Goal: Task Accomplishment & Management: Contribute content

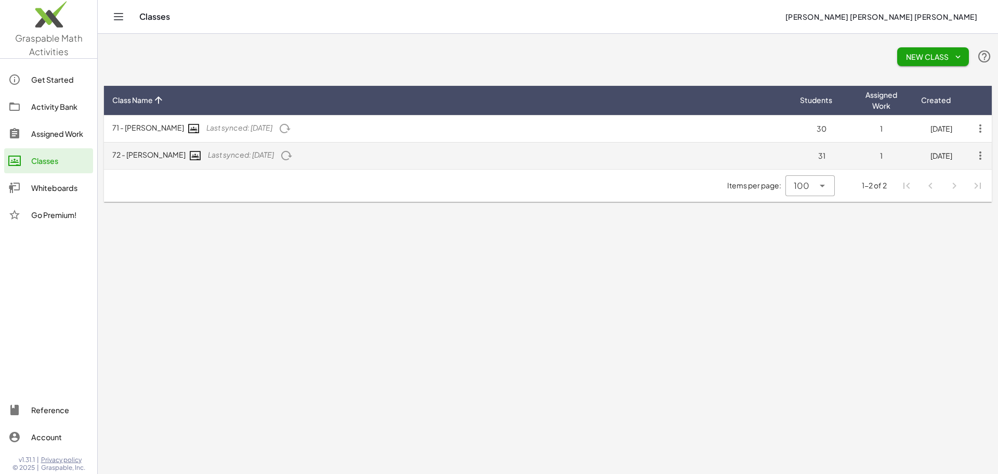
click at [212, 150] on span "Last synced: 8 days ago" at bounding box center [241, 154] width 66 height 9
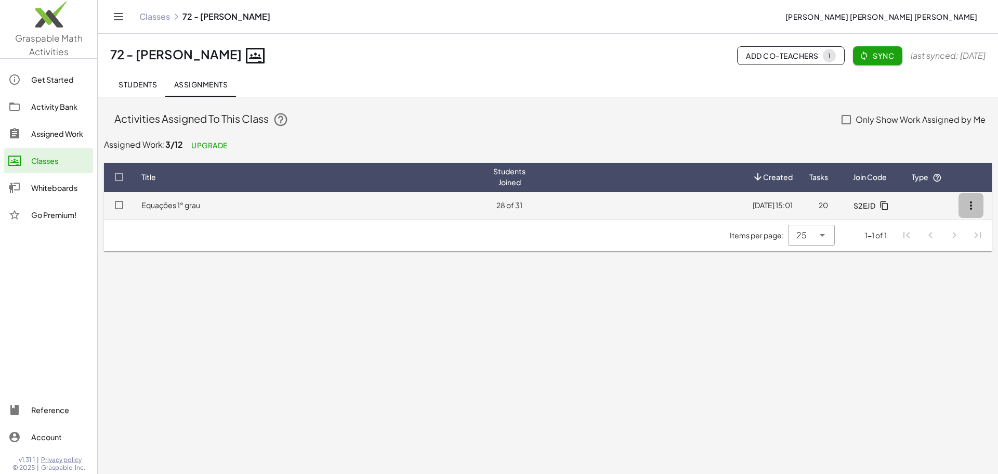
click at [976, 200] on icon "button" at bounding box center [971, 205] width 12 height 12
drag, startPoint x: 532, startPoint y: 193, endPoint x: 464, endPoint y: 209, distance: 69.9
click at [485, 209] on td "28 of 31" at bounding box center [509, 205] width 49 height 27
drag, startPoint x: 221, startPoint y: 209, endPoint x: 203, endPoint y: 211, distance: 18.3
click at [203, 211] on td "Equações 1° grau" at bounding box center [309, 205] width 352 height 27
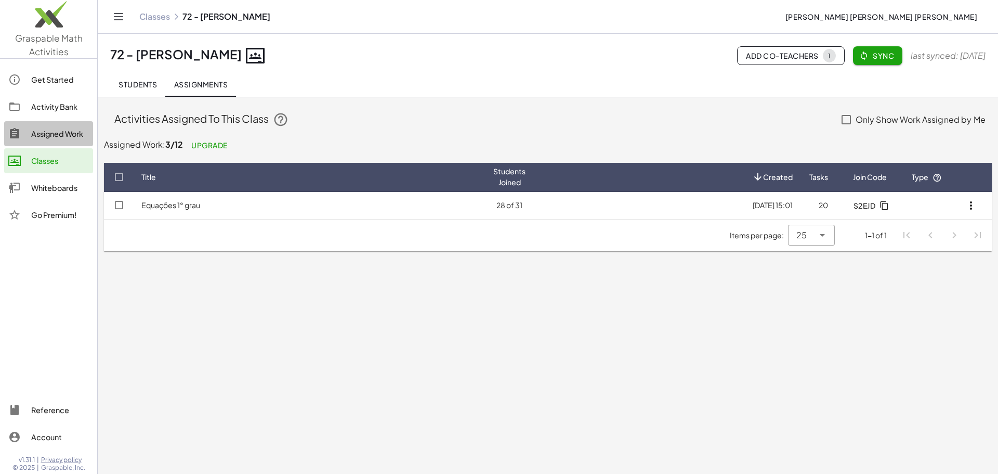
click at [60, 137] on div "Assigned Work" at bounding box center [60, 133] width 58 height 12
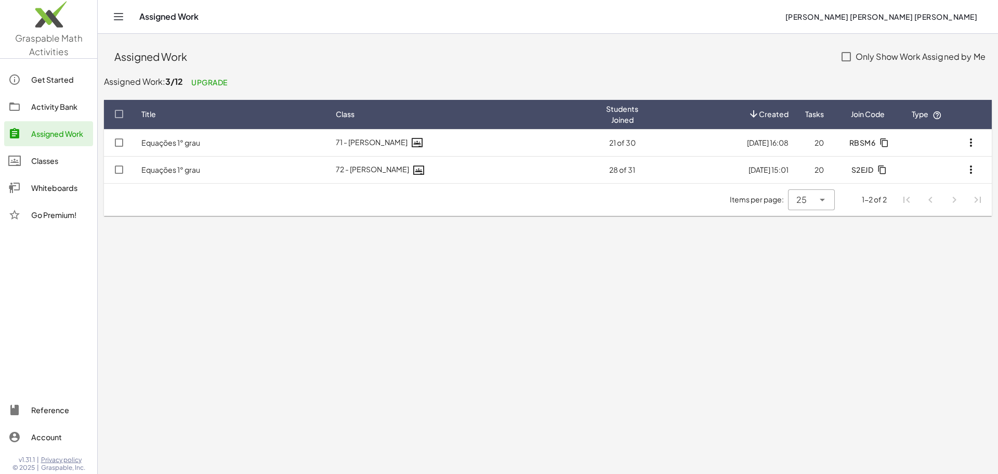
click at [53, 111] on div "Activity Bank" at bounding box center [60, 106] width 58 height 12
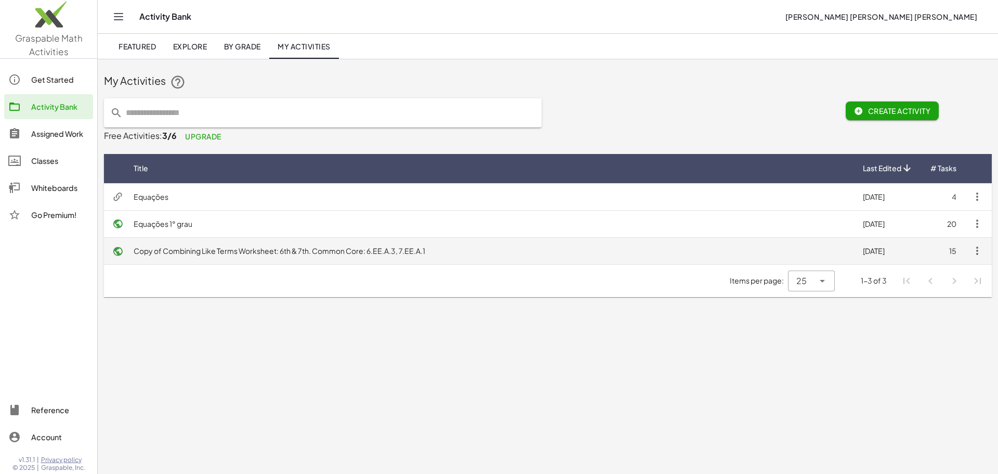
click at [985, 253] on button "button" at bounding box center [977, 250] width 25 height 25
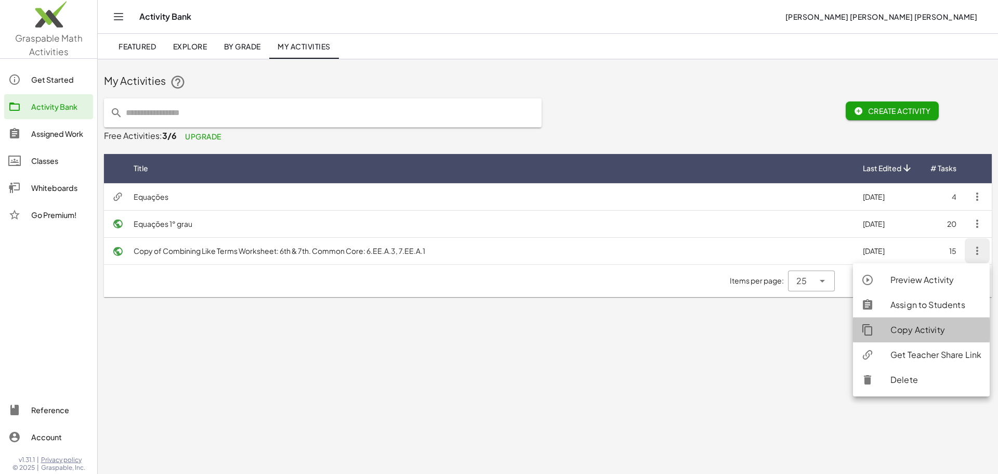
click at [924, 334] on div "Copy Activity" at bounding box center [935, 329] width 91 height 12
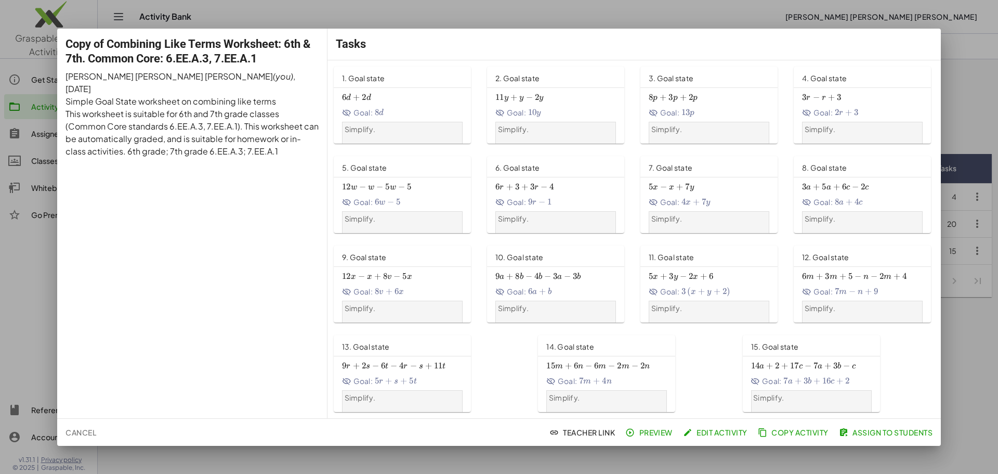
click at [969, 56] on div at bounding box center [499, 237] width 998 height 474
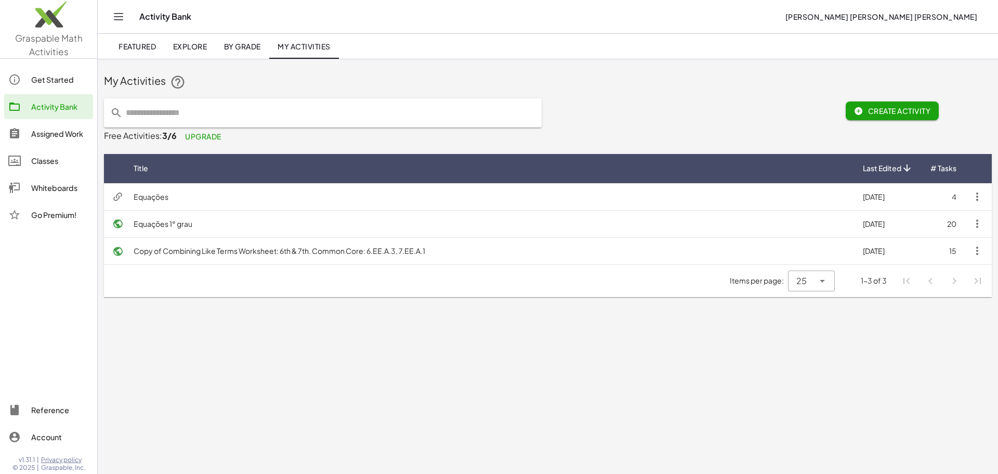
click at [970, 68] on div "My Activities Create Activity Free Activities: 3/6 Upgrade Title Last Edited # …" at bounding box center [548, 181] width 900 height 244
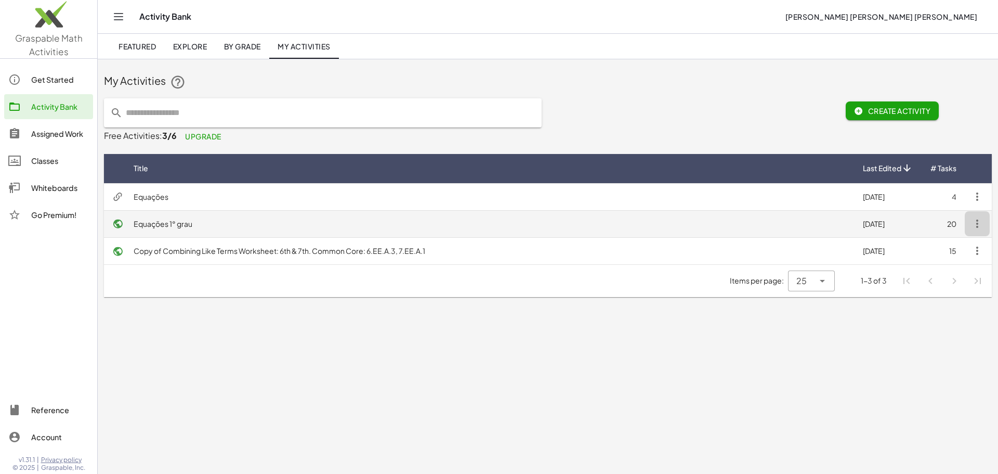
click at [986, 221] on button "button" at bounding box center [977, 223] width 25 height 25
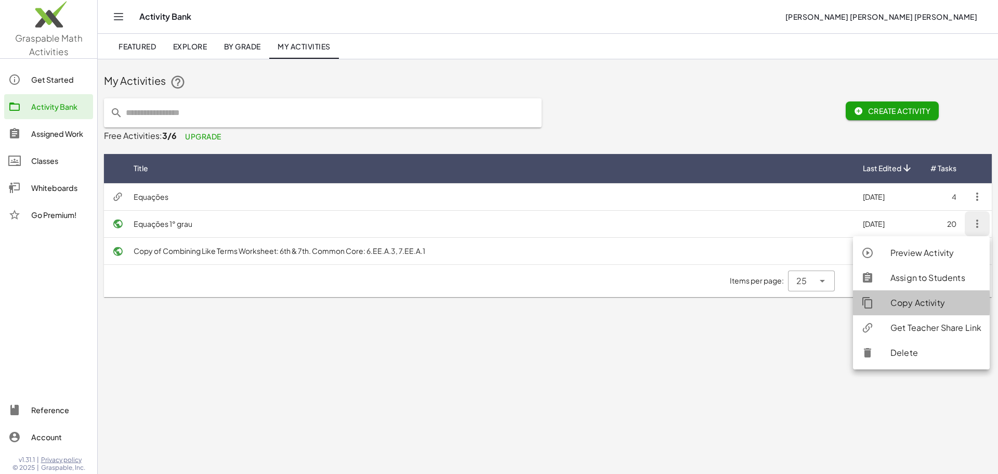
click at [893, 306] on div "Copy Activity" at bounding box center [935, 302] width 91 height 12
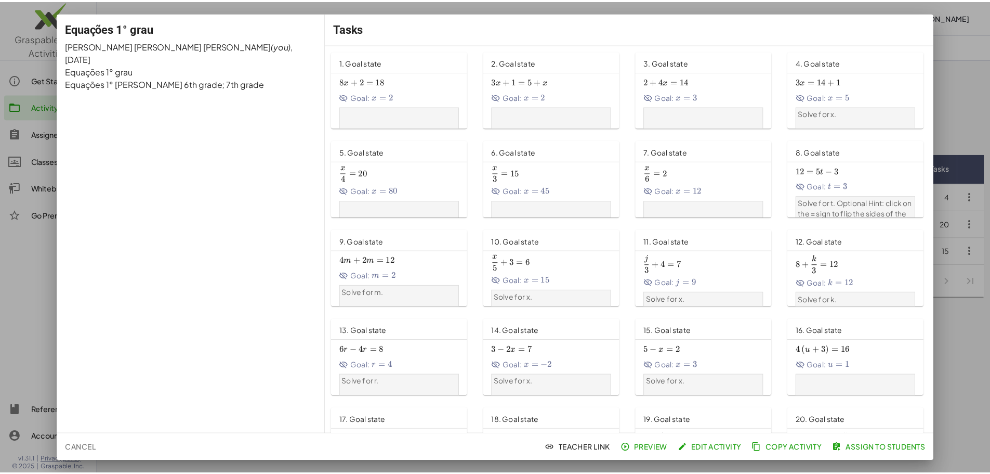
scroll to position [52, 0]
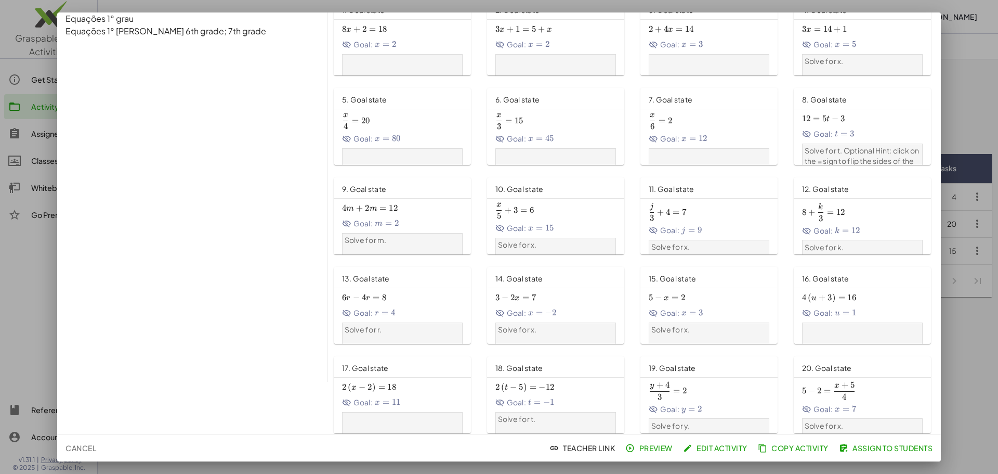
click at [802, 455] on button "Copy Activity" at bounding box center [794, 447] width 77 height 19
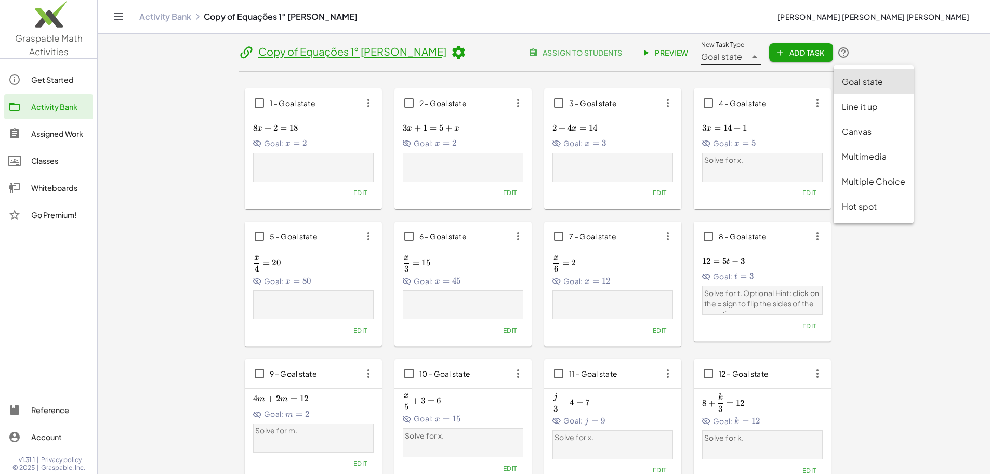
click at [743, 57] on span "Goal state" at bounding box center [722, 56] width 42 height 12
click at [880, 157] on div "Multimedia" at bounding box center [873, 156] width 63 height 12
click at [824, 55] on span "Add Task" at bounding box center [801, 52] width 47 height 9
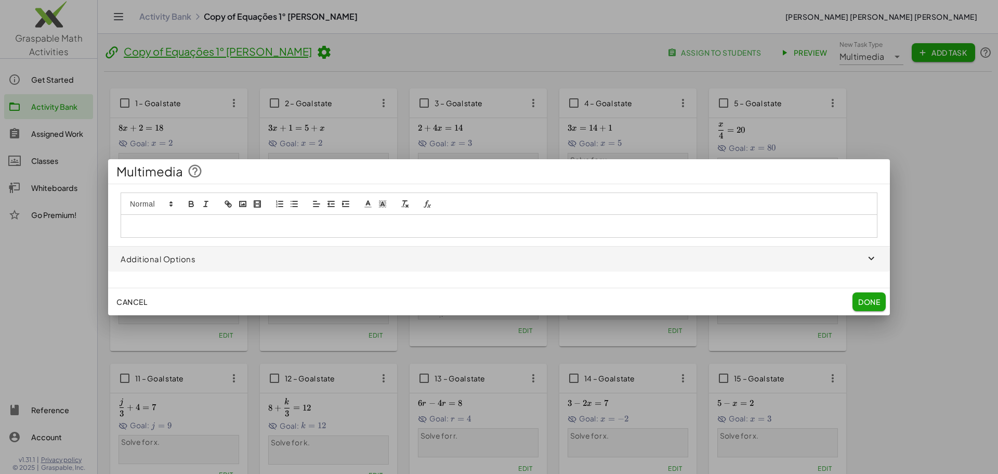
drag, startPoint x: 234, startPoint y: 261, endPoint x: 229, endPoint y: 261, distance: 5.7
click at [229, 261] on span "button" at bounding box center [499, 258] width 782 height 25
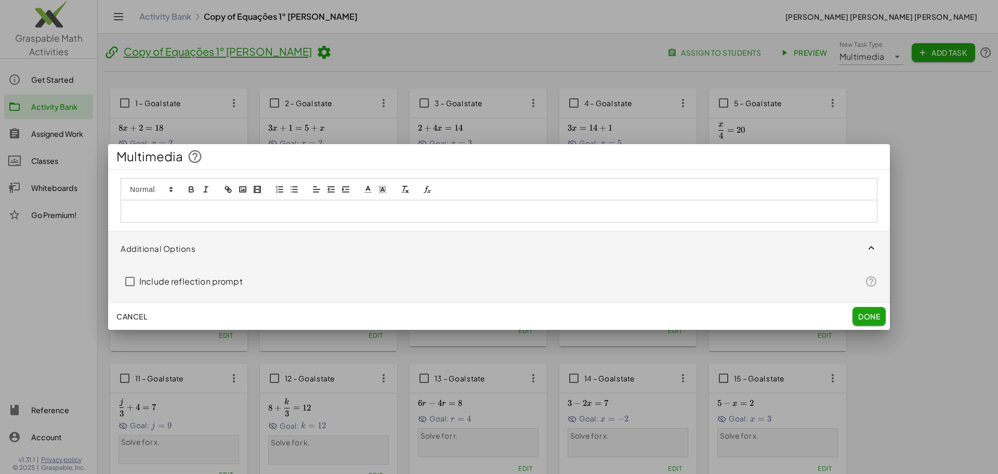
click at [167, 215] on p at bounding box center [499, 210] width 740 height 9
click at [244, 189] on polyline "image" at bounding box center [243, 189] width 4 height 3
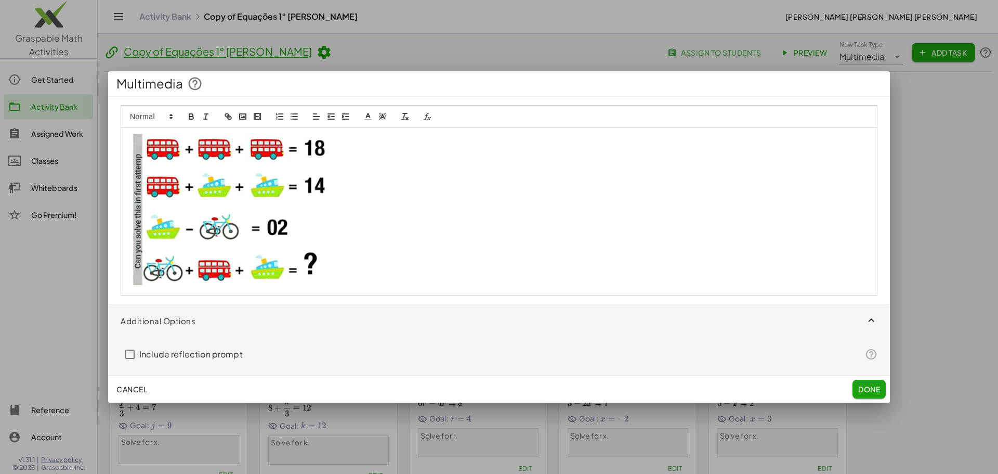
click at [220, 183] on img at bounding box center [233, 209] width 208 height 151
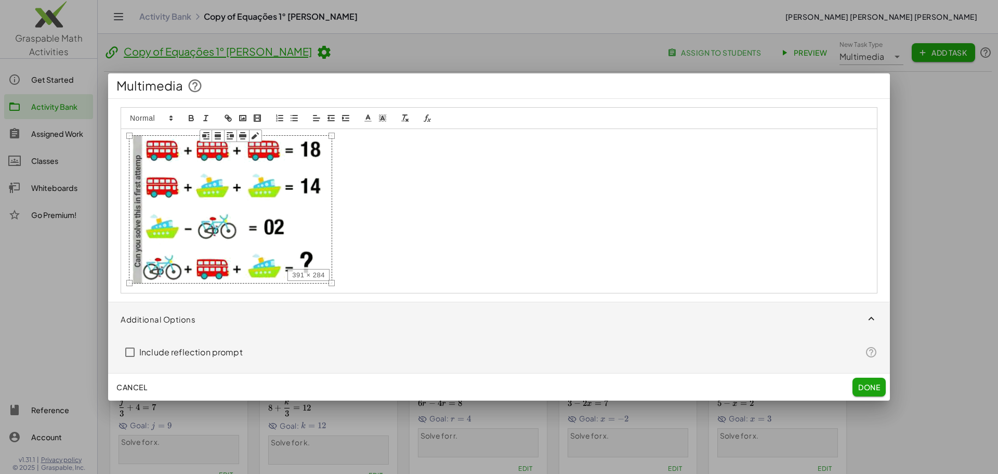
click at [135, 135] on div "391 × 284" at bounding box center [499, 211] width 757 height 164
click at [176, 173] on img at bounding box center [230, 209] width 203 height 148
click at [184, 166] on img at bounding box center [230, 209] width 203 height 148
click at [874, 384] on span "Done" at bounding box center [869, 386] width 22 height 9
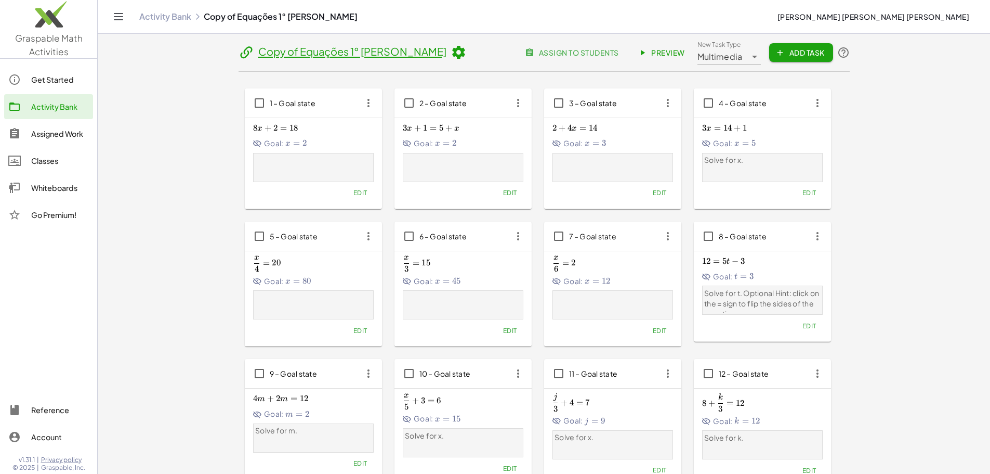
click at [685, 50] on span "Preview" at bounding box center [662, 52] width 45 height 9
click at [747, 56] on div "**********" at bounding box center [722, 52] width 49 height 25
click at [877, 183] on div "Multiple Choice" at bounding box center [870, 181] width 63 height 12
type input "**********"
click at [833, 59] on button "Add Task" at bounding box center [800, 52] width 63 height 19
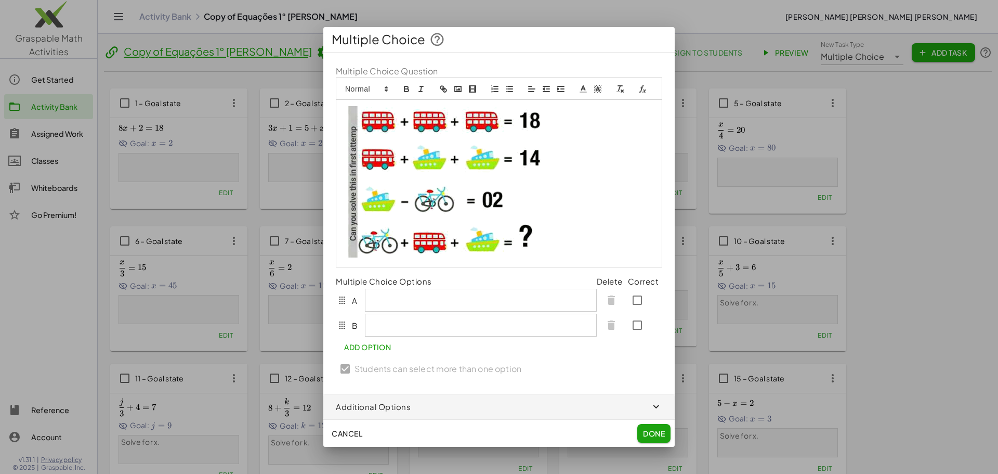
click at [388, 311] on div at bounding box center [481, 299] width 232 height 23
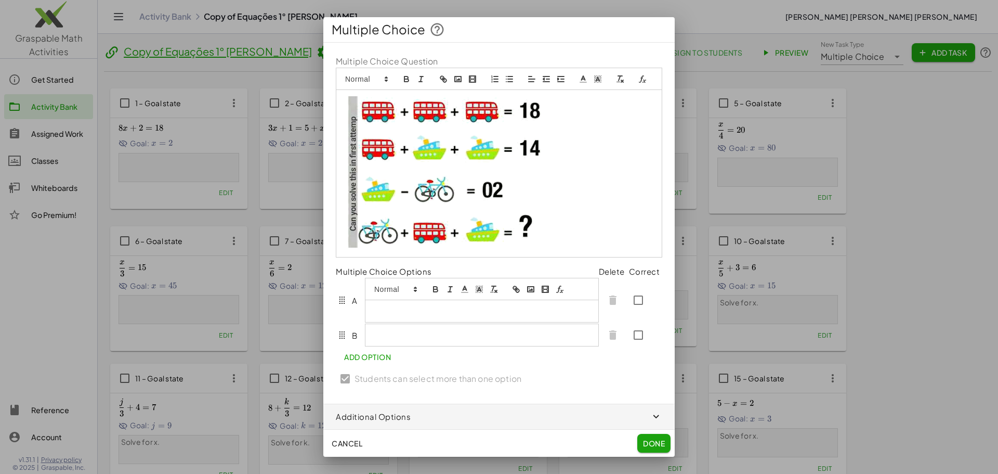
click at [393, 300] on div at bounding box center [481, 311] width 233 height 22
click at [399, 309] on p at bounding box center [481, 310] width 217 height 9
click at [372, 337] on div at bounding box center [483, 336] width 237 height 22
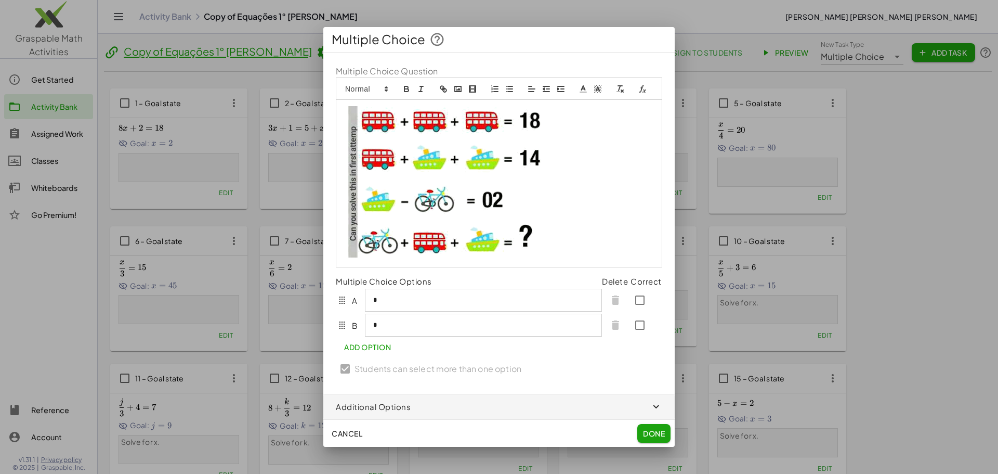
click at [497, 350] on div "Multiple Choice Question Multiple Choice Options Delete Correct A * B * Add Opt…" at bounding box center [498, 222] width 351 height 341
click at [383, 348] on span "Add Option" at bounding box center [367, 346] width 47 height 9
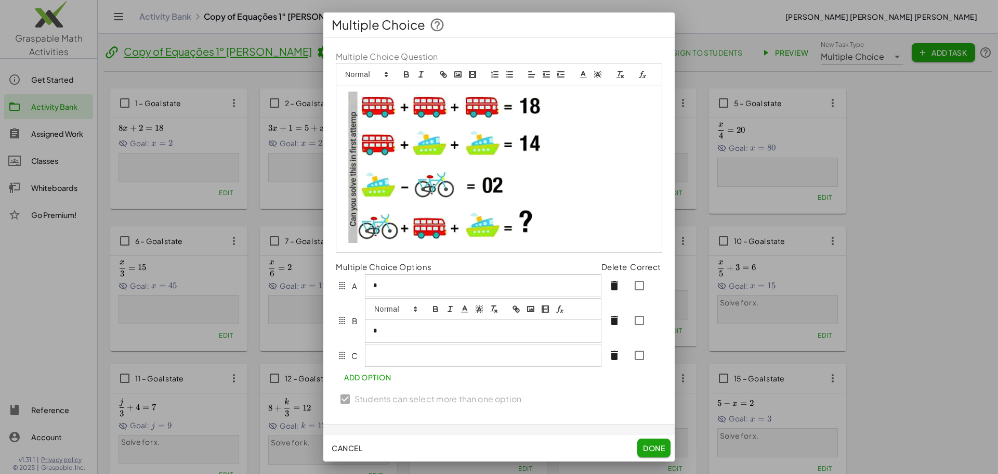
click at [389, 318] on div "*" at bounding box center [483, 320] width 237 height 45
drag, startPoint x: 384, startPoint y: 338, endPoint x: 361, endPoint y: 339, distance: 22.9
click at [361, 339] on div "B *" at bounding box center [469, 320] width 266 height 45
click at [401, 363] on div at bounding box center [483, 345] width 237 height 45
click at [359, 386] on button "Add Option" at bounding box center [367, 376] width 63 height 19
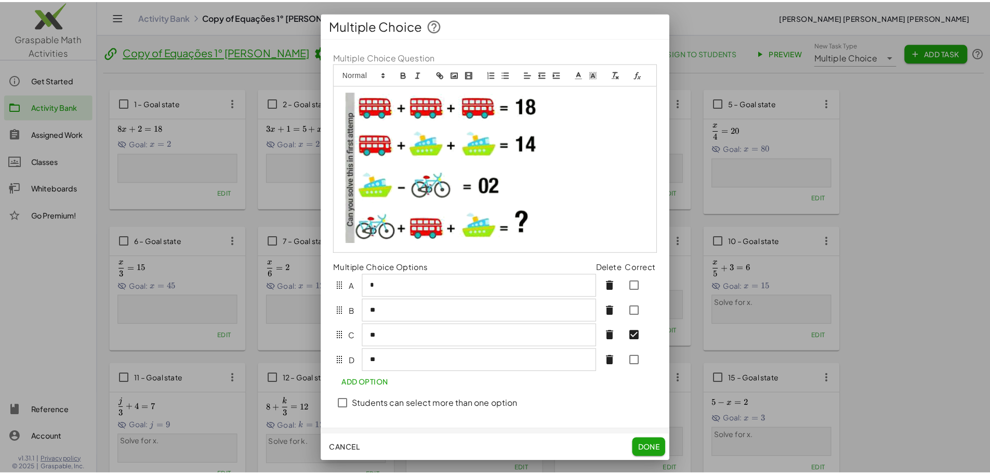
scroll to position [33, 0]
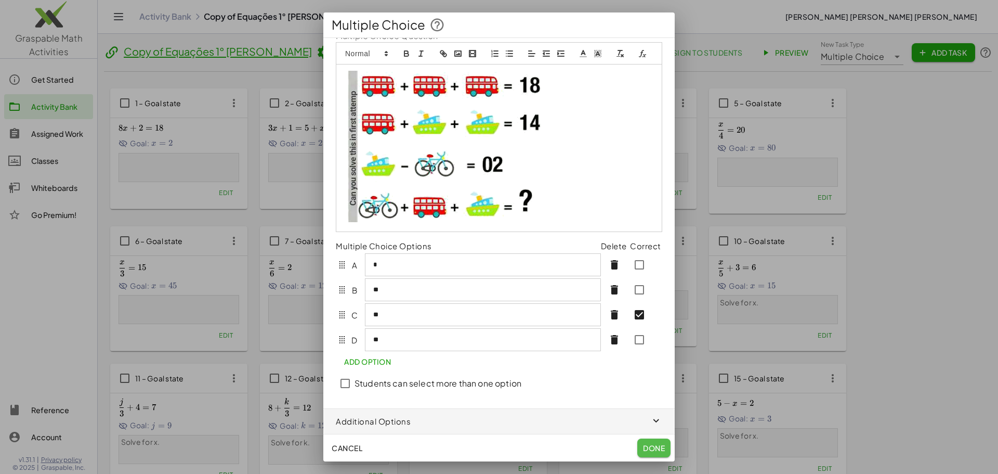
click at [659, 456] on button "Done" at bounding box center [653, 447] width 33 height 19
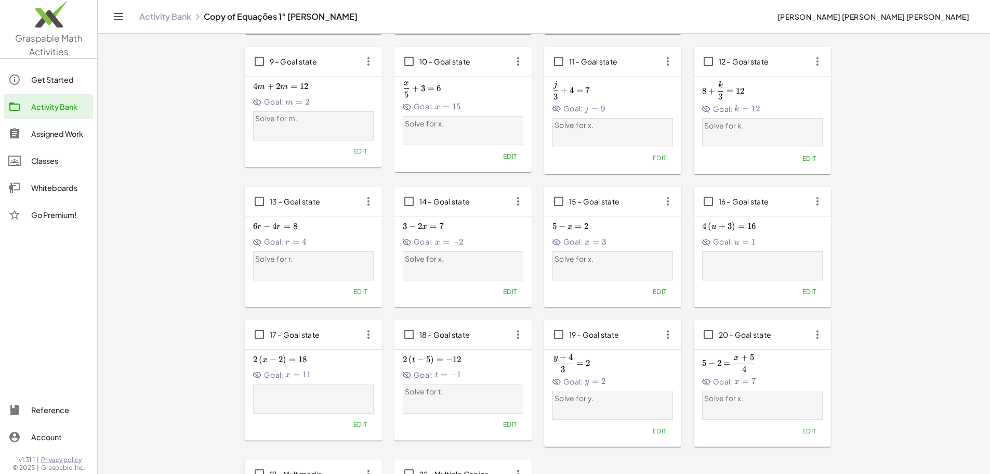
scroll to position [402, 0]
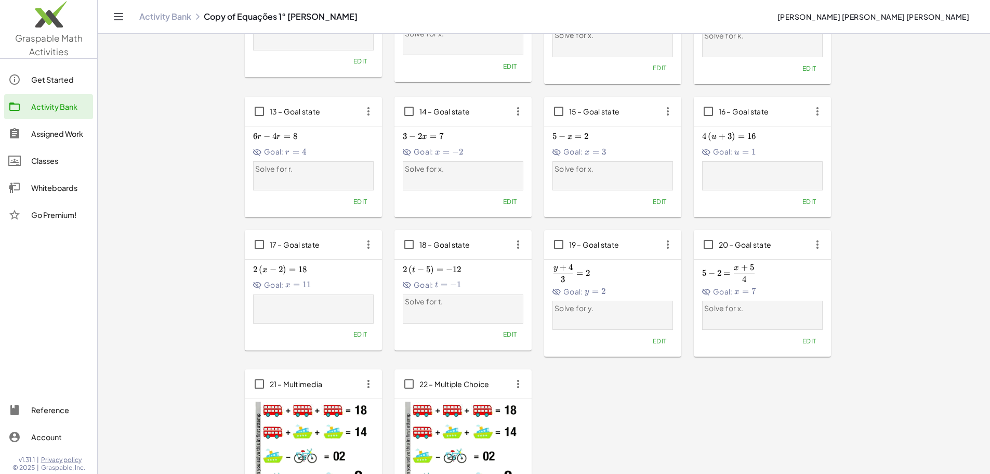
click at [359, 374] on icon "button" at bounding box center [368, 383] width 19 height 19
click at [254, 337] on div "Delete" at bounding box center [253, 331] width 41 height 12
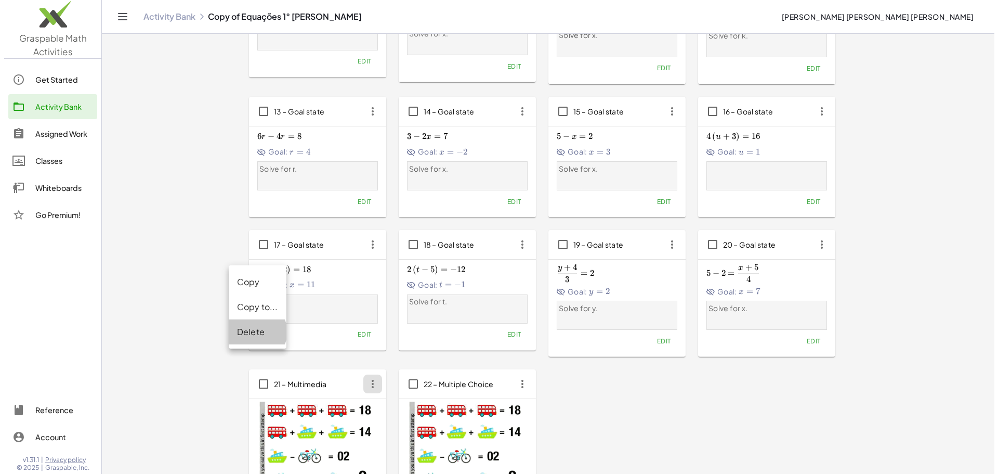
scroll to position [0, 0]
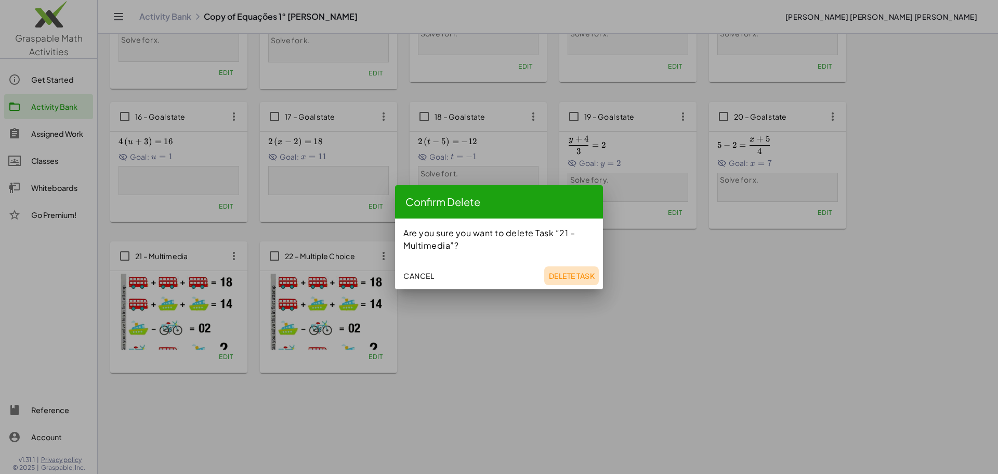
click at [568, 281] on button "Delete Task" at bounding box center [571, 275] width 55 height 19
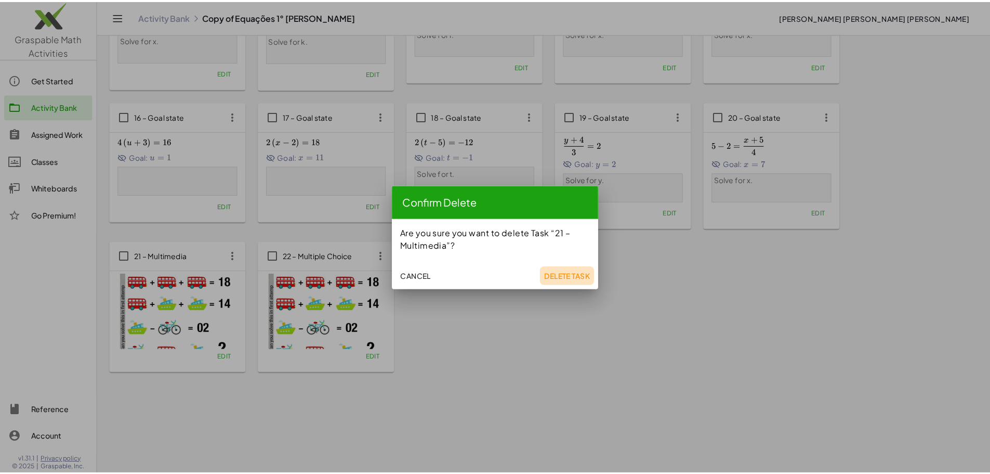
scroll to position [402, 0]
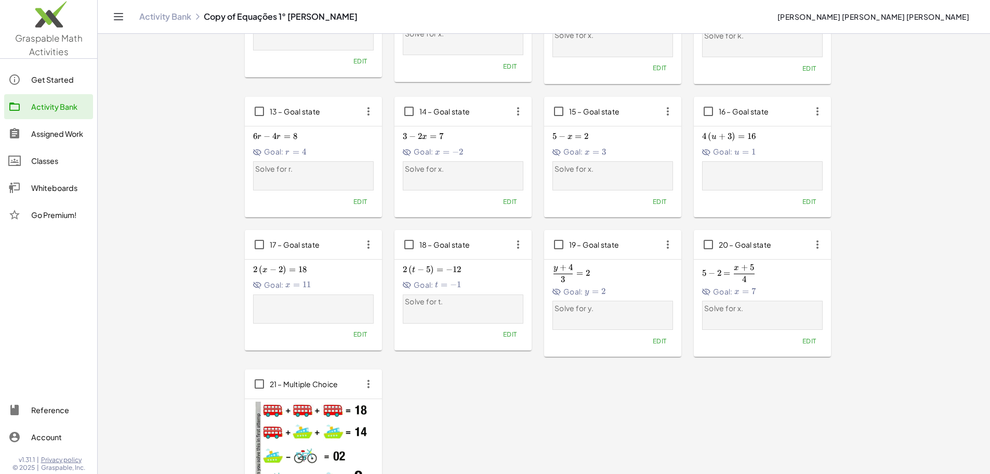
click at [808, 112] on icon "button" at bounding box center [817, 111] width 19 height 19
click at [468, 307] on div "1 – Goal state 8 x + 2 = 18 8x+2=18 8 x + 2 = 18 Goal: x = 2 x=2 x = 2 Edit 2 –…" at bounding box center [544, 94] width 599 height 814
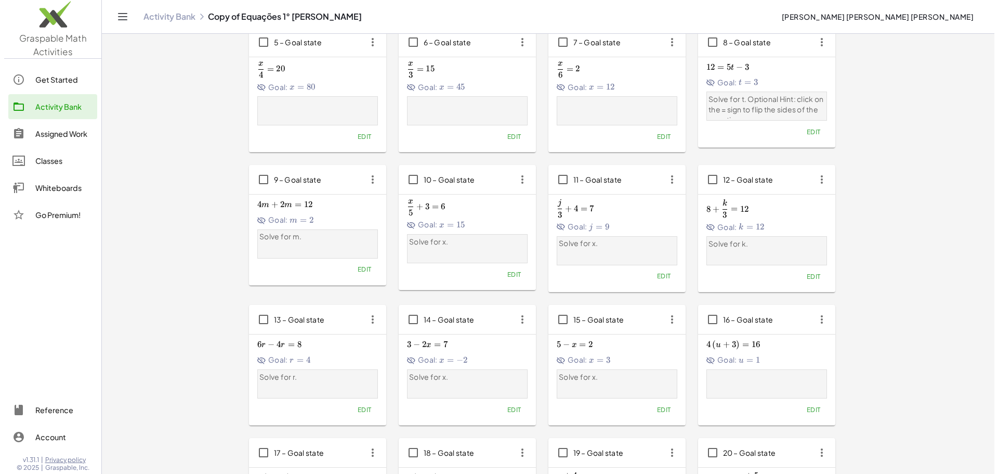
scroll to position [0, 0]
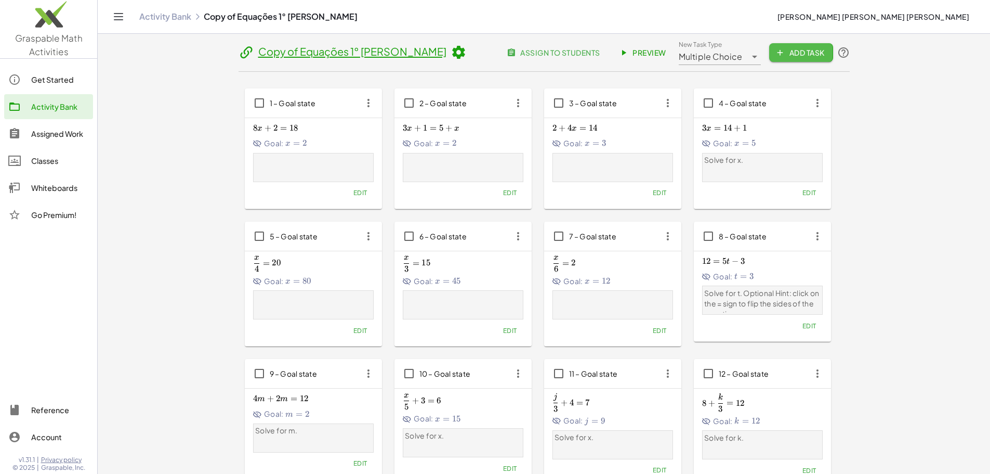
click at [824, 56] on span "Add Task" at bounding box center [801, 52] width 47 height 9
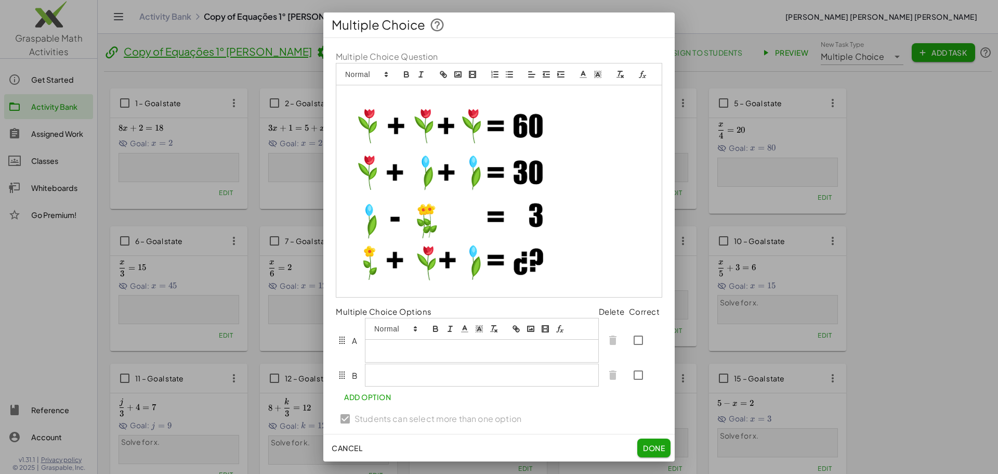
click at [406, 350] on div at bounding box center [481, 350] width 233 height 22
click at [432, 386] on div at bounding box center [482, 375] width 235 height 22
click at [384, 414] on div "Multiple Choice Question Multiple Choice Options Delete Correct A ** B ** Add O…" at bounding box center [498, 240] width 351 height 405
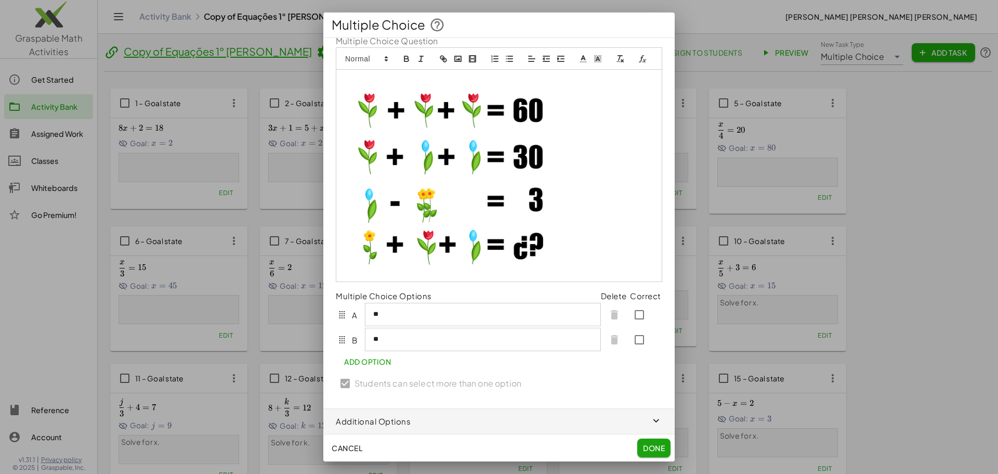
click at [374, 358] on span "Add Option" at bounding box center [367, 361] width 47 height 9
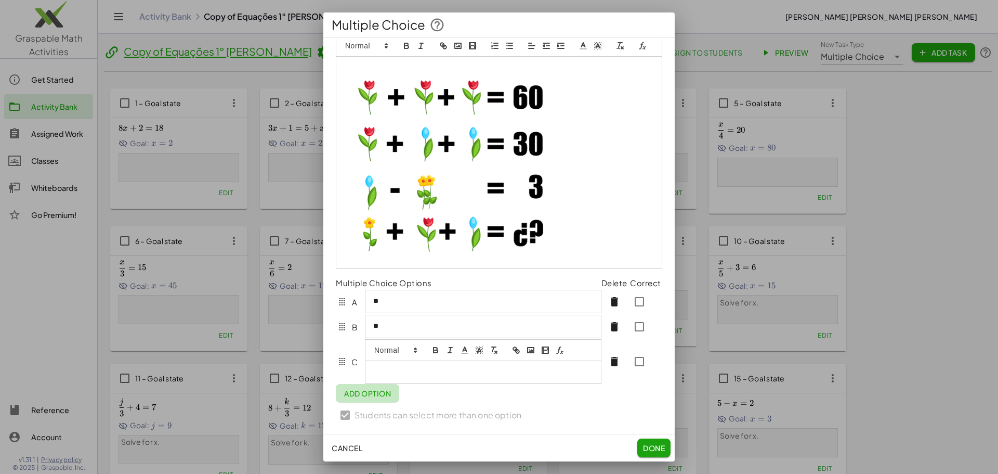
scroll to position [49, 0]
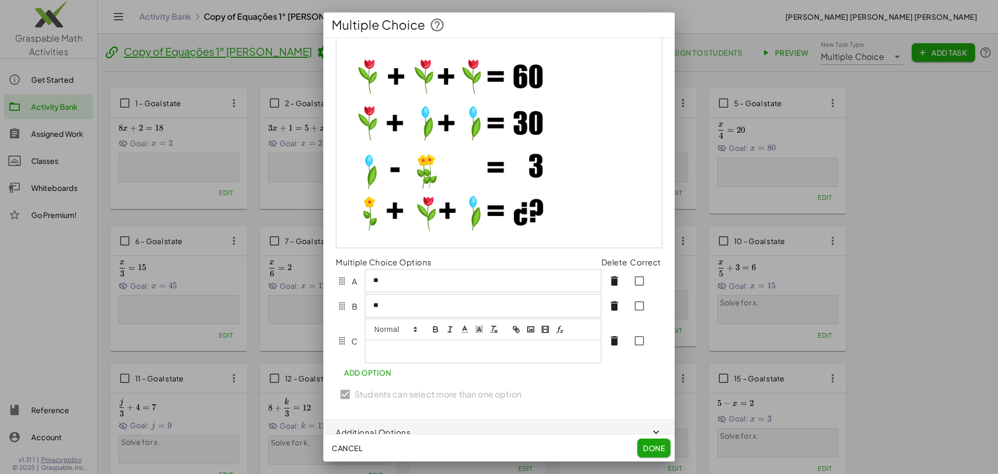
click at [387, 356] on p at bounding box center [483, 350] width 220 height 9
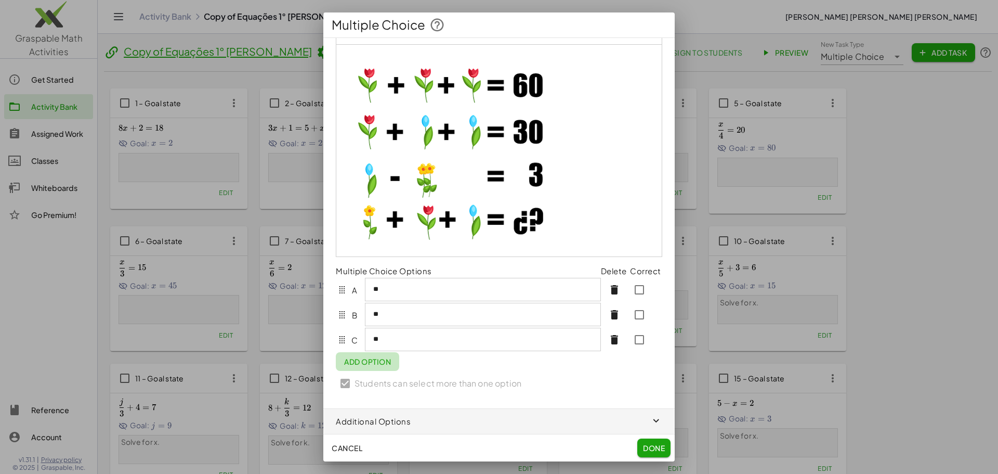
click at [384, 366] on span "Add Option" at bounding box center [367, 361] width 47 height 9
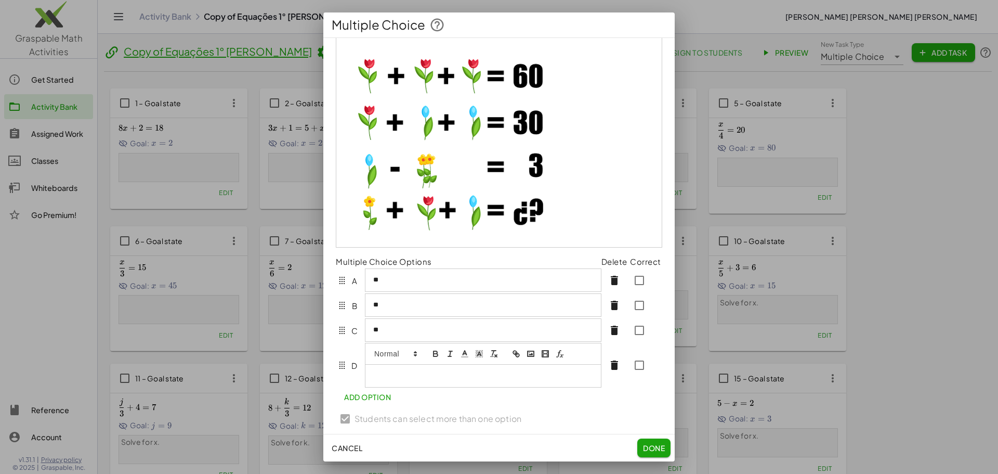
click at [401, 380] on p at bounding box center [483, 375] width 220 height 9
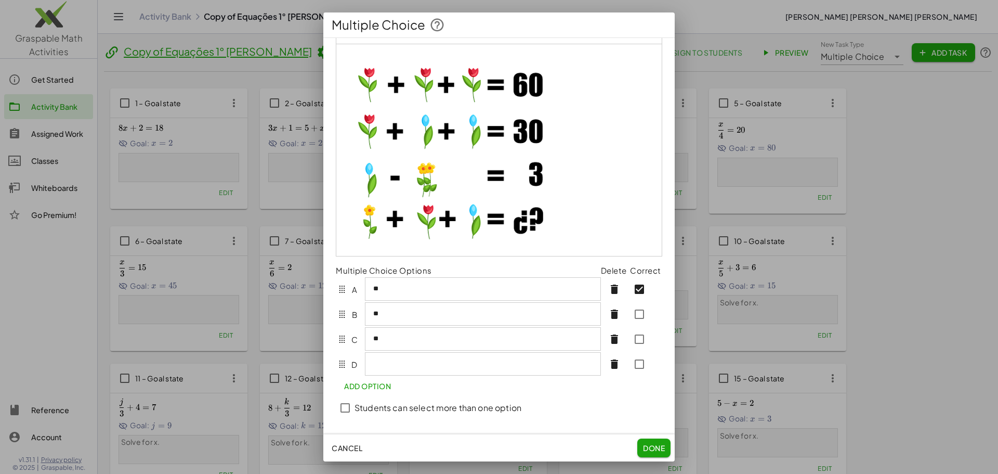
click at [405, 374] on div at bounding box center [482, 363] width 235 height 22
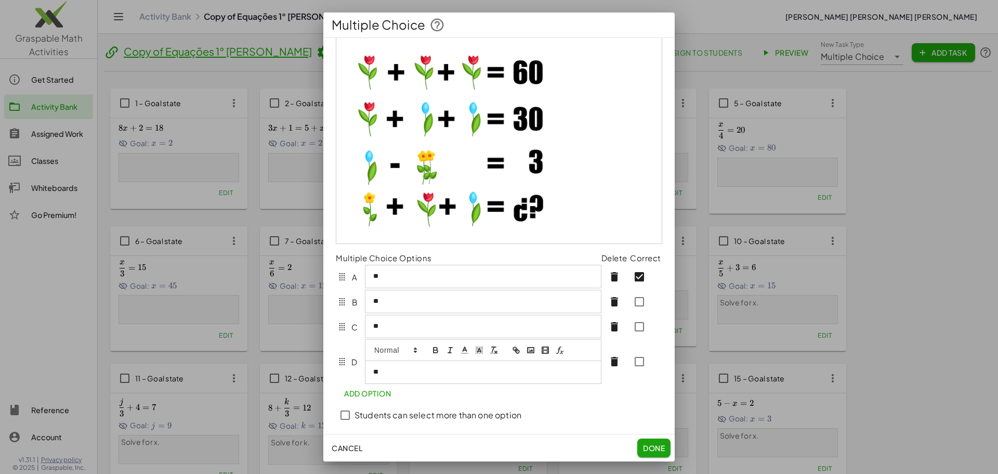
click at [616, 408] on div "Multiple Choice Question Multiple Choice Options Delete Correct A ** B ** C ** …" at bounding box center [498, 211] width 351 height 455
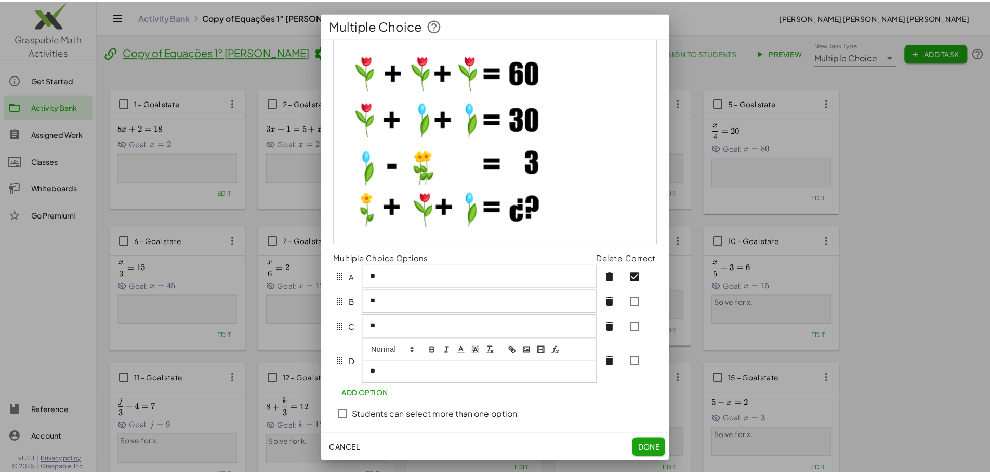
scroll to position [45, 0]
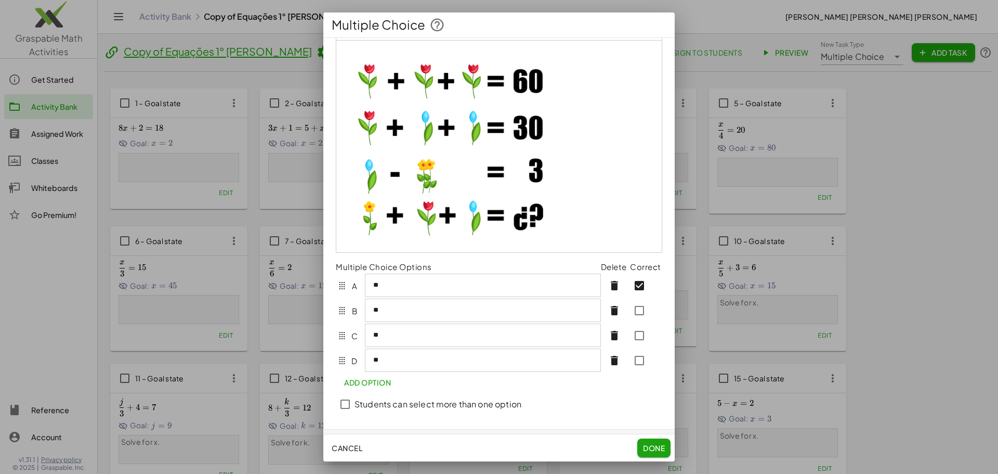
click at [653, 450] on span "Done" at bounding box center [654, 447] width 22 height 9
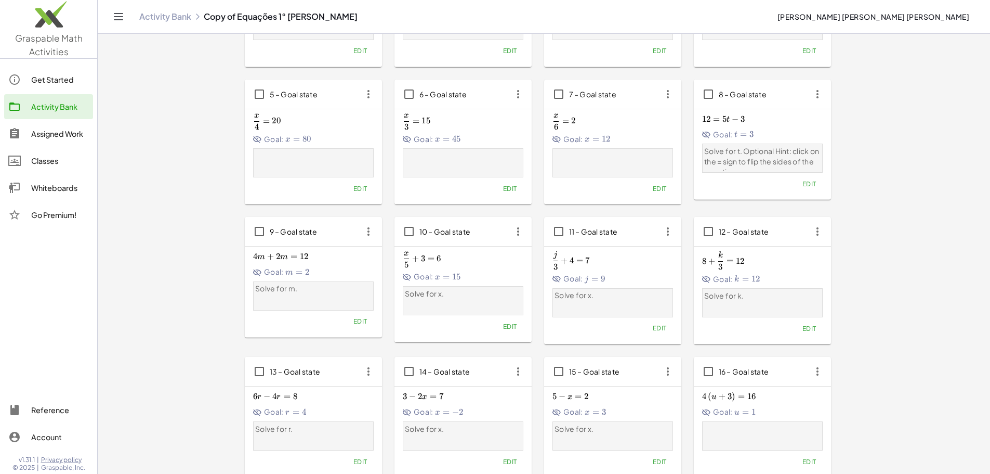
scroll to position [0, 0]
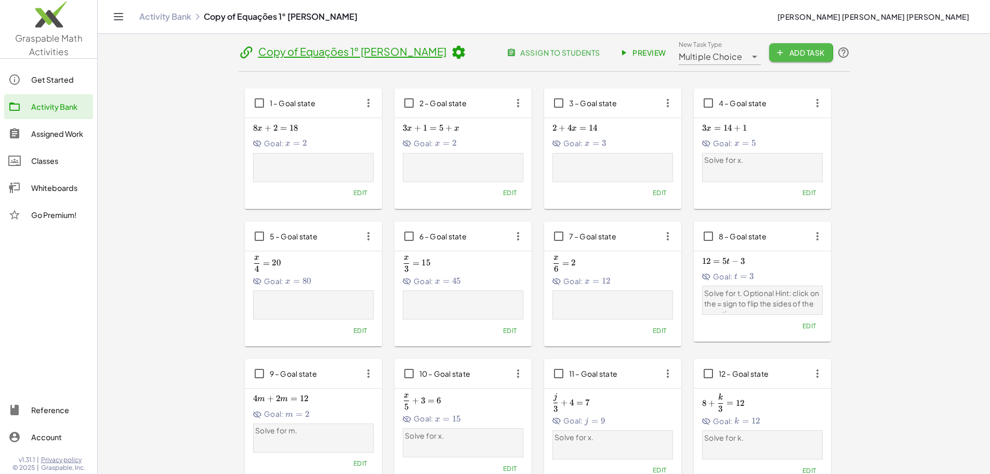
click at [824, 52] on span "Add Task" at bounding box center [801, 52] width 47 height 9
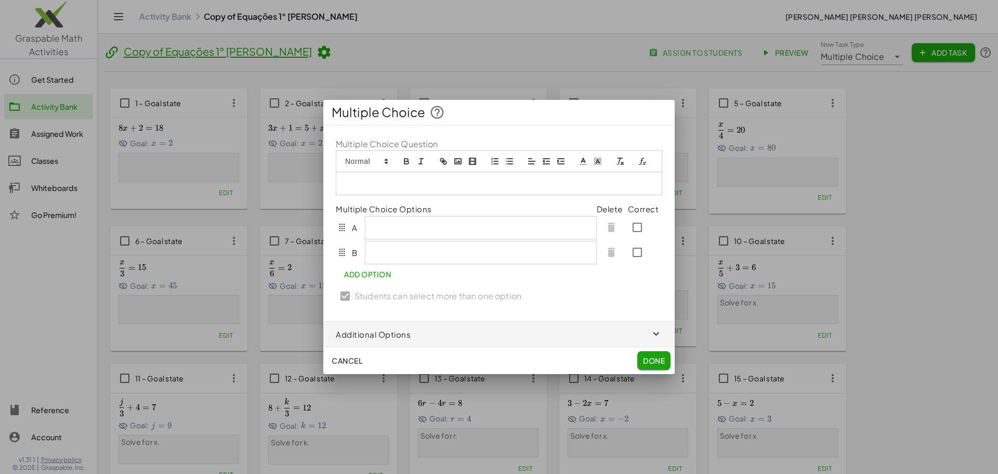
drag, startPoint x: 412, startPoint y: 190, endPoint x: 370, endPoint y: 184, distance: 42.5
click at [370, 184] on p at bounding box center [499, 182] width 310 height 9
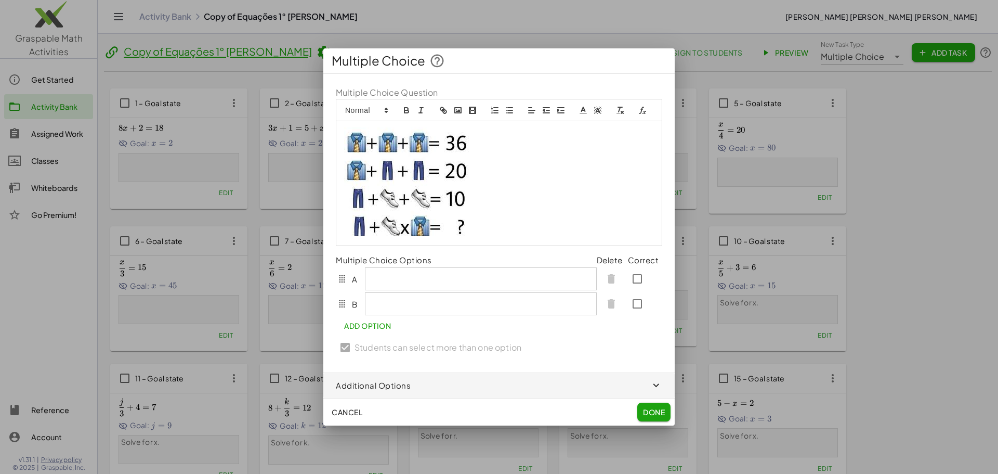
click at [472, 291] on td "B" at bounding box center [466, 303] width 261 height 25
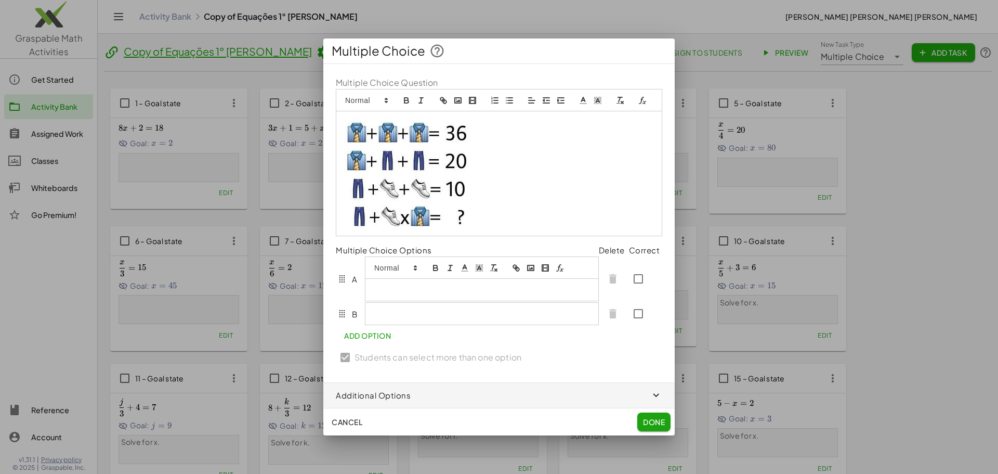
click at [454, 284] on div at bounding box center [481, 290] width 233 height 22
click at [415, 310] on div at bounding box center [483, 314] width 237 height 22
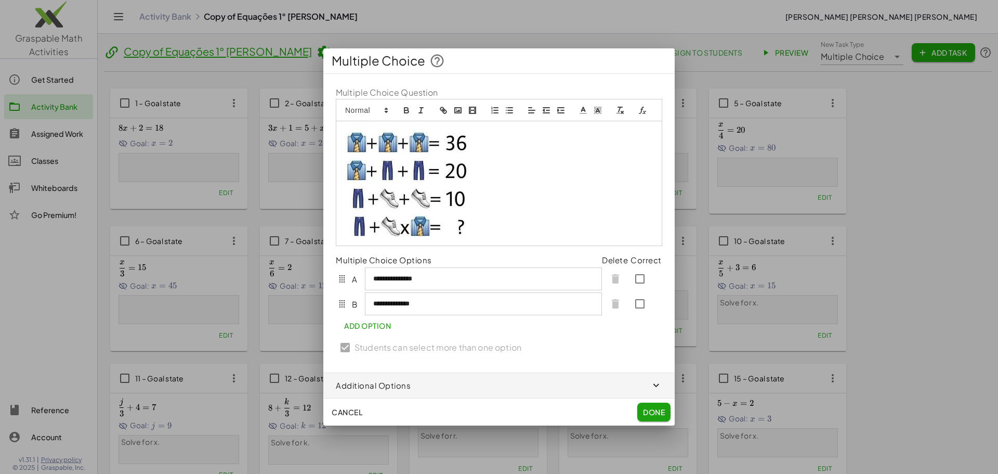
click at [440, 308] on p "**********" at bounding box center [480, 303] width 215 height 9
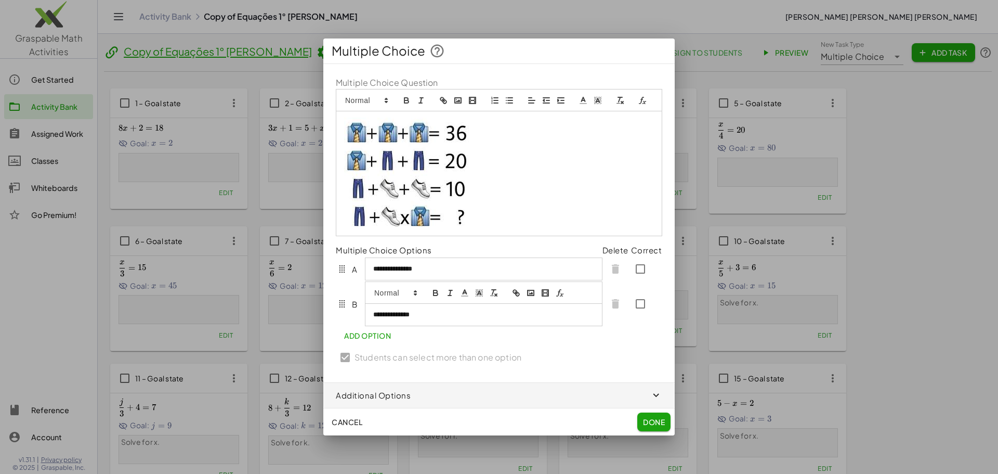
click at [427, 316] on p "**********" at bounding box center [481, 314] width 217 height 9
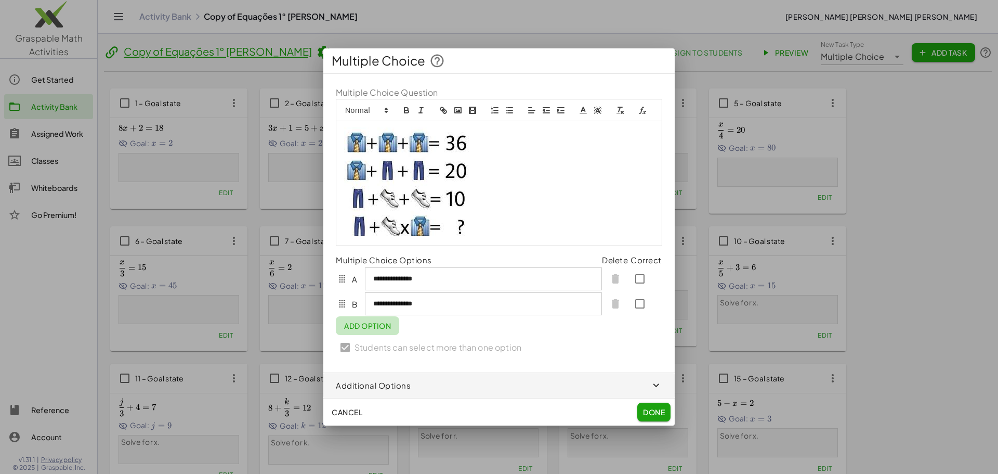
click at [381, 335] on button "Add Option" at bounding box center [367, 325] width 63 height 19
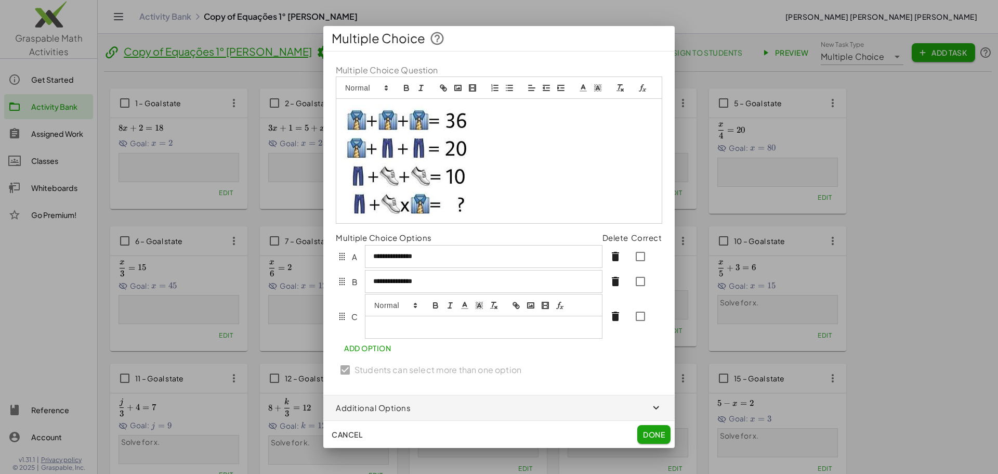
click at [395, 330] on p at bounding box center [483, 326] width 221 height 9
click at [373, 353] on div "**********" at bounding box center [498, 222] width 351 height 343
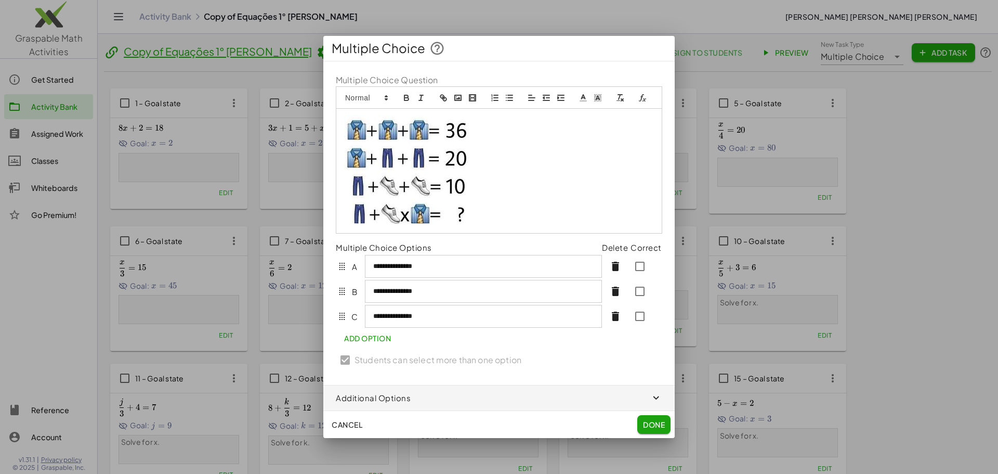
click at [383, 341] on span "Add Option" at bounding box center [367, 337] width 47 height 9
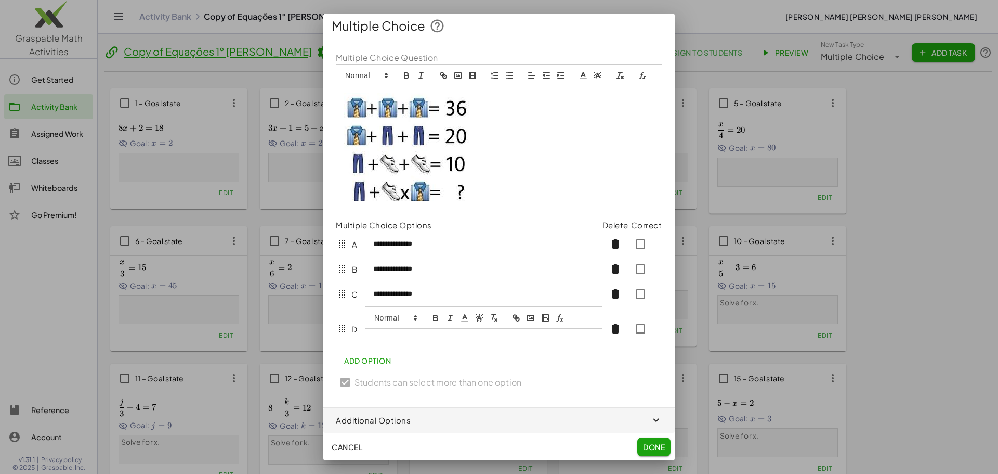
click at [421, 343] on p at bounding box center [483, 339] width 221 height 9
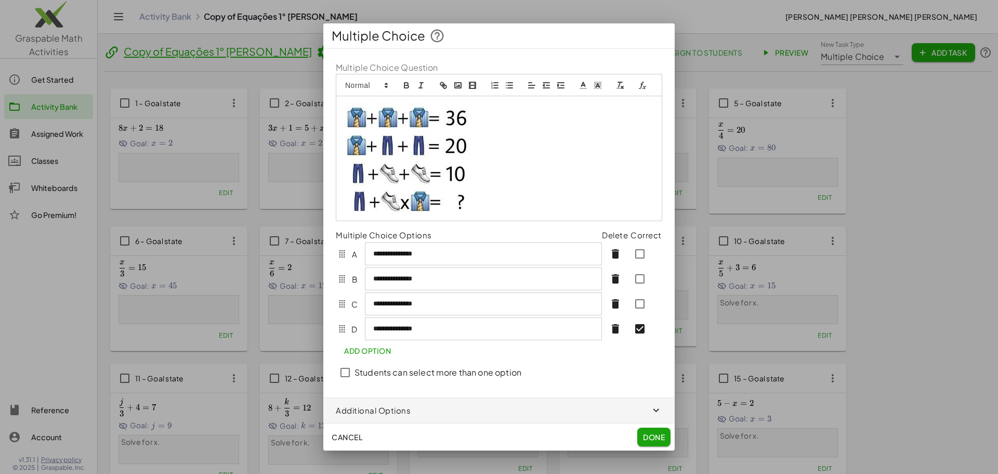
click at [378, 65] on label "Multiple Choice Question" at bounding box center [387, 67] width 102 height 12
click at [660, 436] on span "Done" at bounding box center [654, 436] width 22 height 9
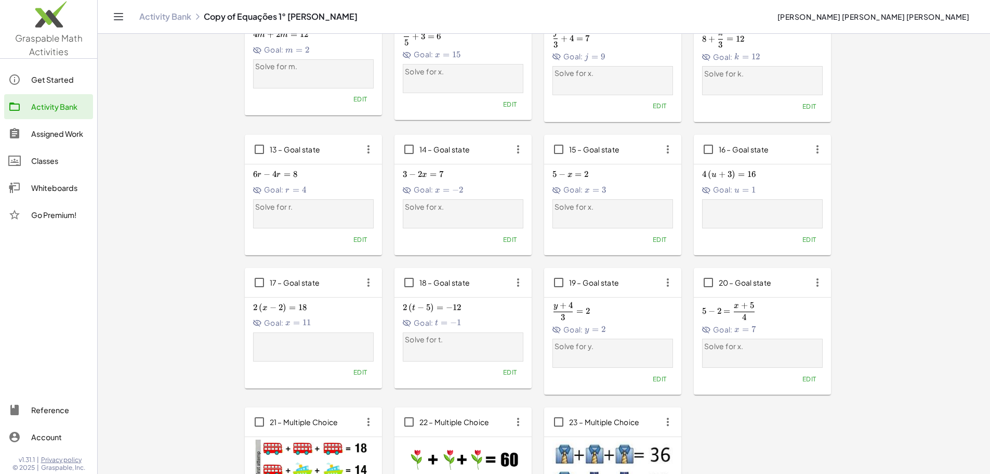
scroll to position [402, 0]
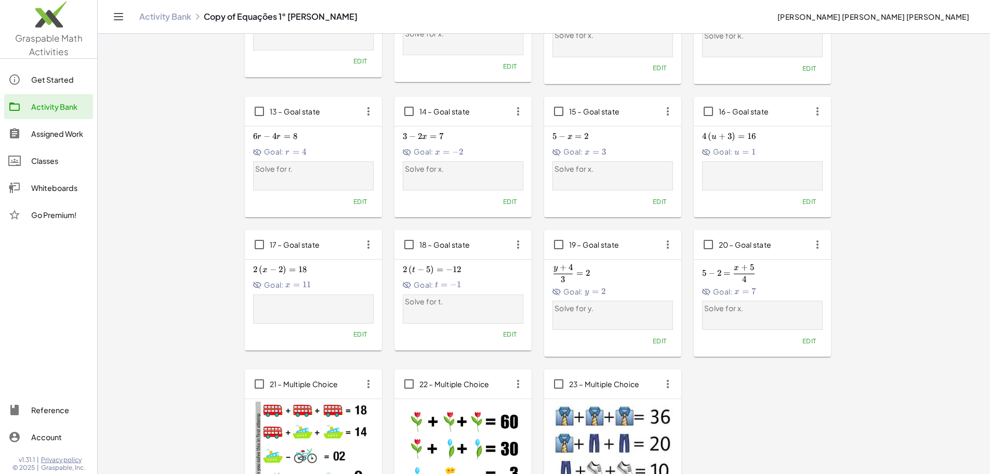
click at [270, 379] on span "21 – Multiple Choice" at bounding box center [304, 383] width 69 height 9
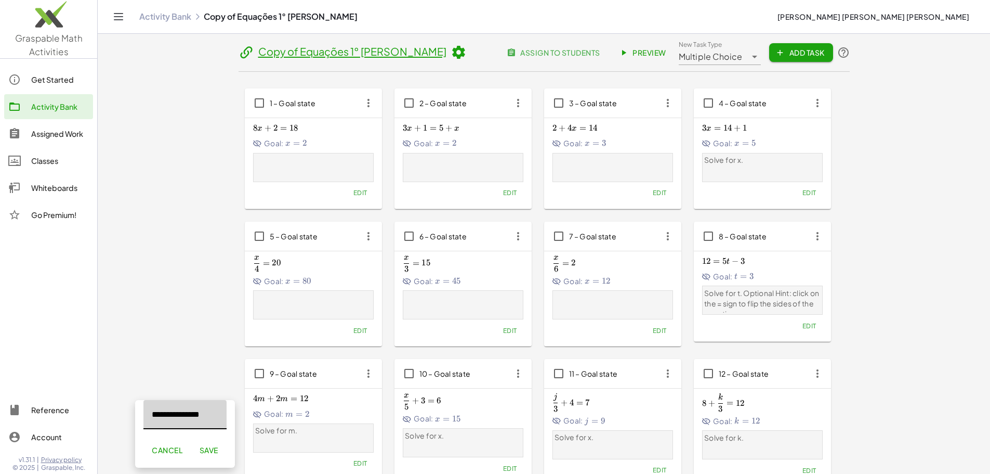
drag, startPoint x: 224, startPoint y: 421, endPoint x: 92, endPoint y: 407, distance: 132.2
click at [666, 53] on span "Preview" at bounding box center [643, 52] width 45 height 9
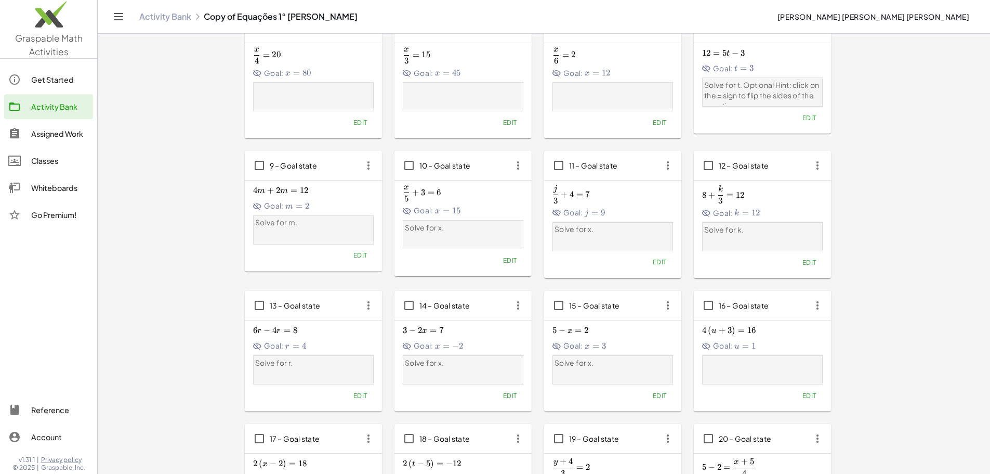
scroll to position [402, 0]
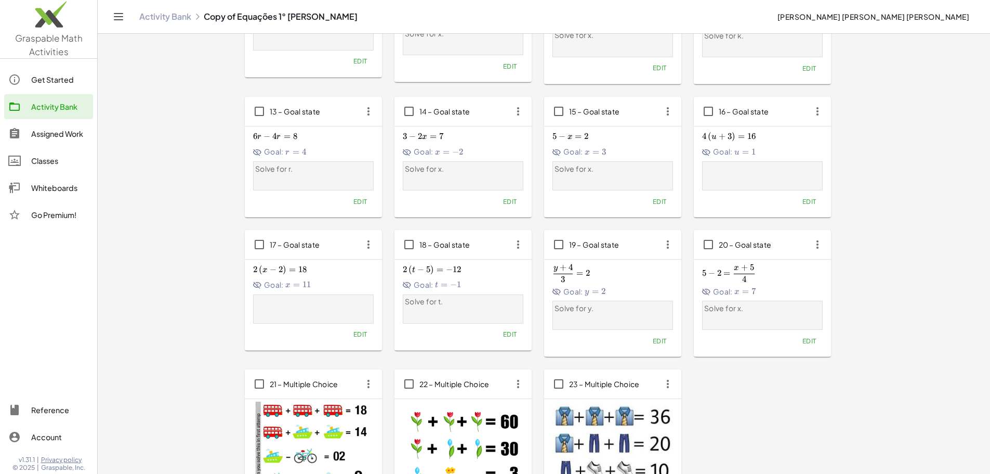
click at [270, 379] on span "21 – Multiple Choice" at bounding box center [304, 383] width 69 height 9
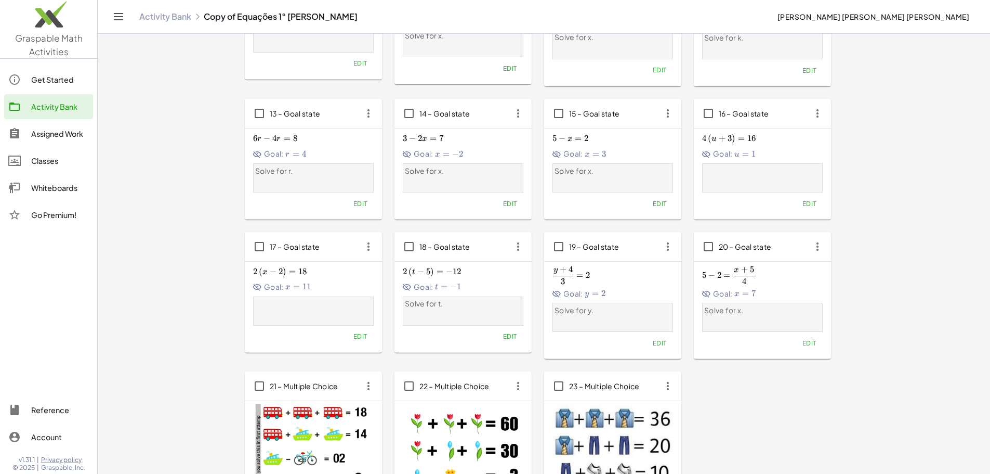
click at [253, 403] on img at bounding box center [313, 447] width 121 height 88
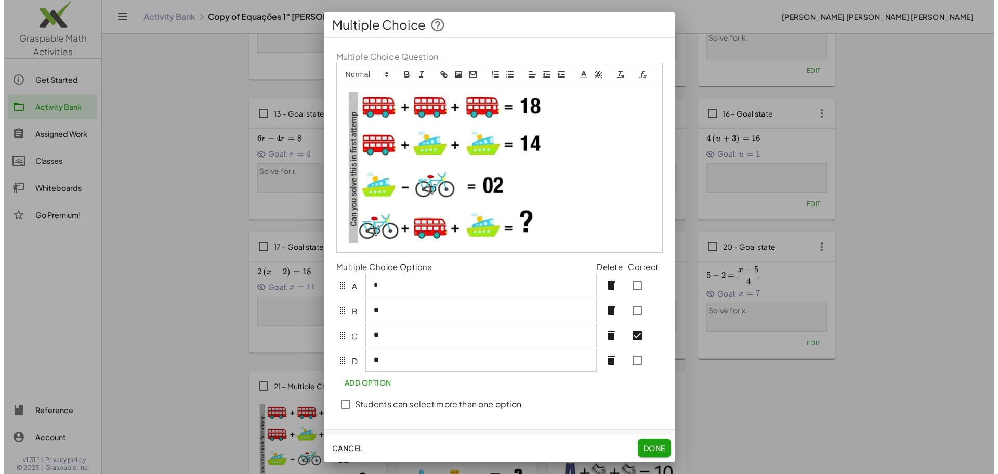
scroll to position [0, 0]
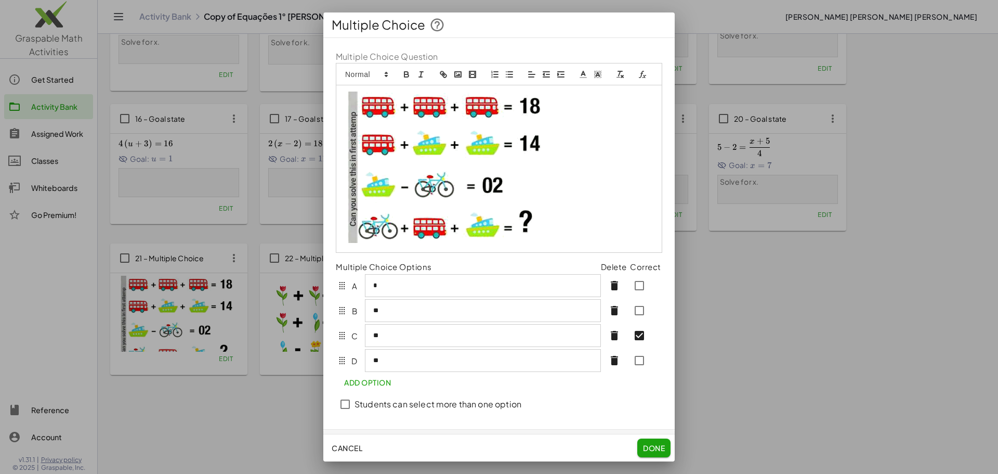
click at [212, 352] on div at bounding box center [499, 237] width 998 height 474
click at [771, 298] on div at bounding box center [499, 237] width 998 height 474
click at [657, 444] on span "Done" at bounding box center [654, 447] width 22 height 9
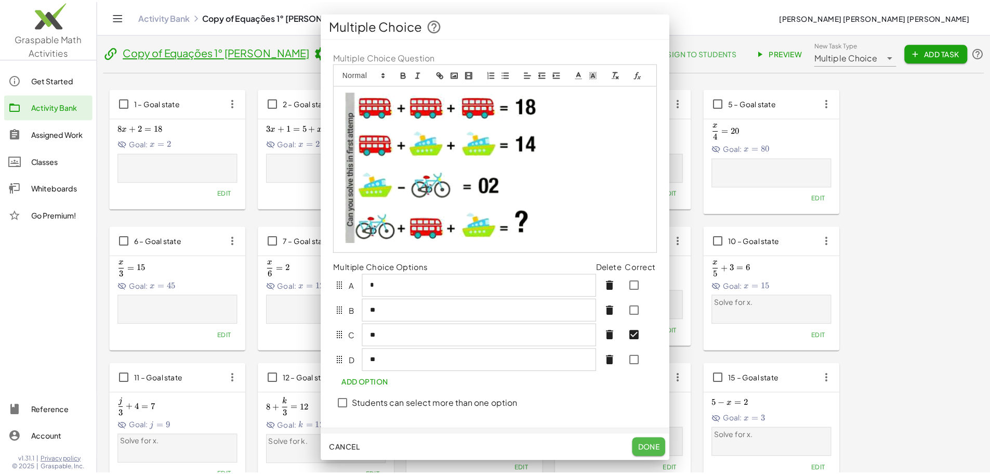
scroll to position [400, 0]
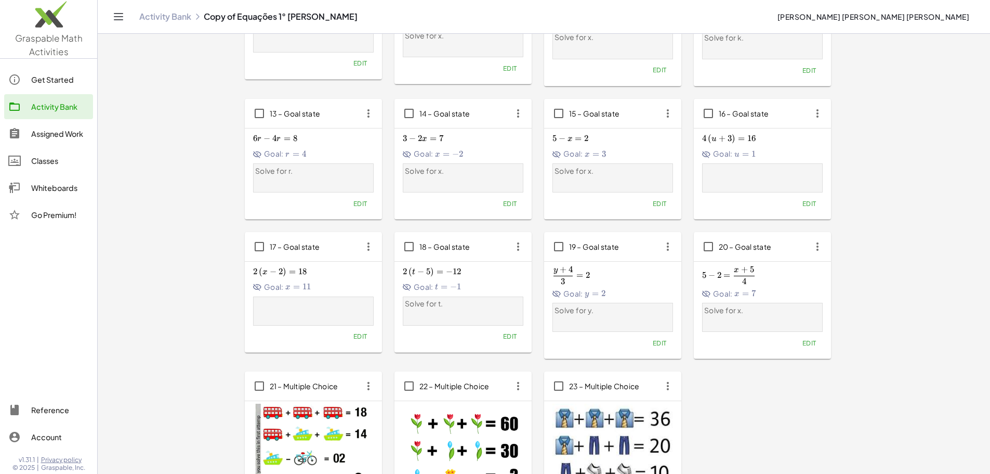
click at [270, 381] on span "21 – Multiple Choice" at bounding box center [304, 385] width 69 height 9
click at [162, 257] on input "**********" at bounding box center [184, 266] width 83 height 29
click at [270, 381] on span "21 – Multiple Choice" at bounding box center [304, 385] width 69 height 9
click at [162, 257] on input "**********" at bounding box center [184, 266] width 83 height 29
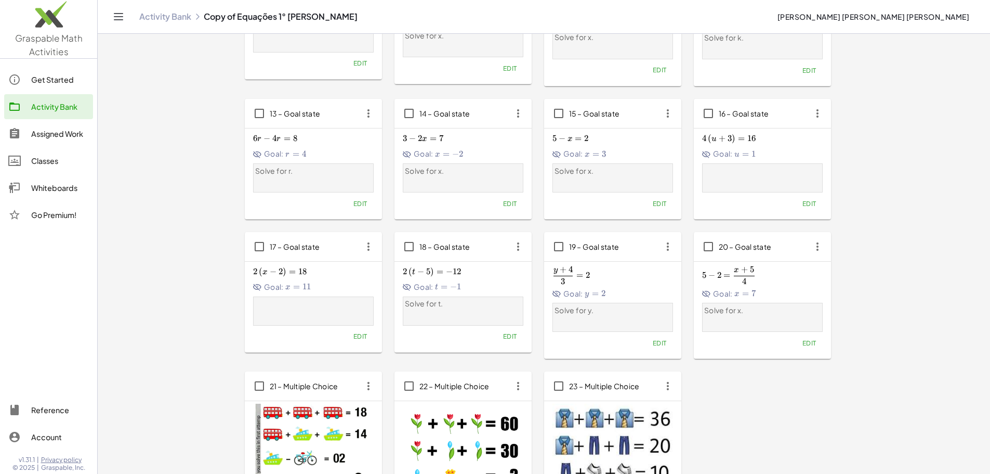
click at [270, 381] on span "21 – Multiple Choice" at bounding box center [304, 385] width 69 height 9
click at [174, 260] on input "**********" at bounding box center [184, 266] width 83 height 29
click at [174, 260] on input "text" at bounding box center [192, 266] width 83 height 29
click at [270, 381] on span "21 – Multiple Choice" at bounding box center [304, 385] width 69 height 9
click at [174, 260] on input "**********" at bounding box center [184, 266] width 83 height 29
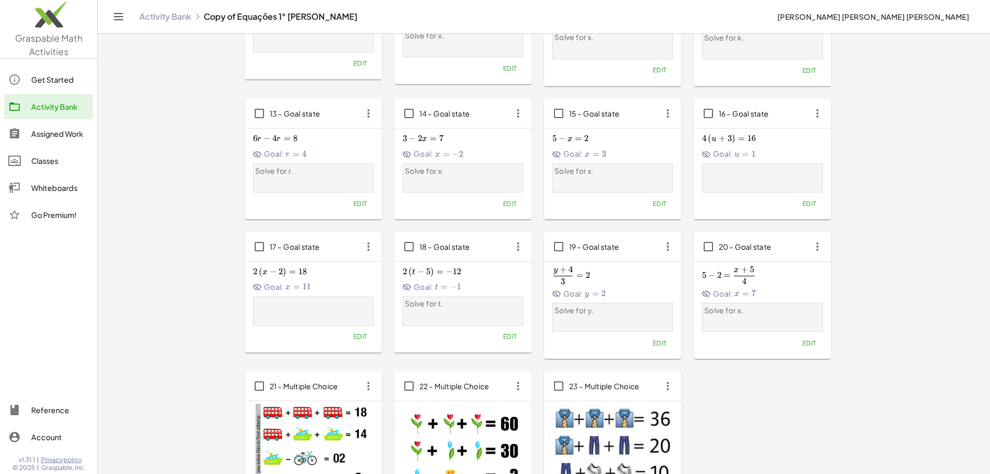
click at [245, 371] on div "21 – Multiple Choice" at bounding box center [313, 385] width 137 height 29
click at [270, 381] on span "21 – Multiple Choice" at bounding box center [304, 385] width 69 height 9
drag, startPoint x: 210, startPoint y: 268, endPoint x: 182, endPoint y: 268, distance: 27.5
click at [182, 268] on input "**********" at bounding box center [184, 266] width 83 height 29
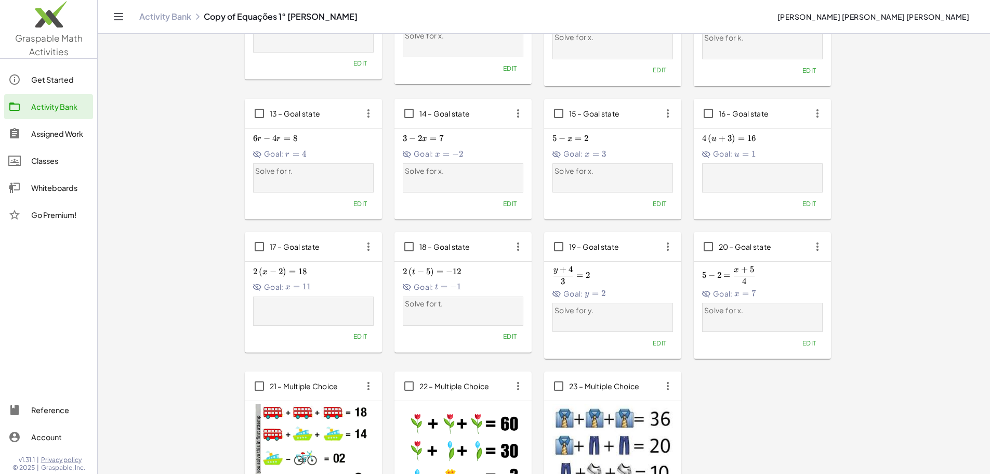
click at [270, 381] on span "21 – Multiple Choice" at bounding box center [304, 385] width 69 height 9
type input "*"
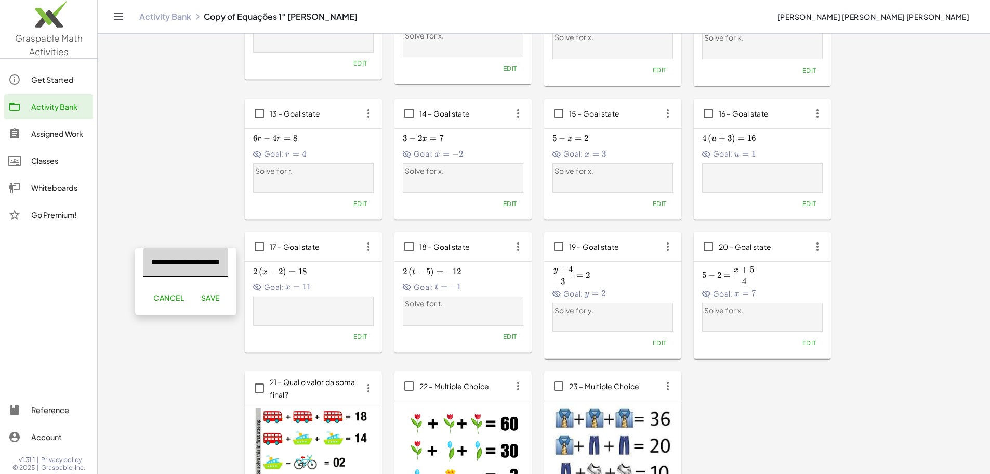
scroll to position [0, 0]
type input "**********"
click at [202, 294] on span "Save" at bounding box center [210, 297] width 19 height 9
click at [419, 381] on span "22 – Multiple Choice" at bounding box center [454, 385] width 70 height 9
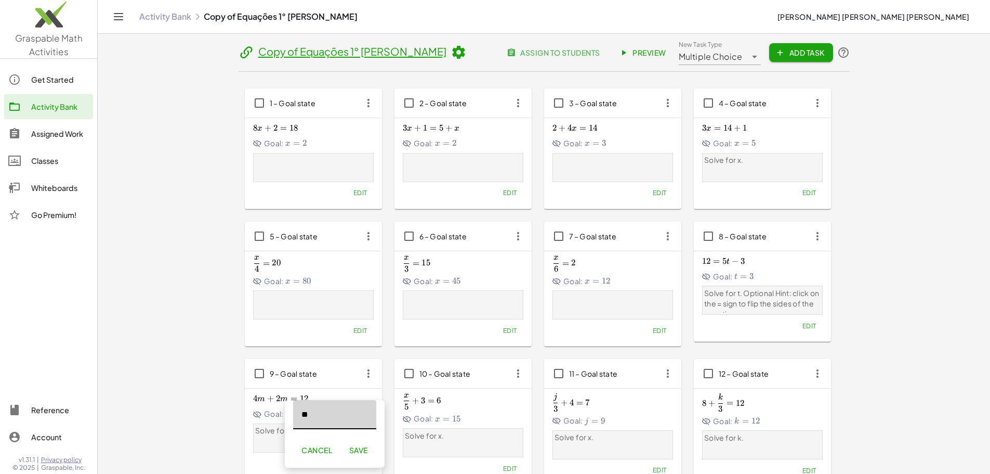
type input "*"
type input "**********"
click at [366, 448] on span "Save" at bounding box center [359, 449] width 19 height 9
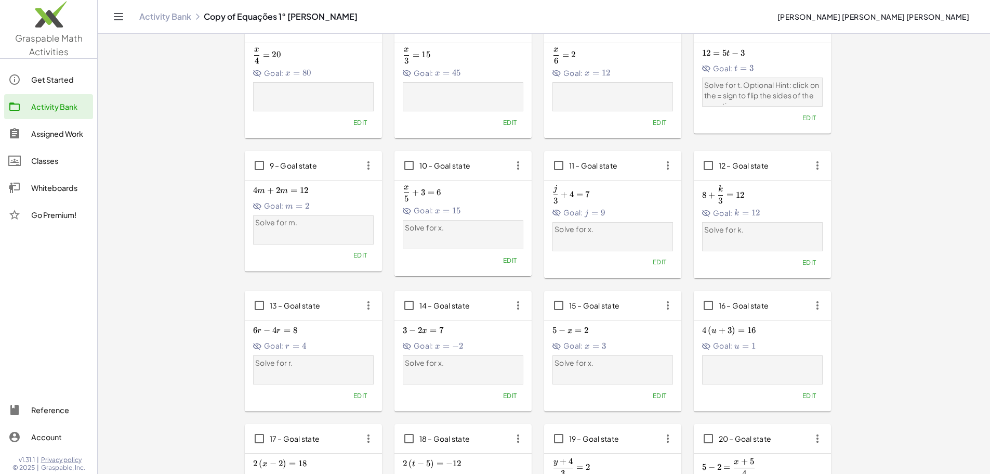
scroll to position [406, 0]
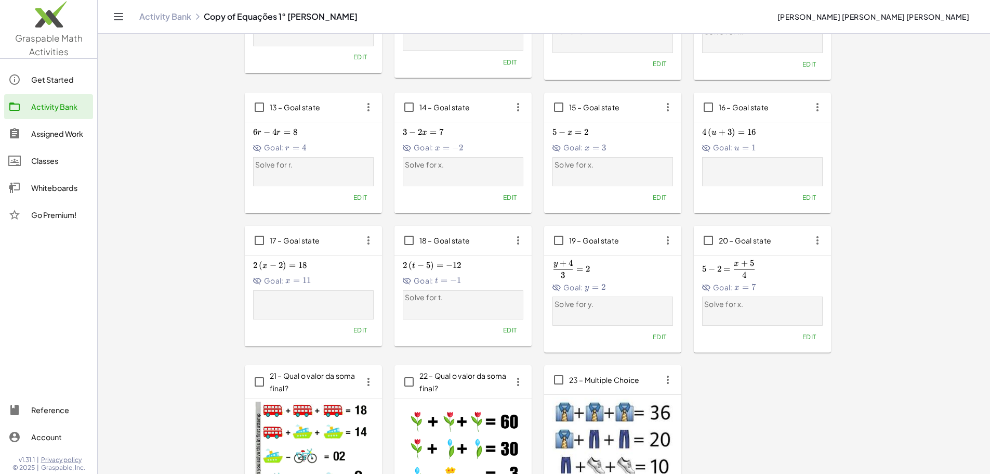
click at [569, 375] on span "23 – Multiple Choice" at bounding box center [604, 379] width 71 height 9
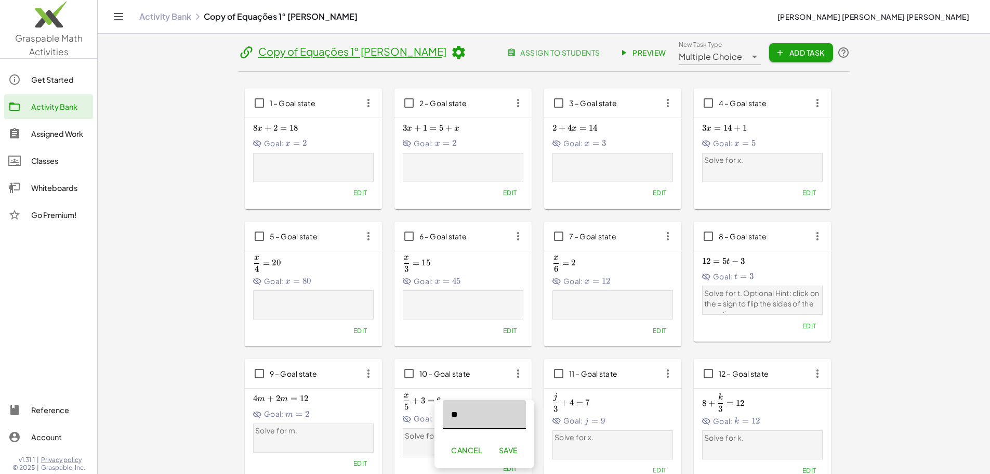
type input "*"
type input "**********"
click at [517, 448] on span "Save" at bounding box center [509, 449] width 19 height 9
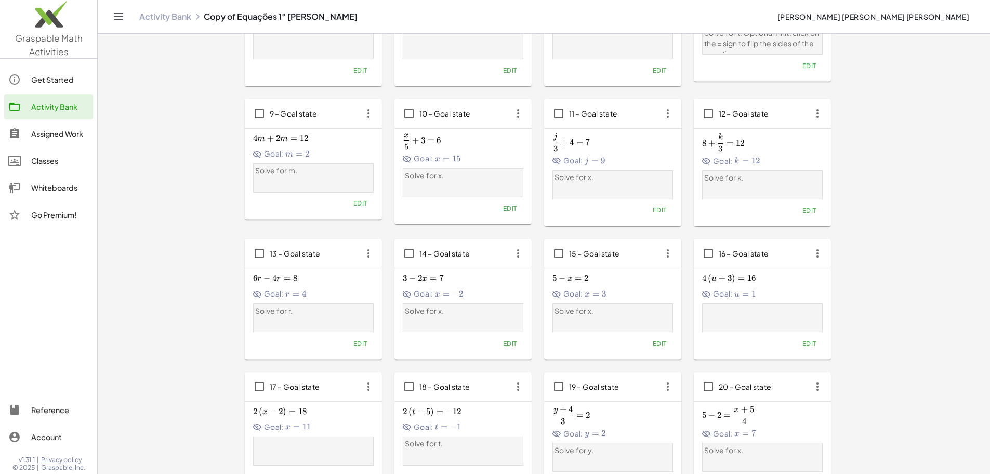
scroll to position [406, 0]
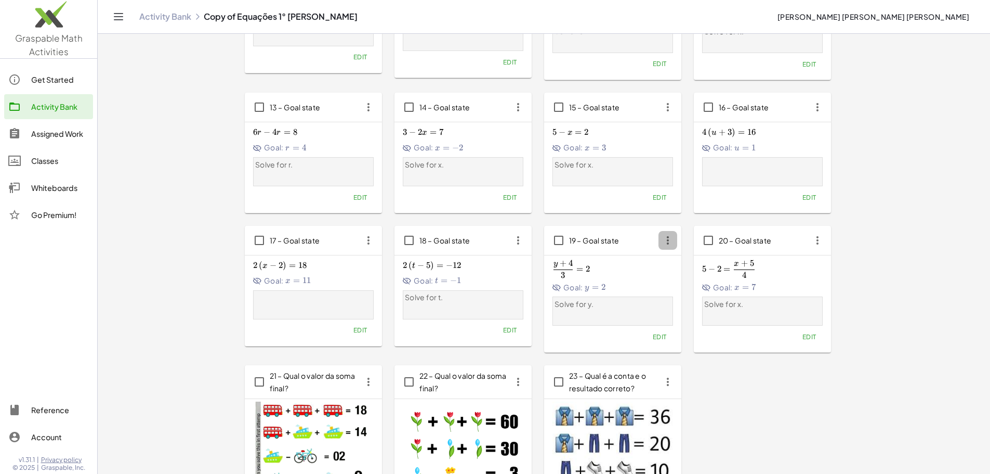
click at [677, 231] on icon "button" at bounding box center [668, 240] width 19 height 19
click at [697, 192] on div "Delete" at bounding box center [702, 188] width 41 height 12
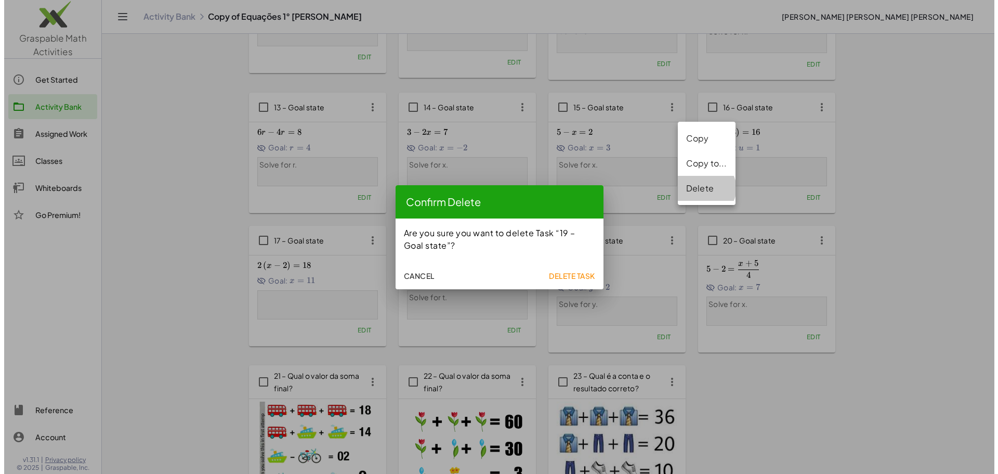
scroll to position [0, 0]
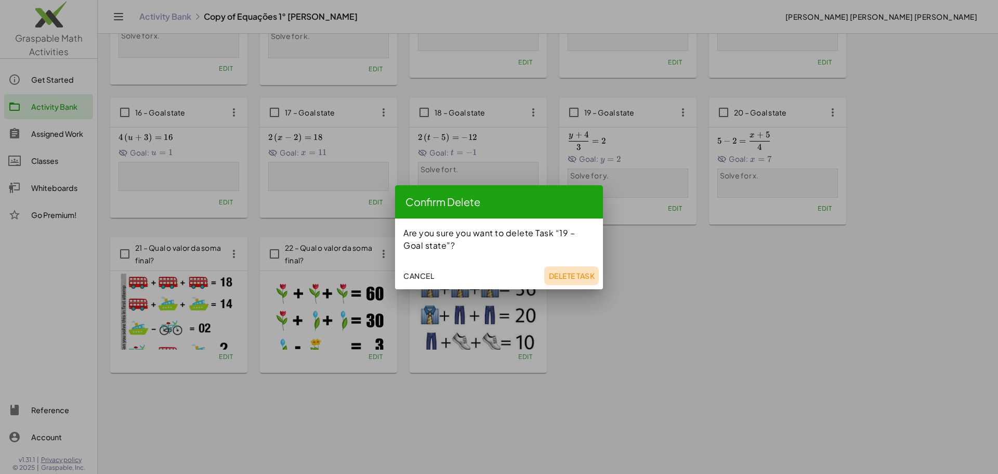
click at [576, 278] on span "Delete Task" at bounding box center [571, 275] width 46 height 9
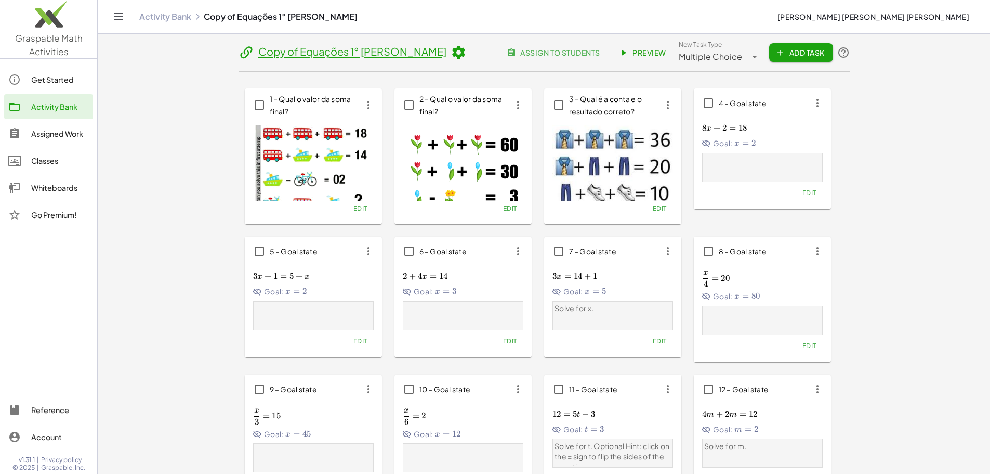
click at [824, 55] on span "Add Task" at bounding box center [801, 52] width 47 height 9
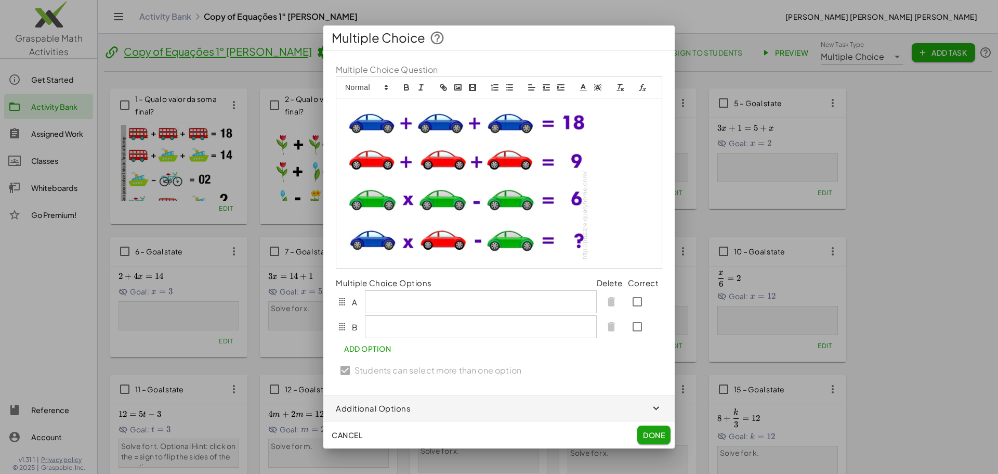
click at [416, 307] on div at bounding box center [480, 302] width 231 height 22
click at [366, 30] on span "Multiple Choice" at bounding box center [379, 38] width 94 height 17
click at [399, 42] on span "Multiple Choice" at bounding box center [379, 38] width 94 height 17
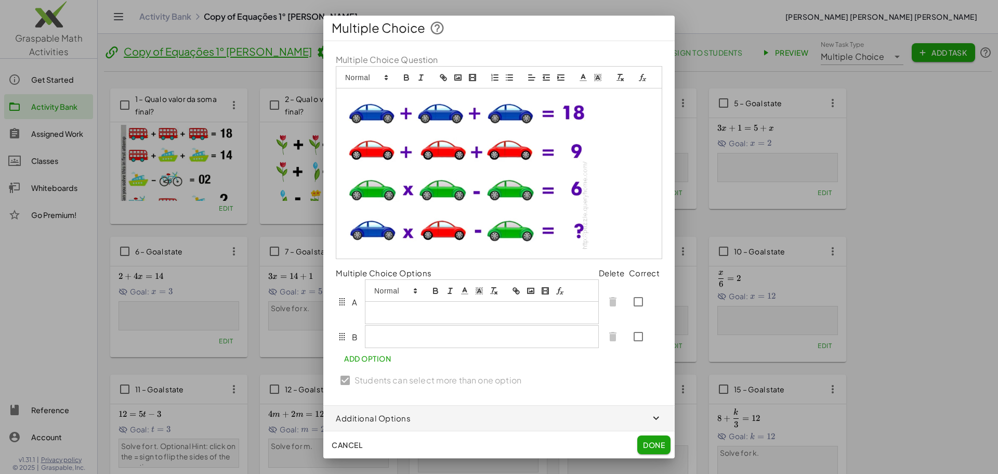
click at [407, 309] on div at bounding box center [481, 312] width 233 height 22
click at [346, 440] on span "Cancel" at bounding box center [347, 444] width 31 height 9
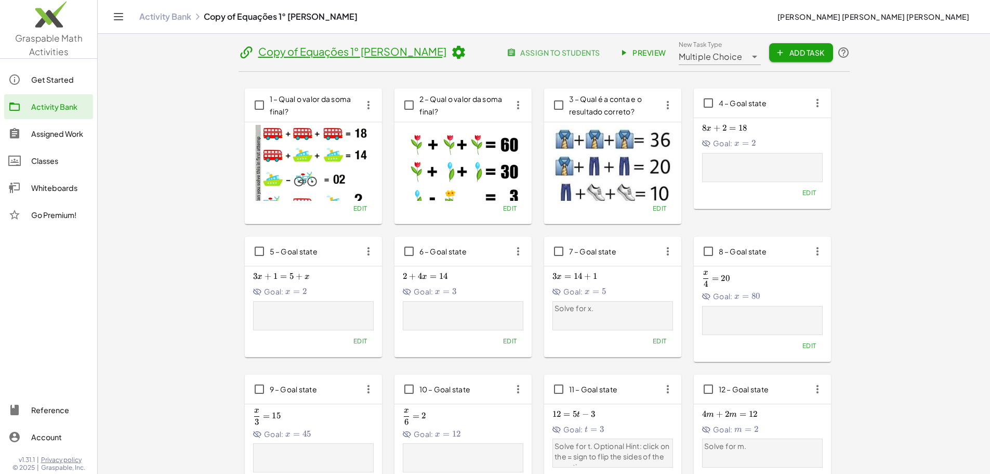
click at [824, 50] on span "Add Task" at bounding box center [801, 52] width 47 height 9
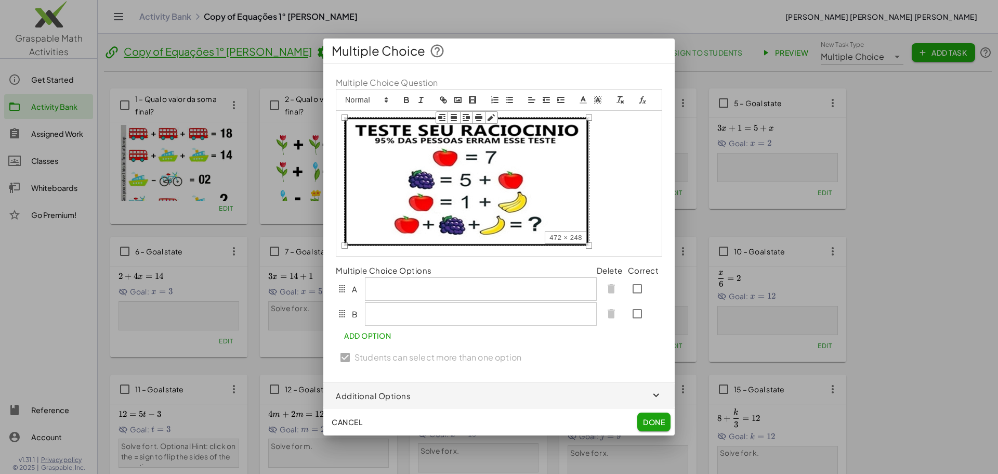
click at [443, 175] on img at bounding box center [466, 181] width 245 height 129
click at [492, 117] on icon "button" at bounding box center [491, 117] width 7 height 7
click at [595, 123] on p at bounding box center [499, 183] width 310 height 132
click at [530, 142] on img at bounding box center [466, 181] width 245 height 129
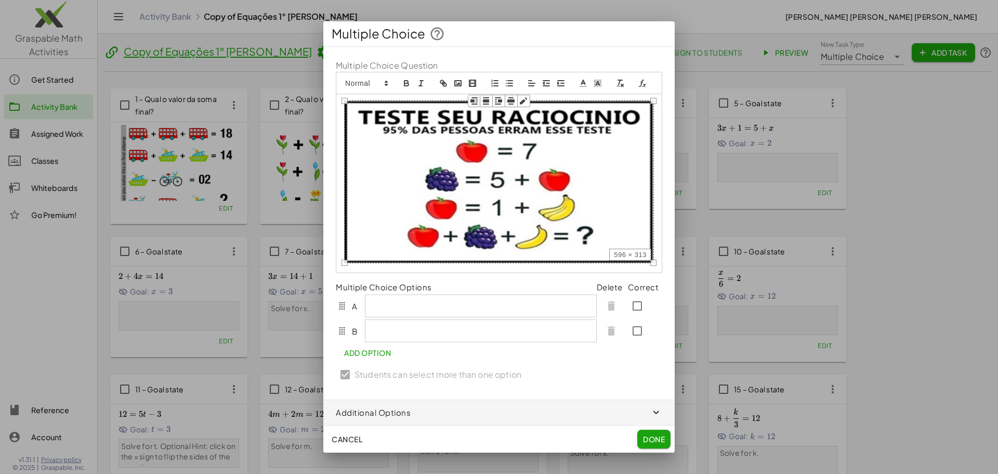
drag, startPoint x: 589, startPoint y: 117, endPoint x: 662, endPoint y: 128, distance: 73.6
click at [660, 132] on div "596 × 313" at bounding box center [499, 183] width 326 height 179
click at [523, 160] on img at bounding box center [499, 181] width 310 height 163
click at [475, 161] on img at bounding box center [499, 181] width 310 height 163
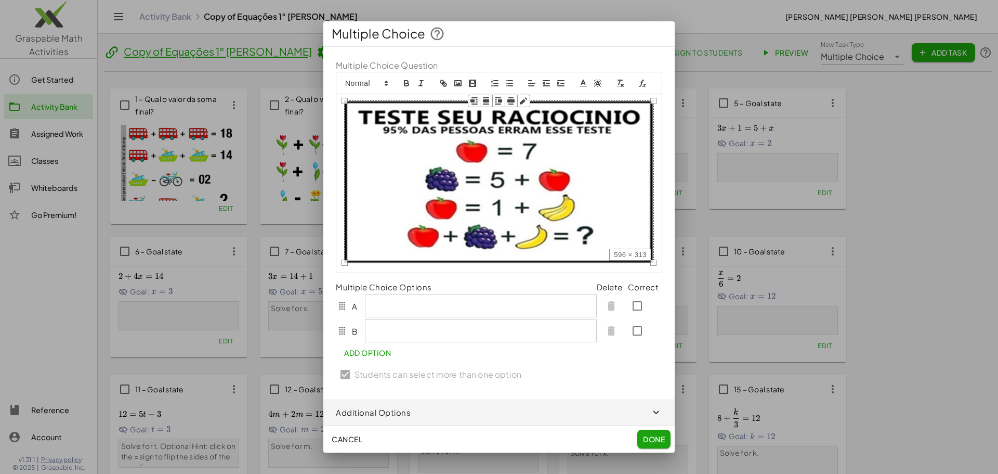
click at [494, 133] on img at bounding box center [499, 181] width 310 height 163
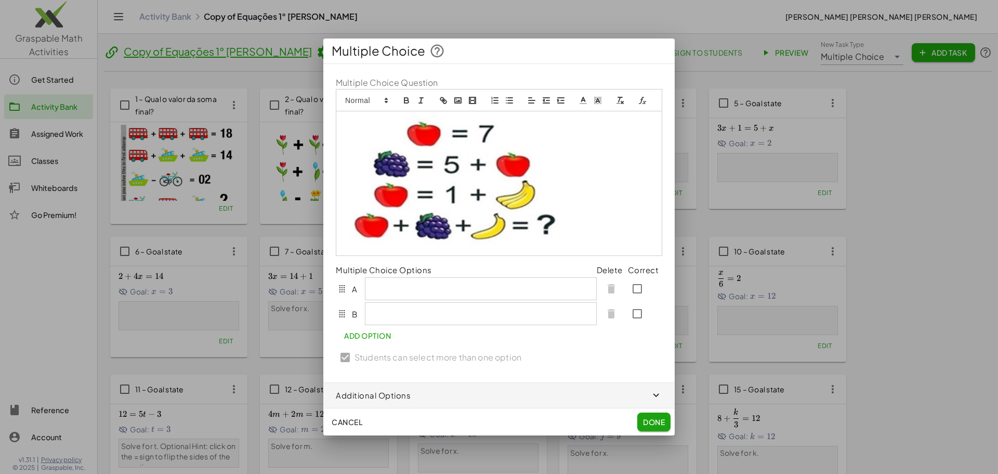
click at [419, 292] on p at bounding box center [480, 288] width 215 height 9
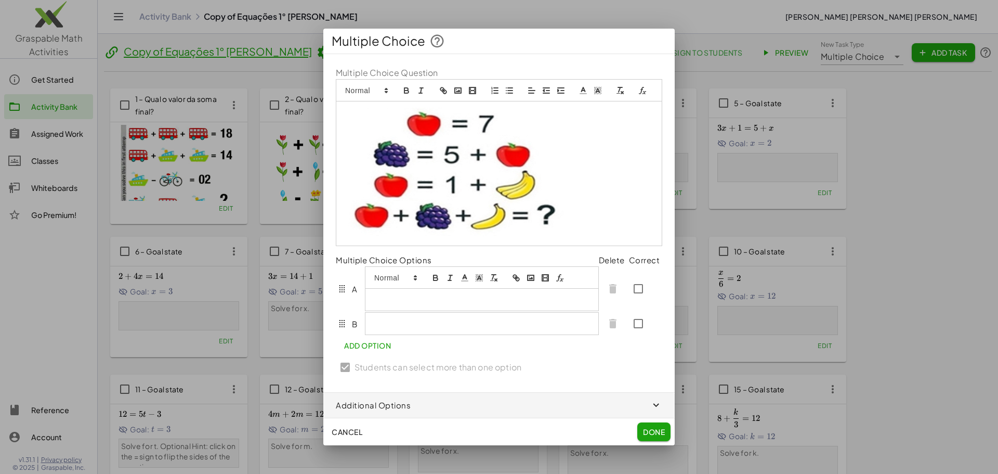
click at [415, 305] on div at bounding box center [481, 299] width 233 height 22
drag, startPoint x: 485, startPoint y: 304, endPoint x: 358, endPoint y: 300, distance: 126.9
click at [358, 300] on div "**********" at bounding box center [469, 288] width 267 height 45
copy p "**********"
click at [379, 327] on p at bounding box center [483, 324] width 221 height 9
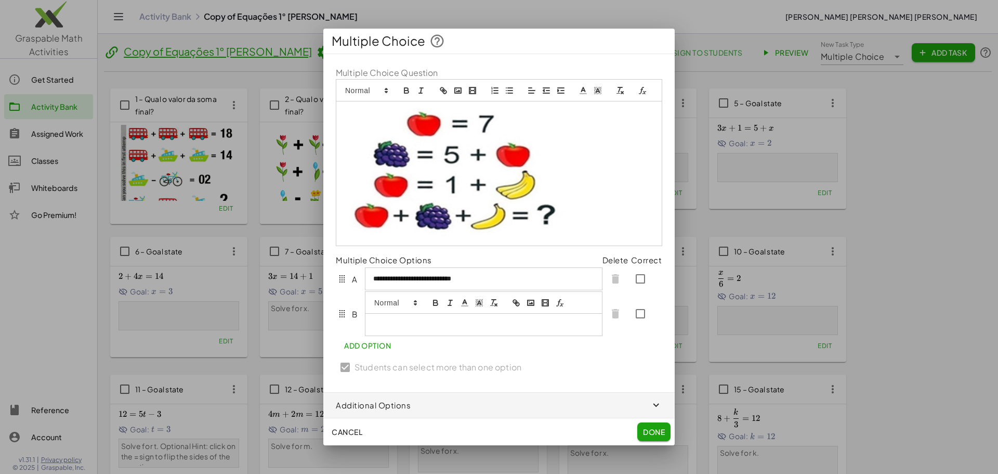
paste div
drag, startPoint x: 434, startPoint y: 324, endPoint x: 449, endPoint y: 329, distance: 16.3
click at [435, 324] on p "**********" at bounding box center [481, 324] width 217 height 9
click at [371, 345] on span "Add Option" at bounding box center [367, 344] width 47 height 9
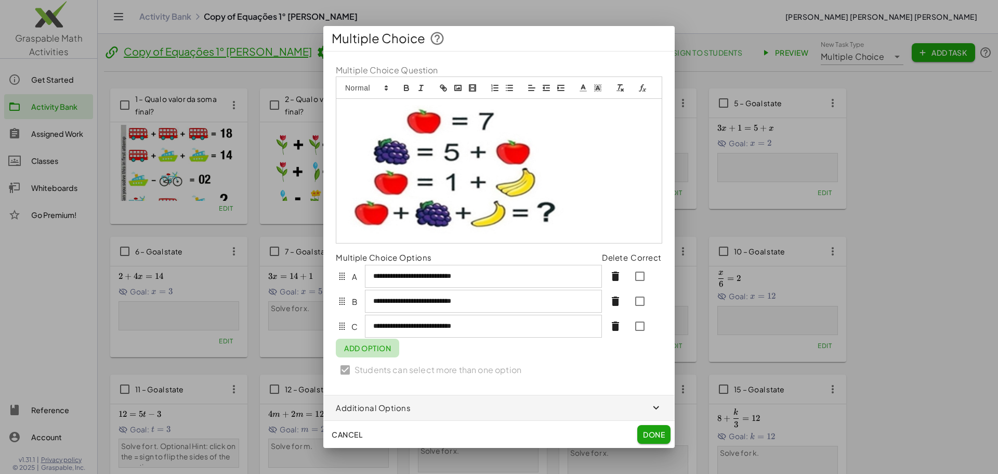
click at [370, 363] on div "**********" at bounding box center [498, 222] width 351 height 343
click at [391, 351] on span "Add Option" at bounding box center [367, 347] width 47 height 9
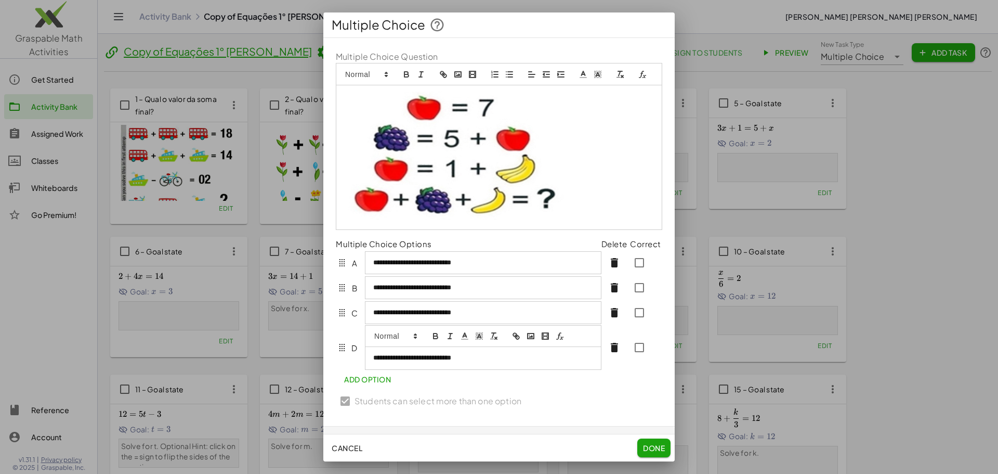
click at [438, 364] on div "**********" at bounding box center [482, 358] width 235 height 22
click at [503, 362] on p "**********" at bounding box center [478, 357] width 211 height 9
click at [401, 362] on p "**********" at bounding box center [478, 357] width 211 height 9
click at [657, 451] on span "Done" at bounding box center [654, 447] width 22 height 9
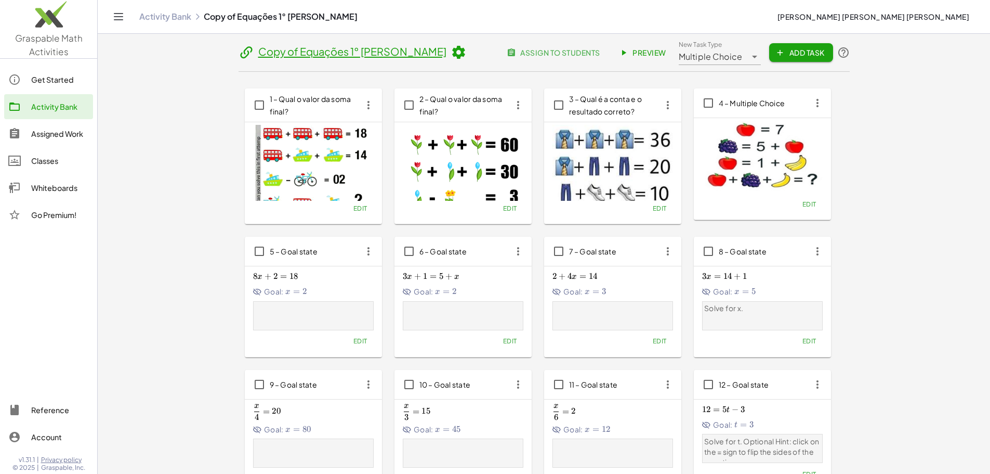
click at [719, 102] on span "4 – Multiple Choice" at bounding box center [752, 102] width 67 height 9
type input "*"
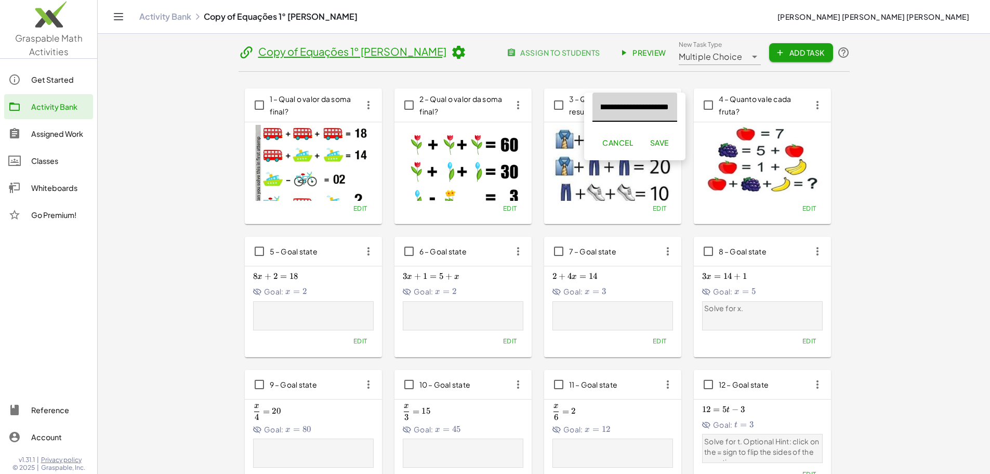
scroll to position [0, 27]
type input "**********"
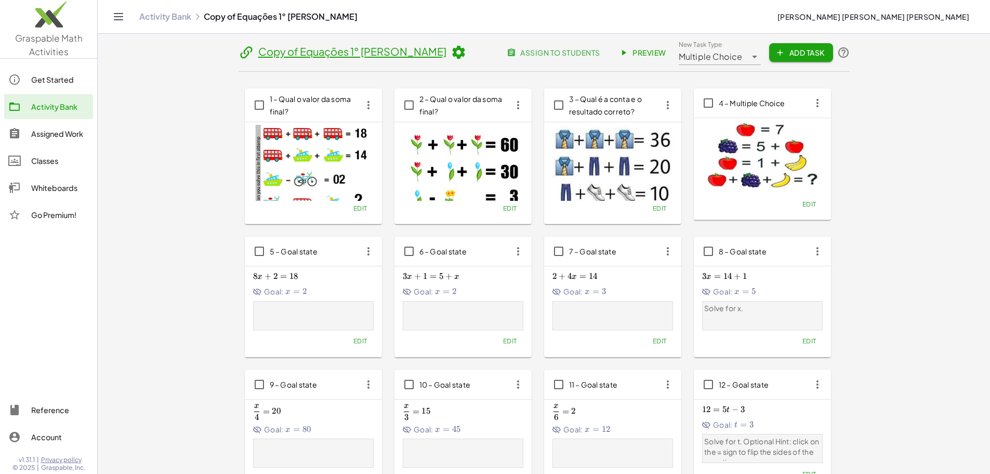
click at [694, 111] on div "4 – Multiple Choice" at bounding box center [762, 102] width 137 height 29
click at [694, 96] on div "4 – Multiple Choice" at bounding box center [762, 102] width 137 height 29
click at [719, 102] on span "4 – Multiple Choice" at bounding box center [752, 102] width 67 height 9
type input "*"
type input "**********"
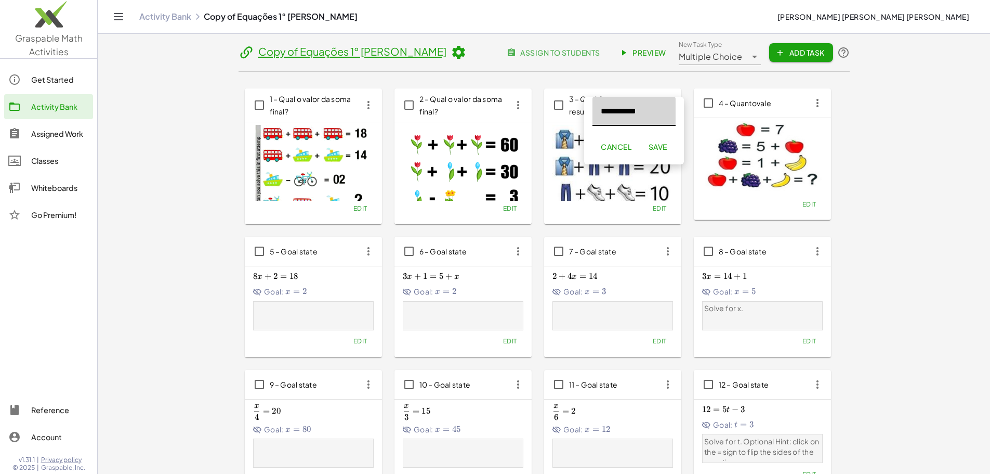
click at [629, 111] on input "**********" at bounding box center [634, 111] width 83 height 29
click at [719, 103] on span "4 – Multiple Choice" at bounding box center [752, 102] width 67 height 9
drag, startPoint x: 663, startPoint y: 113, endPoint x: 492, endPoint y: 93, distance: 172.2
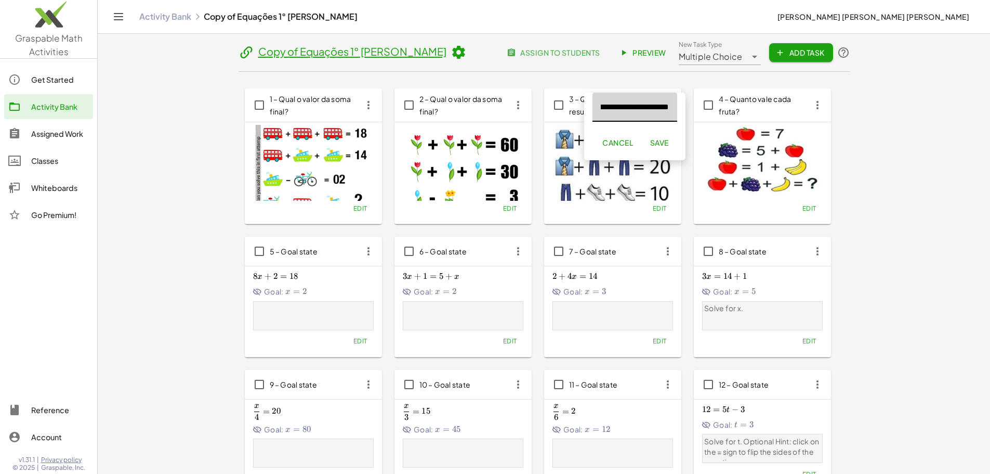
scroll to position [0, 27]
type input "**********"
click at [664, 143] on span "Save" at bounding box center [659, 142] width 19 height 9
click at [824, 52] on span "Add Task" at bounding box center [801, 52] width 47 height 9
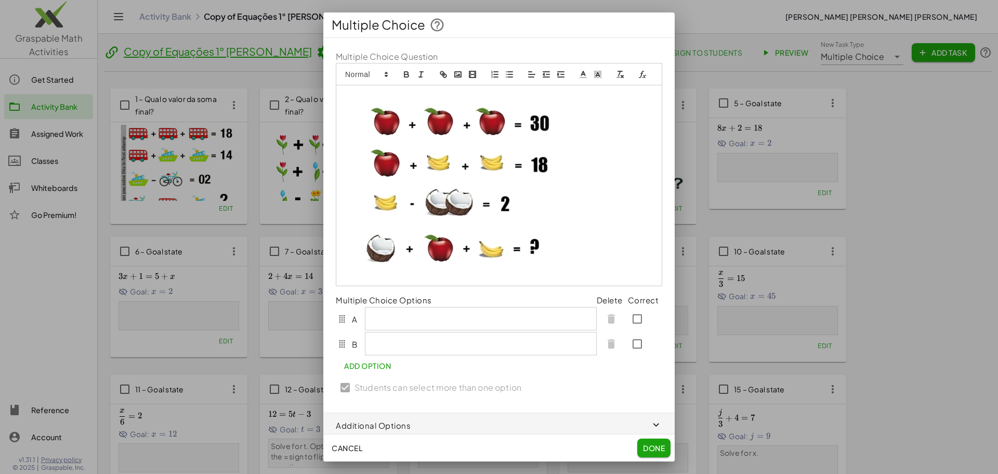
click at [420, 330] on div at bounding box center [481, 318] width 232 height 23
click at [660, 448] on span "Done" at bounding box center [654, 447] width 22 height 9
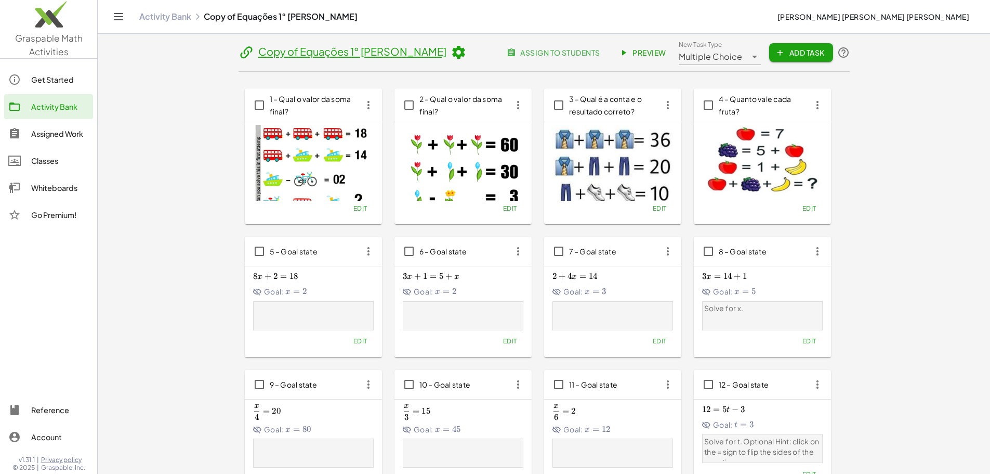
click at [702, 148] on img at bounding box center [762, 160] width 121 height 70
click at [719, 94] on span "4 – Quanto vale cada fruta?" at bounding box center [755, 105] width 73 height 22
click at [802, 206] on span "Edit" at bounding box center [809, 208] width 14 height 8
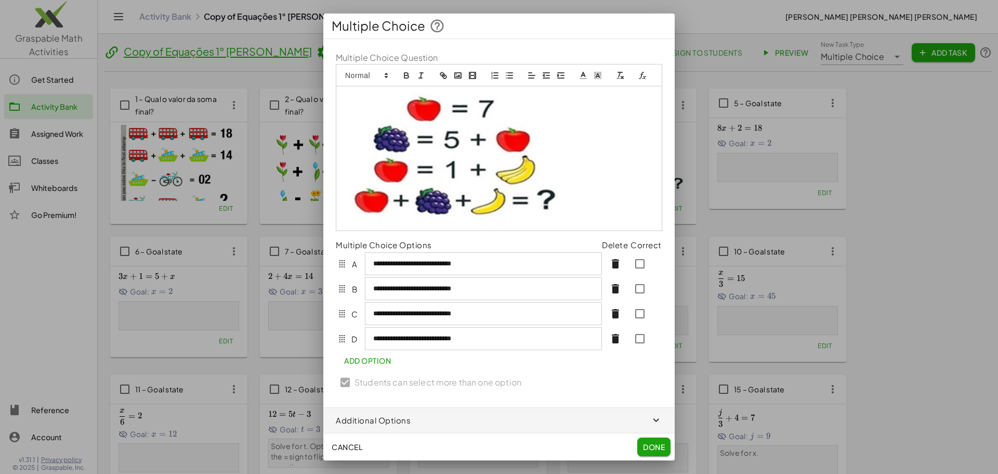
click at [443, 267] on div "**********" at bounding box center [483, 263] width 237 height 23
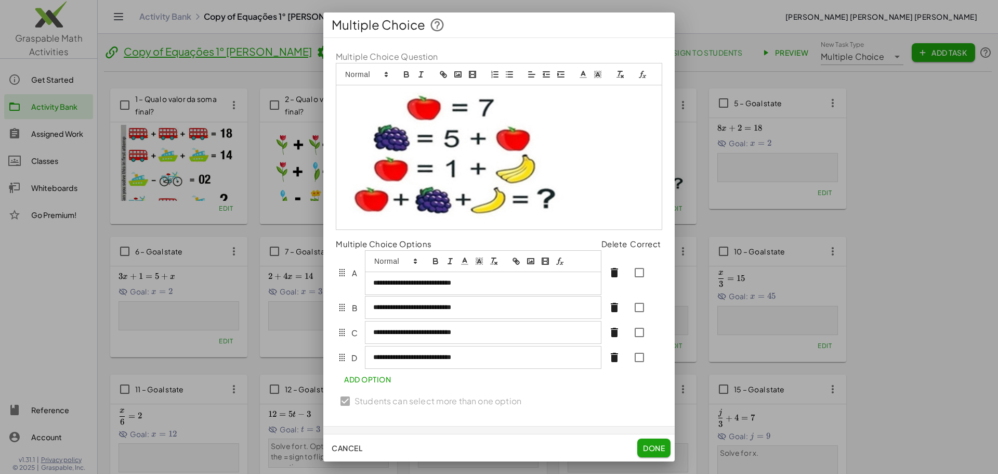
click at [443, 267] on button "italic" at bounding box center [450, 261] width 15 height 12
click at [431, 287] on p "**********" at bounding box center [478, 282] width 211 height 9
copy p "**********"
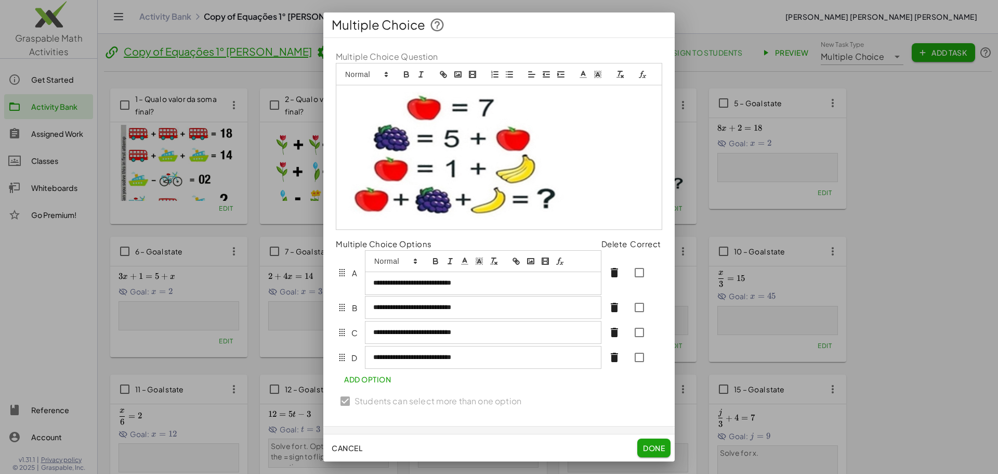
click at [753, 249] on div at bounding box center [499, 237] width 998 height 474
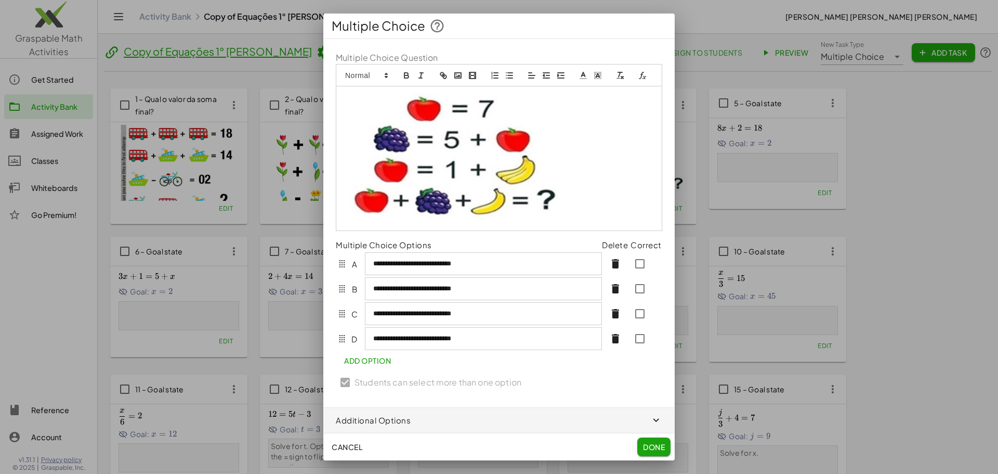
click at [705, 383] on div at bounding box center [499, 237] width 998 height 474
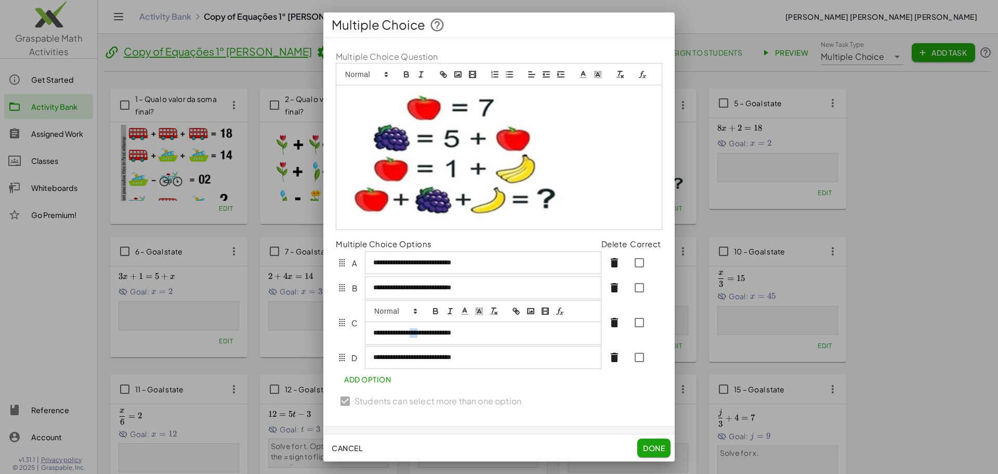
drag, startPoint x: 423, startPoint y: 314, endPoint x: 433, endPoint y: 312, distance: 10.6
click at [433, 312] on div "**********" at bounding box center [483, 322] width 237 height 45
click at [489, 337] on p "**********" at bounding box center [478, 332] width 211 height 9
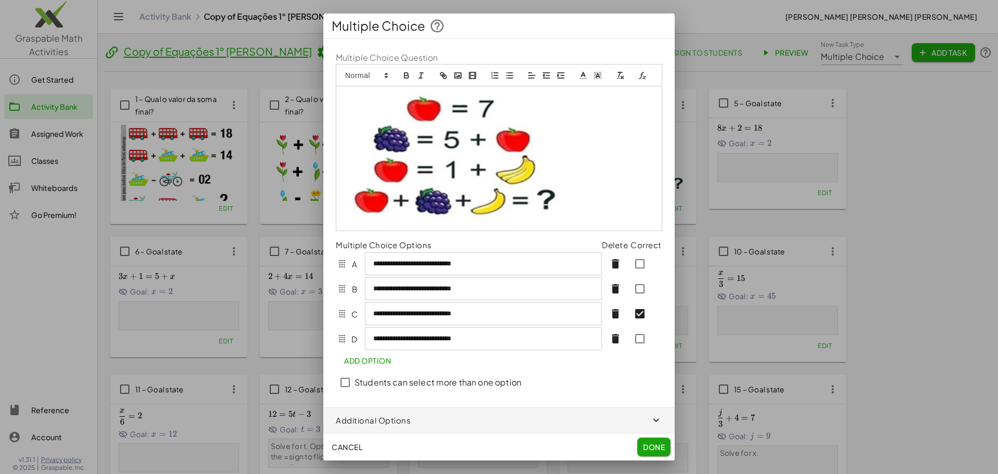
click at [662, 448] on span "Done" at bounding box center [654, 446] width 22 height 9
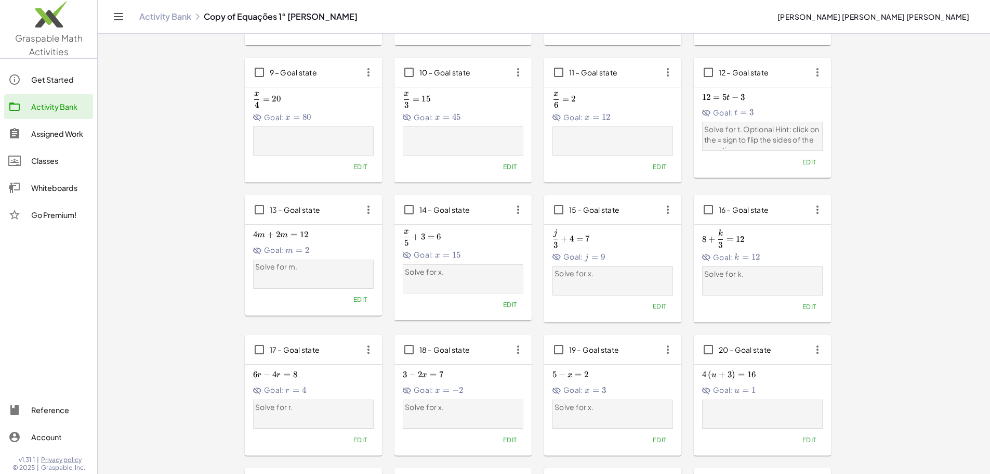
scroll to position [412, 0]
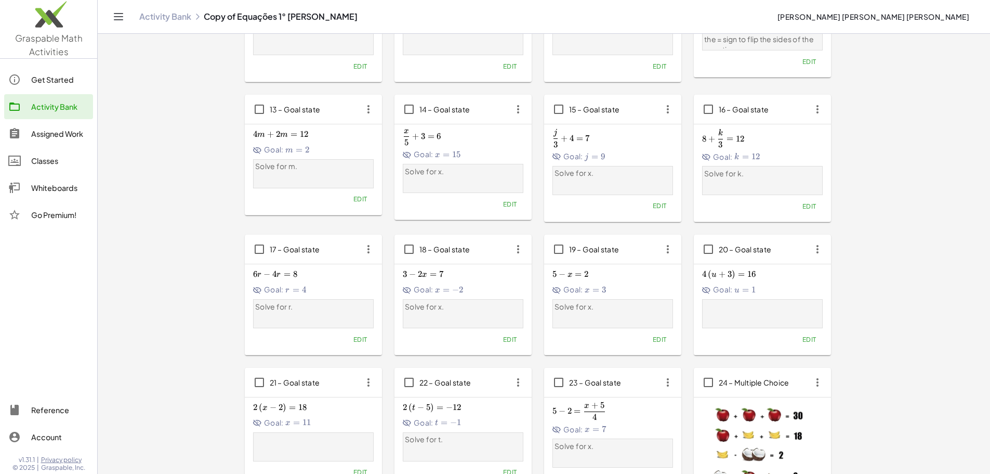
click at [796, 473] on button "Edit" at bounding box center [809, 483] width 27 height 15
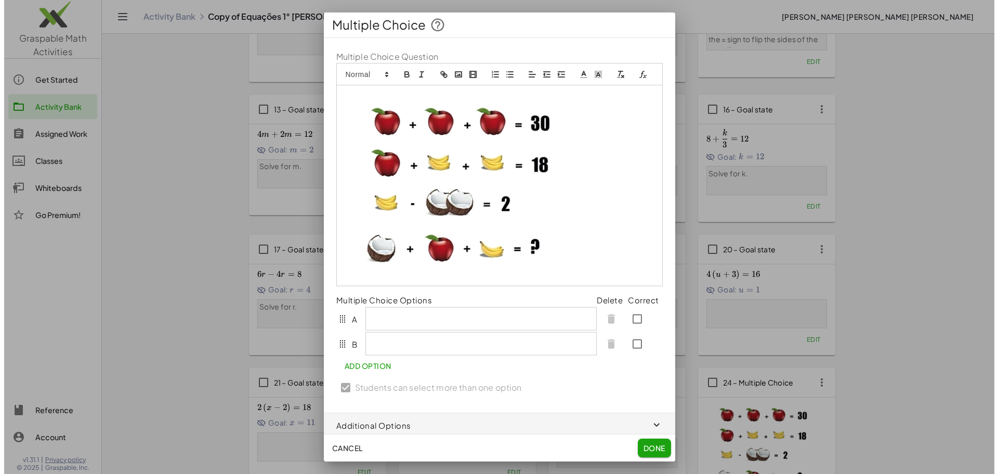
scroll to position [0, 0]
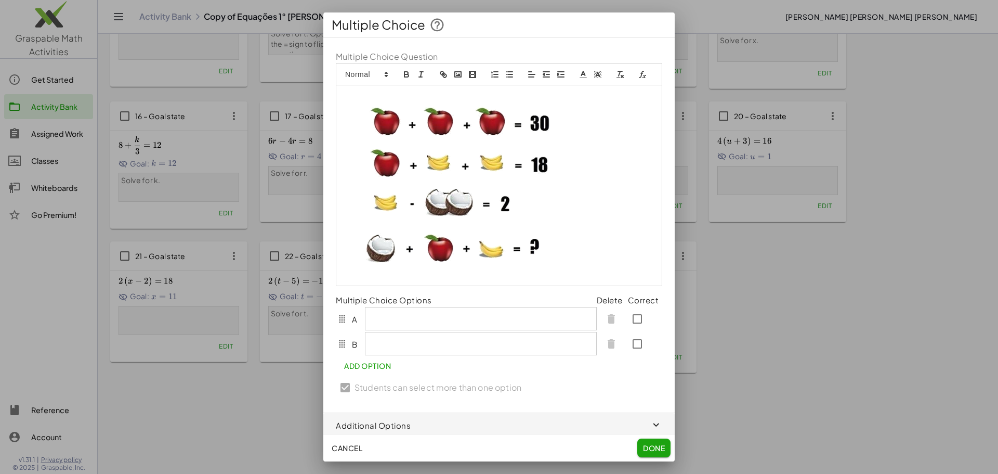
drag, startPoint x: 437, startPoint y: 344, endPoint x: 425, endPoint y: 333, distance: 16.6
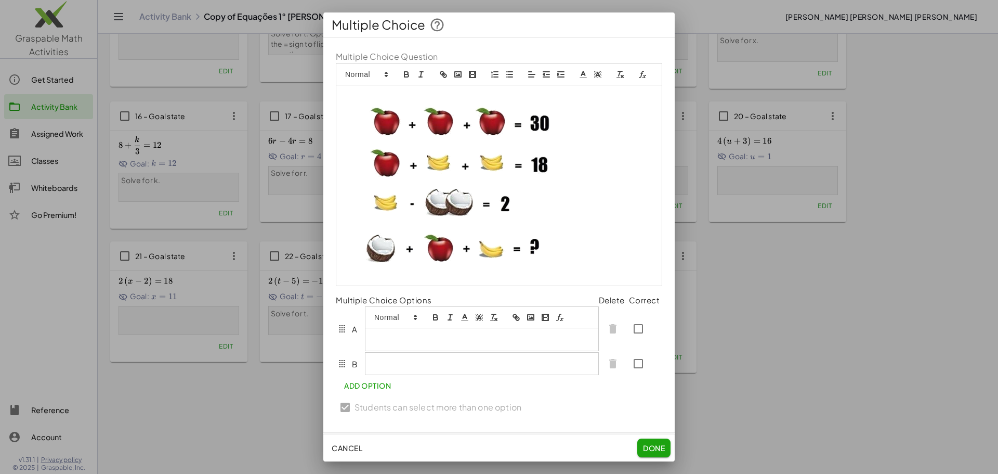
drag, startPoint x: 425, startPoint y: 333, endPoint x: 380, endPoint y: 350, distance: 47.9
click at [413, 344] on p "**********" at bounding box center [478, 338] width 211 height 9
click at [440, 344] on p "**********" at bounding box center [478, 338] width 211 height 9
click at [467, 344] on p "**********" at bounding box center [478, 338] width 211 height 9
drag, startPoint x: 506, startPoint y: 350, endPoint x: 340, endPoint y: 334, distance: 166.0
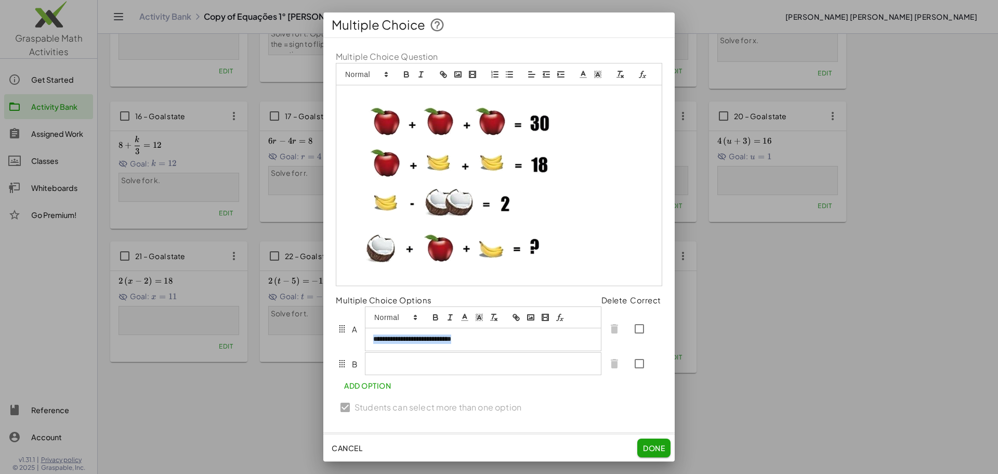
click at [340, 334] on div "**********" at bounding box center [469, 328] width 266 height 45
copy p "**********"
click at [385, 368] on p at bounding box center [483, 363] width 220 height 9
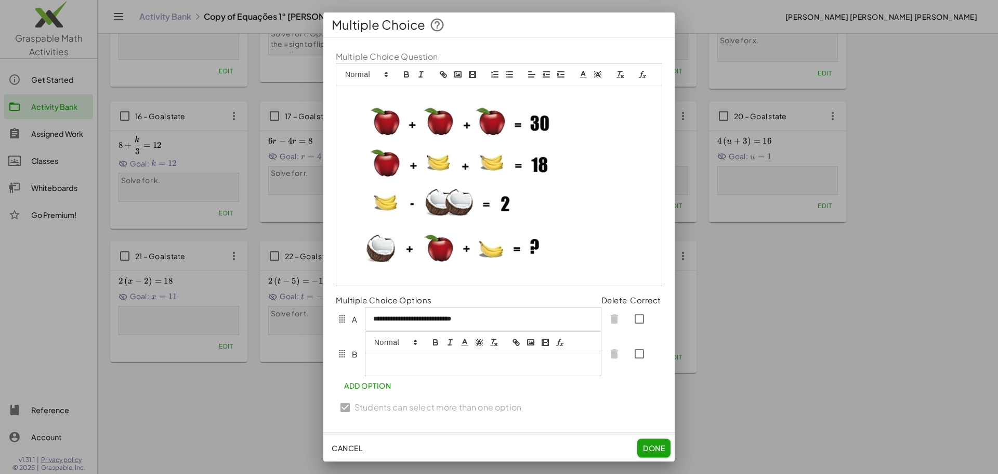
paste div
click at [399, 369] on p "**********" at bounding box center [478, 363] width 211 height 9
click at [446, 369] on p "**********" at bounding box center [478, 363] width 211 height 9
click at [380, 402] on div "**********" at bounding box center [498, 235] width 351 height 394
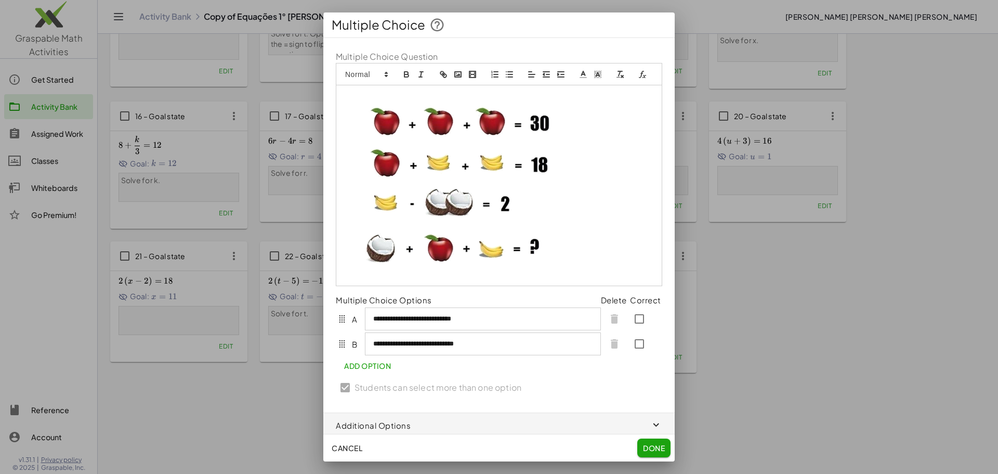
click at [369, 370] on span "Add Option" at bounding box center [367, 365] width 47 height 9
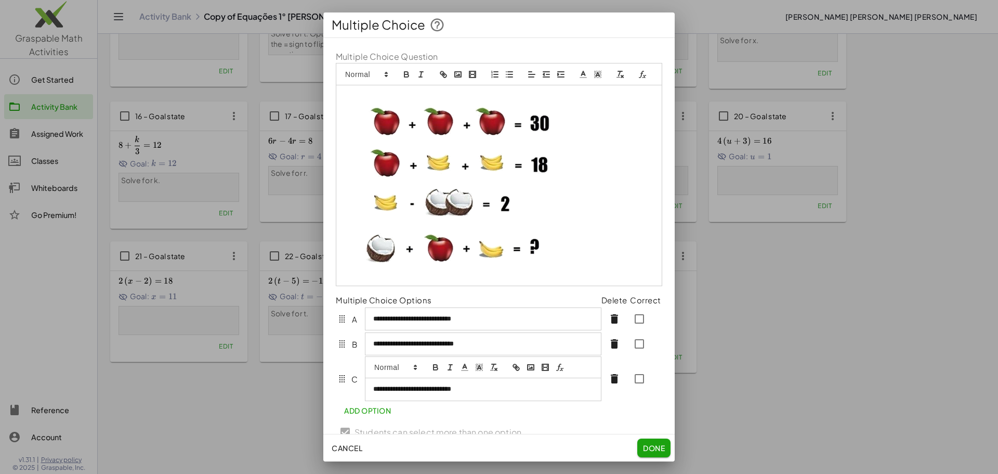
click at [400, 393] on p "**********" at bounding box center [478, 388] width 211 height 9
click at [446, 393] on p "**********" at bounding box center [478, 388] width 211 height 9
click at [484, 393] on p "**********" at bounding box center [478, 388] width 211 height 9
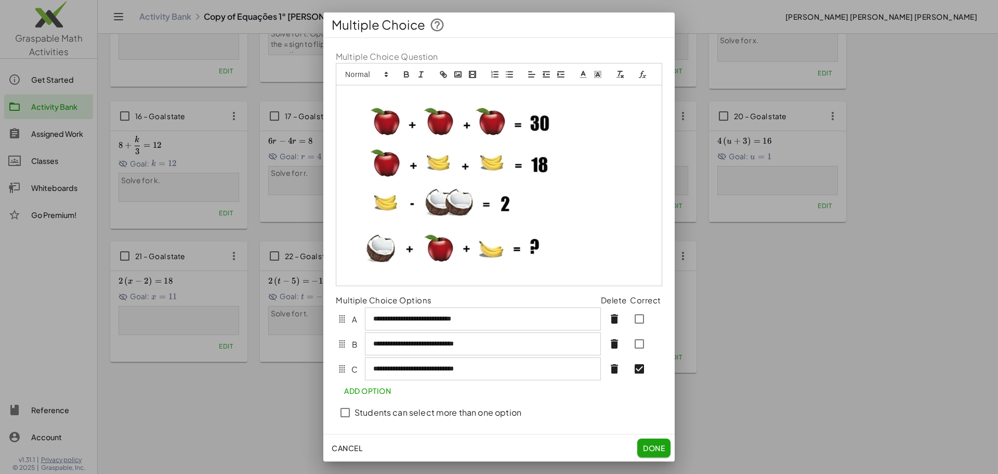
click at [366, 395] on span "Add Option" at bounding box center [367, 390] width 47 height 9
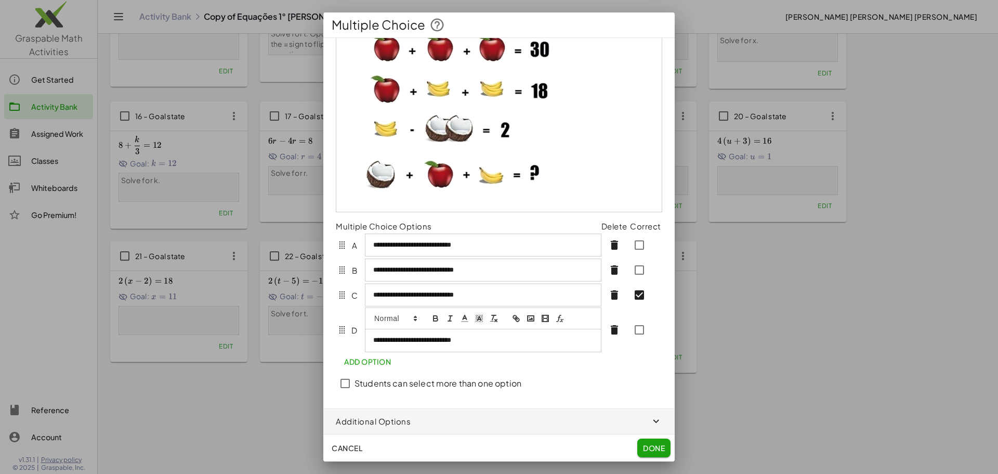
click at [400, 339] on p "**********" at bounding box center [478, 339] width 211 height 9
click at [444, 340] on p "**********" at bounding box center [478, 339] width 211 height 9
click at [497, 334] on div "**********" at bounding box center [482, 340] width 235 height 22
click at [660, 452] on span "Done" at bounding box center [654, 447] width 22 height 9
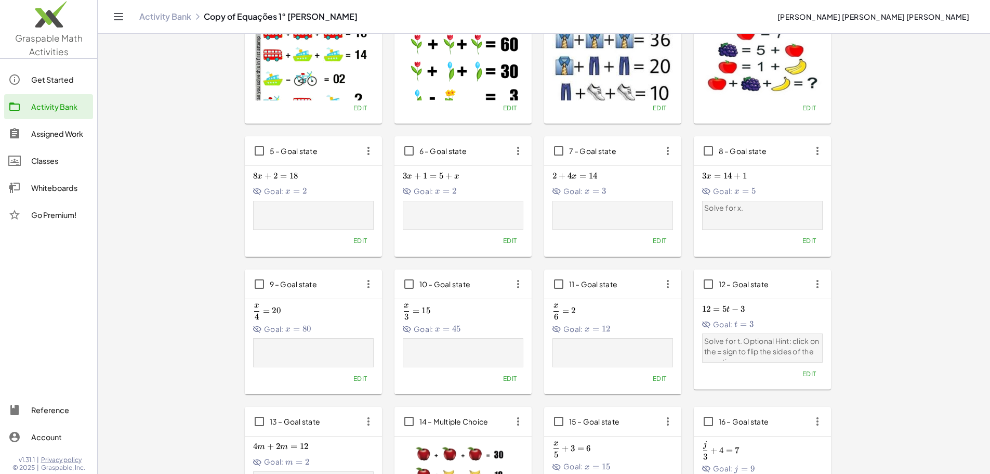
scroll to position [0, 0]
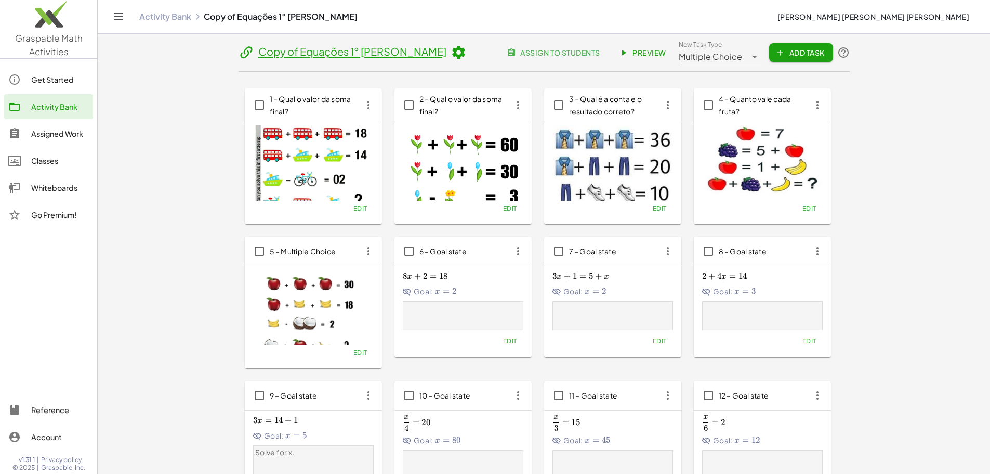
click at [719, 98] on span "4 – Quanto vale cada fruta?" at bounding box center [755, 105] width 73 height 22
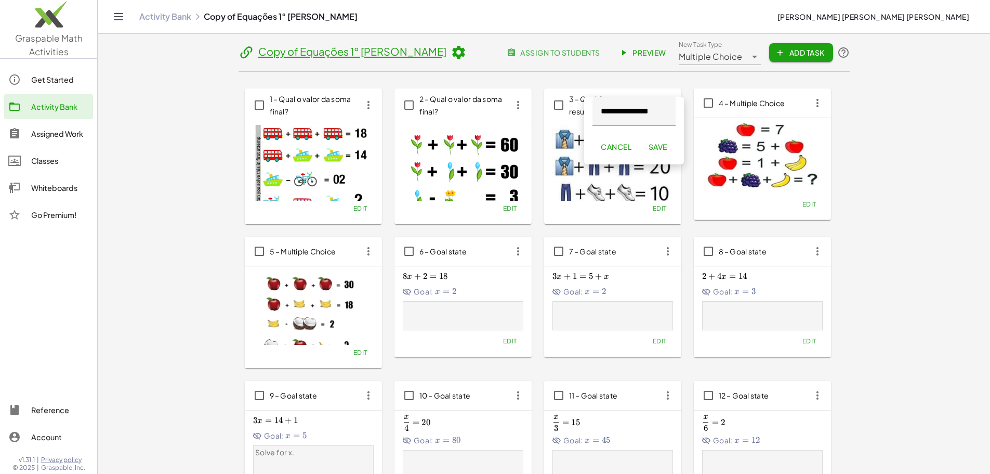
type input "**********"
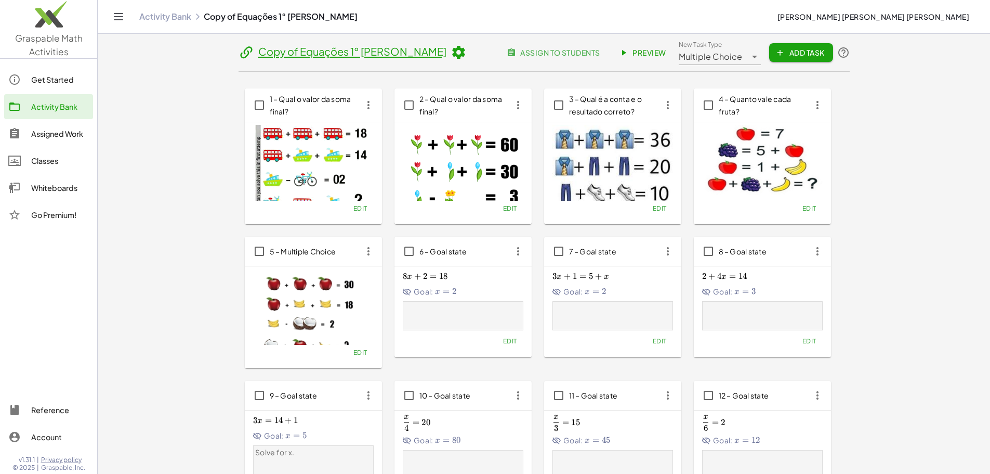
click at [719, 103] on span "4 – Quanto vale cada fruta?" at bounding box center [763, 105] width 89 height 25
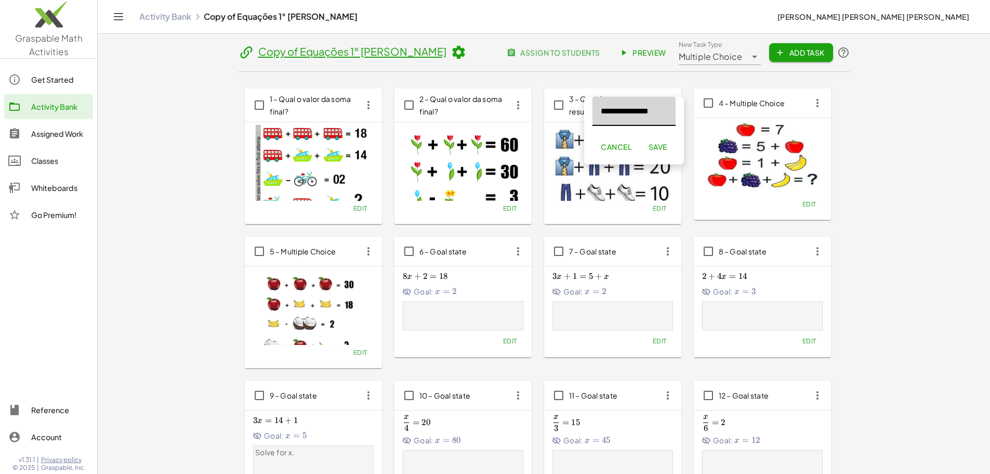
drag, startPoint x: 532, startPoint y: 171, endPoint x: 542, endPoint y: 167, distance: 11.0
click at [553, 171] on img at bounding box center [613, 177] width 121 height 104
type input "**********"
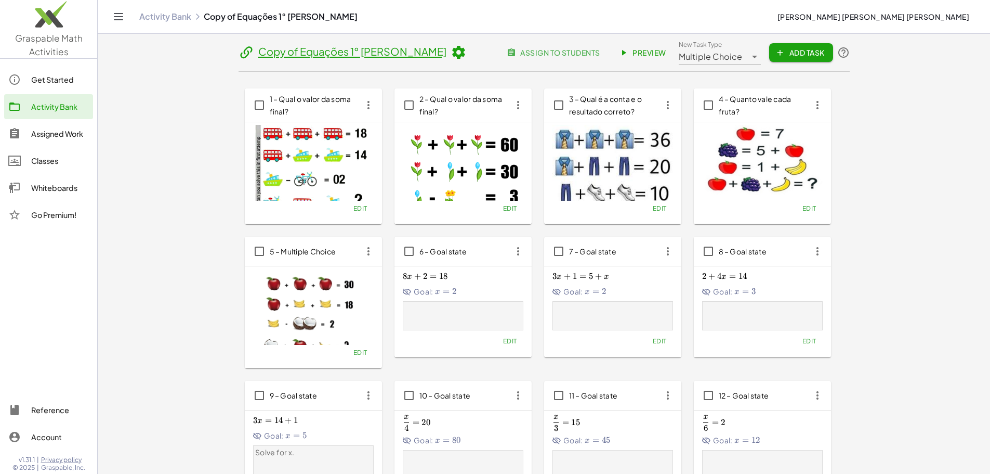
click at [719, 111] on span "4 – Quanto vale cada fruta?" at bounding box center [755, 105] width 73 height 22
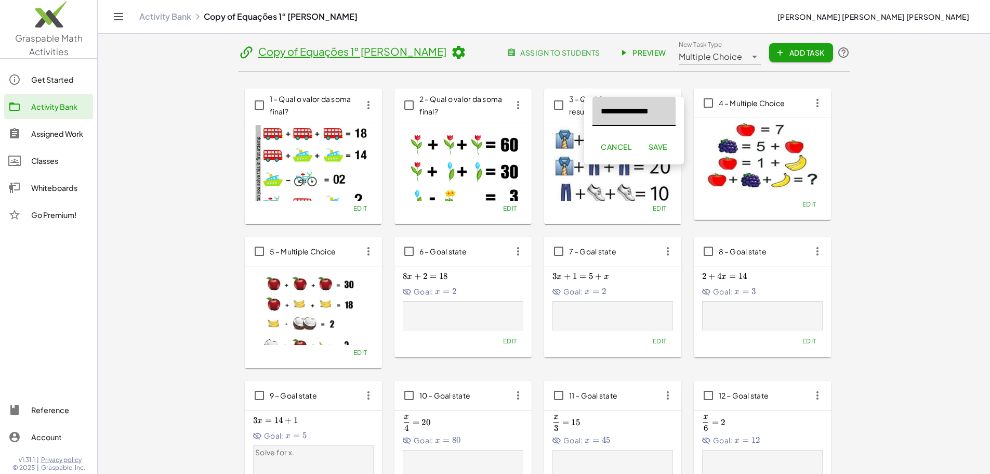
click at [336, 245] on span "5 – Multiple Choice" at bounding box center [303, 251] width 67 height 12
type input "**********"
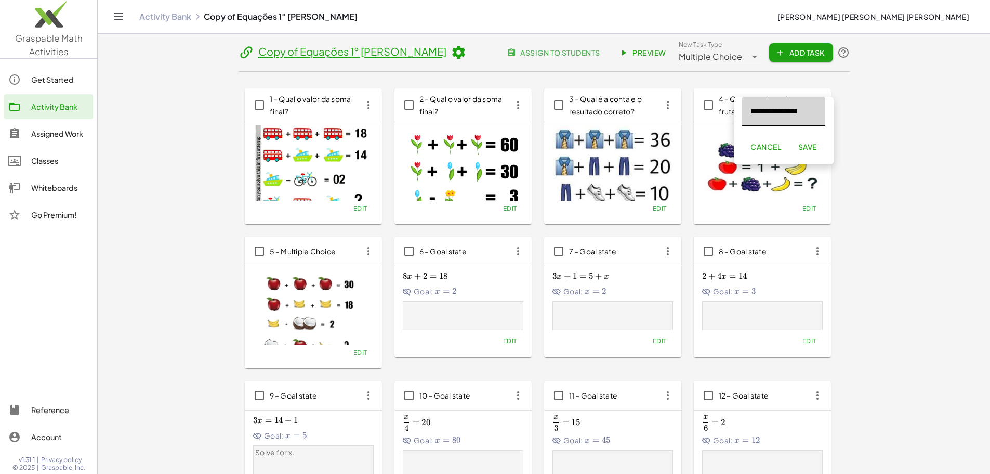
drag, startPoint x: 817, startPoint y: 115, endPoint x: 708, endPoint y: 116, distance: 108.1
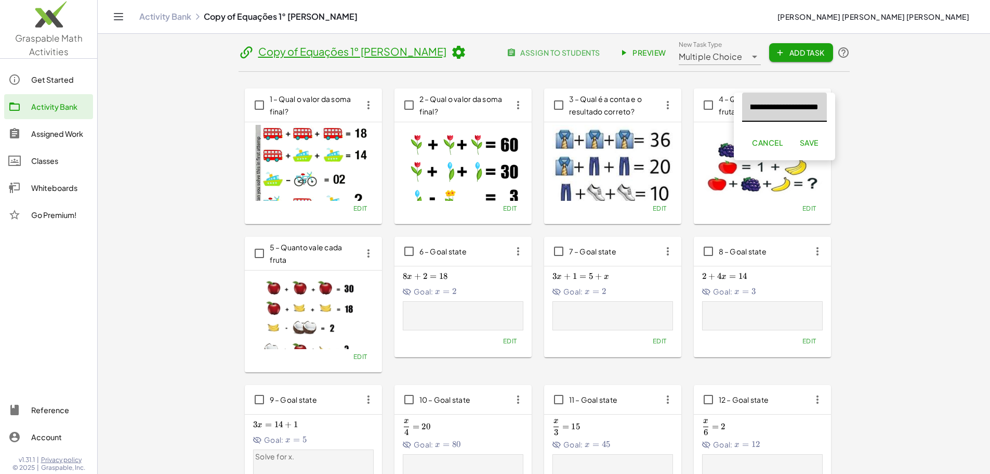
scroll to position [0, 27]
type input "**********"
click at [809, 145] on span "Save" at bounding box center [808, 142] width 19 height 9
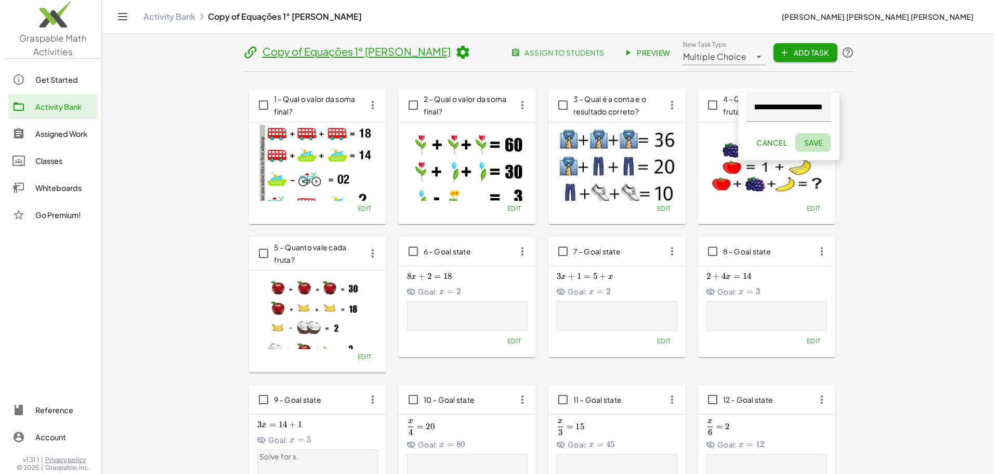
scroll to position [0, 0]
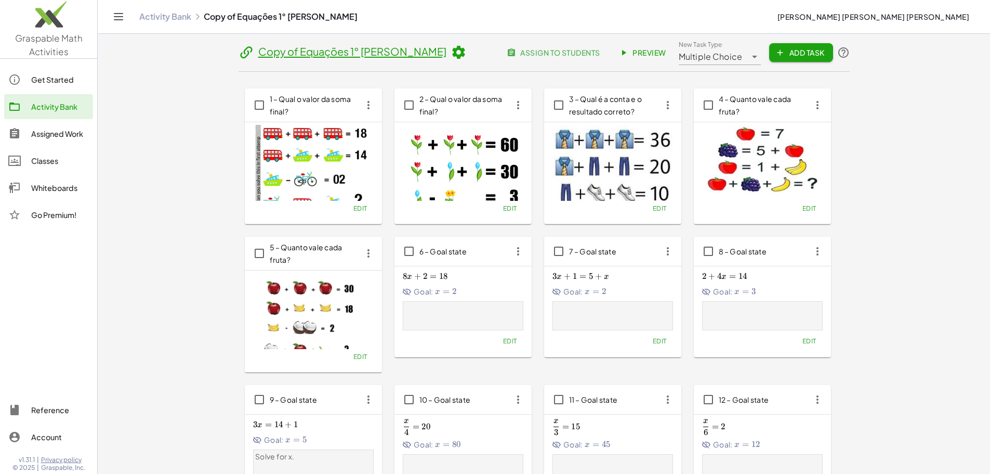
click at [451, 53] on icon at bounding box center [459, 53] width 16 height 16
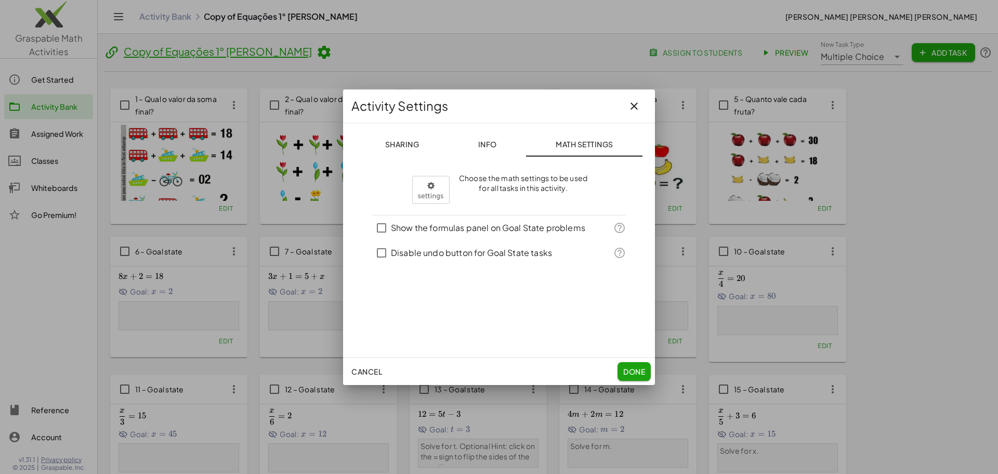
click at [402, 145] on span "Sharing" at bounding box center [402, 143] width 34 height 9
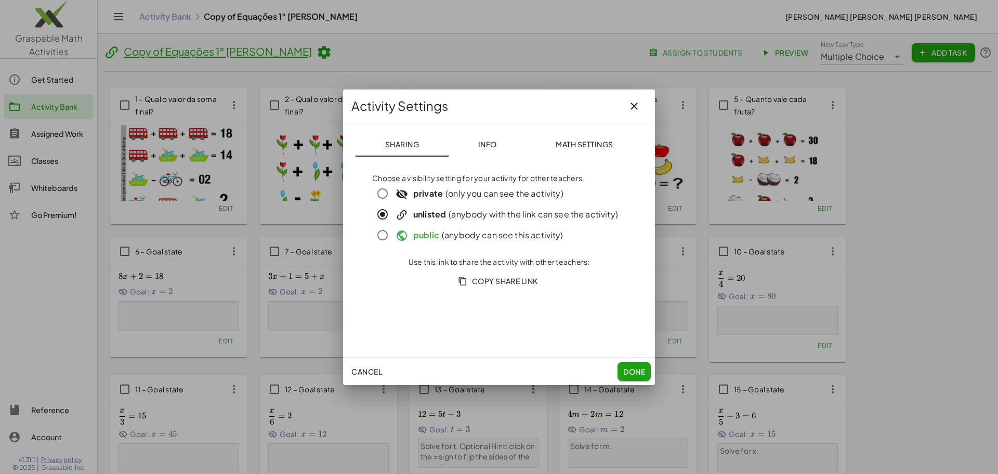
click at [493, 147] on span "Info" at bounding box center [487, 143] width 19 height 9
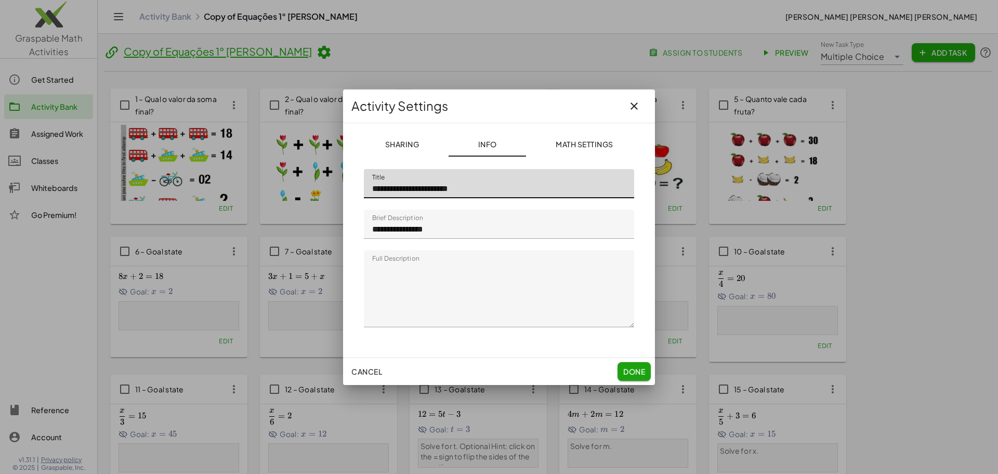
drag, startPoint x: 520, startPoint y: 182, endPoint x: 271, endPoint y: 212, distance: 251.2
click at [271, 211] on div "**********" at bounding box center [499, 237] width 998 height 474
type input "**********"
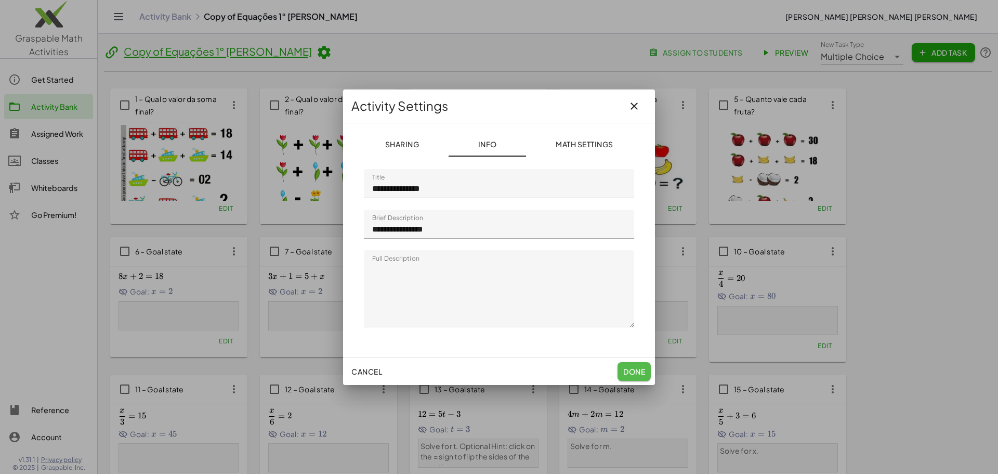
click at [631, 365] on button "Done" at bounding box center [634, 371] width 33 height 19
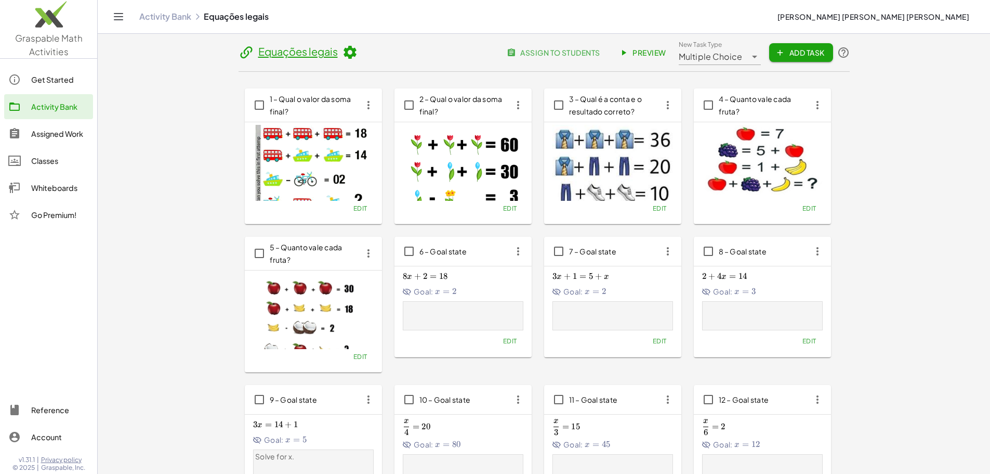
click at [824, 50] on span "Add Task" at bounding box center [801, 52] width 47 height 9
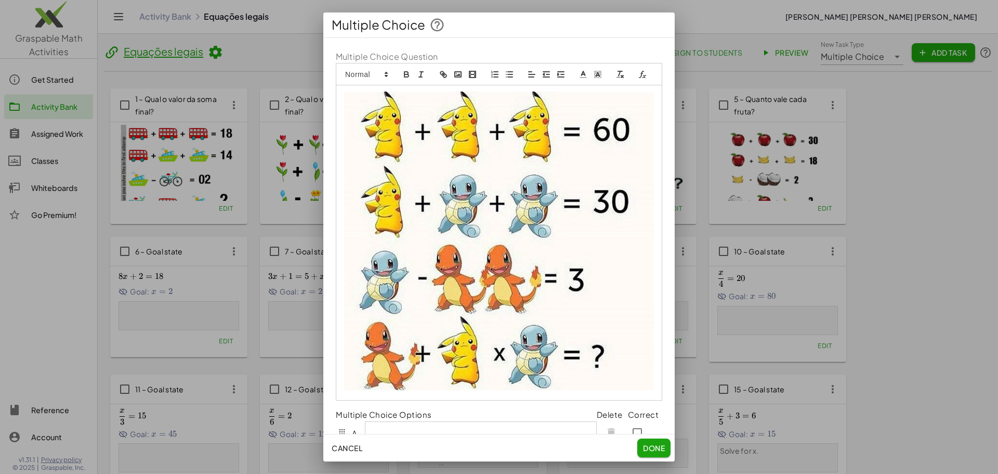
scroll to position [123, 0]
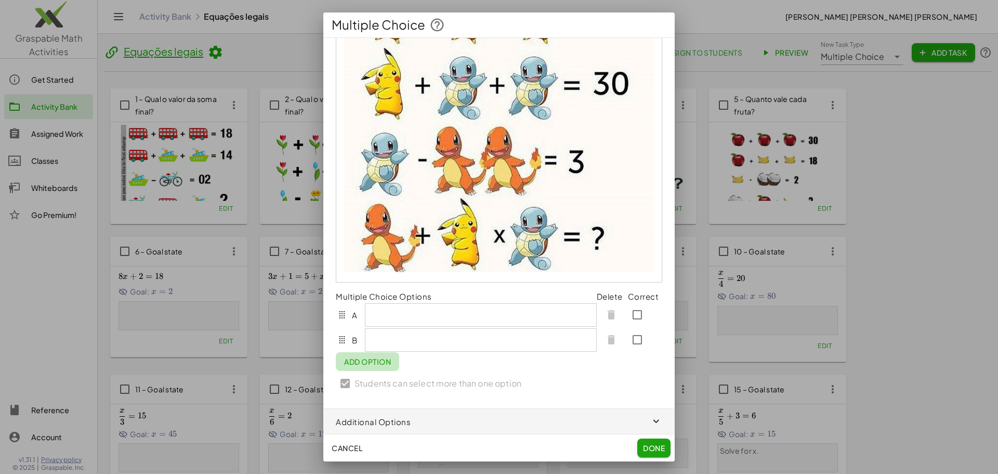
click at [365, 359] on span "Add Option" at bounding box center [367, 361] width 47 height 9
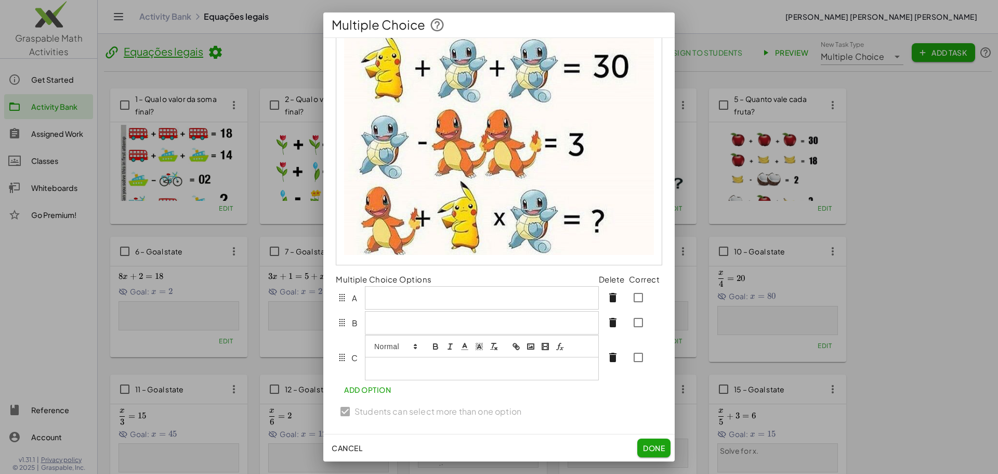
click at [373, 385] on span "Add Option" at bounding box center [367, 389] width 47 height 9
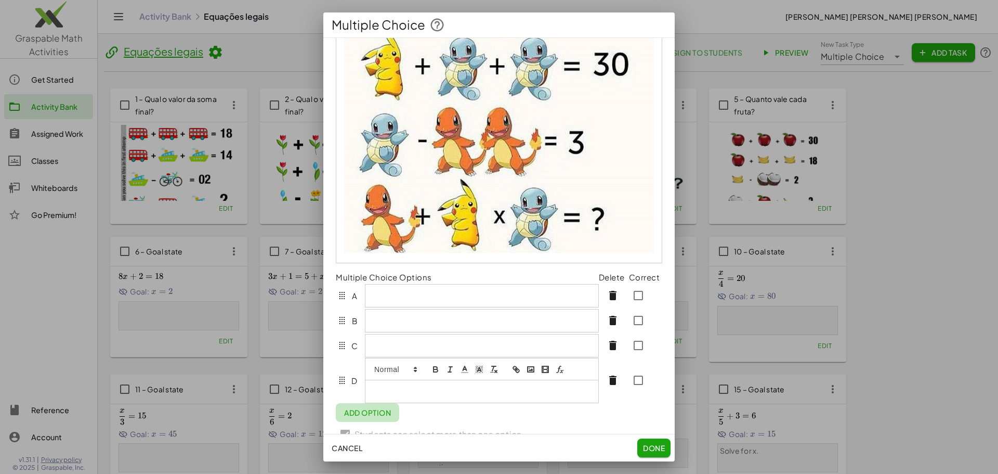
scroll to position [145, 0]
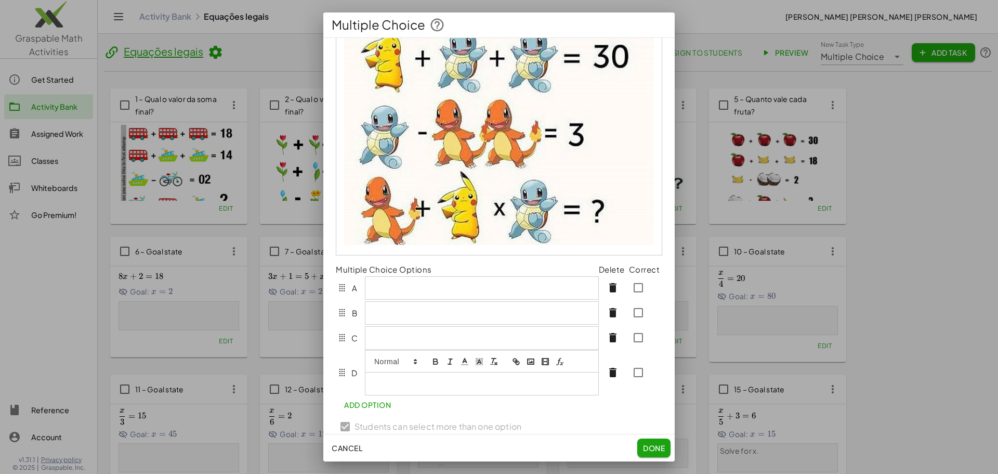
click at [400, 321] on div at bounding box center [481, 312] width 233 height 22
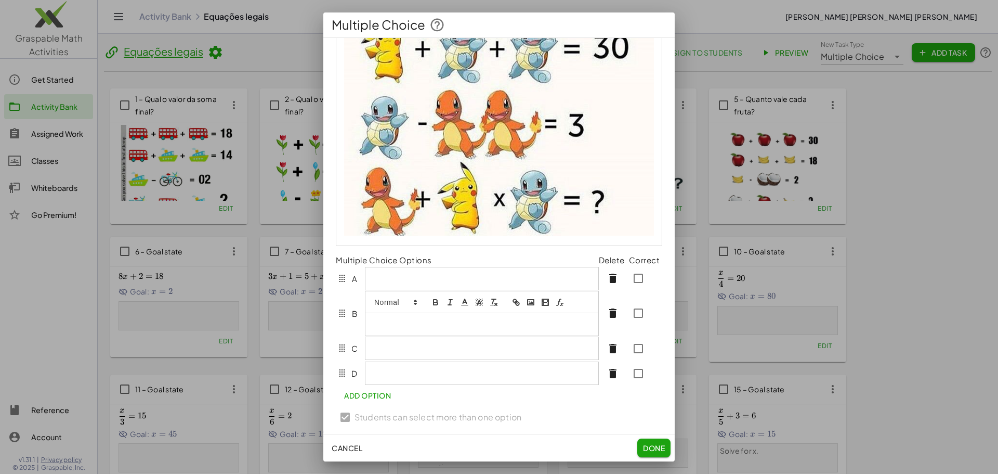
scroll to position [156, 0]
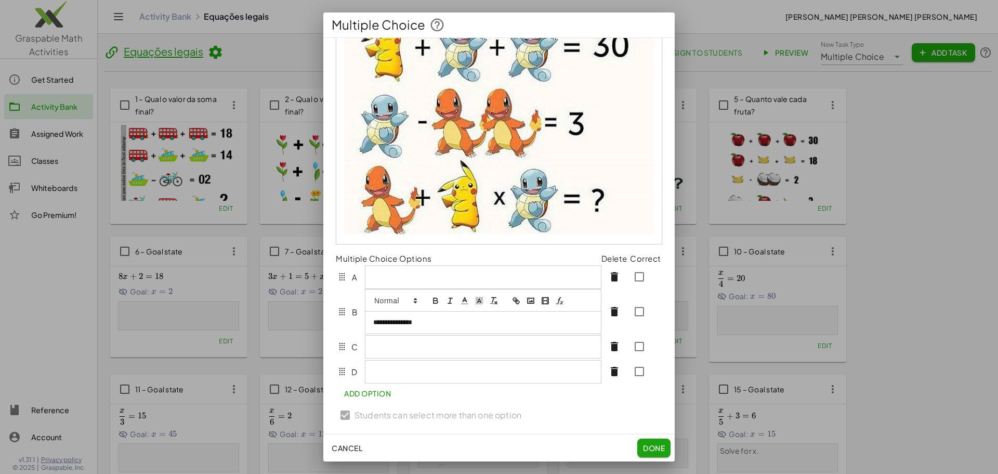
click at [413, 280] on div at bounding box center [483, 276] width 237 height 23
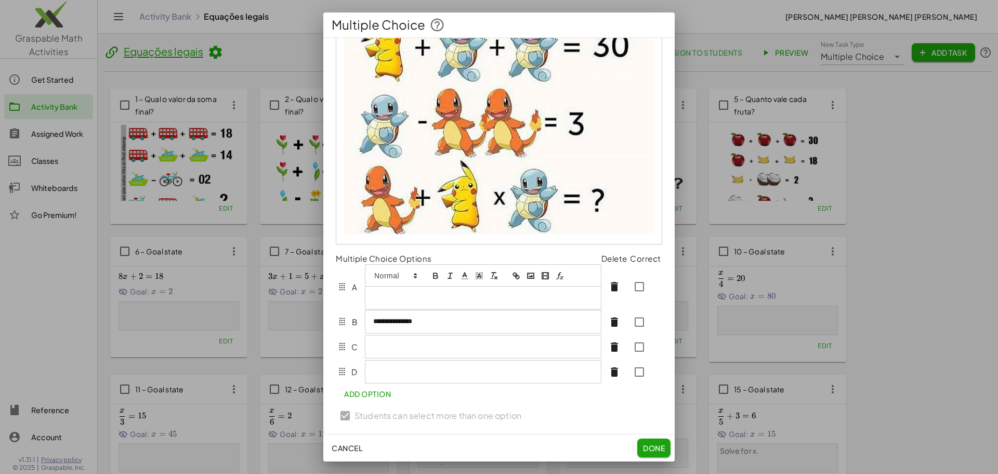
scroll to position [167, 0]
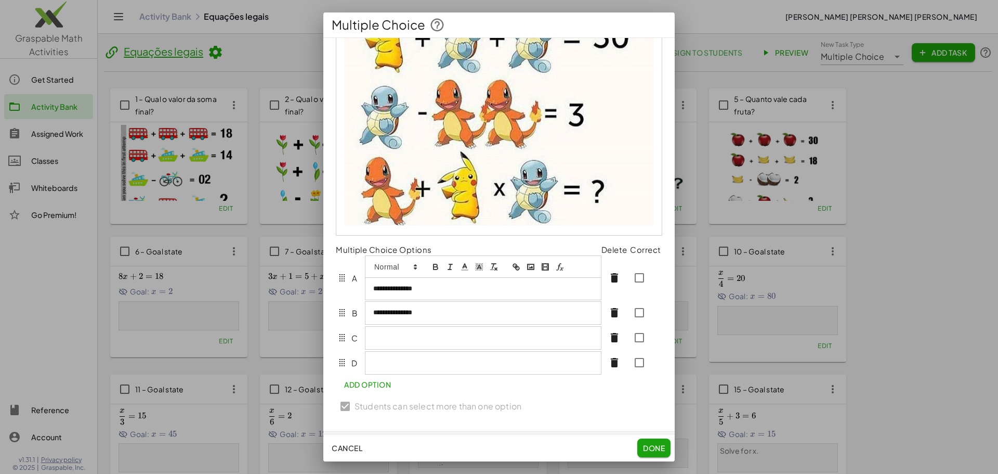
click at [392, 346] on div at bounding box center [482, 337] width 235 height 22
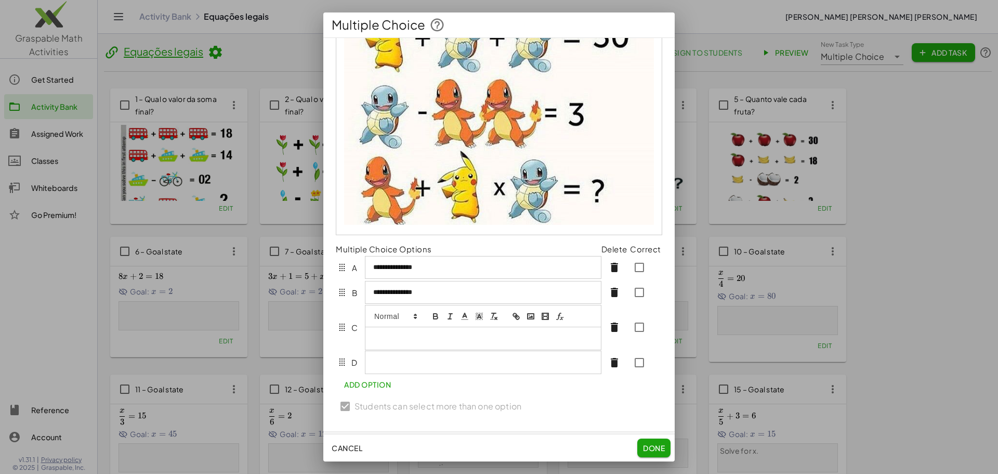
scroll to position [160, 0]
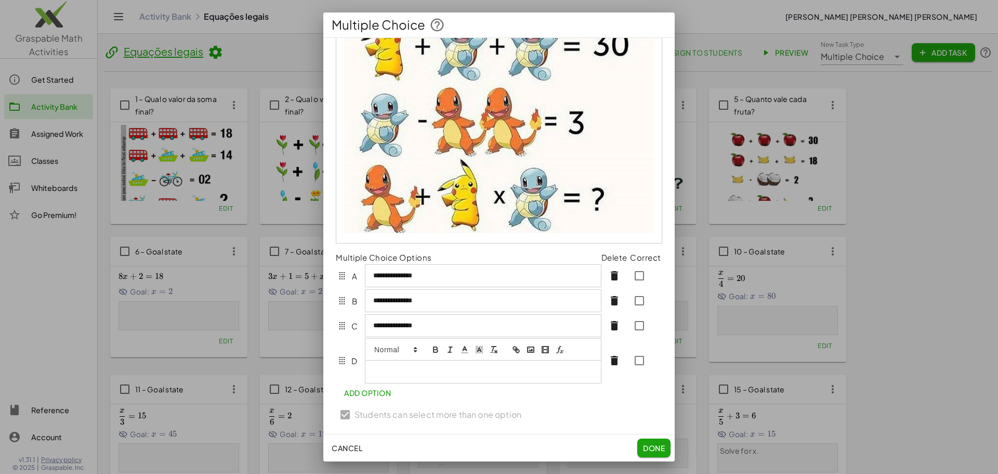
click at [396, 377] on div at bounding box center [482, 371] width 235 height 22
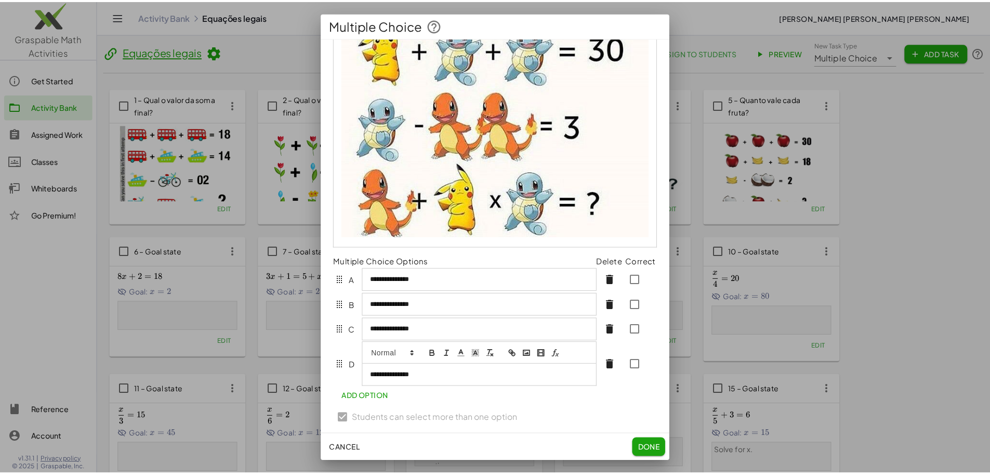
scroll to position [145, 0]
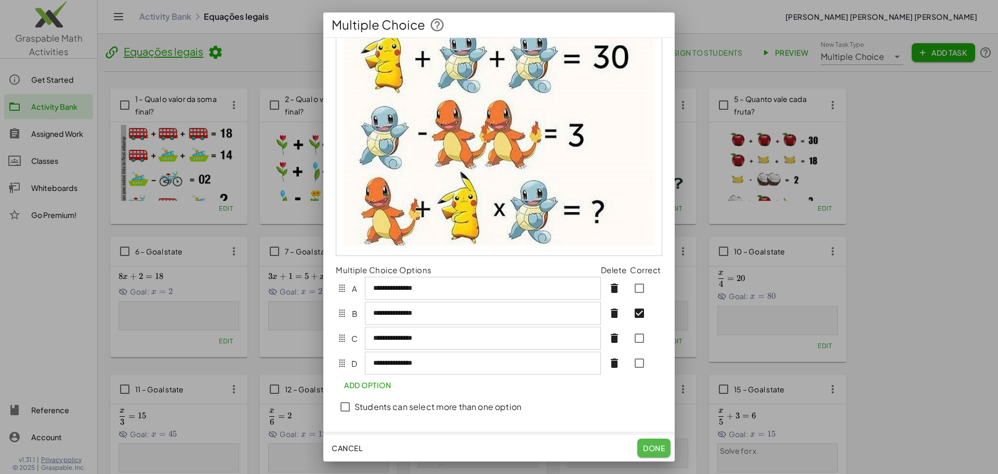
click at [656, 451] on span "Done" at bounding box center [654, 447] width 22 height 9
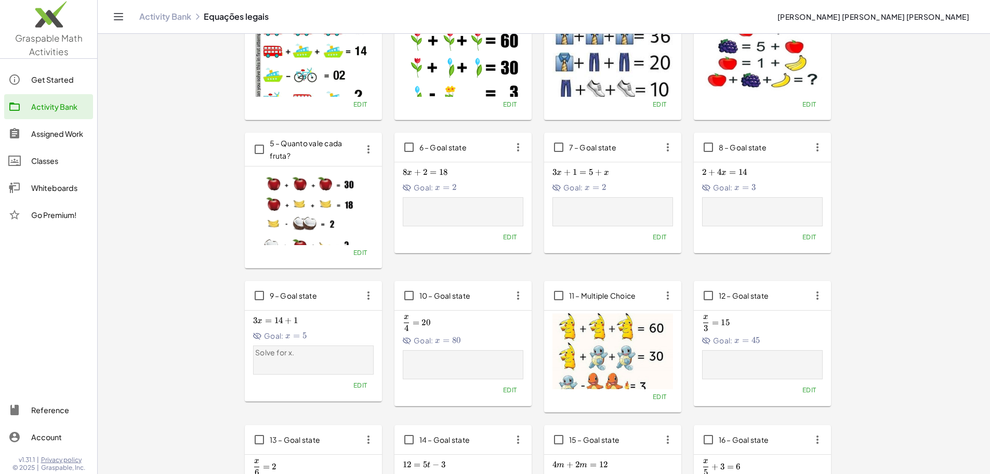
scroll to position [0, 0]
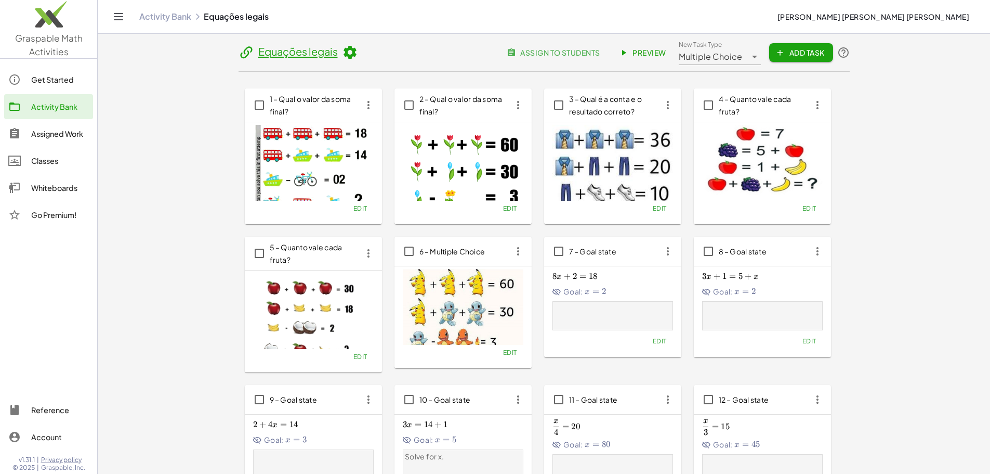
click at [395, 258] on div "6 – Multiple Choice" at bounding box center [463, 251] width 137 height 29
click at [419, 247] on span "6 – Multiple Choice" at bounding box center [452, 250] width 66 height 9
drag, startPoint x: 217, startPoint y: 257, endPoint x: 109, endPoint y: 266, distance: 108.5
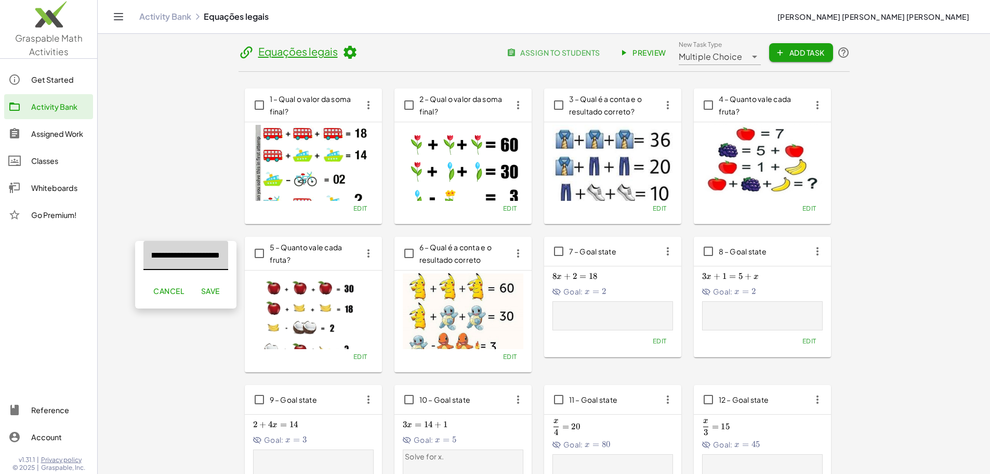
scroll to position [0, 78]
type input "**********"
click at [209, 294] on span "Save" at bounding box center [210, 290] width 19 height 9
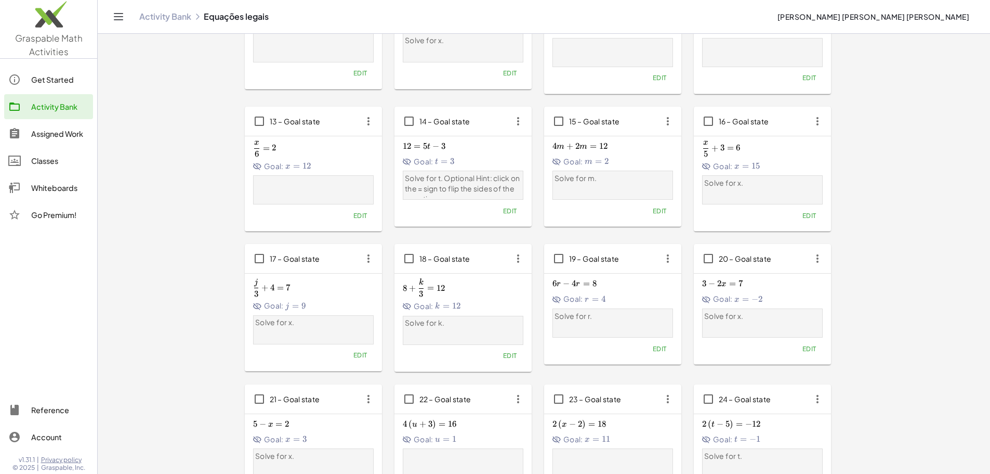
scroll to position [416, 0]
click at [862, 340] on div "Delete" at bounding box center [852, 336] width 41 height 12
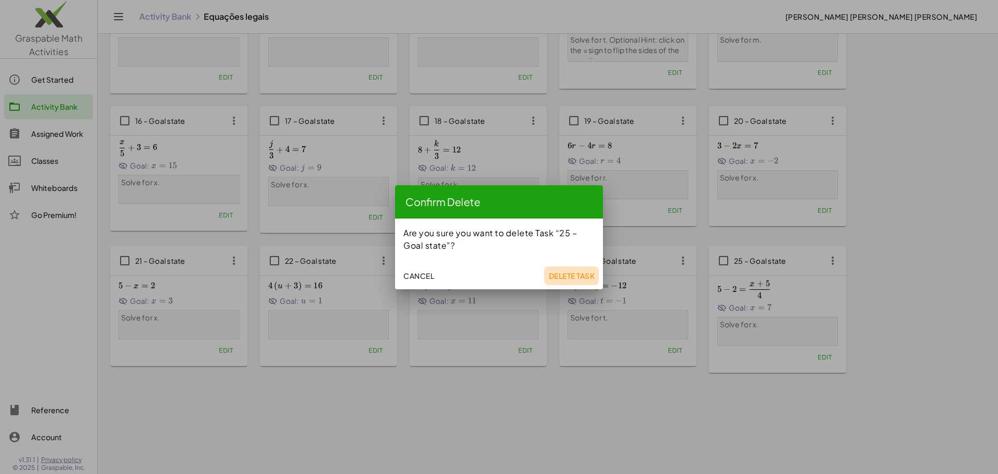
click at [576, 270] on button "Delete Task" at bounding box center [571, 275] width 55 height 19
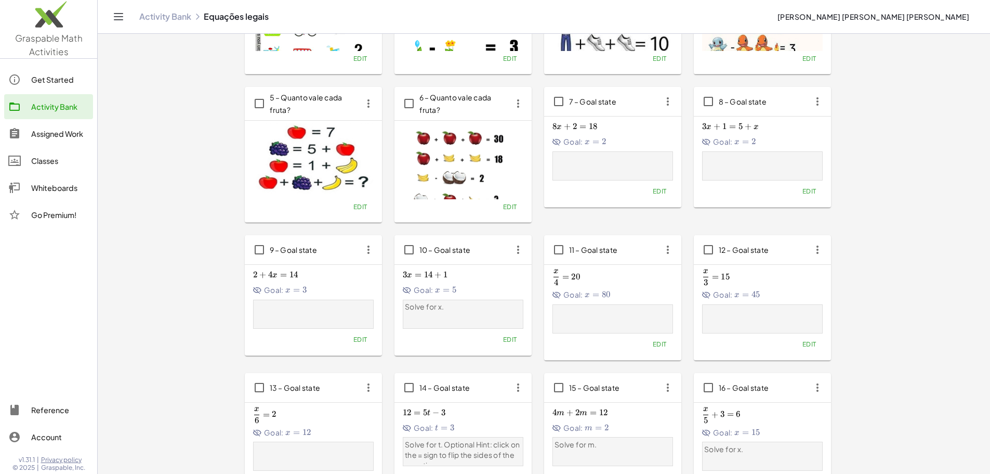
scroll to position [98, 0]
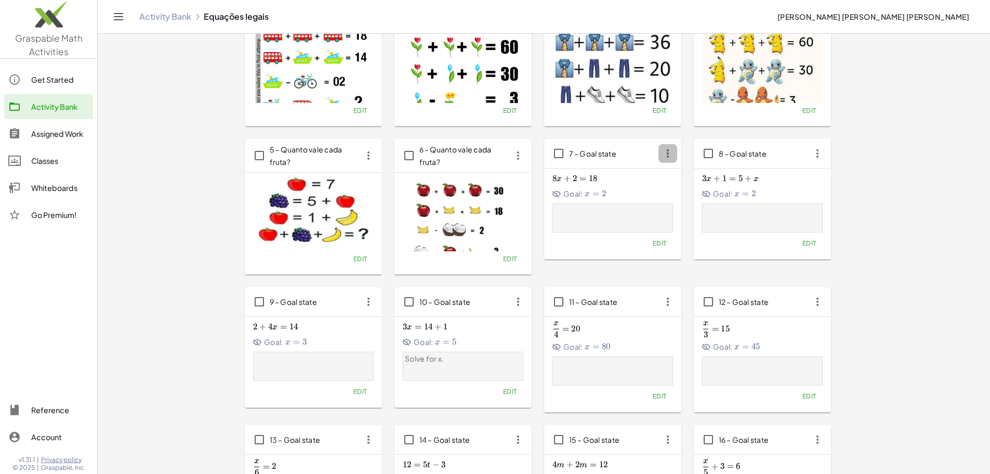
click at [659, 155] on icon "button" at bounding box center [668, 153] width 19 height 19
click at [391, 234] on div "Delete" at bounding box center [403, 229] width 41 height 12
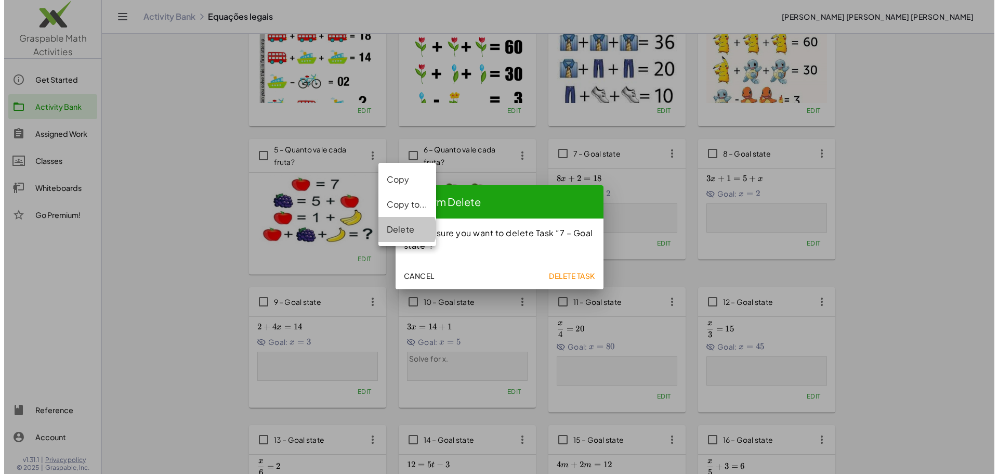
scroll to position [0, 0]
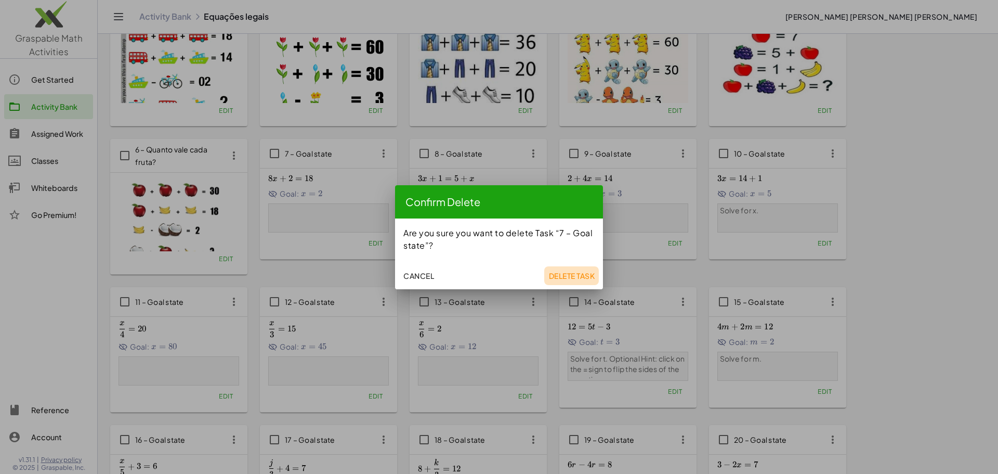
click at [544, 271] on button "Delete Task" at bounding box center [571, 275] width 55 height 19
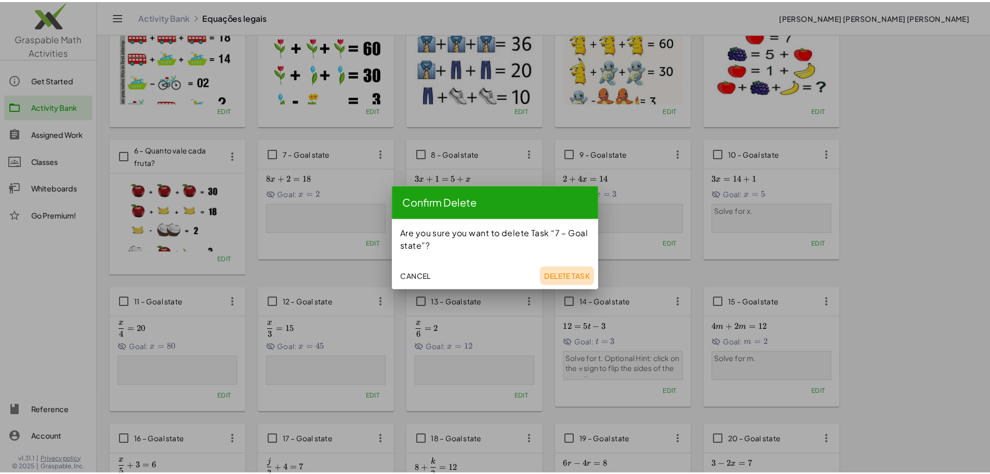
scroll to position [98, 0]
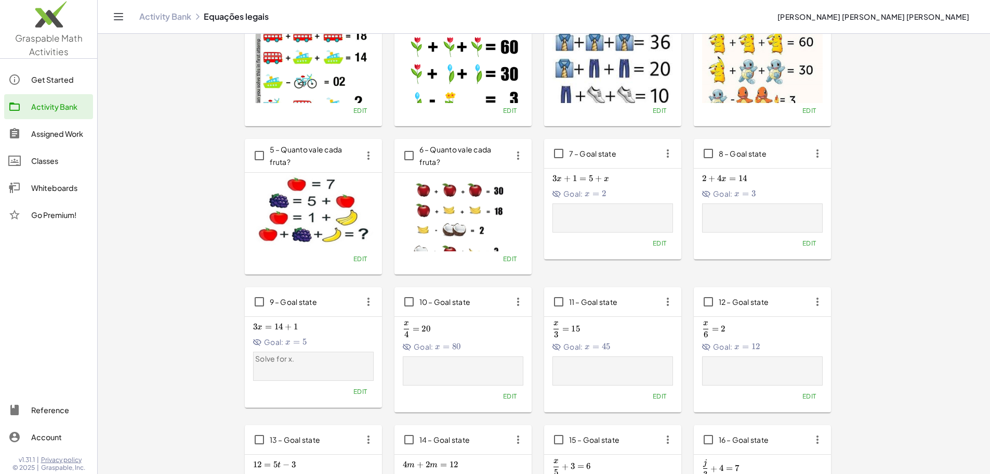
click at [659, 160] on icon "button" at bounding box center [668, 153] width 19 height 19
click at [406, 232] on div "Delete" at bounding box center [403, 229] width 41 height 12
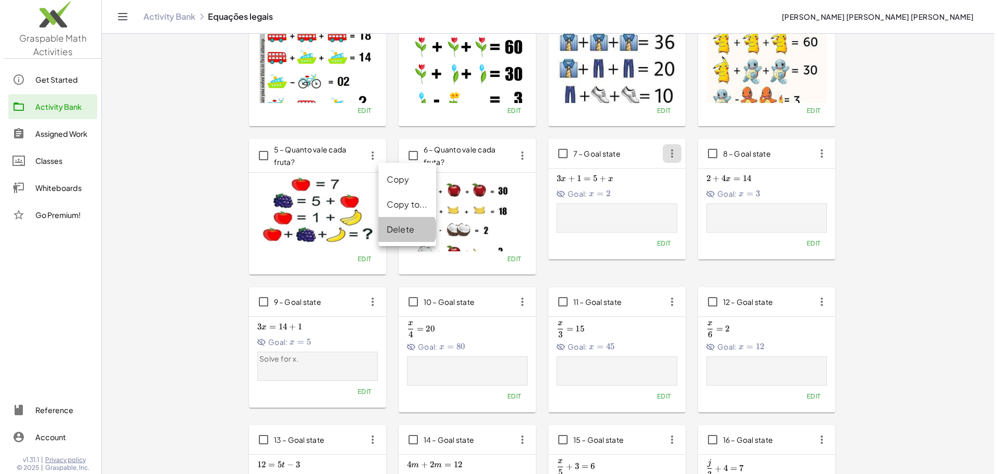
scroll to position [0, 0]
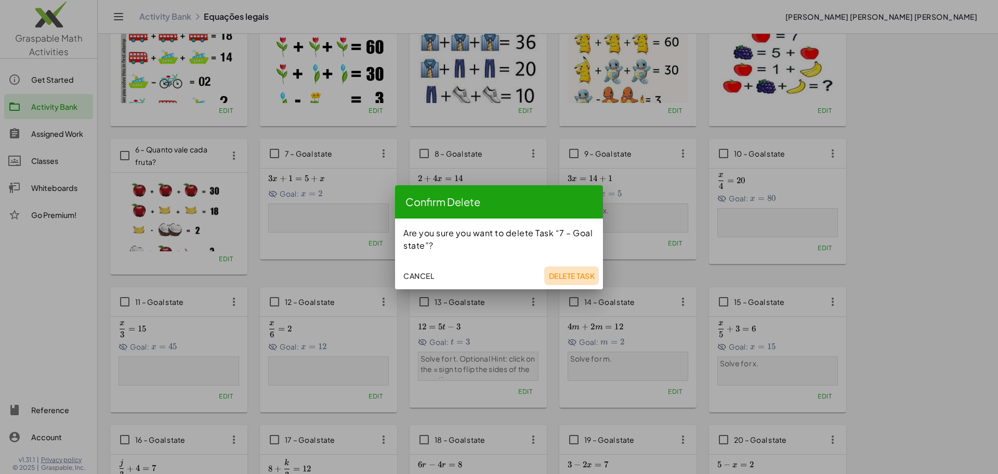
click at [574, 272] on span "Delete Task" at bounding box center [571, 275] width 46 height 9
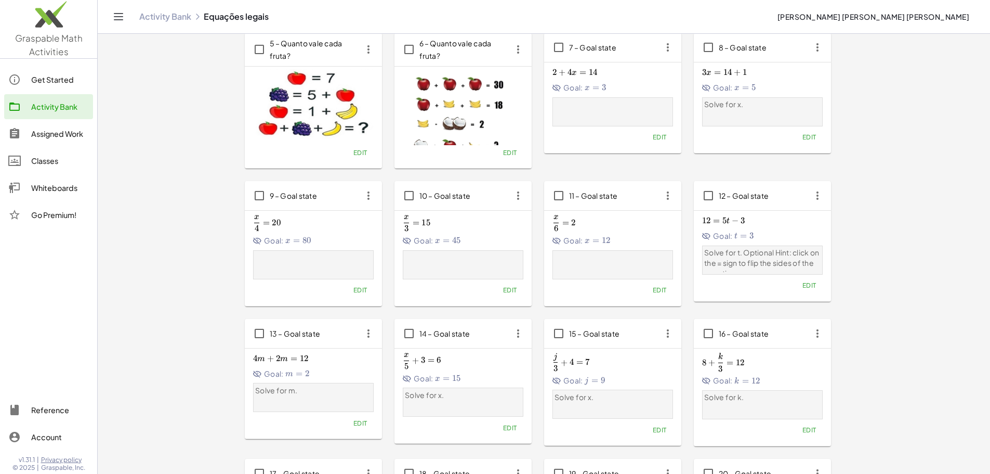
scroll to position [48, 0]
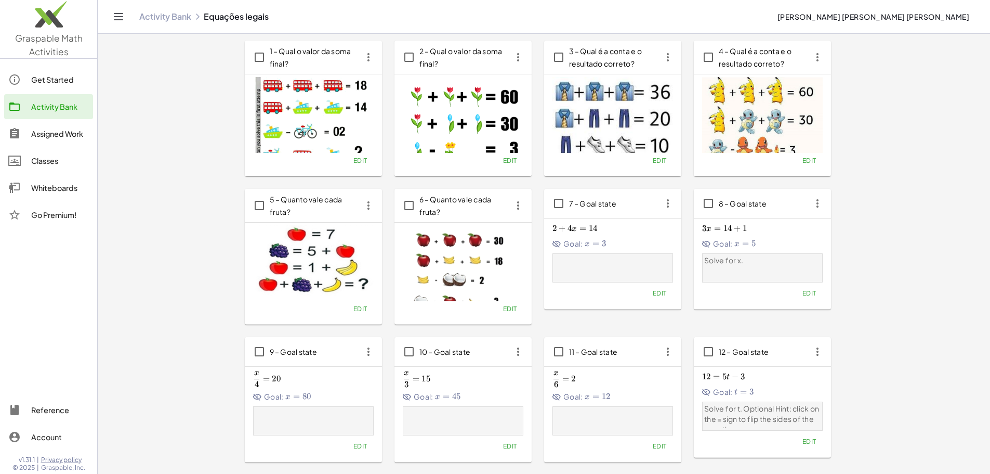
click at [652, 292] on span "Edit" at bounding box center [659, 293] width 14 height 8
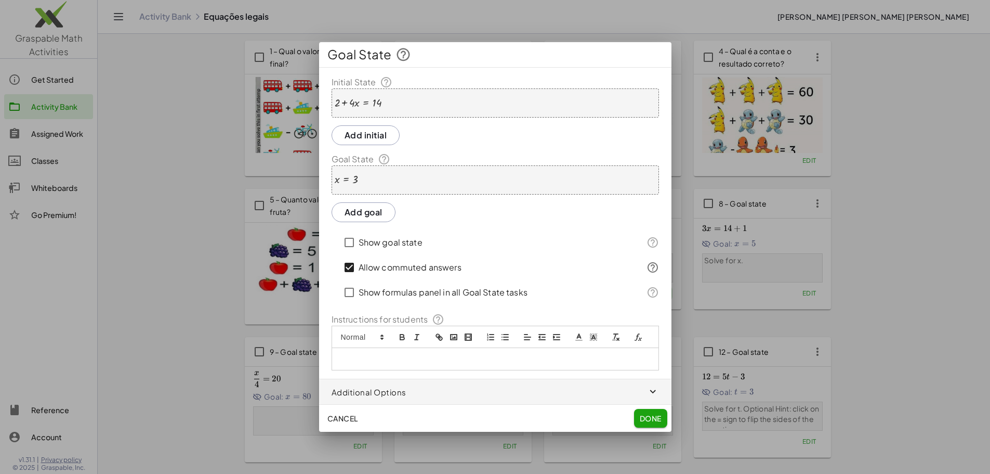
scroll to position [0, 0]
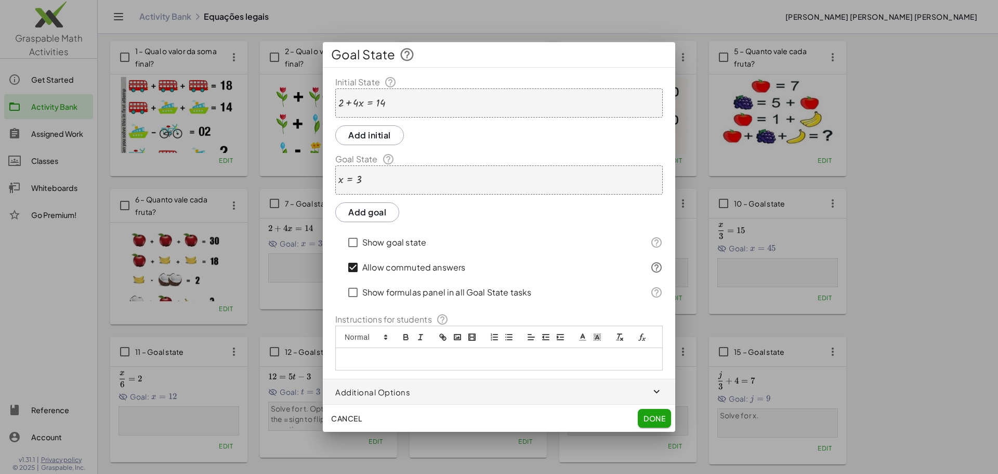
click at [401, 194] on div "x = 3" at bounding box center [498, 179] width 327 height 29
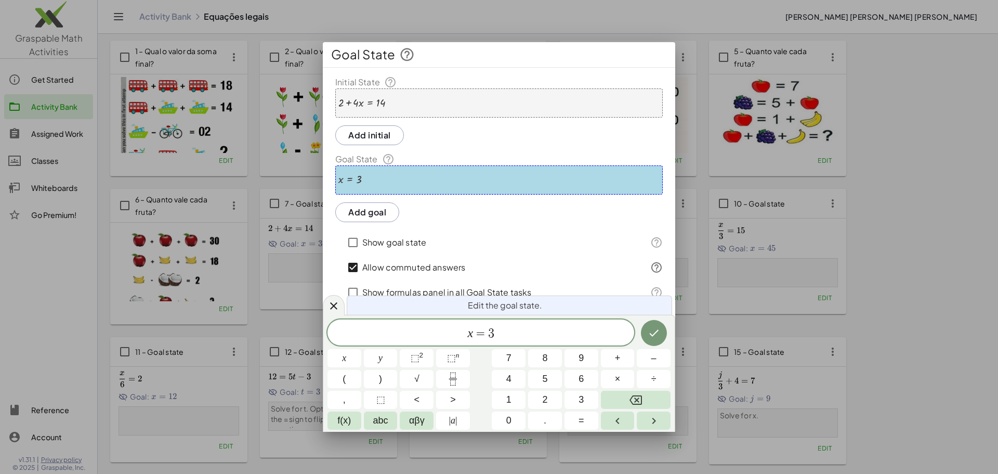
click at [389, 203] on button "Add goal" at bounding box center [367, 212] width 64 height 20
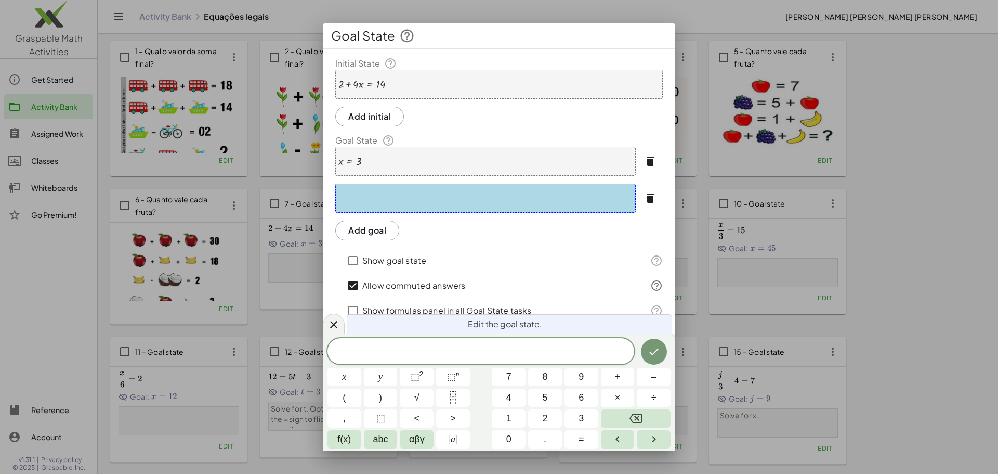
click at [647, 157] on icon "button" at bounding box center [650, 161] width 12 height 12
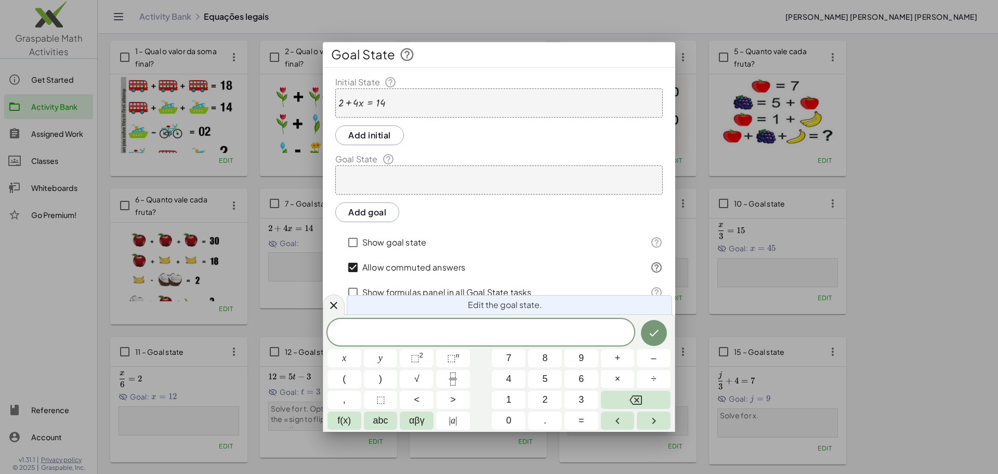
click at [644, 177] on div at bounding box center [498, 179] width 327 height 29
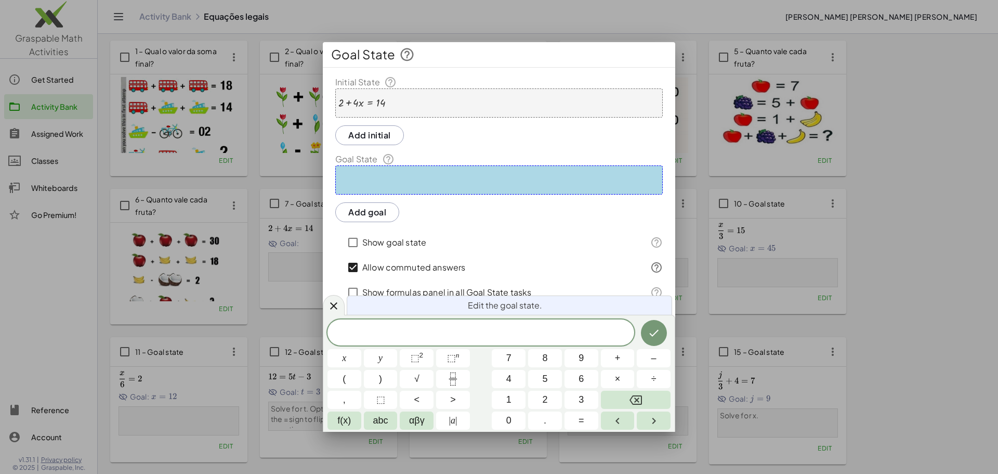
click at [440, 100] on div "+ 2 + · 4 · x = 14" at bounding box center [498, 102] width 327 height 29
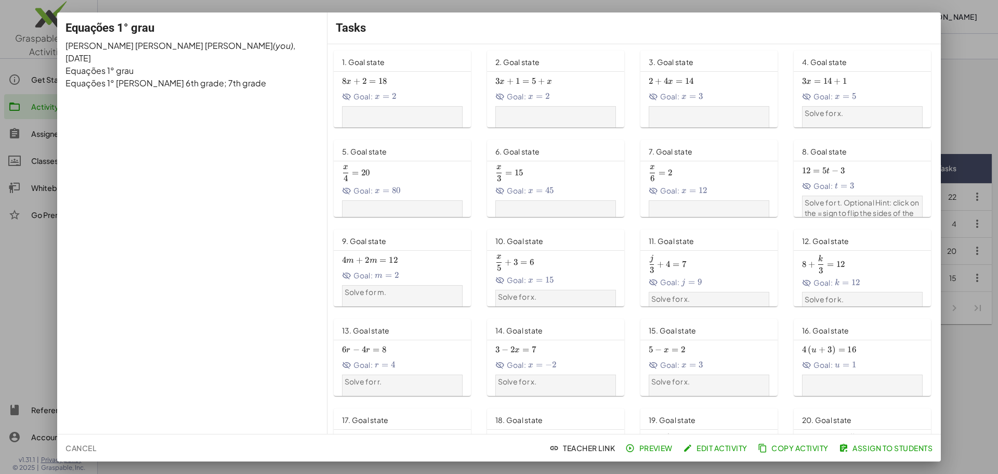
click at [980, 171] on div at bounding box center [499, 237] width 998 height 474
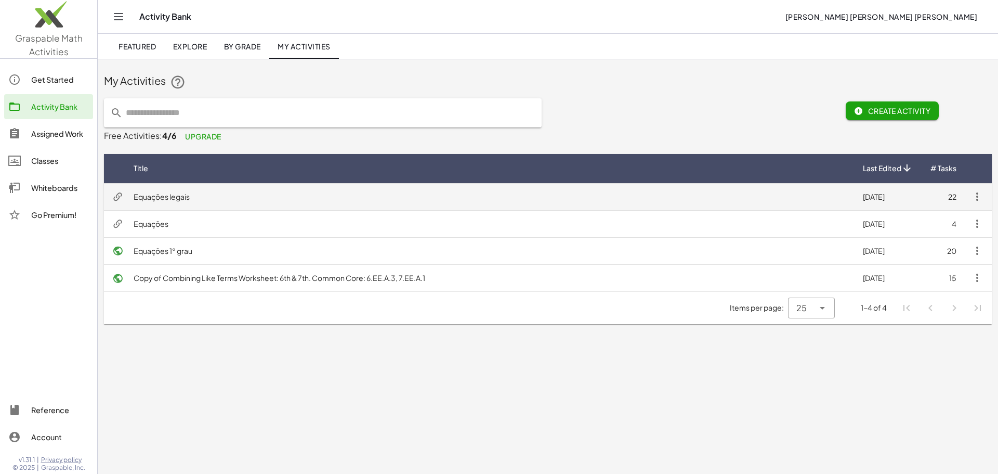
click at [162, 195] on td "Equações legais" at bounding box center [489, 196] width 729 height 27
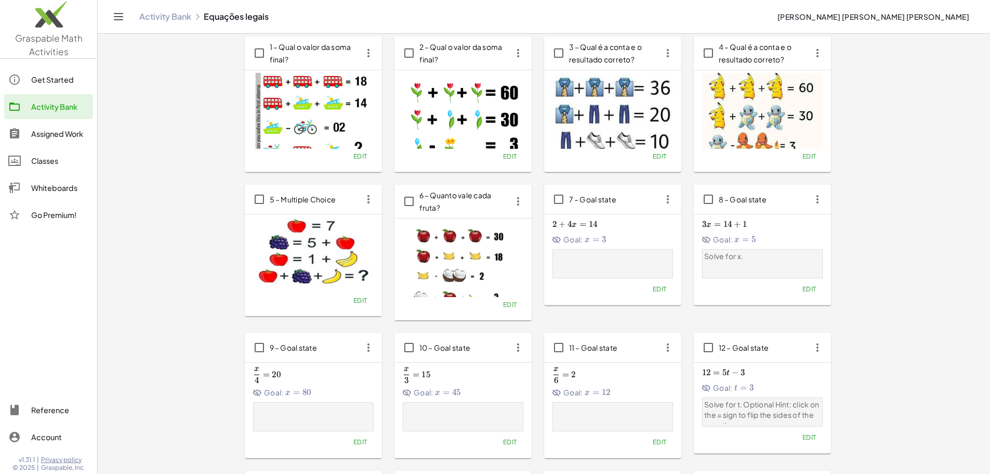
scroll to position [104, 0]
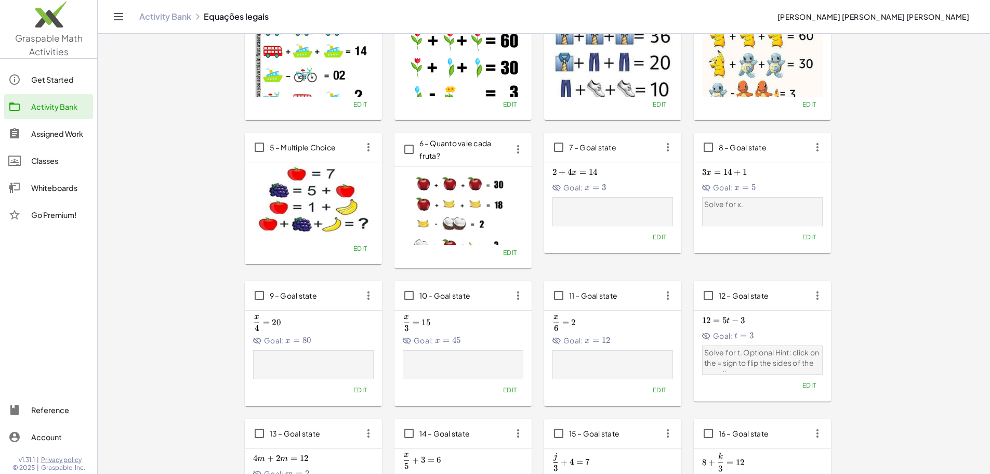
click at [553, 180] on div "2 + 4 x = 14 2+4x=14 2 + 4 x = 14 Goal: x = 3 x=3 x = 3" at bounding box center [613, 179] width 121 height 29
click at [652, 237] on span "Edit" at bounding box center [659, 237] width 14 height 8
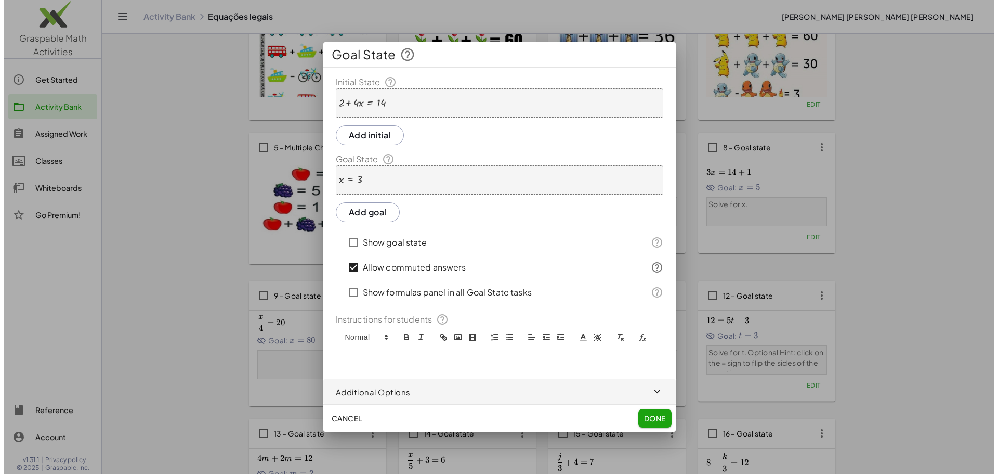
scroll to position [0, 0]
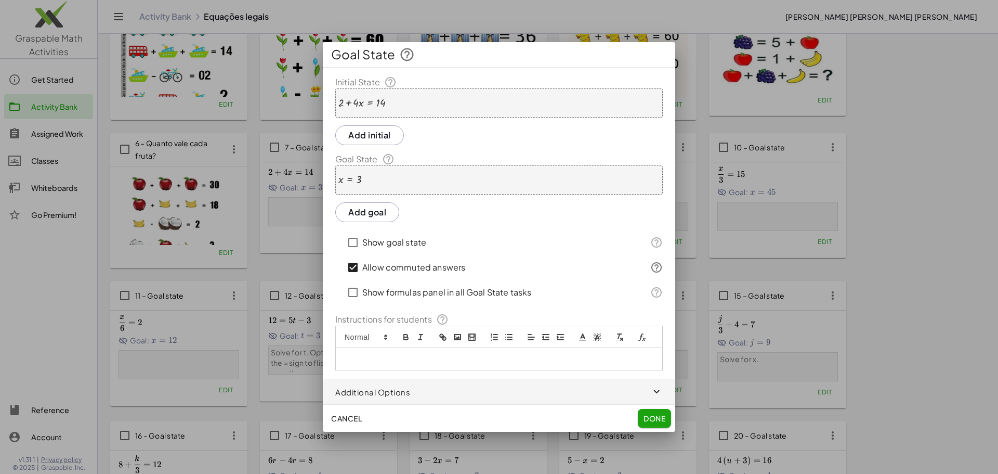
click at [359, 187] on div "x = 3" at bounding box center [498, 179] width 327 height 29
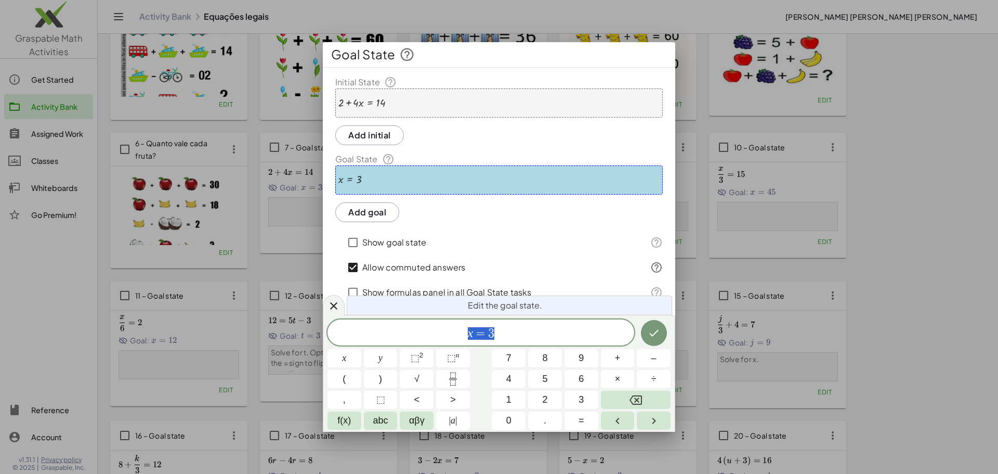
click at [371, 226] on div "Initial State + 2 + · 4 · x = 14 Add initial Goal State x = 3 Add goal Show goa…" at bounding box center [499, 223] width 352 height 294
click at [370, 209] on button "Add goal" at bounding box center [367, 212] width 64 height 20
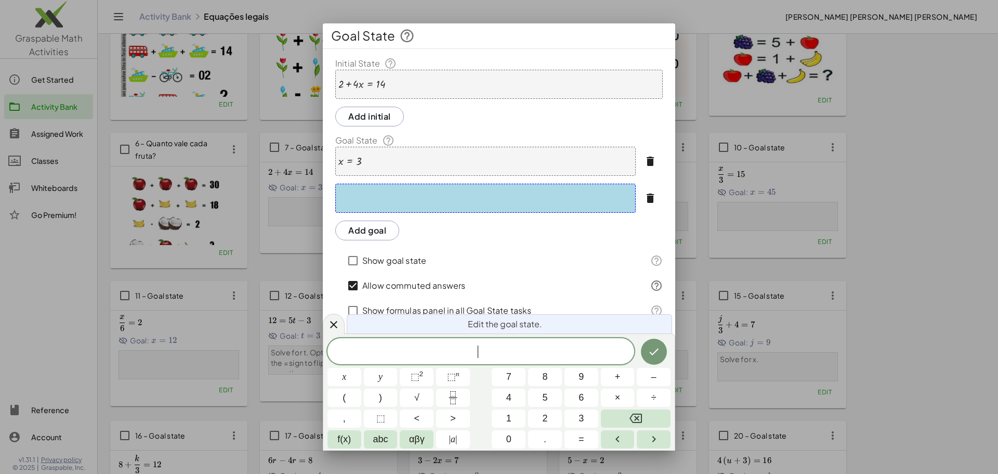
click at [653, 163] on icon "button" at bounding box center [650, 161] width 12 height 12
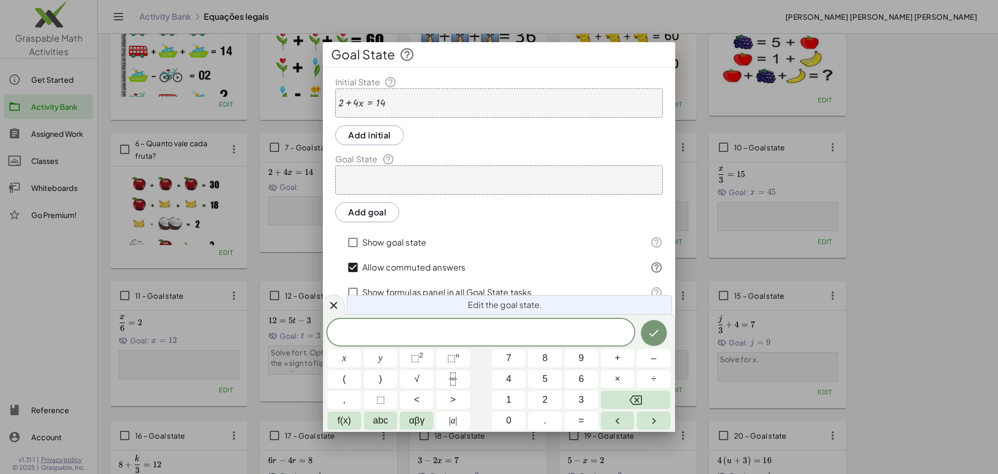
click at [392, 98] on div "+ 2 + · 4 · x = 14" at bounding box center [498, 102] width 327 height 29
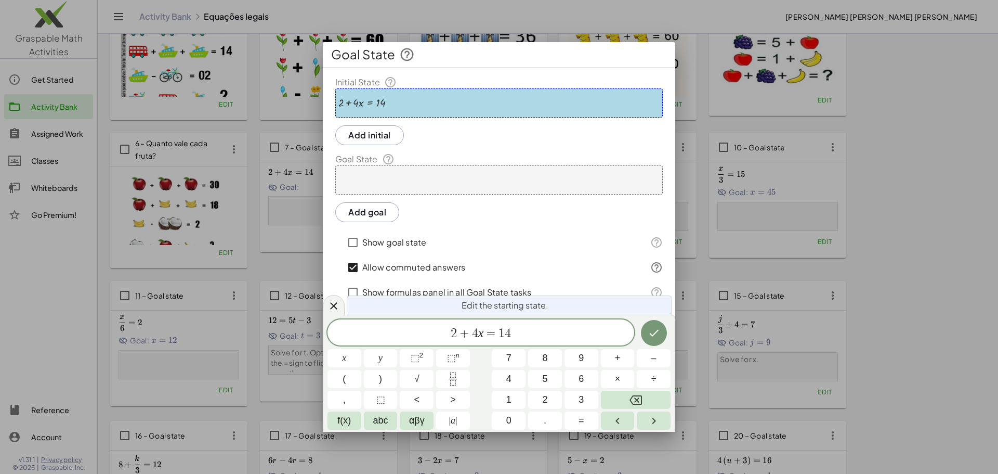
click at [367, 137] on button "Add initial" at bounding box center [369, 135] width 69 height 20
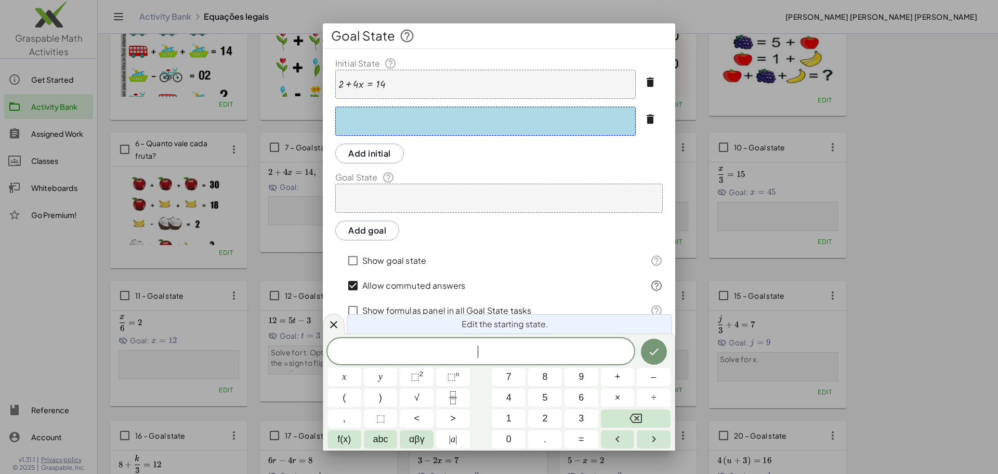
click at [379, 90] on div at bounding box center [361, 83] width 47 height 11
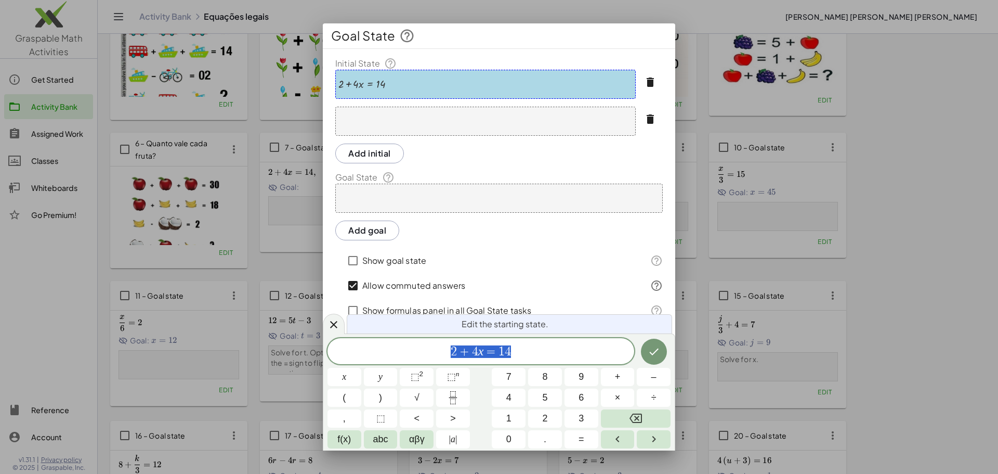
click at [647, 120] on icon "button" at bounding box center [650, 119] width 12 height 12
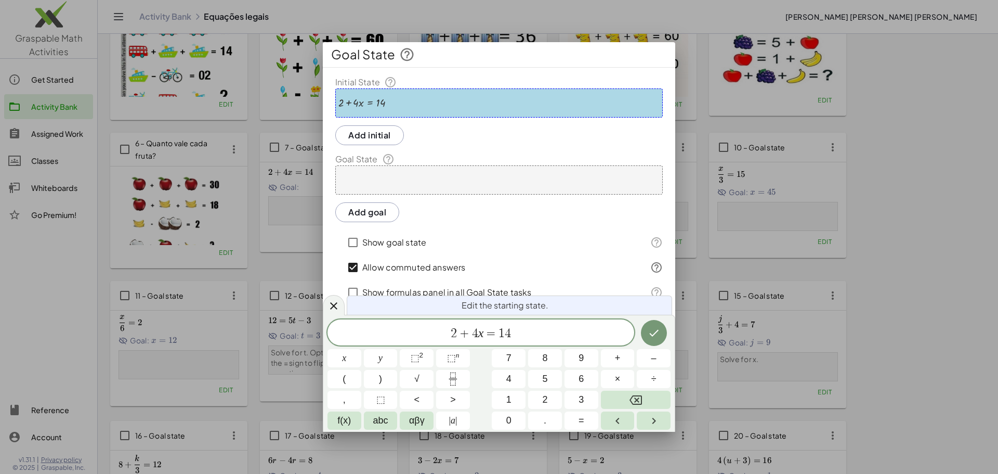
click at [484, 101] on div "+ 2 + · 4 · x = 14" at bounding box center [498, 102] width 327 height 29
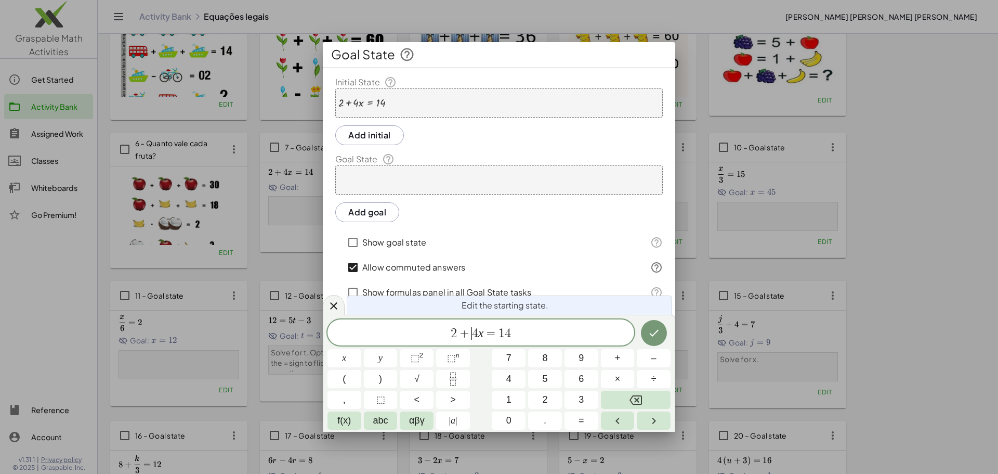
click at [476, 329] on span "4" at bounding box center [475, 333] width 6 height 12
click at [520, 341] on div "2 + 3 ​ x = 1 4" at bounding box center [480, 332] width 307 height 26
click at [660, 333] on icon "Done" at bounding box center [654, 332] width 12 height 12
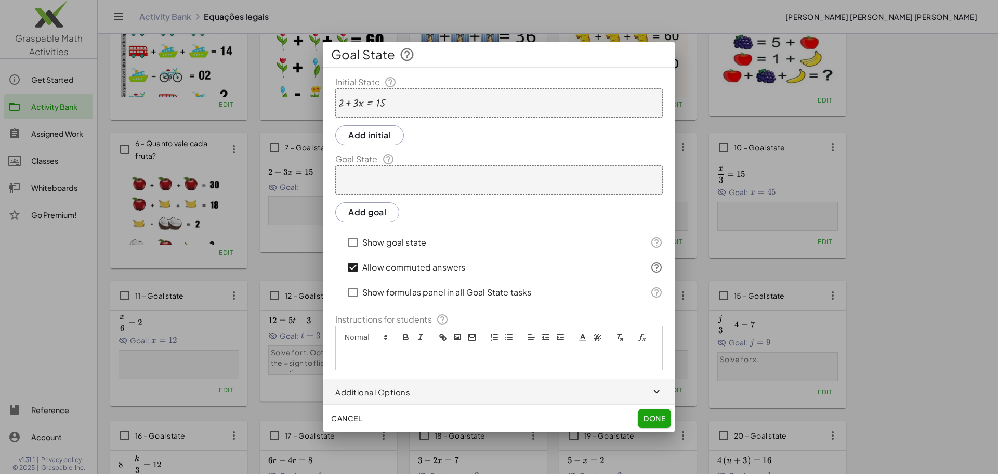
click at [439, 170] on div at bounding box center [498, 179] width 327 height 29
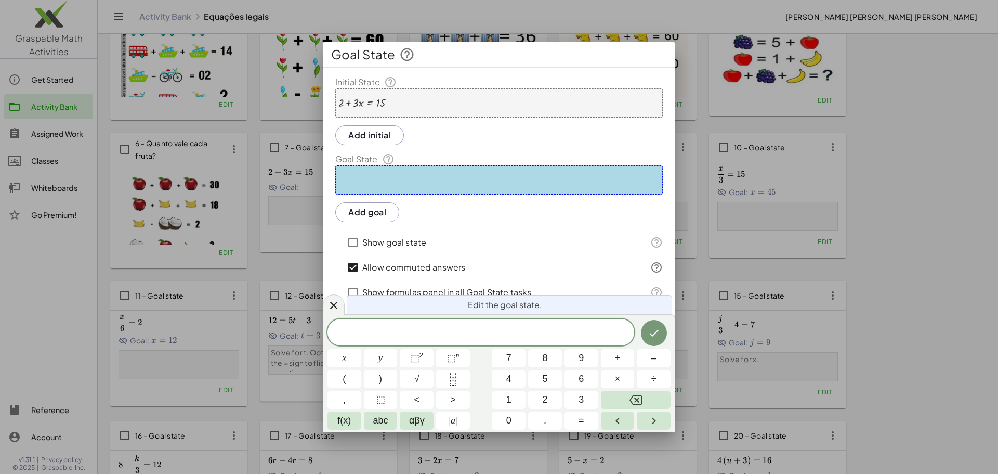
click at [436, 188] on div at bounding box center [498, 179] width 327 height 29
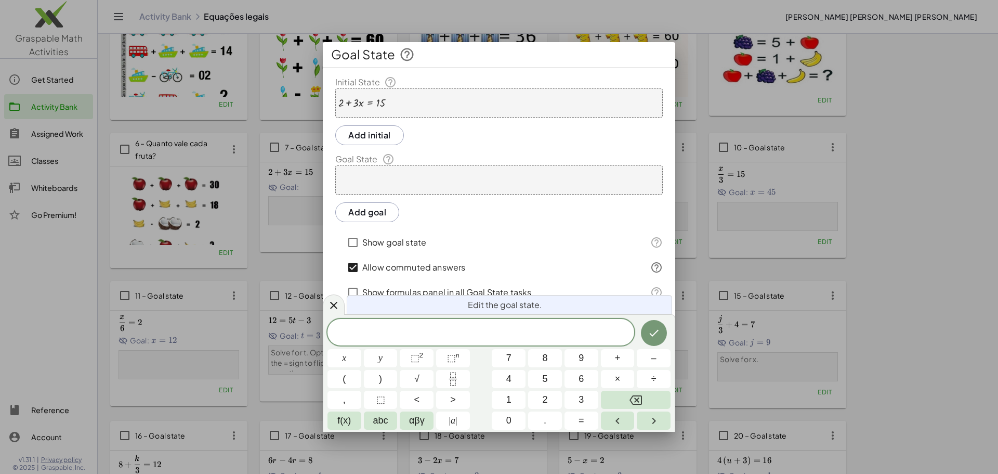
click at [367, 104] on div at bounding box center [361, 102] width 47 height 11
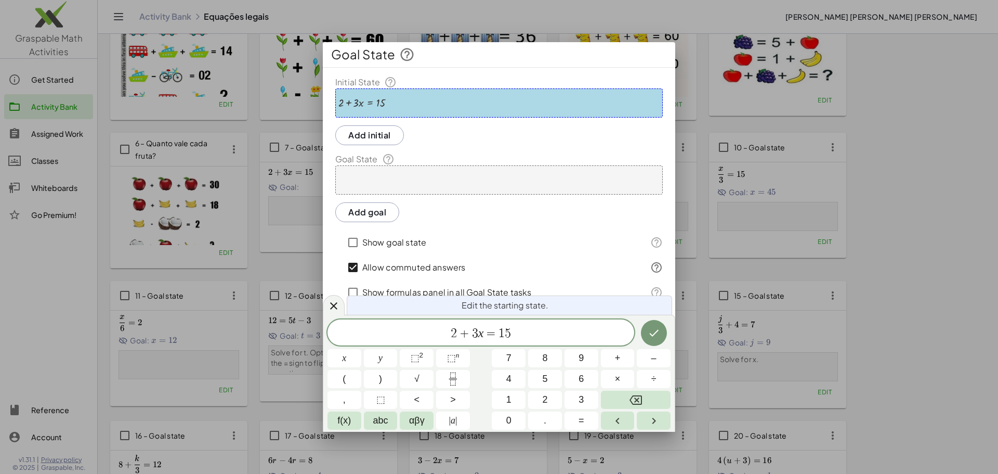
click at [367, 104] on div at bounding box center [361, 102] width 47 height 11
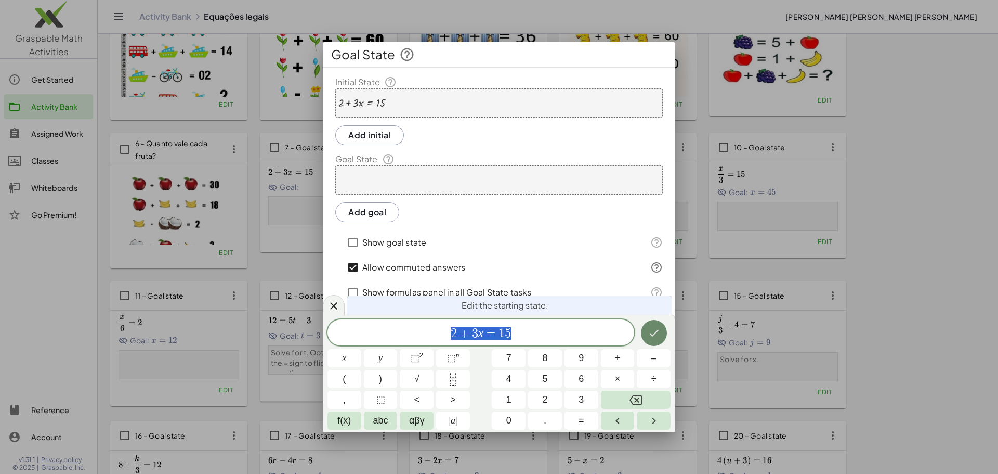
click at [660, 331] on button "Done" at bounding box center [654, 333] width 26 height 26
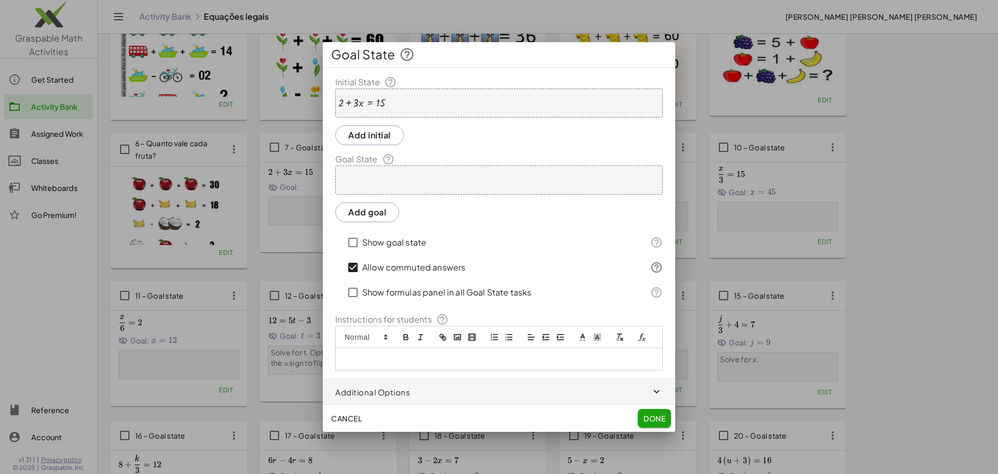
click at [367, 215] on button "Add goal" at bounding box center [367, 212] width 64 height 20
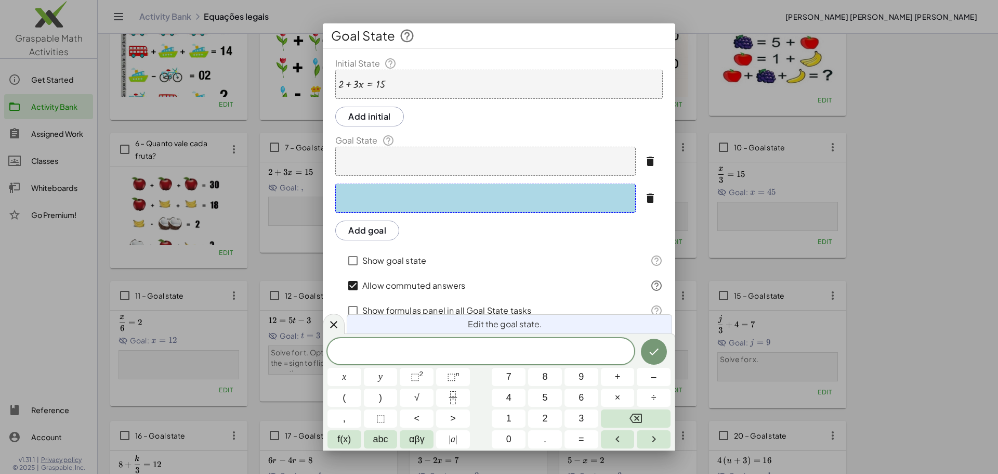
click at [649, 195] on icon "button" at bounding box center [650, 198] width 12 height 12
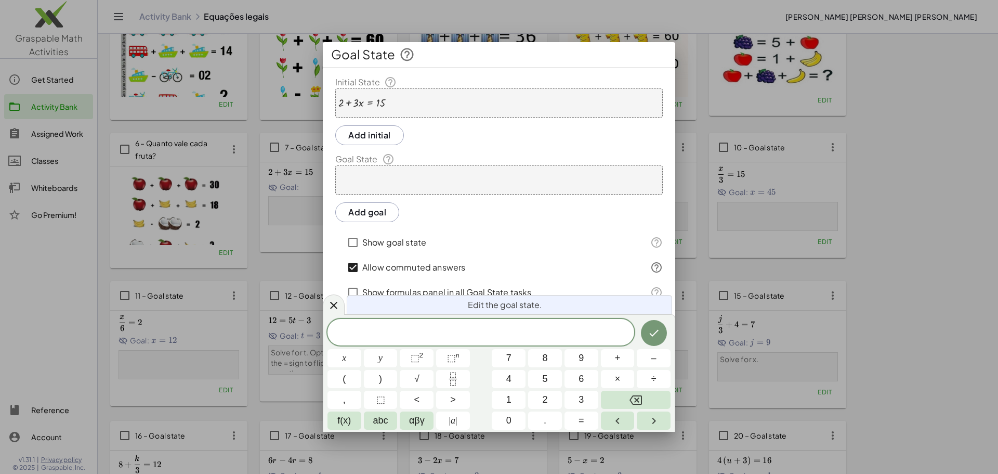
click at [645, 181] on div at bounding box center [498, 179] width 327 height 29
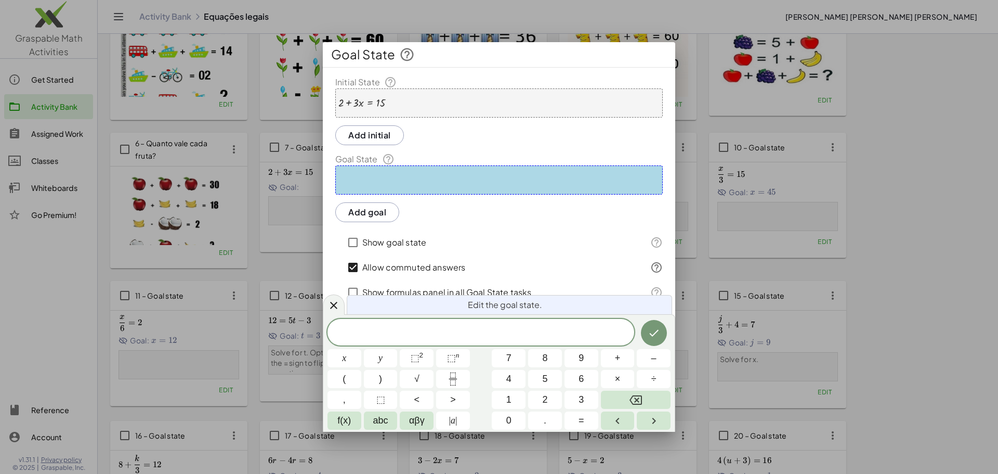
click at [420, 183] on div at bounding box center [498, 179] width 327 height 29
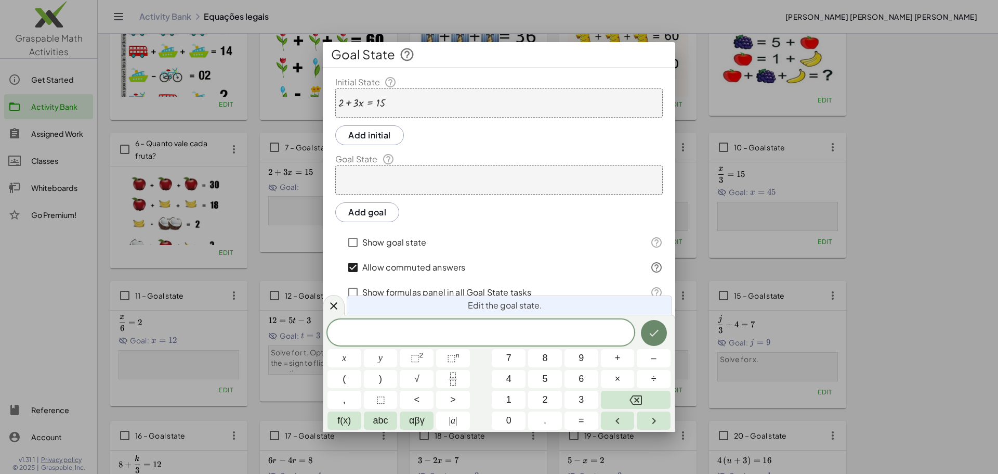
click at [665, 338] on button "Done" at bounding box center [654, 333] width 26 height 26
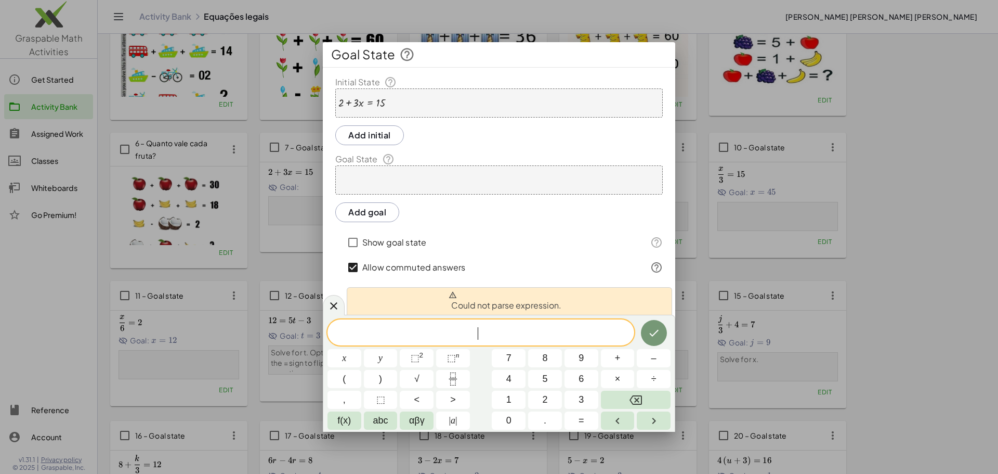
click at [454, 233] on div "Show goal state" at bounding box center [491, 242] width 294 height 25
click at [364, 104] on div at bounding box center [361, 102] width 47 height 11
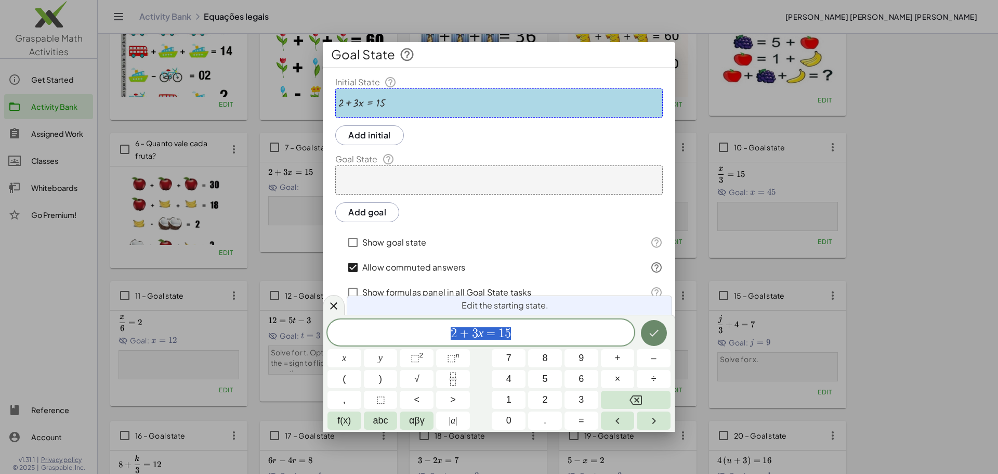
click at [655, 332] on icon "Done" at bounding box center [654, 332] width 12 height 12
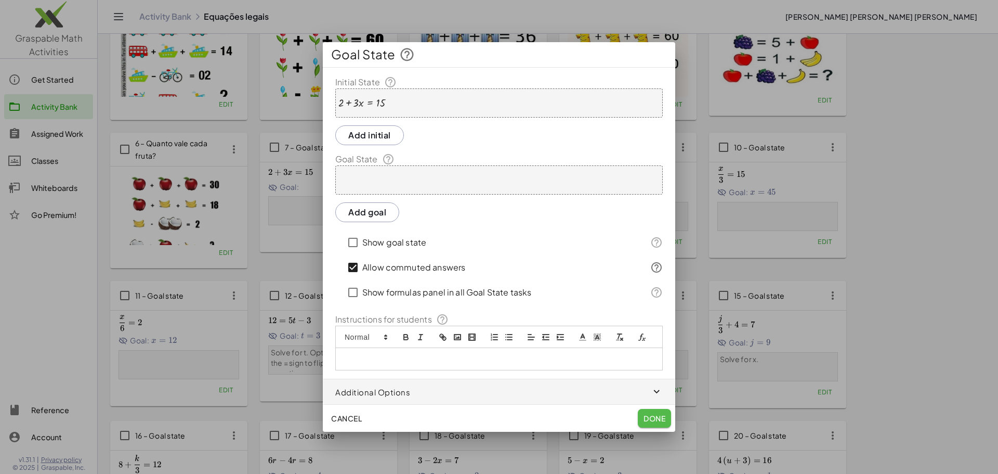
click at [662, 420] on span "Done" at bounding box center [654, 417] width 22 height 9
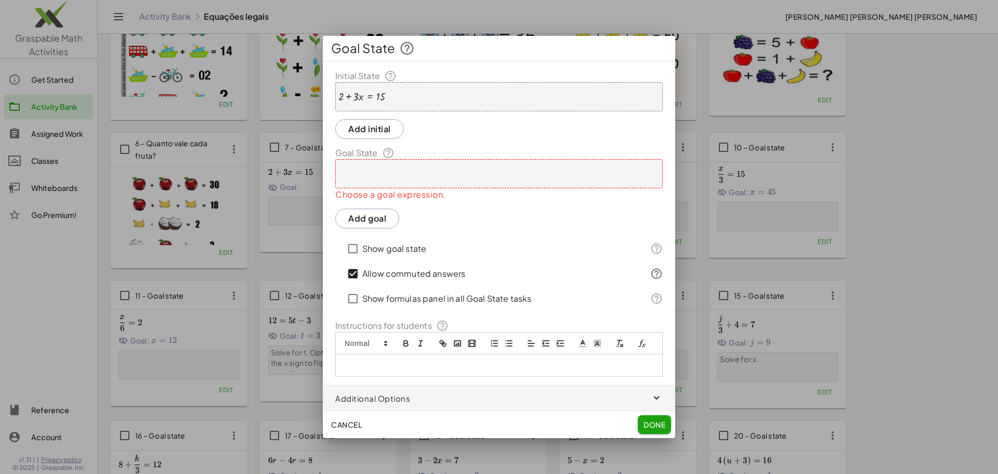
click at [385, 205] on div "Initial State + 2 + · 3 · x = 15 Add initial Goal State Choose a goal expressio…" at bounding box center [499, 223] width 352 height 307
click at [378, 181] on div at bounding box center [498, 173] width 327 height 29
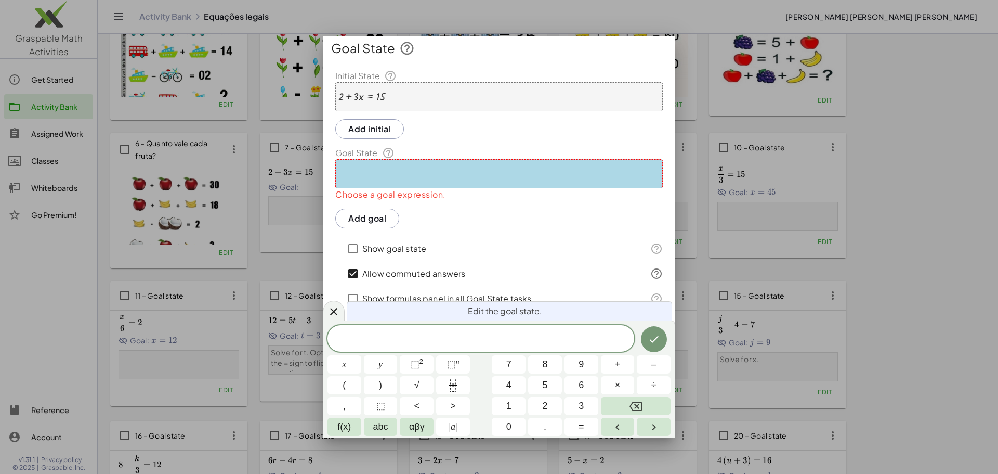
click at [347, 90] on div "+ 2 + · 3 · x = 15" at bounding box center [498, 96] width 327 height 29
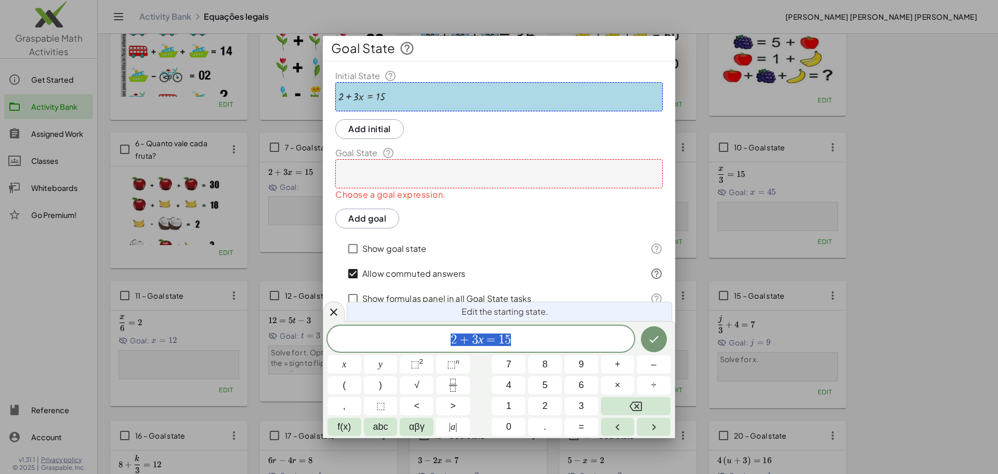
click at [341, 92] on div at bounding box center [361, 96] width 47 height 11
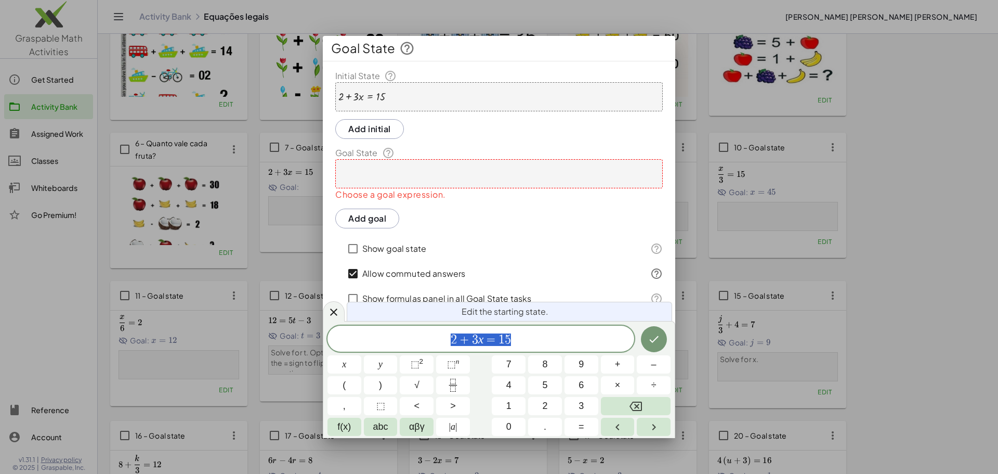
click at [342, 99] on div at bounding box center [361, 96] width 47 height 11
click at [364, 168] on div at bounding box center [498, 173] width 327 height 29
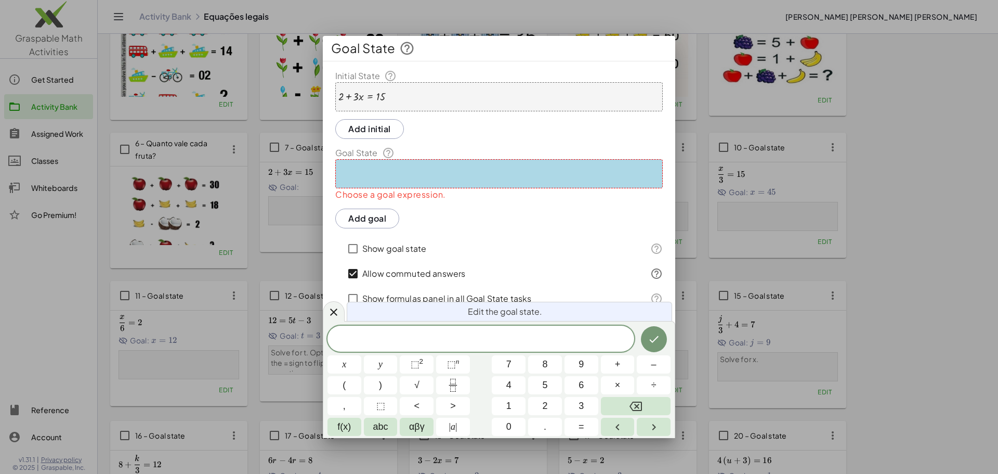
click at [363, 87] on div "+ 2 + · 3 · x = 15" at bounding box center [498, 96] width 327 height 29
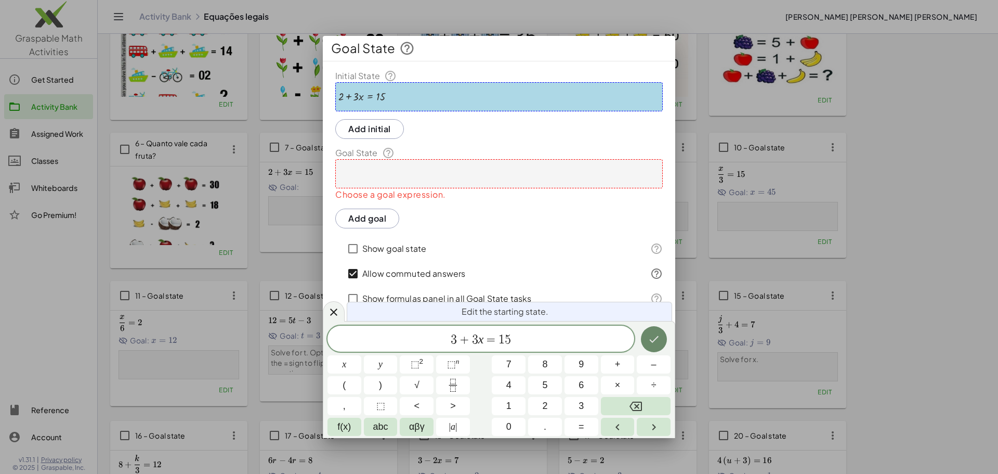
click at [656, 345] on icon "Done" at bounding box center [654, 339] width 12 height 12
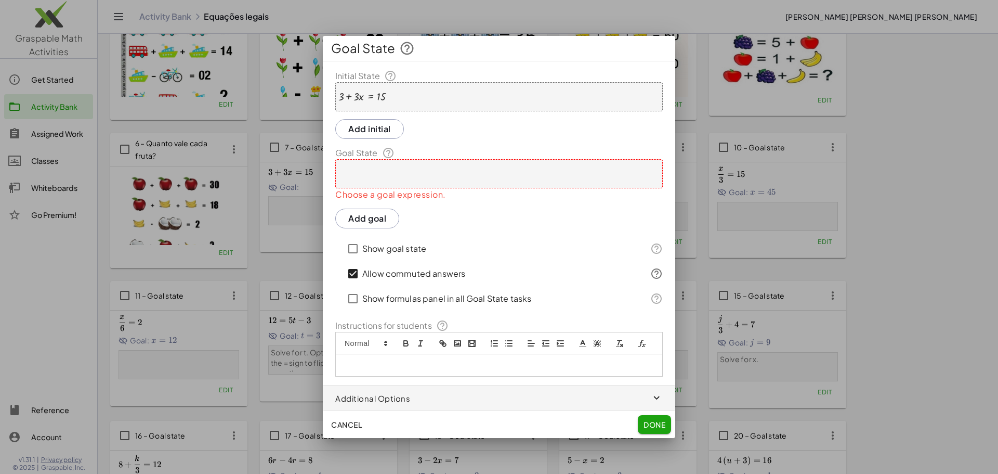
drag, startPoint x: 482, startPoint y: 207, endPoint x: 466, endPoint y: 176, distance: 35.3
click at [480, 198] on div "Initial State + 3 + · 3 · x = 15 Add initial Goal State Choose a goal expressio…" at bounding box center [499, 223] width 352 height 307
click at [463, 173] on div at bounding box center [498, 173] width 327 height 29
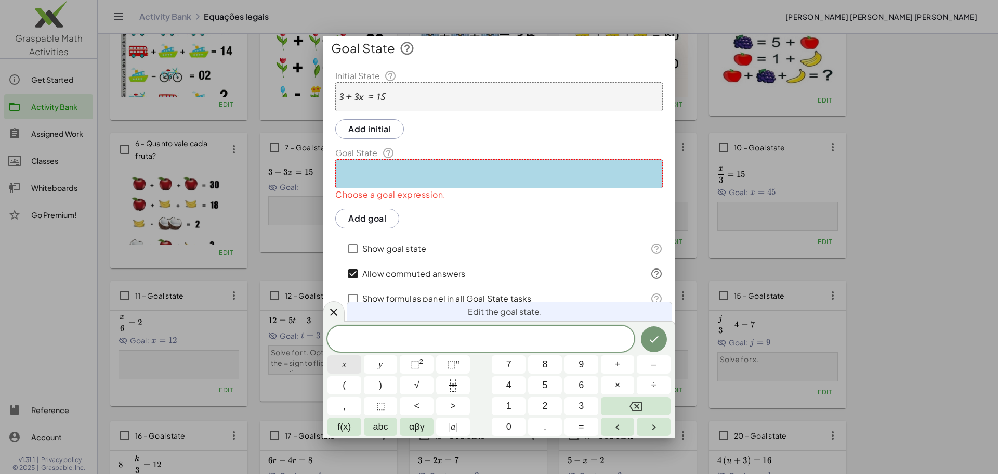
click at [345, 365] on span "x" at bounding box center [344, 364] width 4 height 14
click at [568, 423] on button "=" at bounding box center [581, 426] width 34 height 18
click at [504, 386] on button "4" at bounding box center [509, 385] width 34 height 18
click at [651, 338] on icon "Done" at bounding box center [654, 339] width 12 height 12
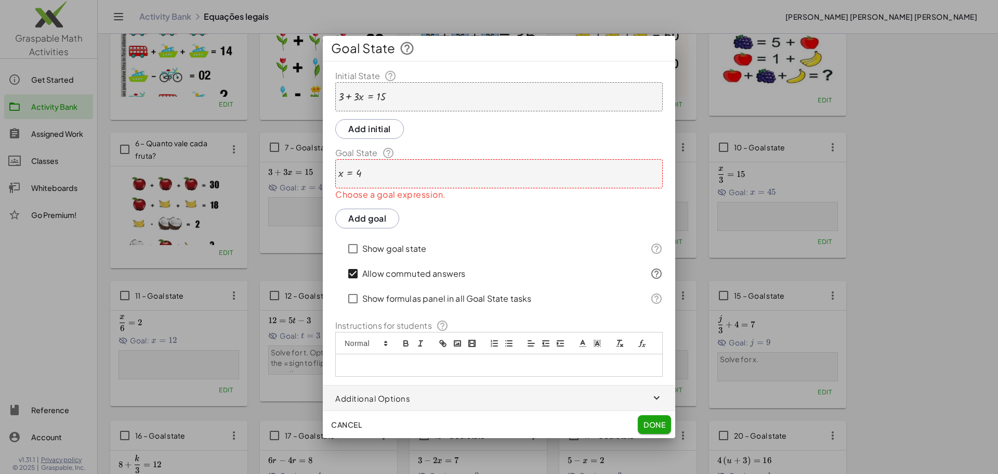
click at [661, 421] on span "Done" at bounding box center [654, 423] width 22 height 9
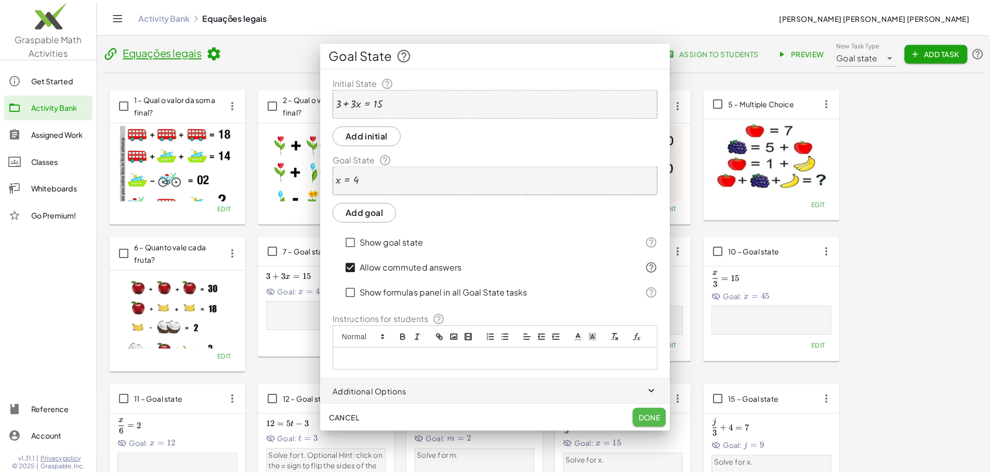
scroll to position [104, 0]
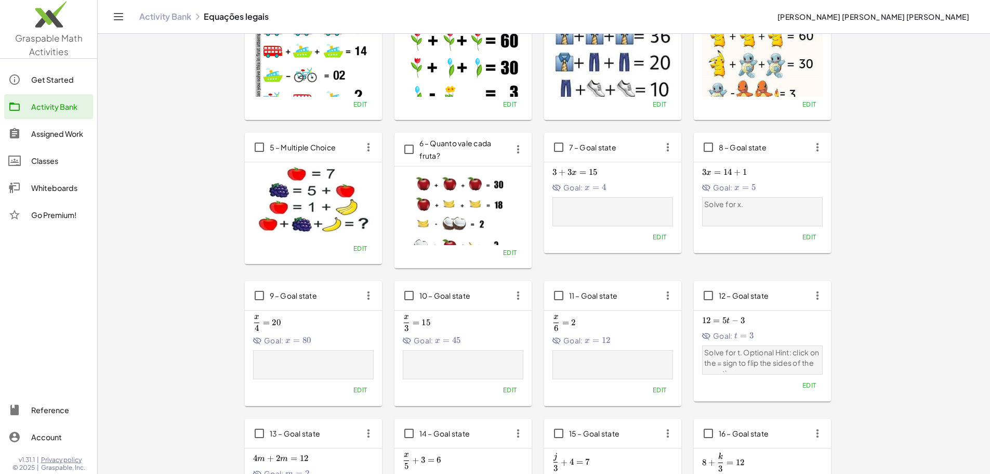
click at [553, 167] on span "3 + 3 x = 15 3+3x=15 3 + 3 x = 15" at bounding box center [613, 172] width 121 height 11
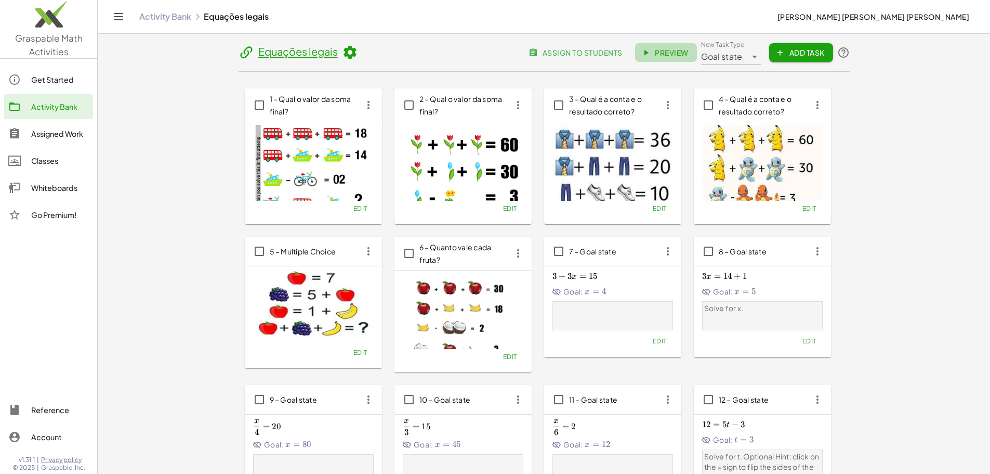
click at [697, 58] on link "Preview" at bounding box center [666, 52] width 62 height 19
click at [802, 341] on span "Edit" at bounding box center [809, 341] width 14 height 8
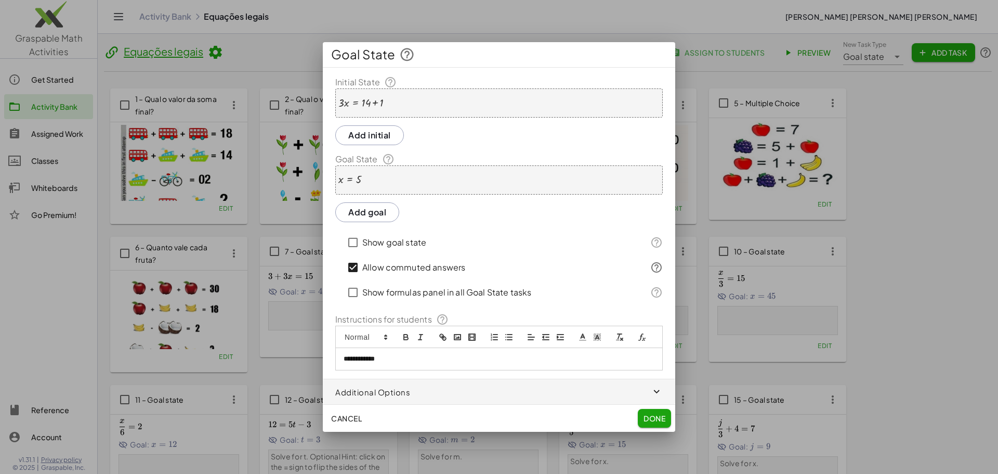
click at [400, 175] on div "x = 5" at bounding box center [498, 179] width 327 height 29
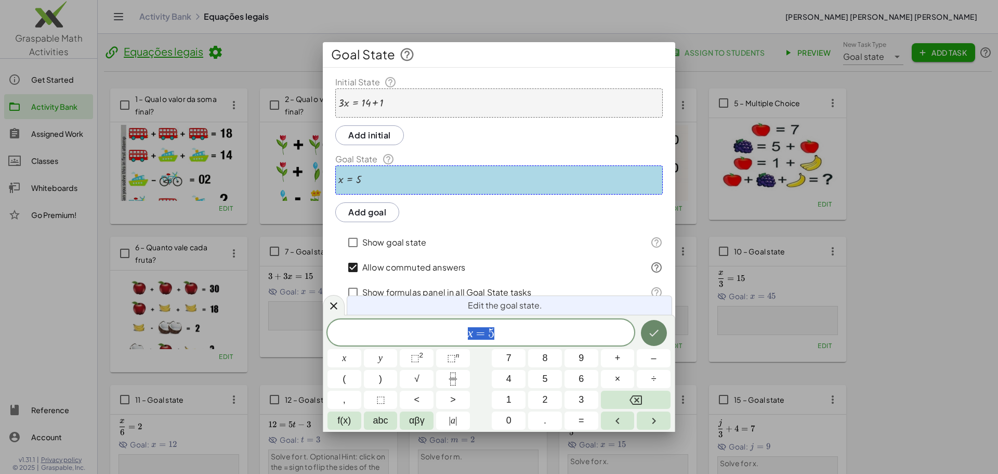
click at [651, 330] on icon "Done" at bounding box center [654, 332] width 12 height 12
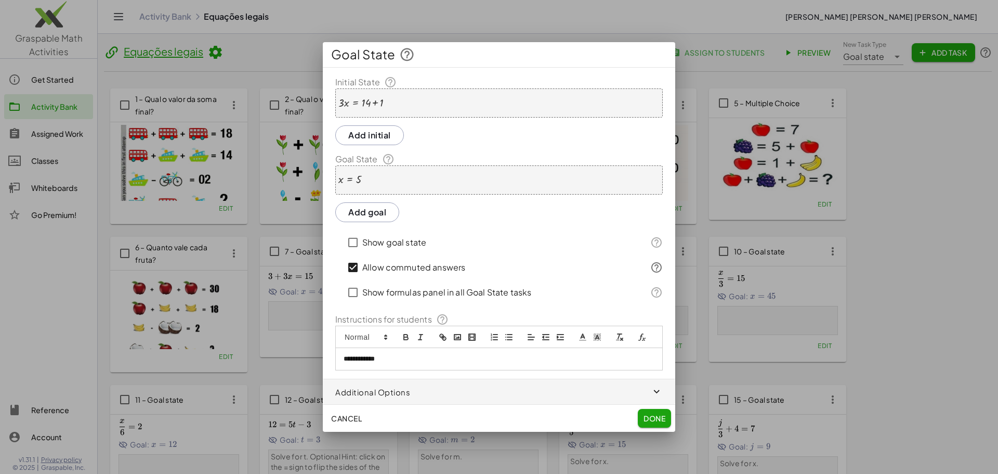
click at [462, 177] on div "x = 5" at bounding box center [498, 179] width 327 height 29
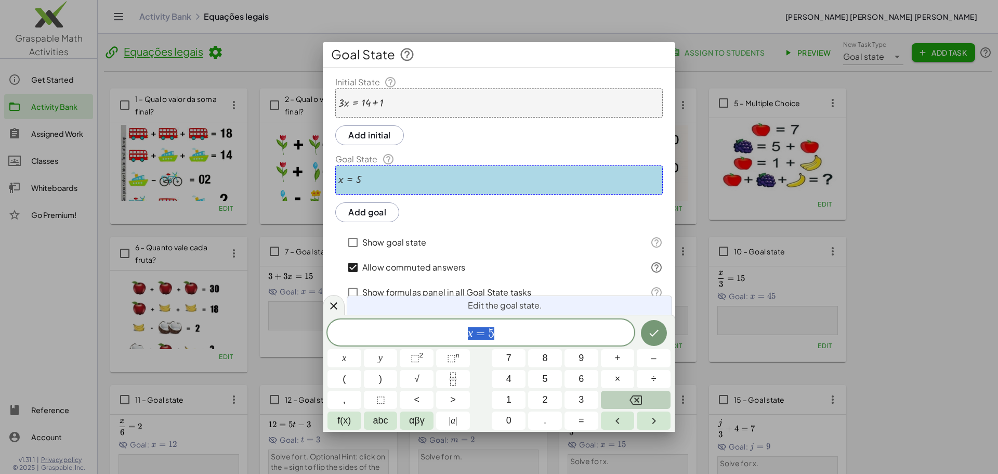
click at [642, 395] on button "Backspace" at bounding box center [636, 399] width 70 height 18
click at [495, 226] on div "**********" at bounding box center [499, 223] width 352 height 294
click at [335, 305] on icon at bounding box center [333, 304] width 7 height 7
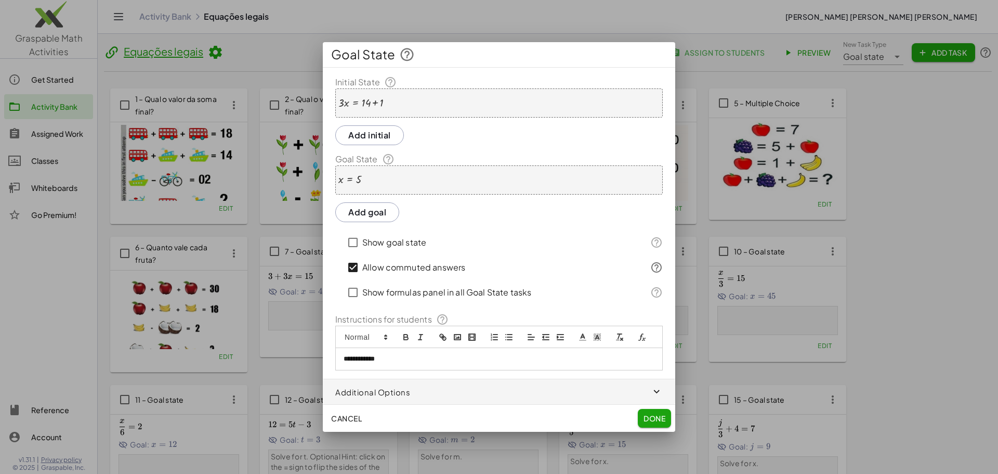
click at [384, 194] on div "x = 5" at bounding box center [498, 179] width 327 height 29
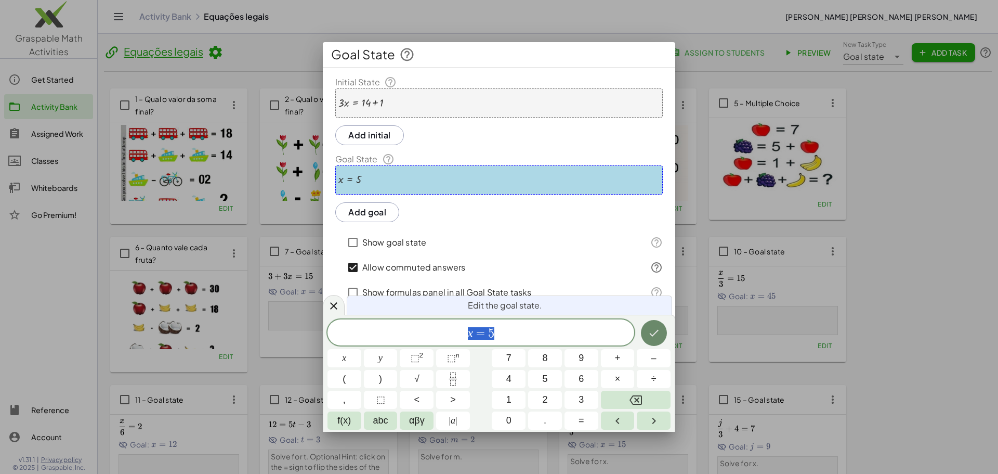
click at [652, 330] on icon "Done" at bounding box center [654, 332] width 12 height 12
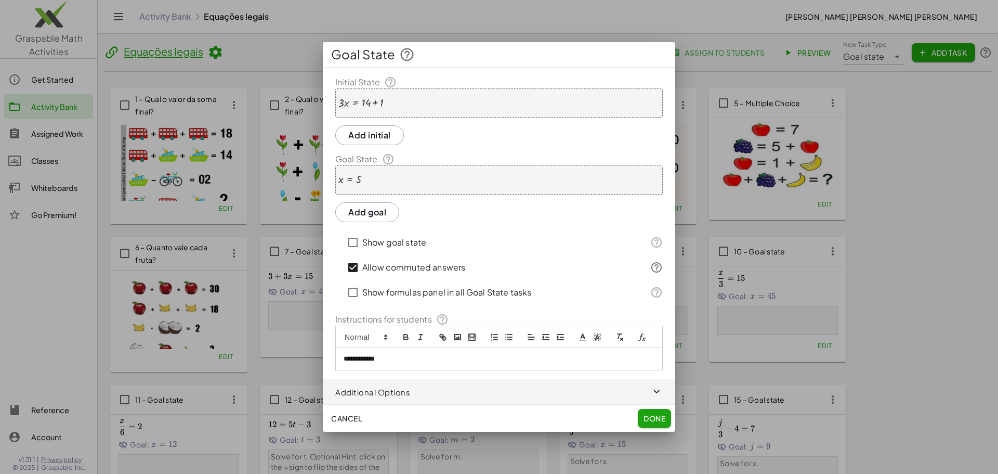
click at [373, 209] on button "Add goal" at bounding box center [367, 212] width 64 height 20
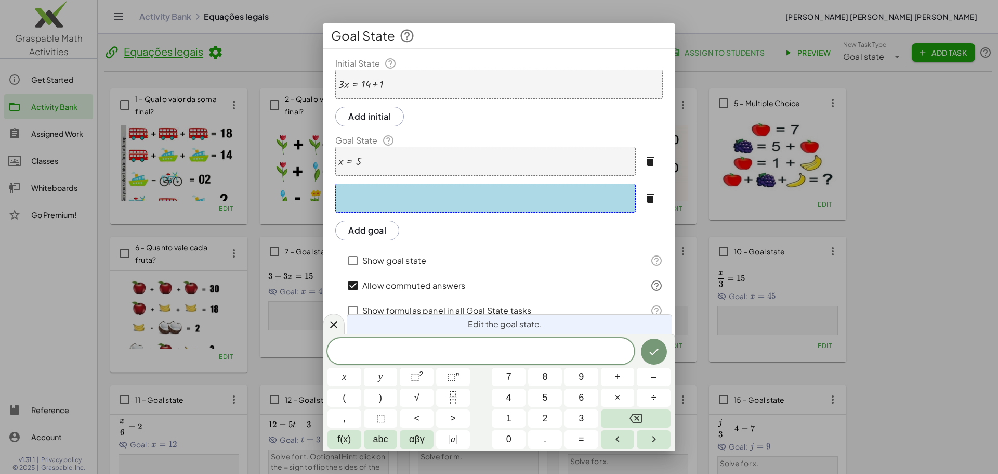
click at [647, 161] on icon "button" at bounding box center [650, 161] width 12 height 12
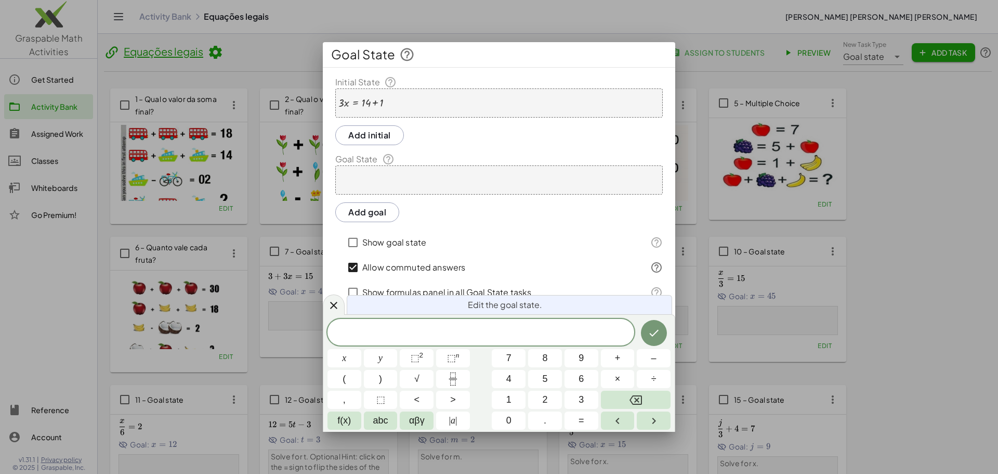
click at [458, 103] on div "· 3 · x = + 14 + 1" at bounding box center [498, 102] width 327 height 29
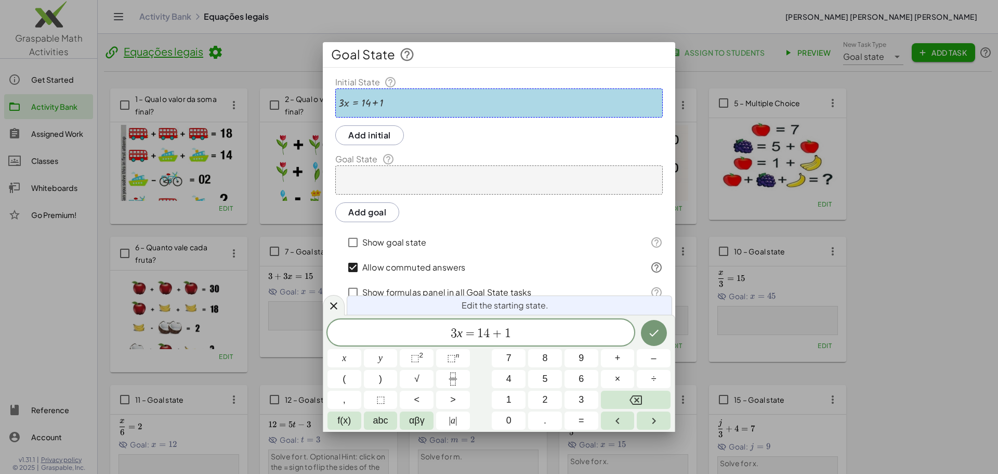
drag, startPoint x: 468, startPoint y: 300, endPoint x: 447, endPoint y: 343, distance: 47.9
drag, startPoint x: 447, startPoint y: 343, endPoint x: 423, endPoint y: 325, distance: 30.5
click at [420, 326] on span "3 x = 1 4 + 1" at bounding box center [480, 333] width 307 height 15
click at [457, 329] on span "​ 3 x = 1 4 + 1" at bounding box center [480, 333] width 307 height 15
click at [488, 177] on div at bounding box center [498, 179] width 327 height 29
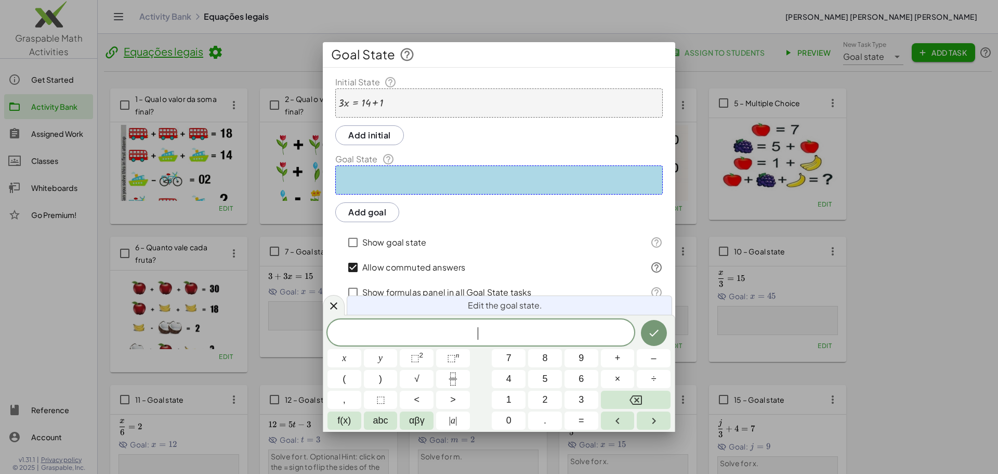
click at [382, 99] on div at bounding box center [360, 102] width 45 height 11
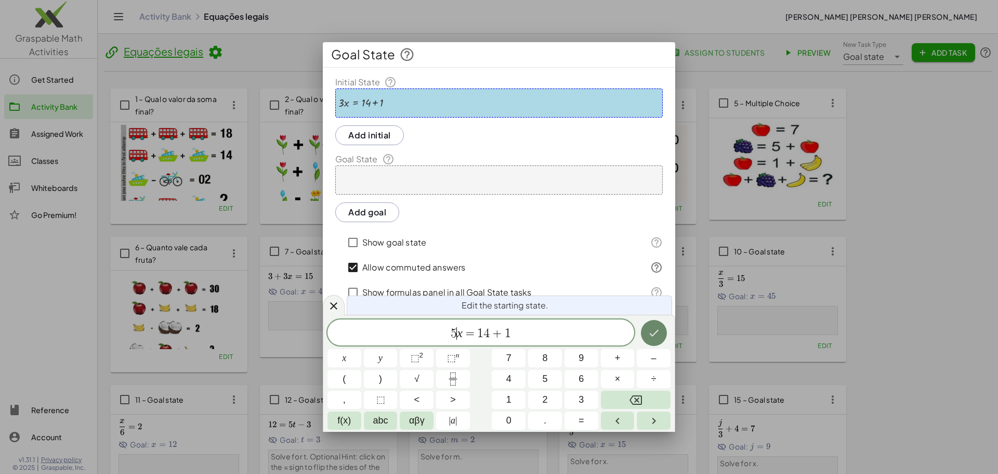
click at [651, 335] on icon "Done" at bounding box center [653, 333] width 9 height 7
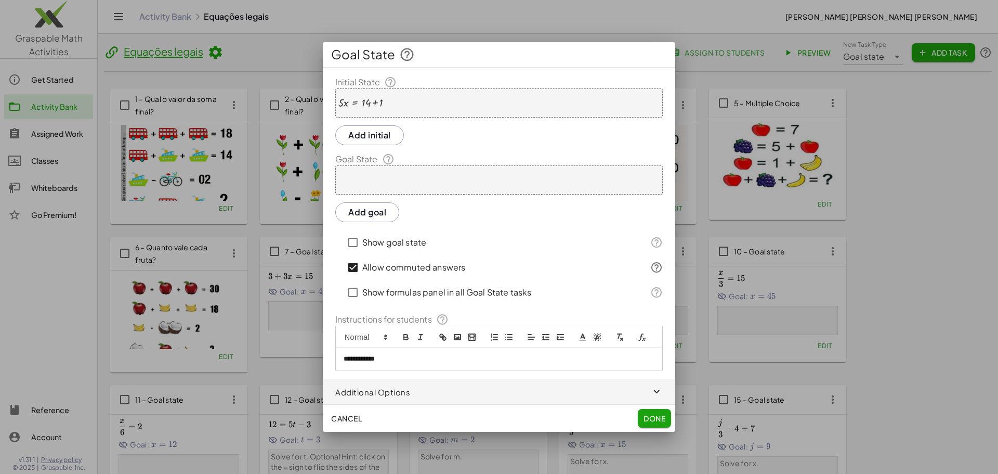
click at [410, 191] on div at bounding box center [498, 179] width 327 height 29
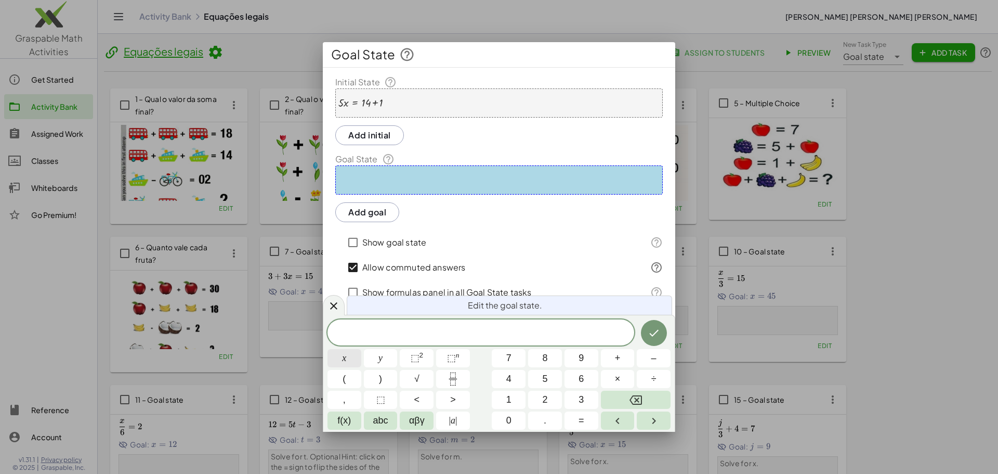
click at [344, 356] on button "x" at bounding box center [344, 358] width 34 height 18
click at [585, 423] on button "=" at bounding box center [581, 420] width 34 height 18
click at [575, 400] on button "3" at bounding box center [581, 399] width 34 height 18
click at [649, 323] on button "Done" at bounding box center [654, 333] width 26 height 26
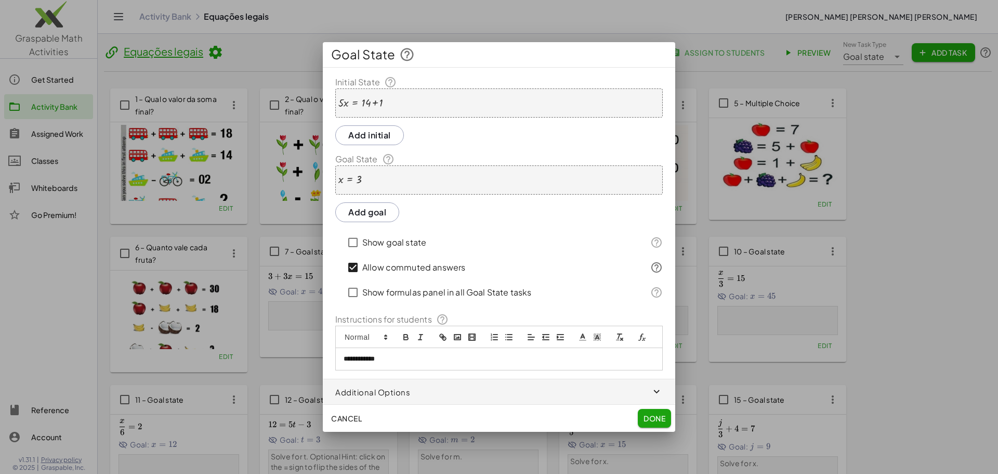
click at [655, 413] on span "Done" at bounding box center [654, 417] width 22 height 9
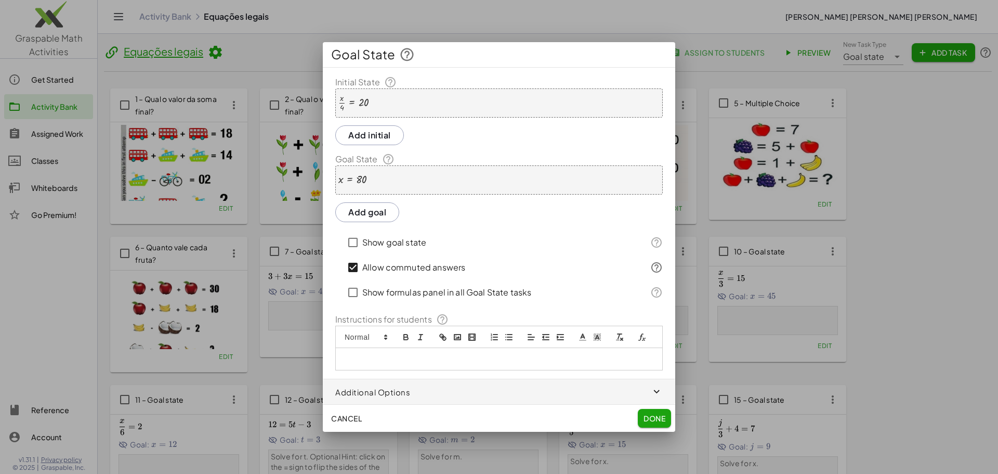
click at [353, 102] on div at bounding box center [353, 103] width 31 height 18
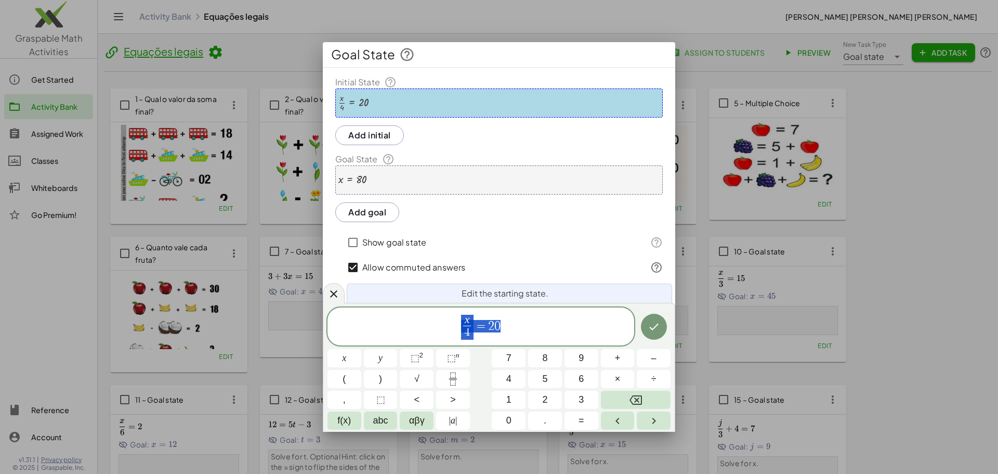
click at [481, 332] on span "x 4 ​ = 2 0" at bounding box center [480, 327] width 307 height 28
click at [474, 333] on span "x 4 ​ = ​ 2 0" at bounding box center [480, 327] width 307 height 28
click at [465, 332] on span "4" at bounding box center [467, 331] width 6 height 11
drag, startPoint x: 469, startPoint y: 334, endPoint x: 462, endPoint y: 333, distance: 6.8
click at [467, 334] on span "4" at bounding box center [467, 331] width 6 height 11
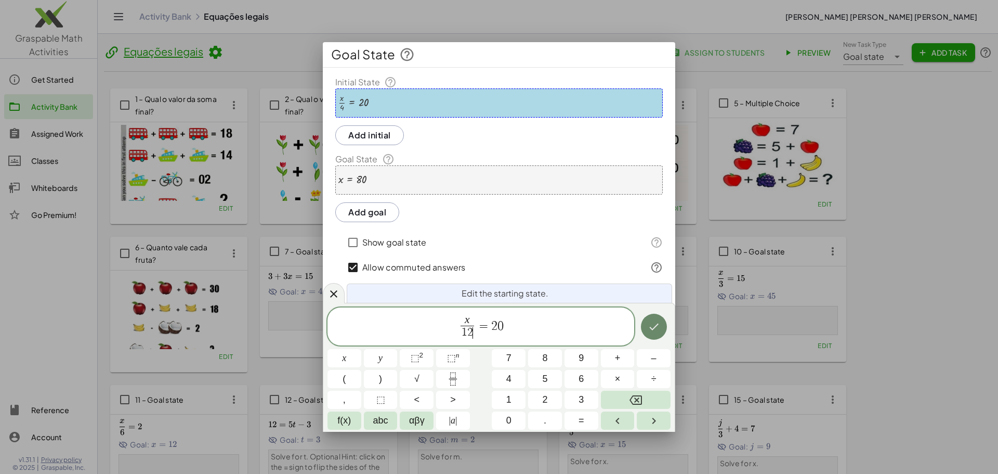
click at [652, 324] on icon "Done" at bounding box center [654, 326] width 12 height 12
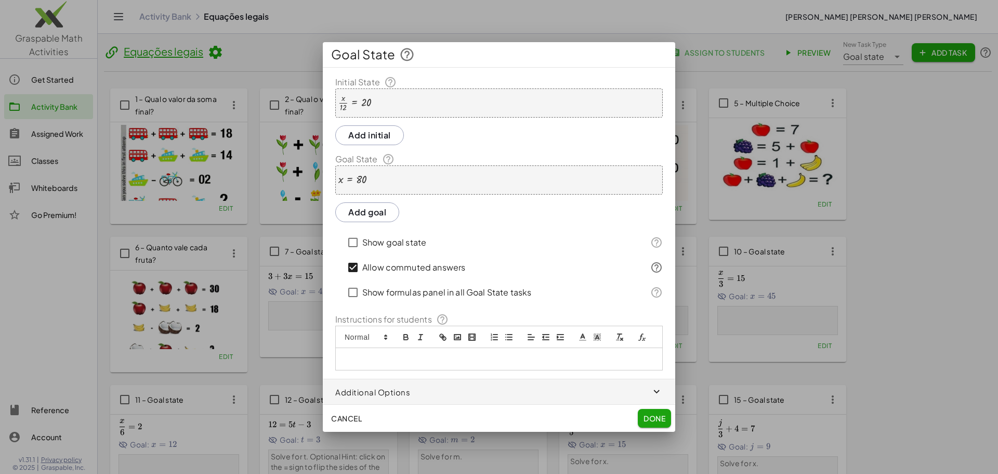
click at [413, 184] on div "x = 80" at bounding box center [498, 179] width 327 height 29
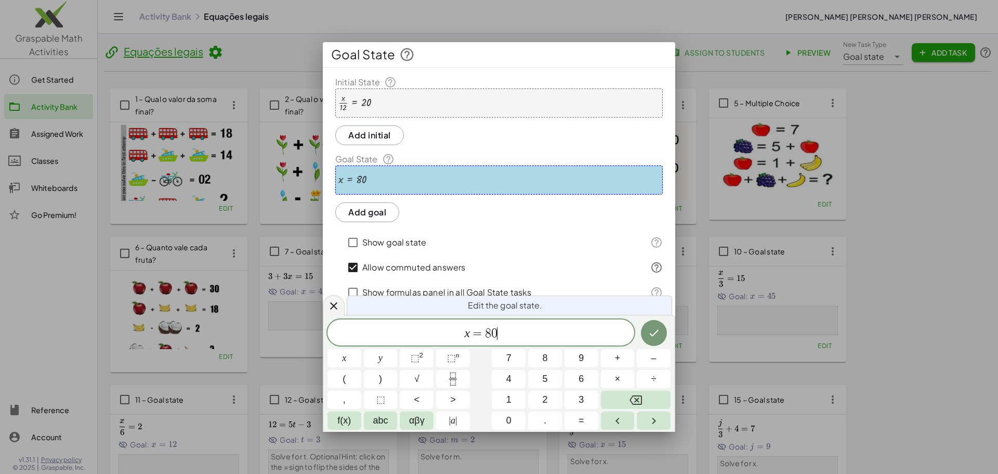
click at [540, 340] on div "x = 8 0 ​" at bounding box center [480, 332] width 307 height 26
click at [645, 393] on button "Backspace" at bounding box center [636, 399] width 70 height 18
click at [548, 396] on button "2" at bounding box center [545, 399] width 34 height 18
click at [499, 377] on button "4" at bounding box center [509, 379] width 34 height 18
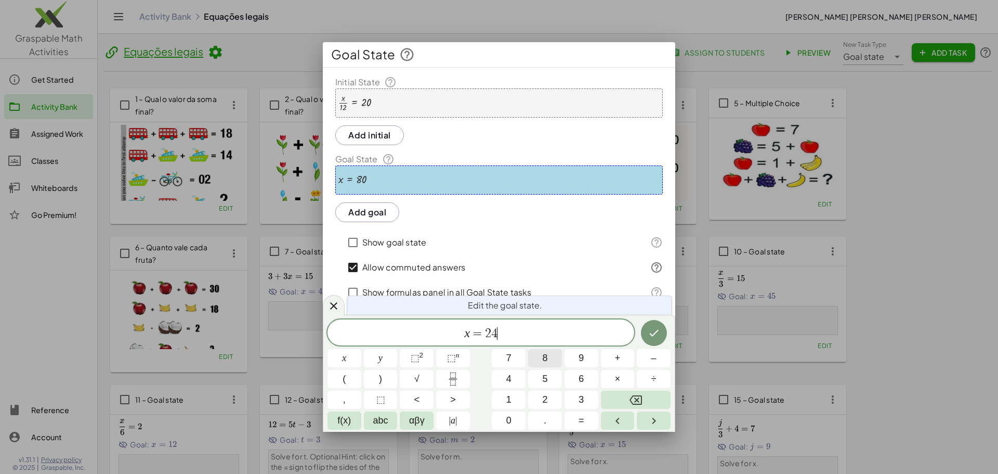
click at [542, 362] on span "8" at bounding box center [544, 358] width 5 height 14
click at [642, 393] on button "Backspace" at bounding box center [636, 399] width 70 height 18
click at [507, 421] on span "0" at bounding box center [508, 420] width 5 height 14
click at [658, 340] on button "Done" at bounding box center [654, 333] width 26 height 26
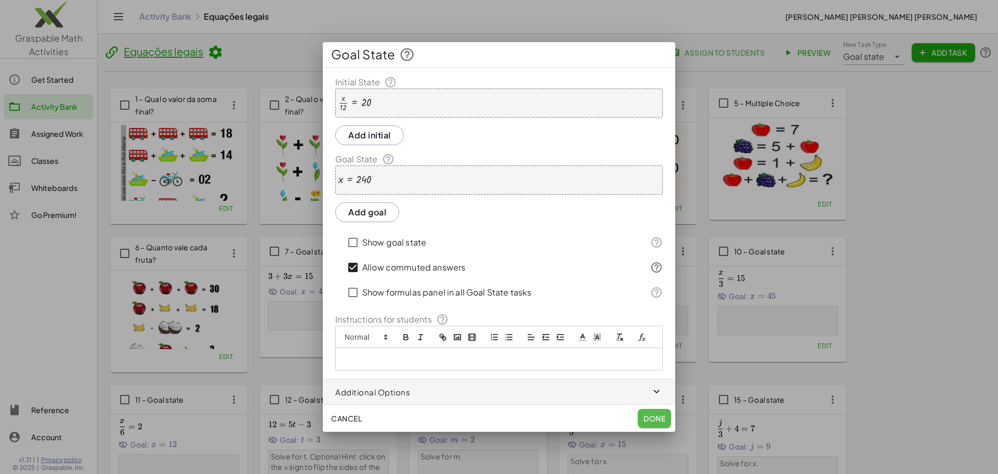
click at [656, 412] on button "Done" at bounding box center [654, 418] width 33 height 19
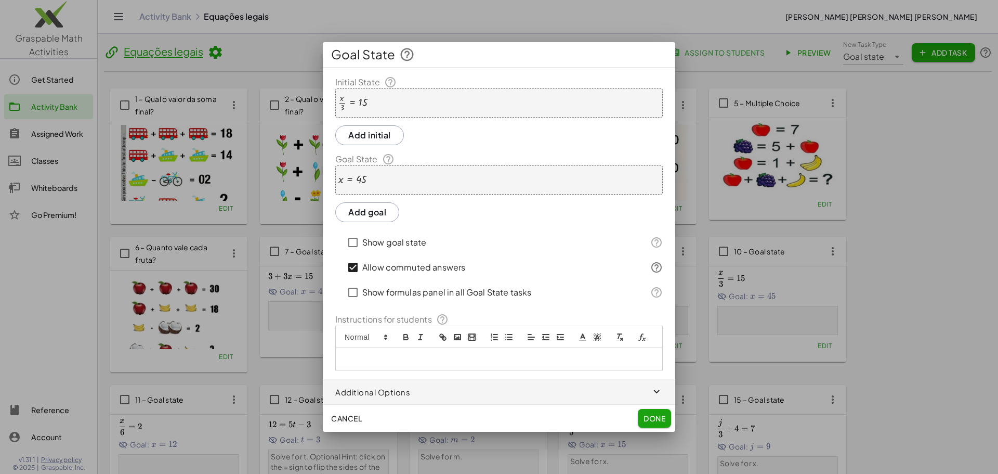
click at [346, 98] on div at bounding box center [352, 103] width 29 height 18
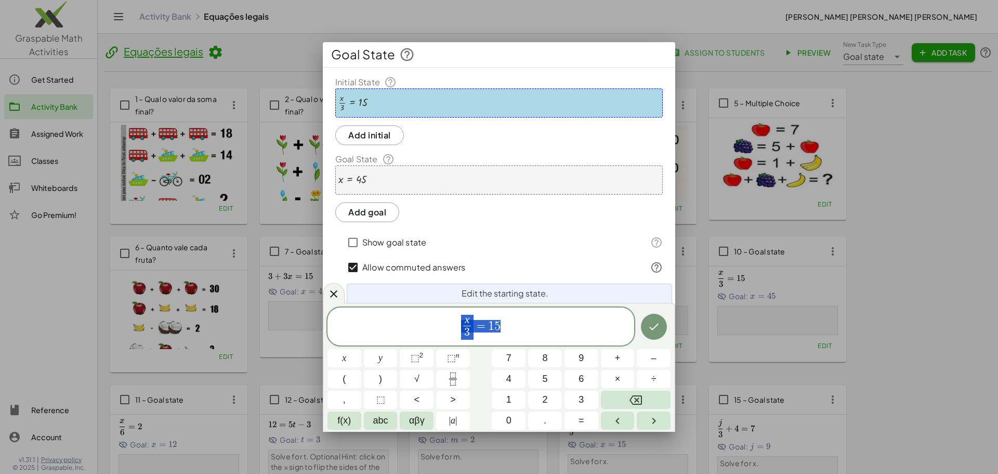
click at [458, 324] on span "x 3 ​ = 1 5" at bounding box center [480, 327] width 307 height 28
click at [462, 323] on span "x 3 ​" at bounding box center [467, 326] width 12 height 25
click at [468, 321] on var "x" at bounding box center [467, 319] width 5 height 12
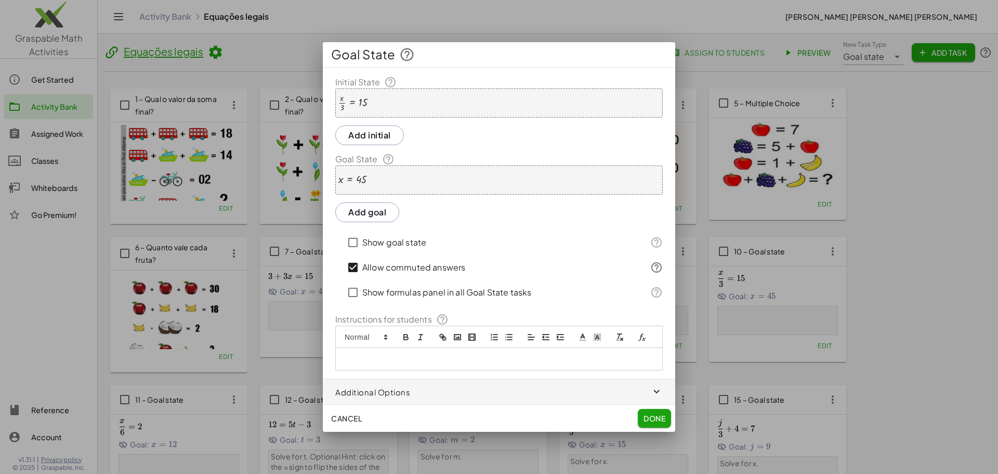
click at [381, 101] on div "· x · 3 = 15" at bounding box center [498, 102] width 327 height 29
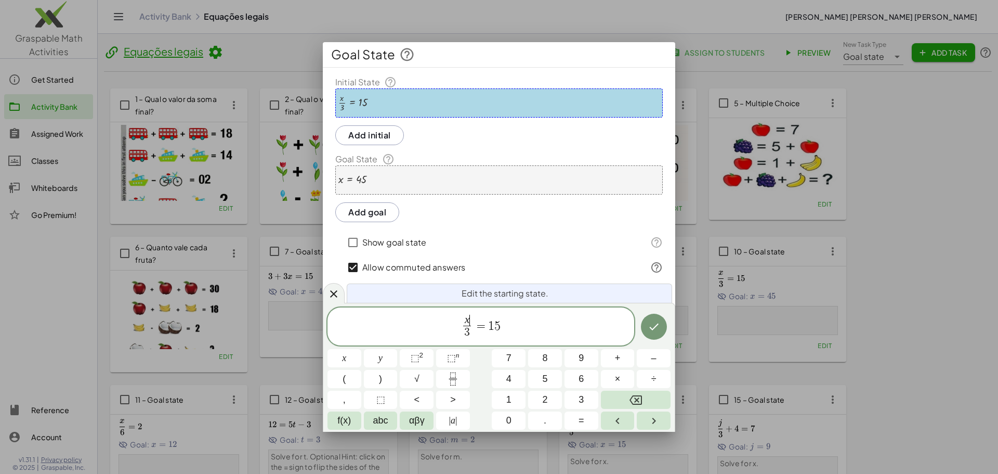
click at [470, 318] on span "x ​" at bounding box center [467, 319] width 8 height 11
click at [633, 401] on icon "Backspace" at bounding box center [635, 399] width 12 height 12
click at [518, 382] on button "4" at bounding box center [509, 379] width 34 height 18
click at [537, 381] on button "5" at bounding box center [545, 379] width 34 height 18
click at [469, 333] on span "3" at bounding box center [468, 332] width 14 height 14
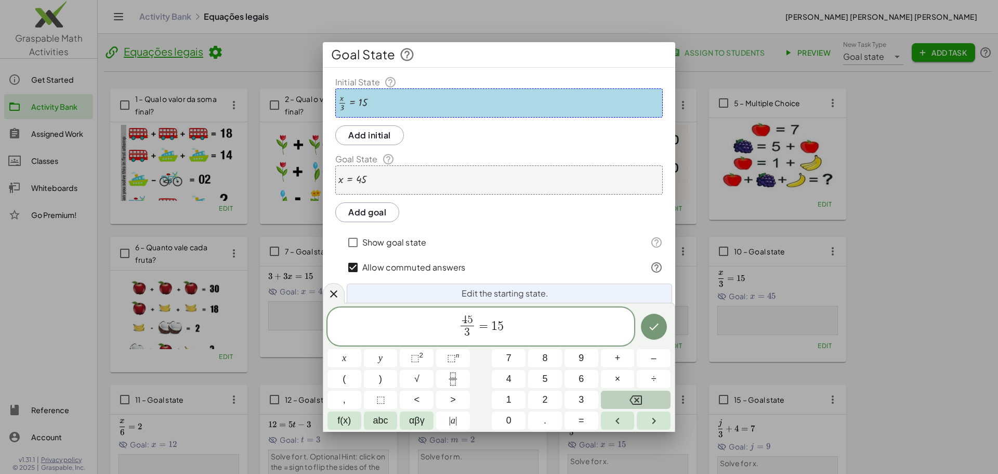
click at [640, 395] on icon "Backspace" at bounding box center [635, 399] width 12 height 12
click at [346, 361] on span "x" at bounding box center [344, 358] width 4 height 14
click at [652, 329] on icon "Done" at bounding box center [654, 326] width 12 height 12
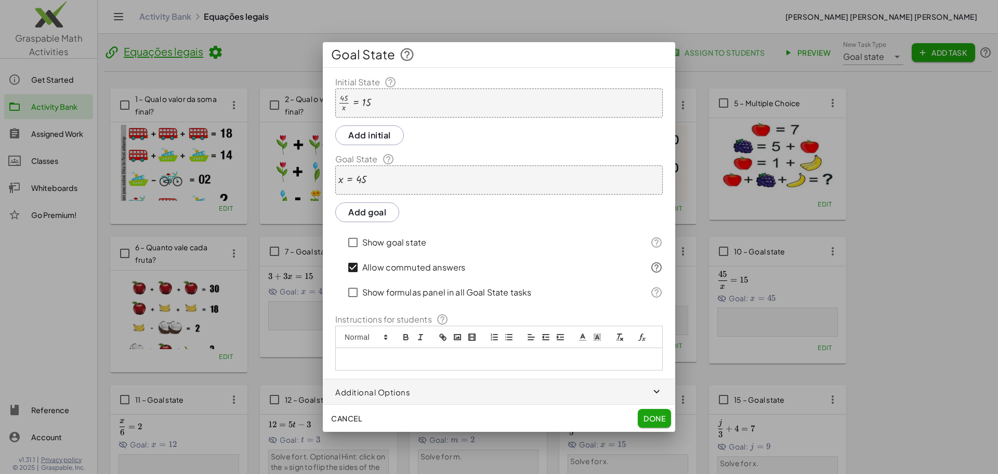
click at [422, 180] on div "x = 45" at bounding box center [498, 179] width 327 height 29
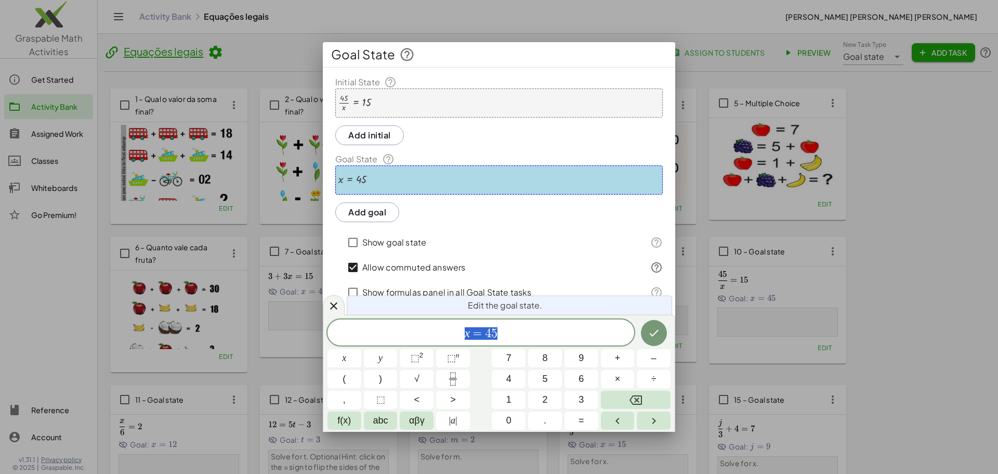
click at [503, 337] on span "x = 4 5" at bounding box center [480, 333] width 307 height 15
click at [633, 396] on icon "Backspace" at bounding box center [635, 399] width 12 height 9
click at [571, 397] on button "3" at bounding box center [581, 399] width 34 height 18
click at [649, 333] on icon "Done" at bounding box center [654, 332] width 12 height 12
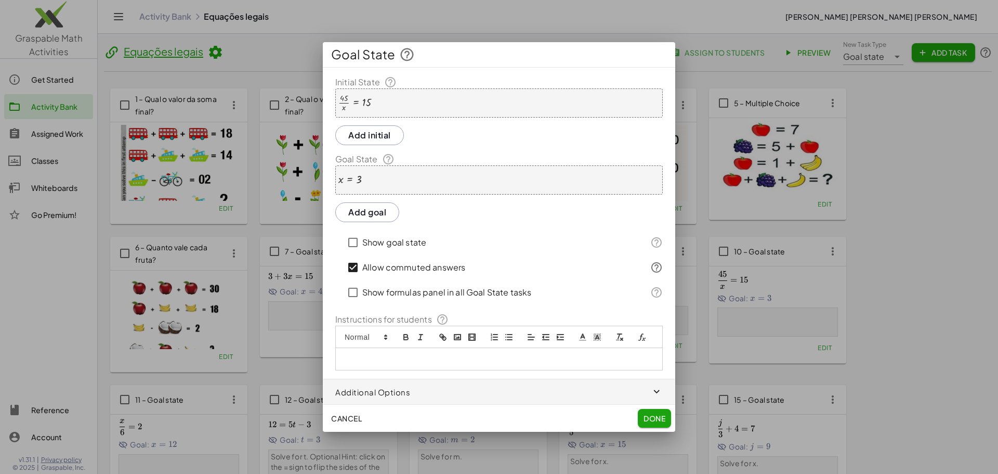
click at [651, 415] on span "Done" at bounding box center [654, 417] width 22 height 9
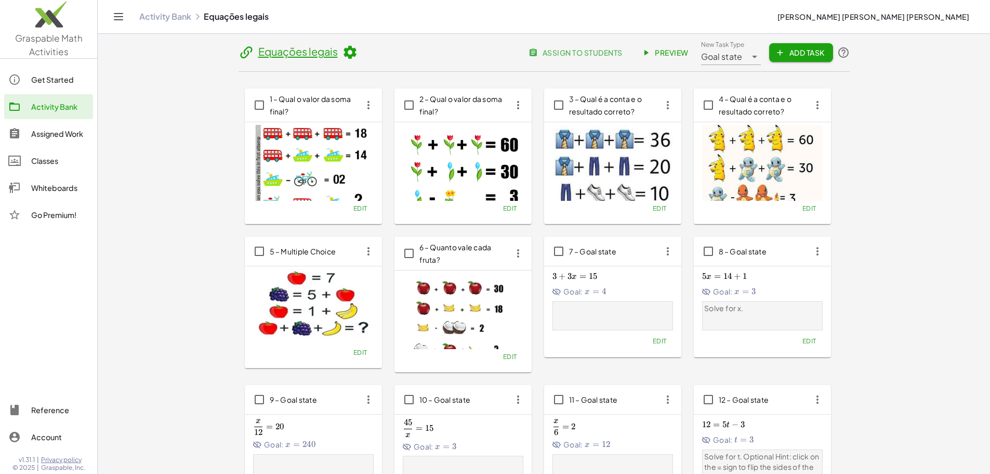
click at [689, 51] on span "Preview" at bounding box center [665, 52] width 45 height 9
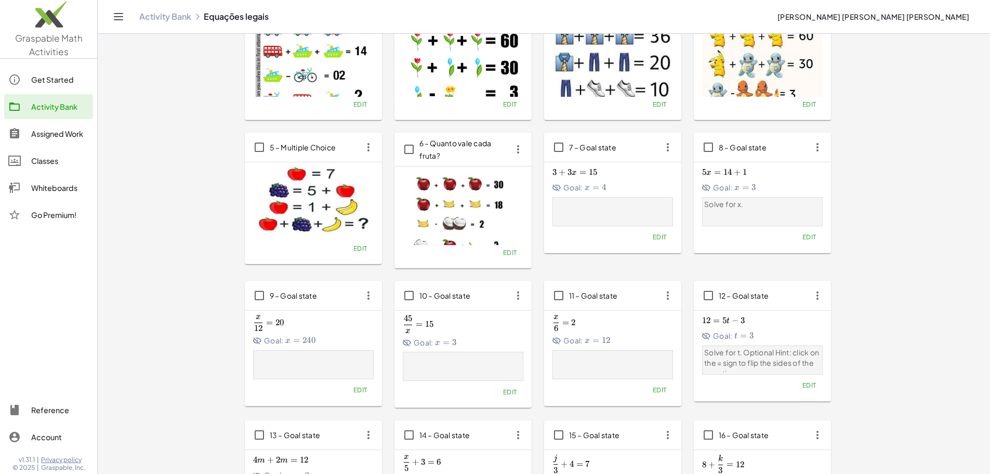
scroll to position [156, 0]
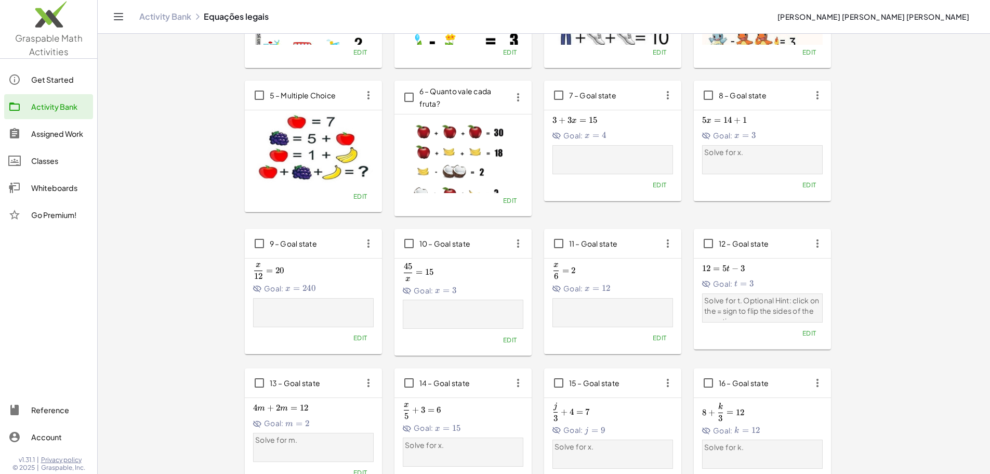
click at [652, 339] on span "Edit" at bounding box center [659, 338] width 14 height 8
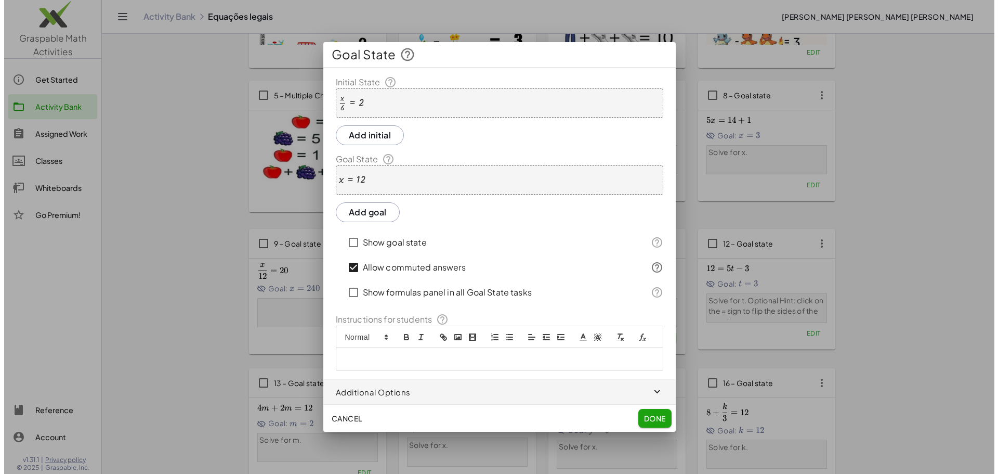
scroll to position [0, 0]
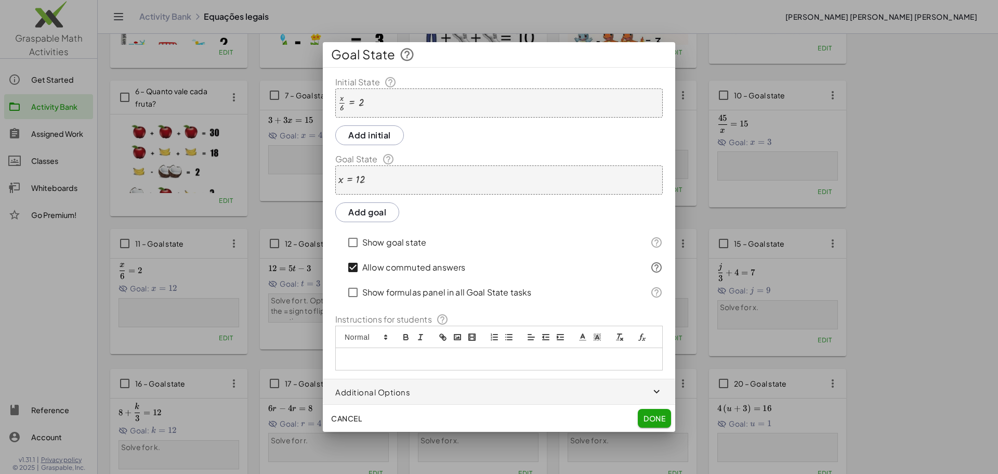
click at [352, 101] on div at bounding box center [350, 103] width 25 height 18
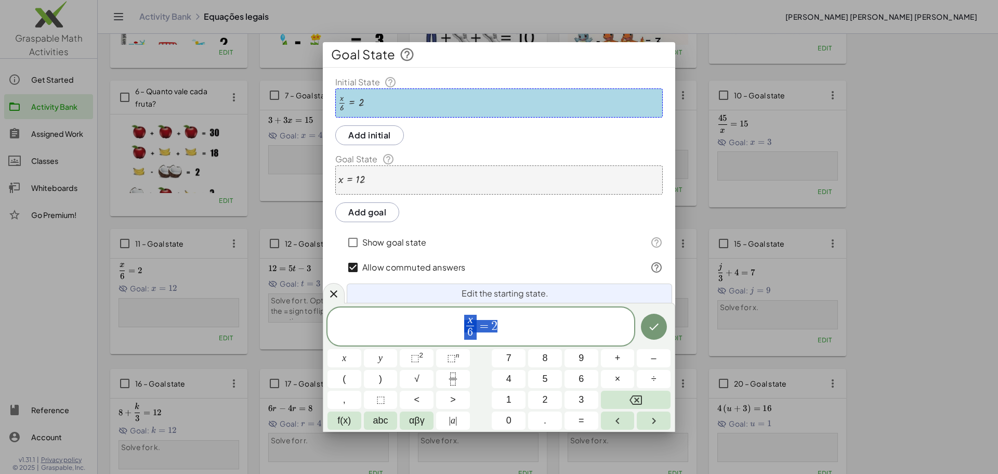
drag, startPoint x: 485, startPoint y: 323, endPoint x: 479, endPoint y: 324, distance: 5.7
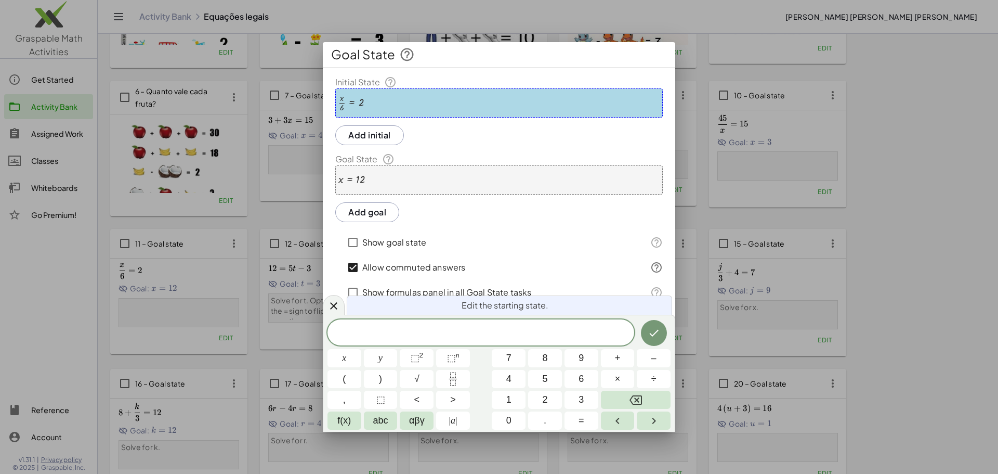
click at [522, 199] on div "Initial State · x · 6 = 2 Add initial Goal State x = 12 Add goal Show goal stat…" at bounding box center [499, 223] width 352 height 294
click at [377, 177] on div "x = 12" at bounding box center [498, 179] width 327 height 29
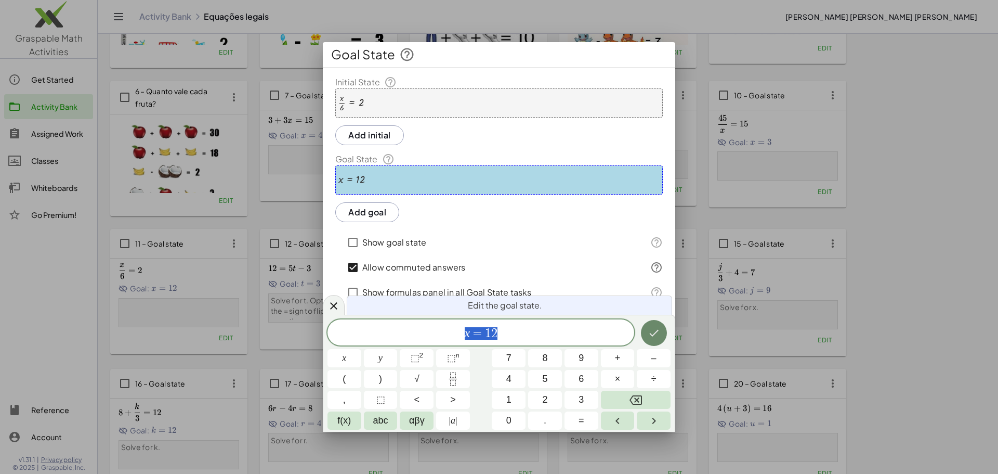
click at [648, 334] on icon "Done" at bounding box center [654, 332] width 12 height 12
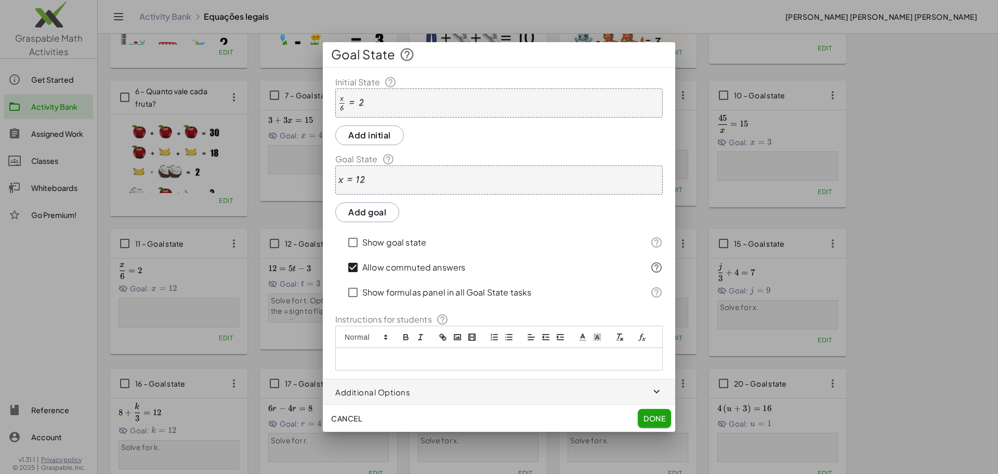
click at [489, 172] on div "x = 12" at bounding box center [498, 179] width 327 height 29
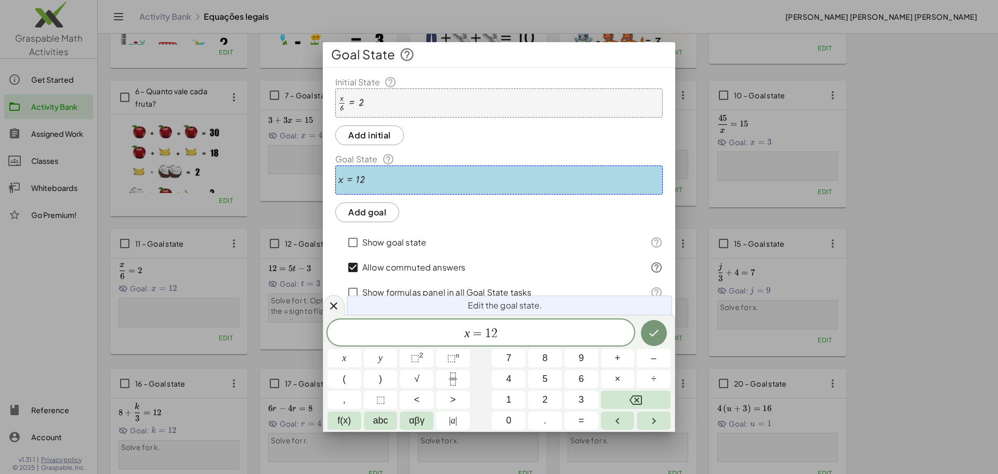
click at [397, 229] on div "Initial State · x · 6 = 2 Add initial Goal State x = 12 Add goal Show goal stat…" at bounding box center [499, 223] width 352 height 294
click at [373, 210] on button "Add goal" at bounding box center [367, 212] width 64 height 20
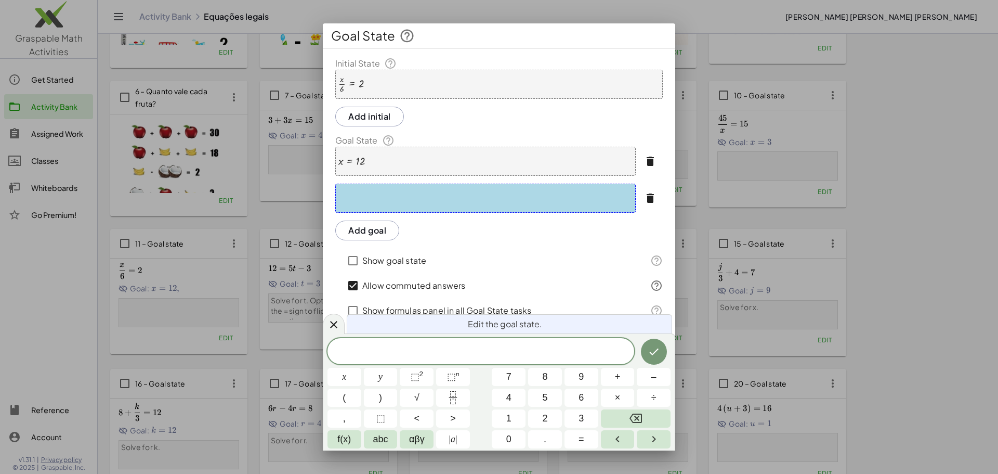
click at [648, 160] on icon "button" at bounding box center [650, 161] width 12 height 12
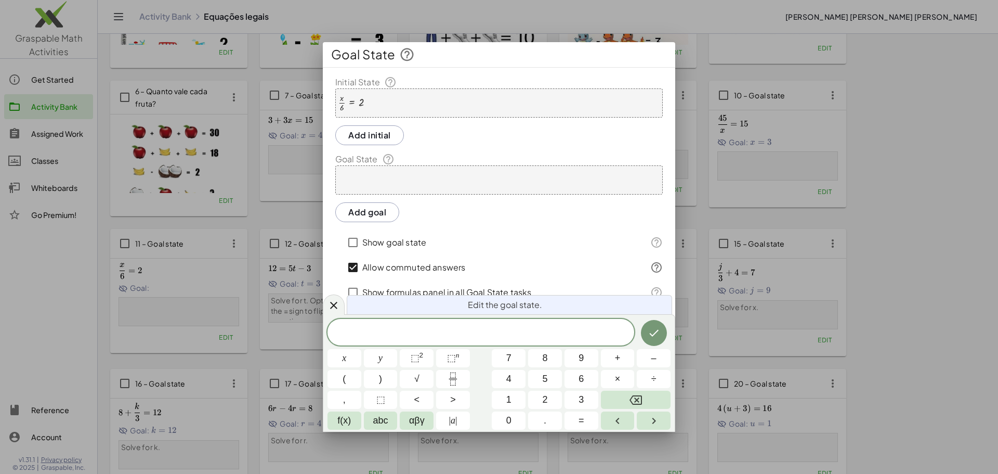
click at [353, 96] on div at bounding box center [350, 103] width 25 height 18
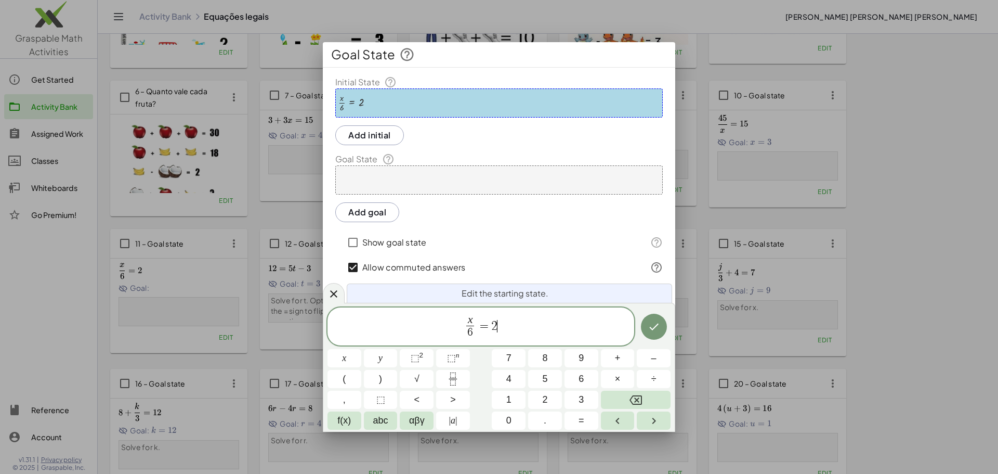
click at [509, 327] on span "x 6 ​ = 2 ​" at bounding box center [480, 327] width 307 height 28
click at [473, 325] on span "x" at bounding box center [470, 319] width 8 height 11
drag, startPoint x: 477, startPoint y: 326, endPoint x: 457, endPoint y: 326, distance: 19.8
click at [457, 326] on span "x 6 ​ = 2" at bounding box center [480, 327] width 307 height 28
click at [456, 377] on icon "Fraction" at bounding box center [452, 378] width 13 height 13
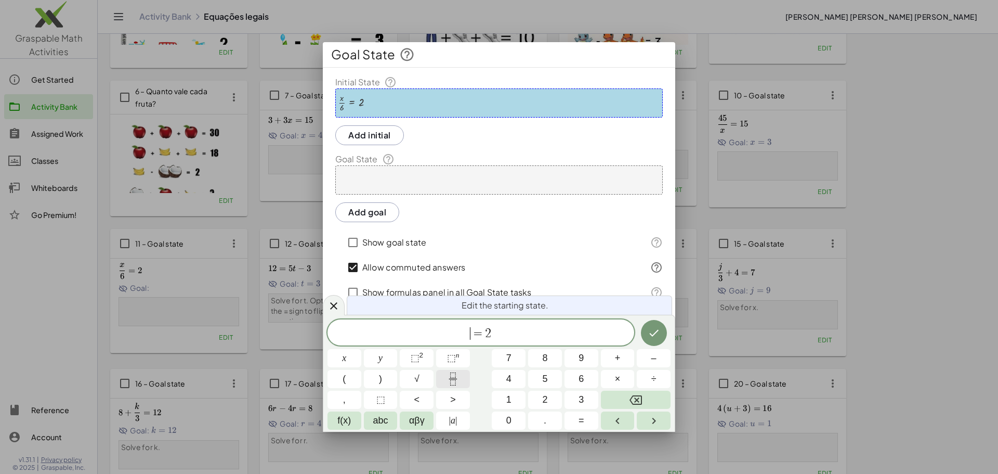
click at [446, 386] on button "Fraction" at bounding box center [453, 379] width 34 height 18
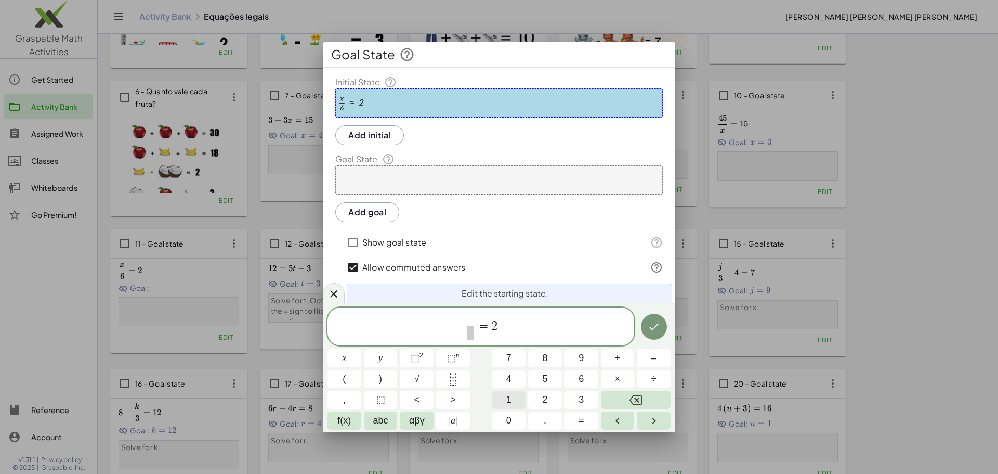
click at [507, 402] on span "1" at bounding box center [508, 399] width 5 height 14
click at [471, 338] on span "​" at bounding box center [470, 332] width 8 height 14
click at [553, 378] on button "5" at bounding box center [545, 379] width 34 height 18
click at [477, 326] on span "=" at bounding box center [484, 326] width 15 height 12
click at [344, 362] on span "x" at bounding box center [344, 358] width 4 height 14
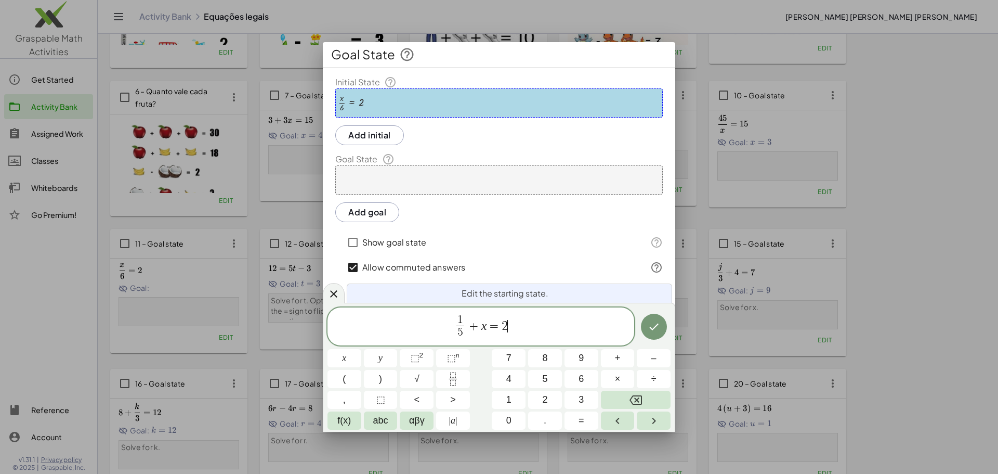
click at [513, 324] on span "1 5 ​ + x = 2 ​" at bounding box center [480, 327] width 307 height 28
click at [466, 331] on span "5" at bounding box center [463, 332] width 8 height 14
click at [515, 331] on span "1 6 ​ + x = ​" at bounding box center [480, 327] width 307 height 28
click at [585, 398] on button "3" at bounding box center [581, 399] width 34 height 18
click at [641, 402] on icon "Backspace" at bounding box center [635, 399] width 12 height 9
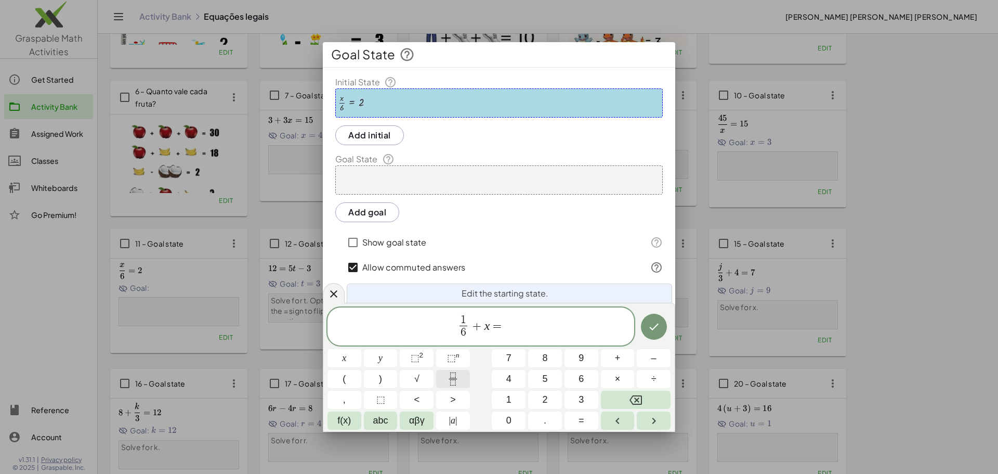
click at [457, 379] on icon "Fraction" at bounding box center [452, 378] width 13 height 13
click at [576, 397] on button "3" at bounding box center [581, 399] width 34 height 18
click at [505, 362] on button "7" at bounding box center [509, 358] width 34 height 18
click at [503, 337] on span at bounding box center [505, 332] width 14 height 14
click at [572, 381] on button "6" at bounding box center [581, 379] width 34 height 18
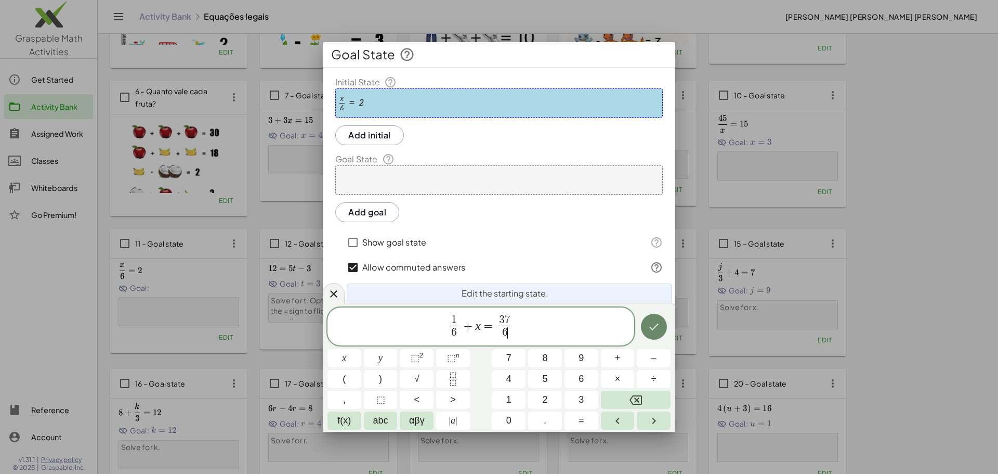
click at [645, 332] on button "Done" at bounding box center [654, 326] width 26 height 26
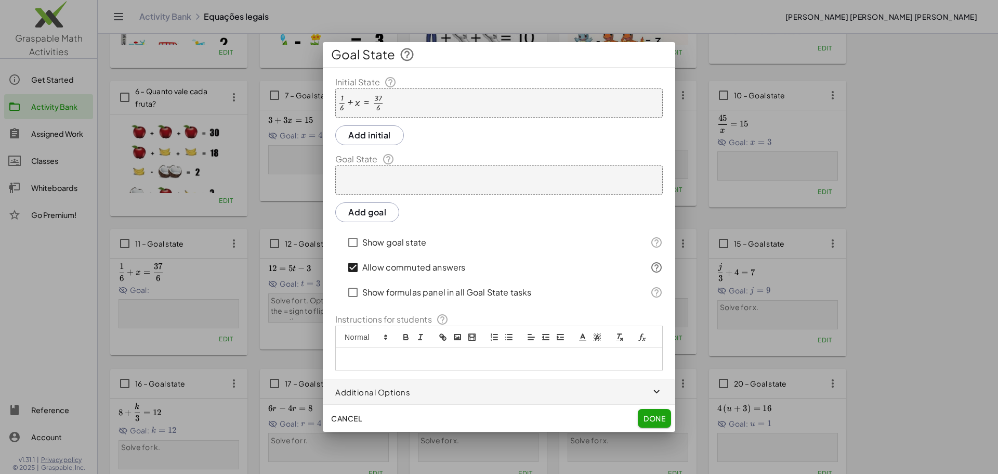
click at [416, 182] on div at bounding box center [498, 179] width 327 height 29
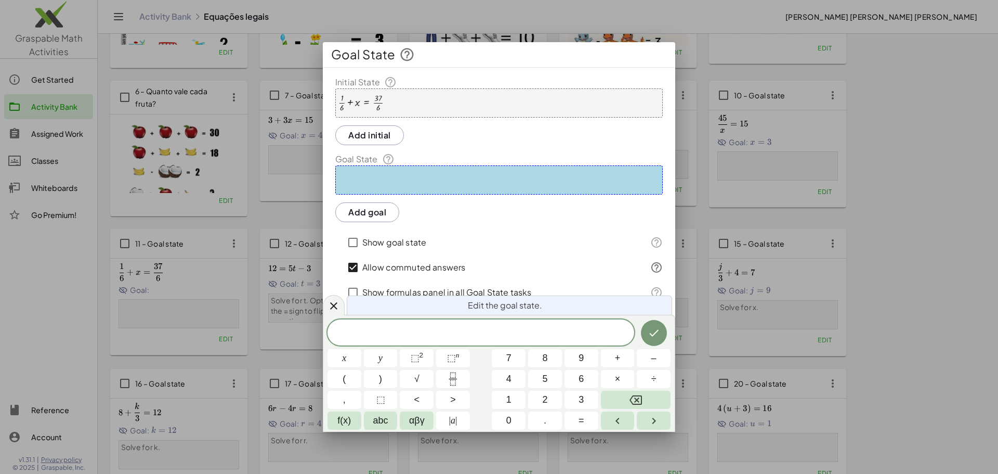
click at [416, 182] on div at bounding box center [498, 179] width 327 height 29
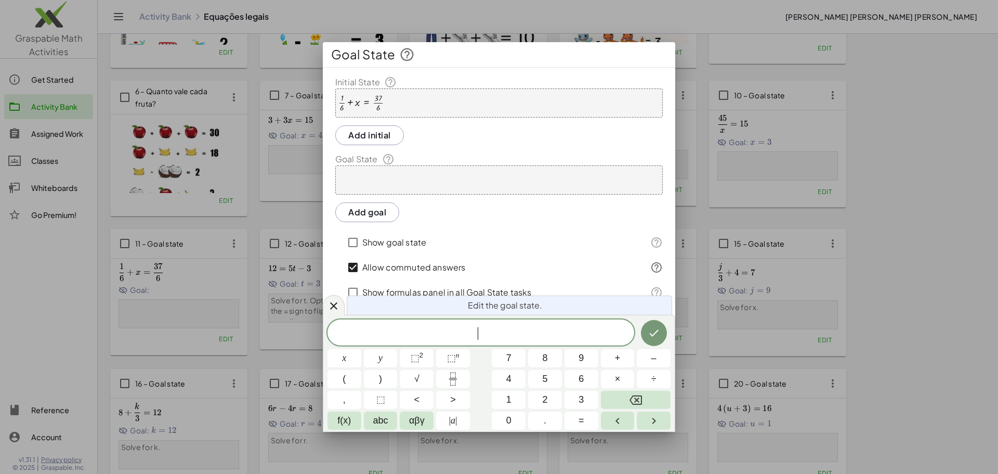
click at [416, 187] on div at bounding box center [498, 179] width 327 height 29
click at [341, 358] on button "x" at bounding box center [344, 358] width 34 height 18
click at [582, 423] on span "=" at bounding box center [582, 420] width 6 height 14
click at [589, 380] on button "6" at bounding box center [581, 379] width 34 height 18
click at [655, 325] on button "Done" at bounding box center [654, 333] width 26 height 26
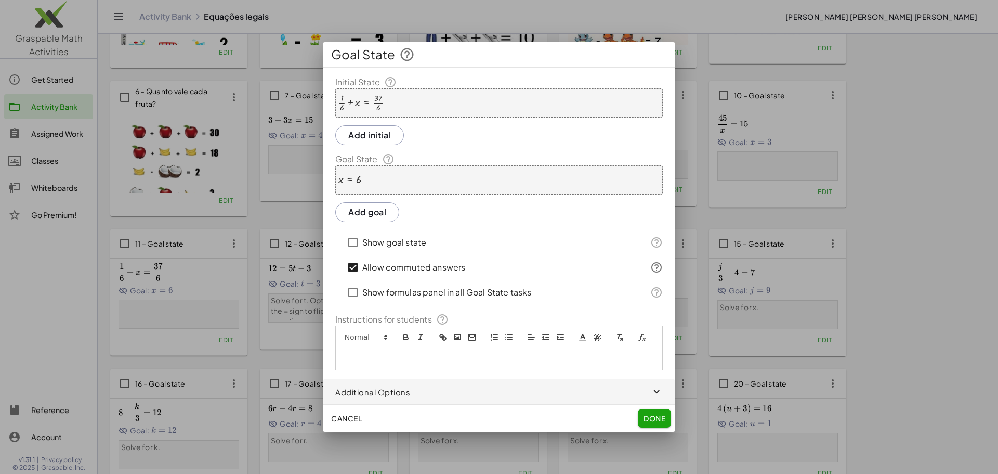
click at [655, 419] on span "Done" at bounding box center [654, 417] width 22 height 9
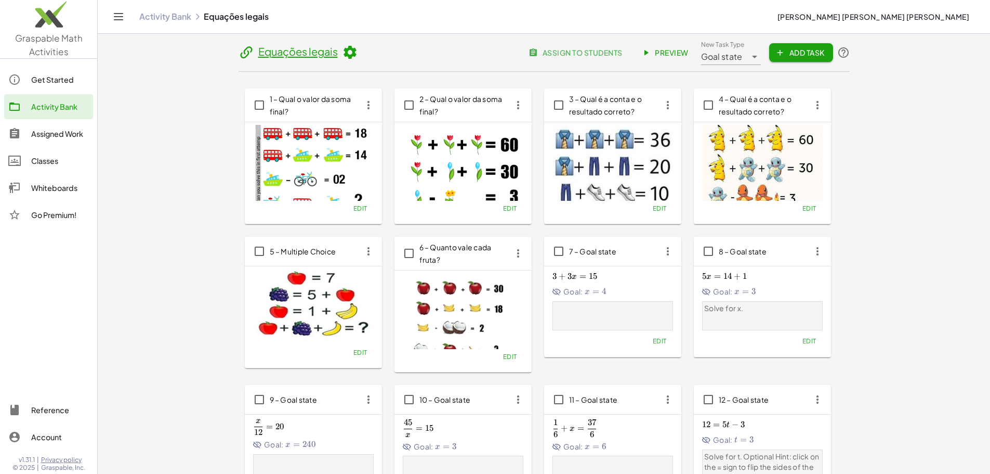
click at [689, 50] on span "Preview" at bounding box center [665, 52] width 45 height 9
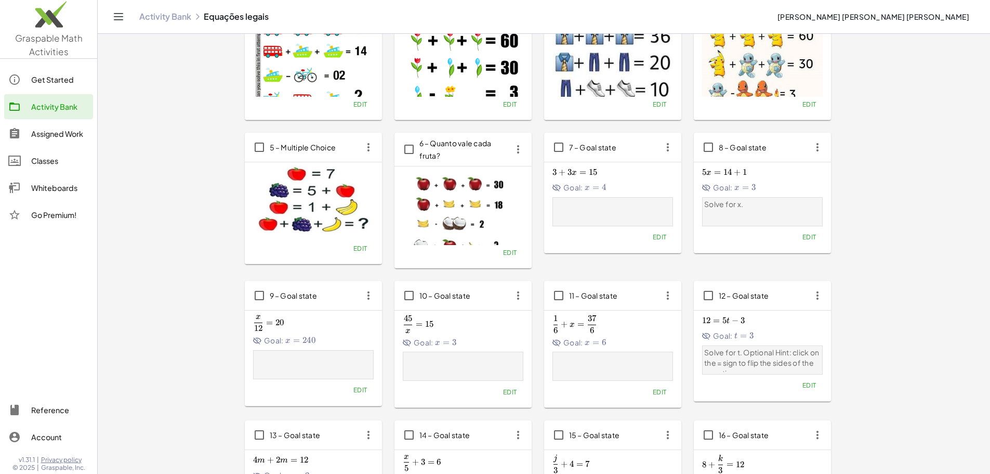
scroll to position [156, 0]
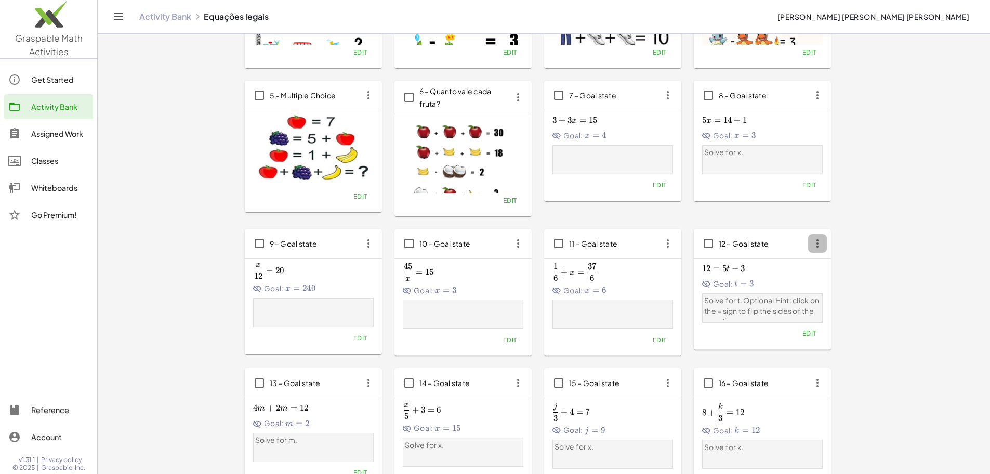
click at [808, 238] on icon "button" at bounding box center [817, 243] width 19 height 19
click at [399, 322] on div "Delete" at bounding box center [403, 319] width 41 height 12
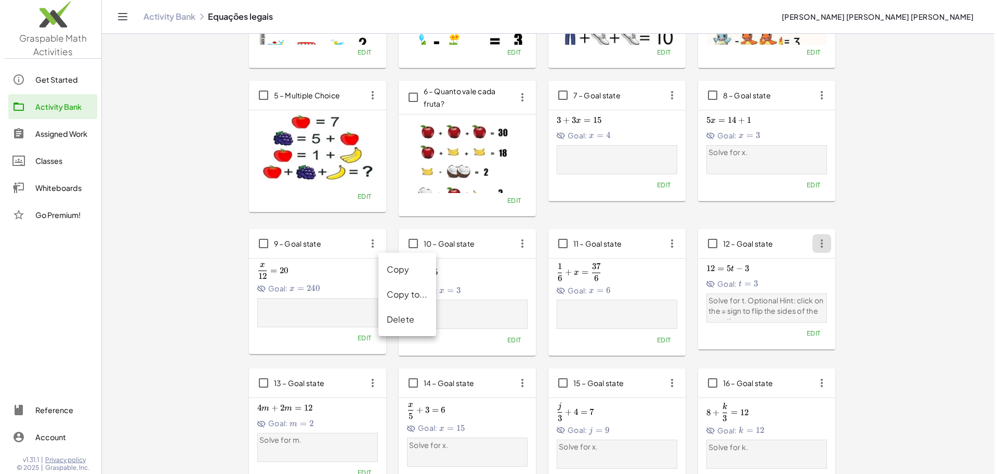
scroll to position [0, 0]
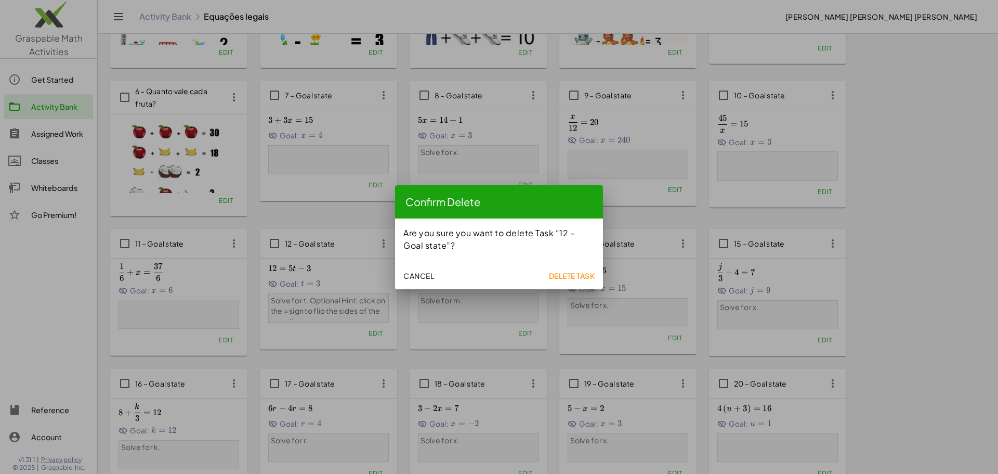
click at [571, 272] on span "Delete Task" at bounding box center [571, 275] width 46 height 9
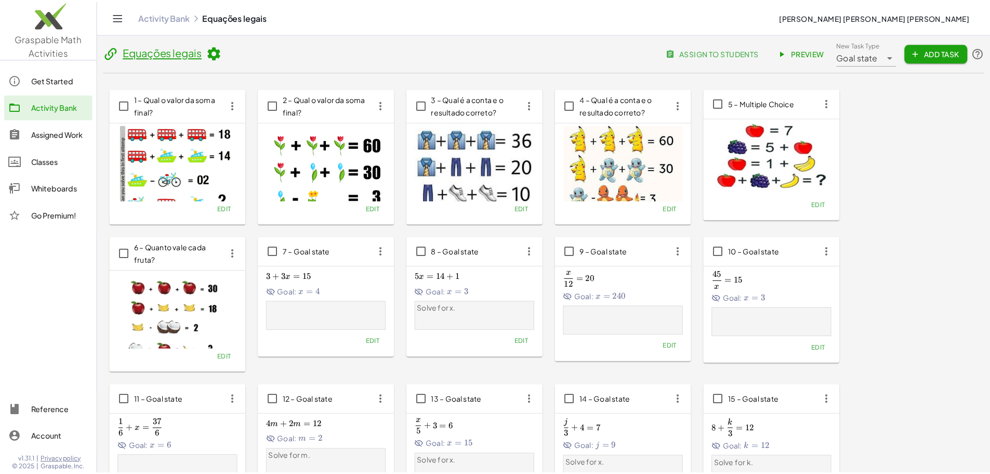
scroll to position [156, 0]
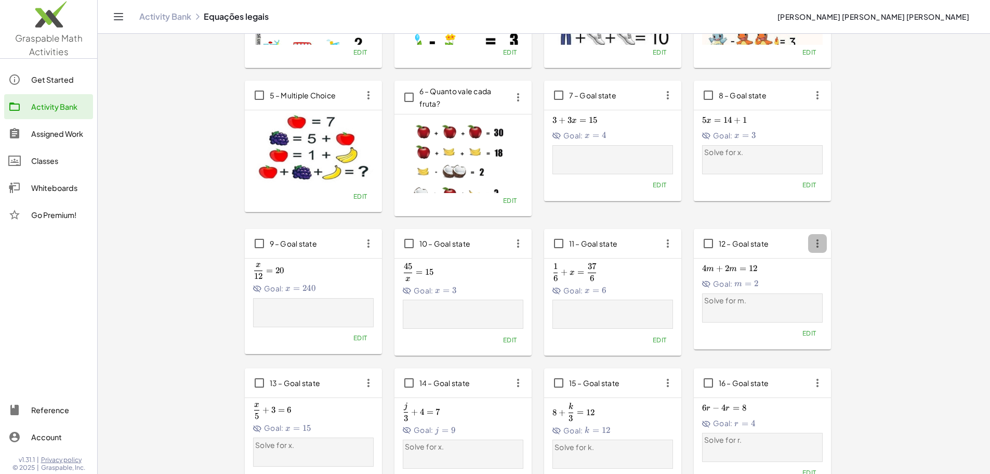
click at [808, 245] on icon "button" at bounding box center [817, 243] width 19 height 19
click at [409, 326] on div "Delete" at bounding box center [403, 319] width 58 height 25
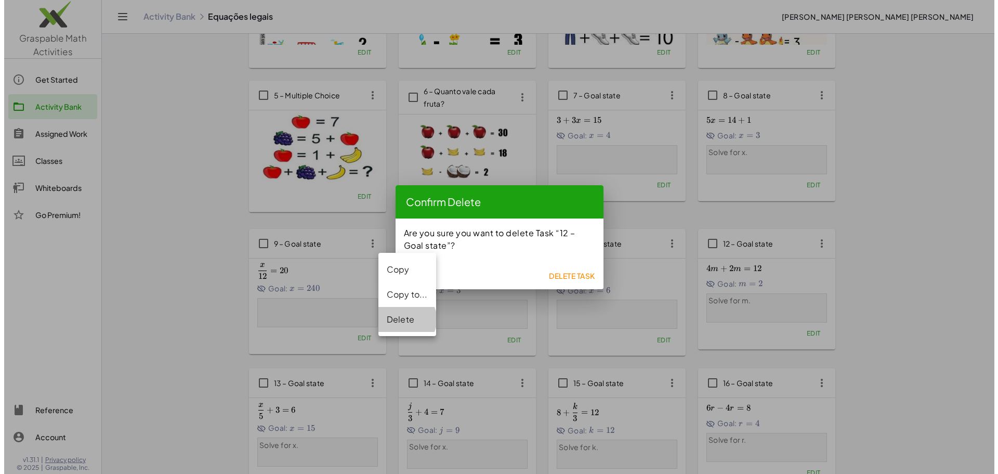
scroll to position [0, 0]
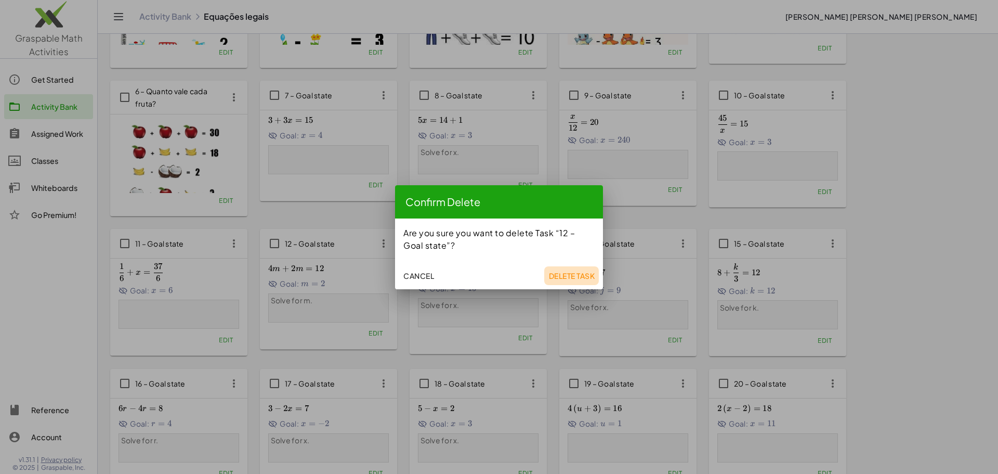
click at [569, 270] on button "Delete Task" at bounding box center [571, 275] width 55 height 19
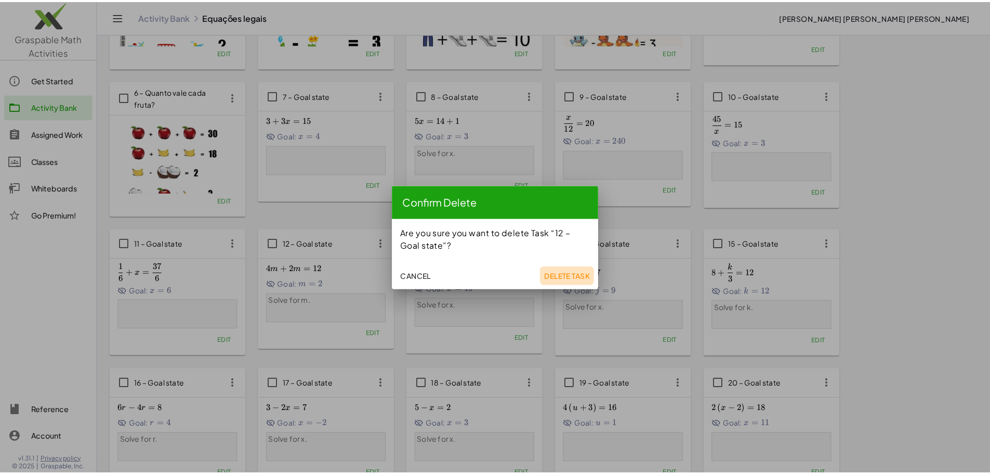
scroll to position [156, 0]
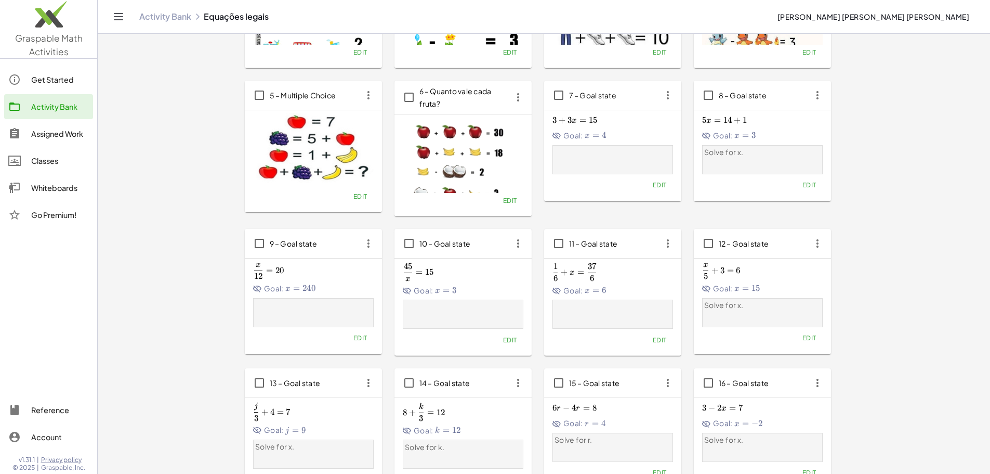
click at [378, 373] on icon "button" at bounding box center [368, 382] width 19 height 19
click at [545, 323] on div "Delete" at bounding box center [552, 319] width 41 height 12
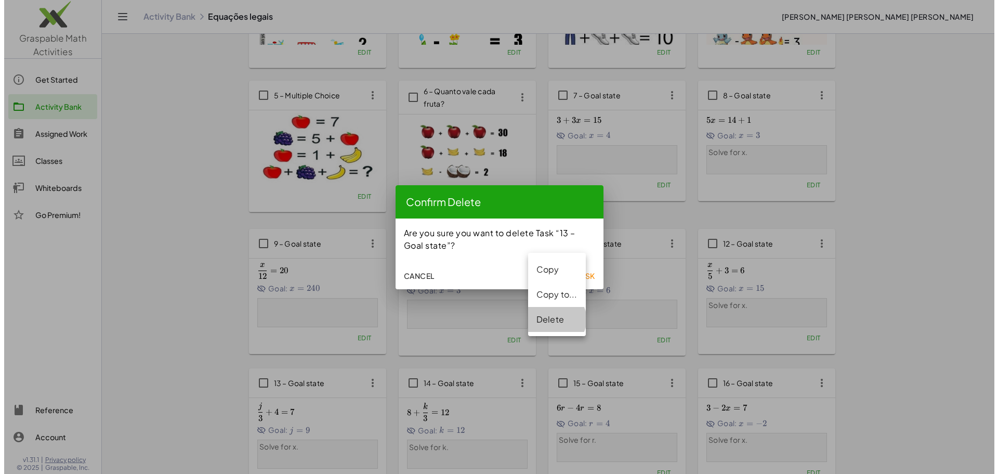
scroll to position [0, 0]
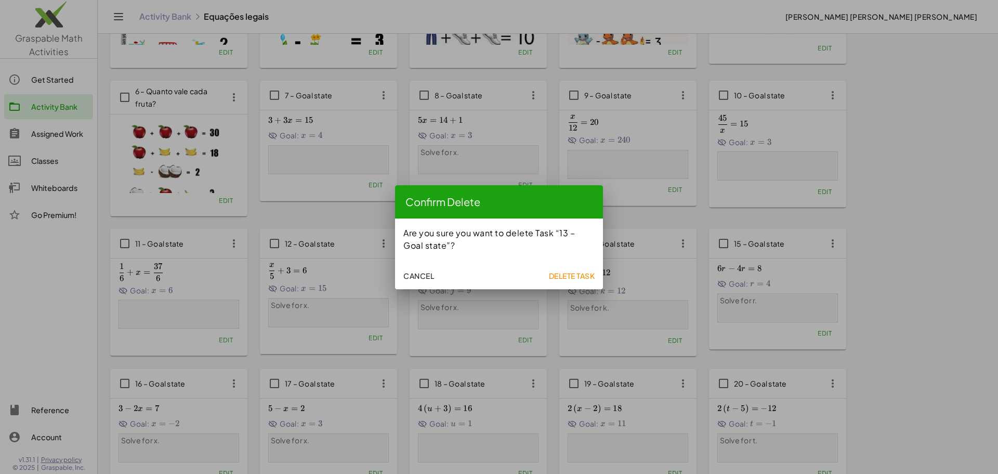
click at [578, 277] on span "Delete Task" at bounding box center [571, 275] width 46 height 9
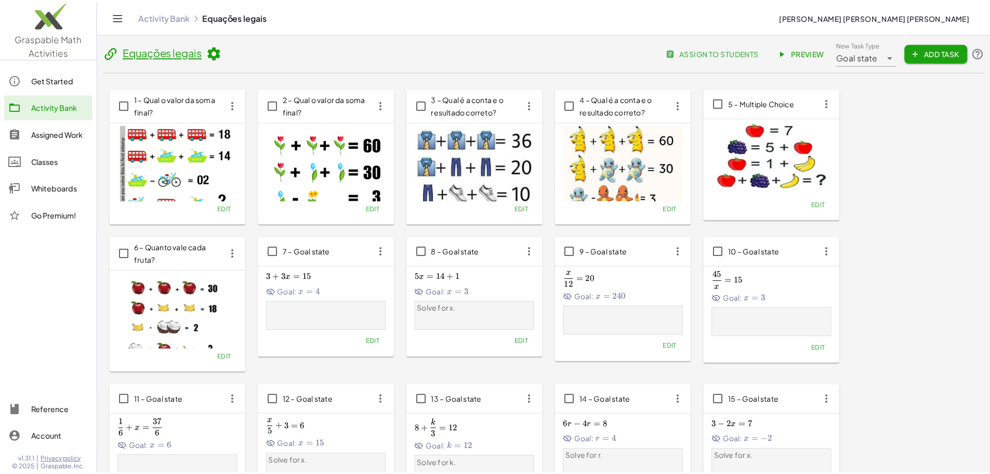
scroll to position [156, 0]
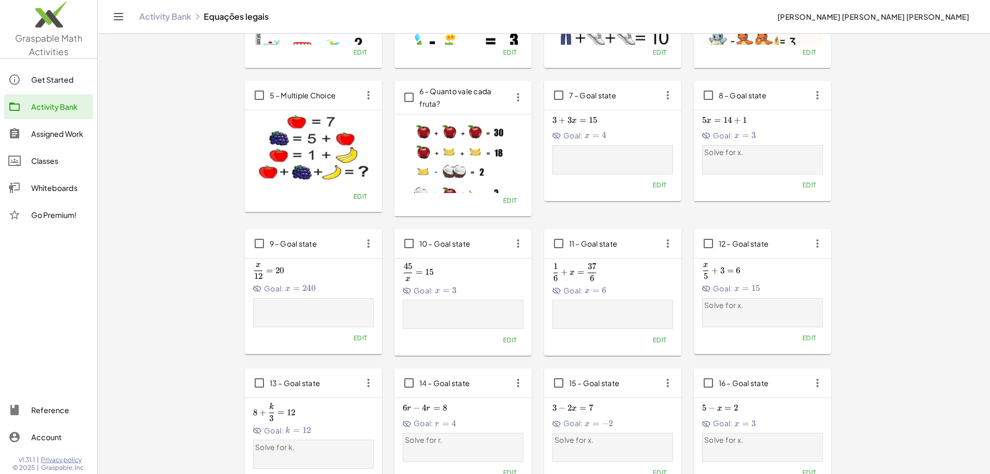
drag, startPoint x: 666, startPoint y: 287, endPoint x: 687, endPoint y: 240, distance: 51.9
click at [528, 373] on icon "button" at bounding box center [518, 382] width 19 height 19
click at [694, 319] on div "Delete" at bounding box center [702, 319] width 41 height 12
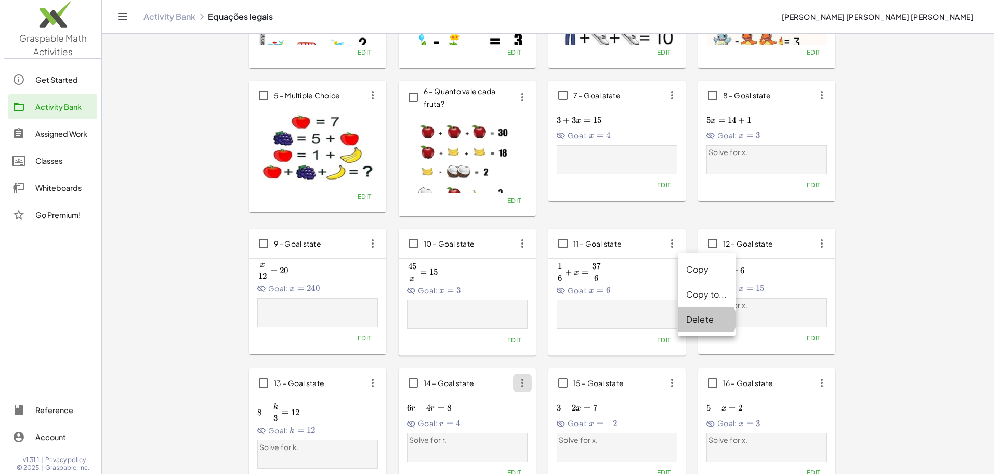
scroll to position [0, 0]
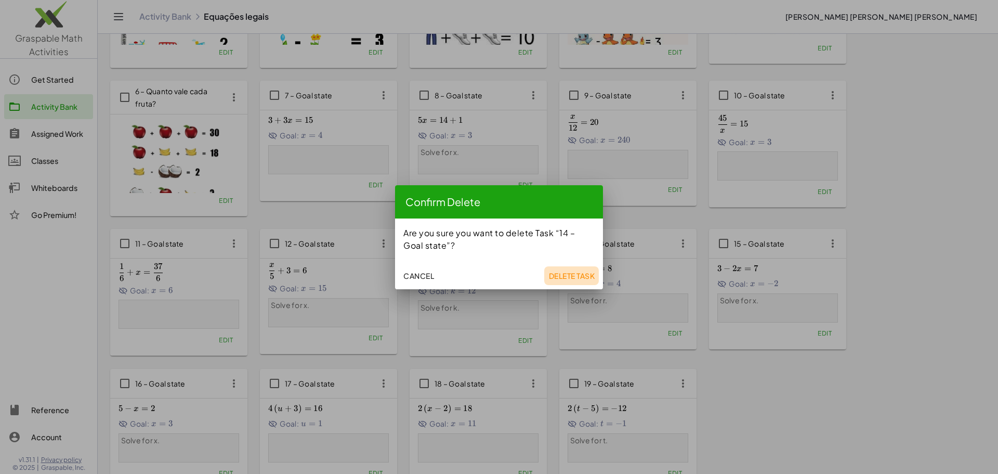
click at [591, 267] on button "Delete Task" at bounding box center [571, 275] width 55 height 19
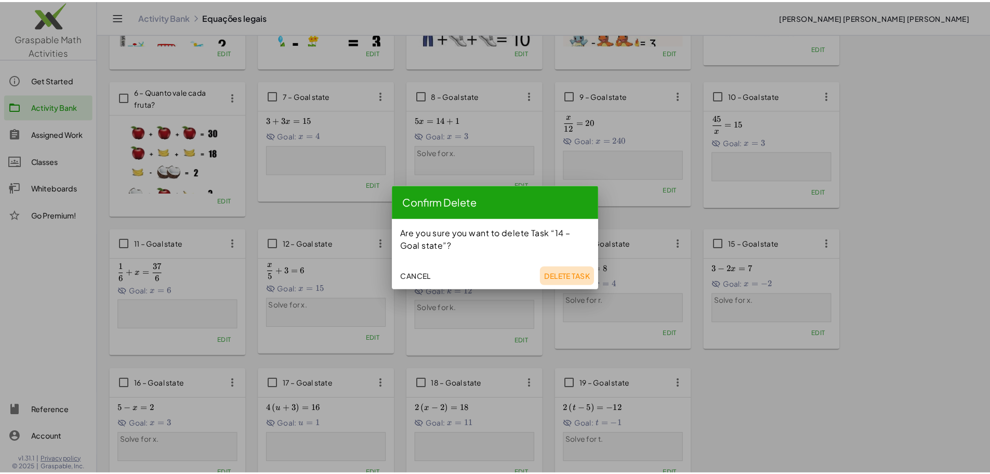
scroll to position [156, 0]
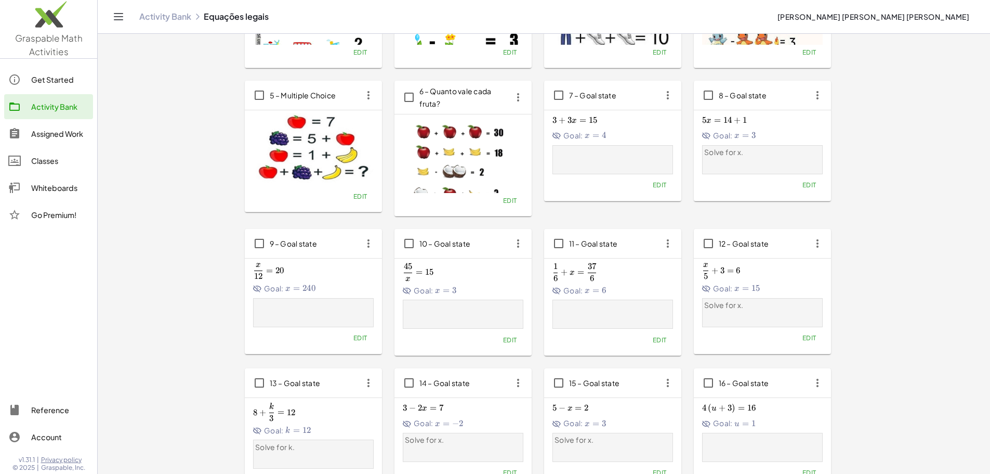
click at [677, 373] on icon "button" at bounding box center [668, 382] width 19 height 19
click at [851, 324] on div "Delete" at bounding box center [852, 319] width 41 height 12
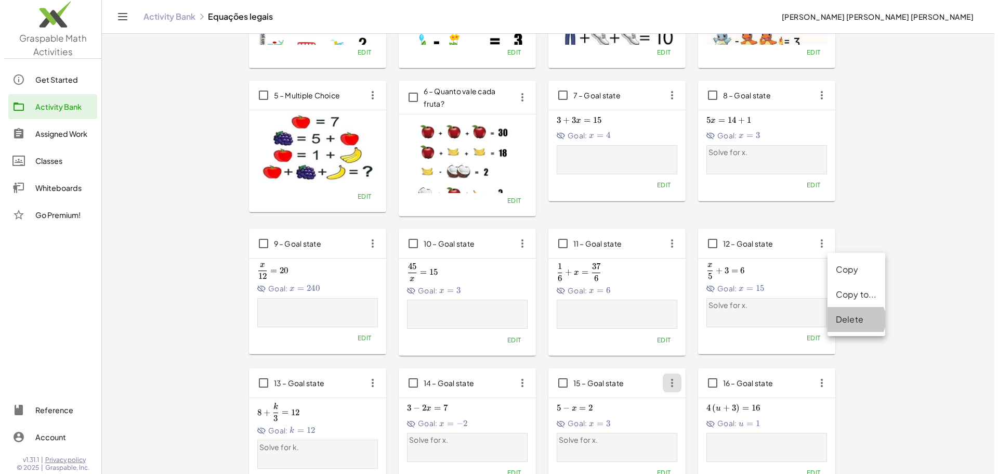
scroll to position [0, 0]
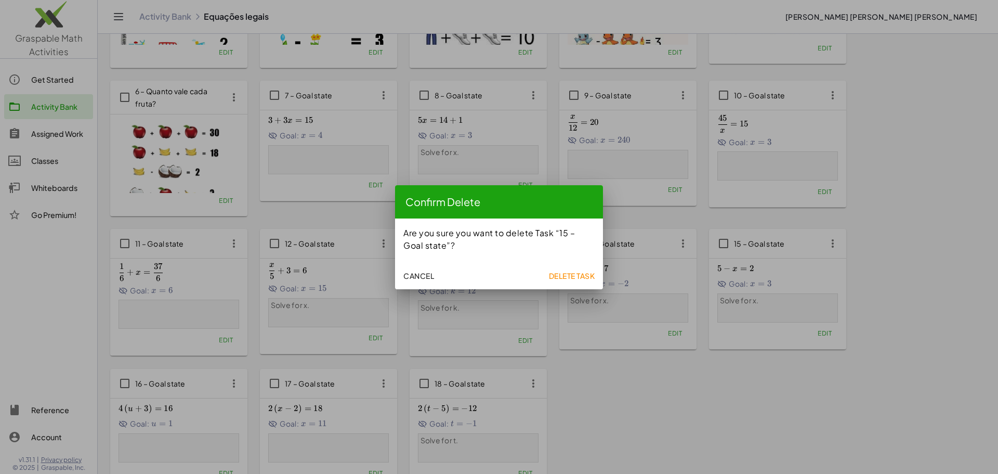
click at [569, 279] on span "Delete Task" at bounding box center [571, 275] width 46 height 9
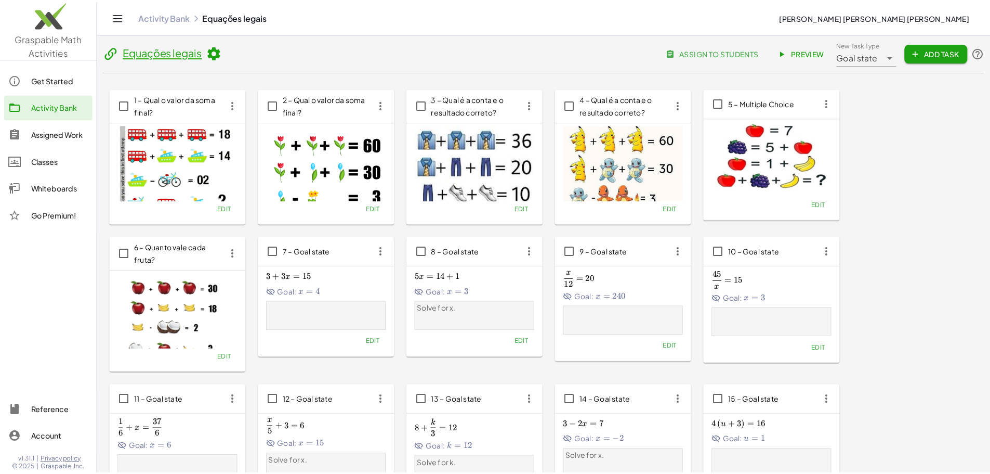
scroll to position [156, 0]
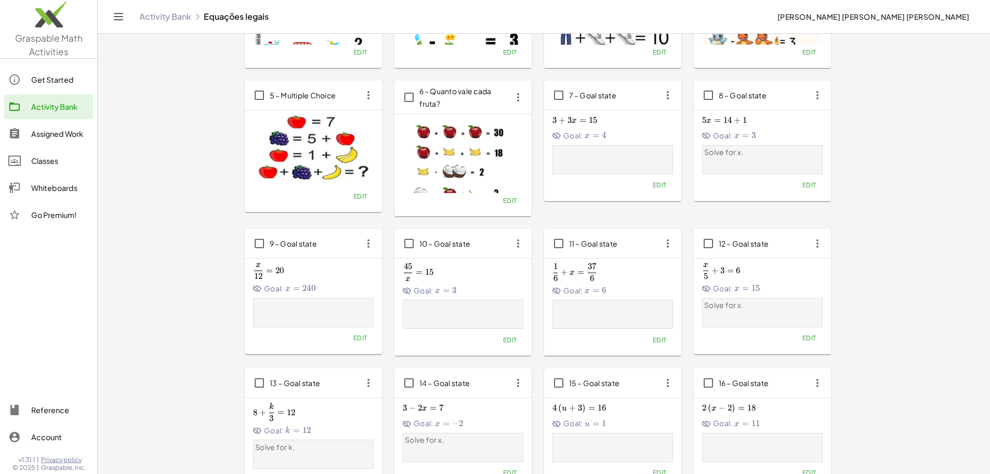
click at [677, 373] on icon "button" at bounding box center [668, 382] width 19 height 19
click at [854, 319] on div "Delete" at bounding box center [852, 319] width 41 height 12
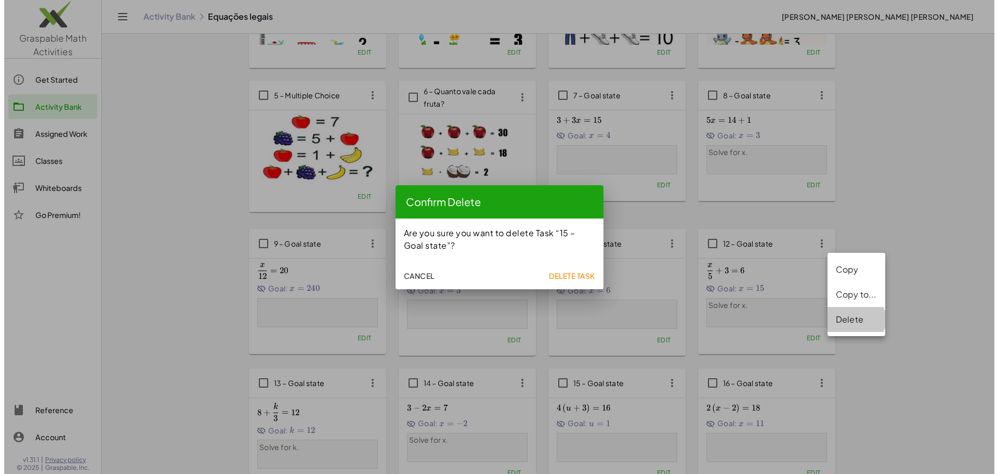
scroll to position [0, 0]
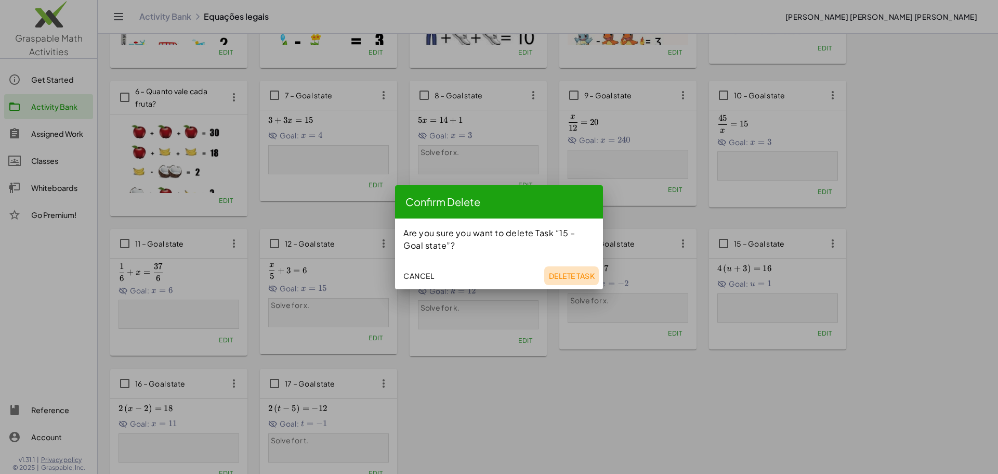
click at [572, 269] on button "Delete Task" at bounding box center [571, 275] width 55 height 19
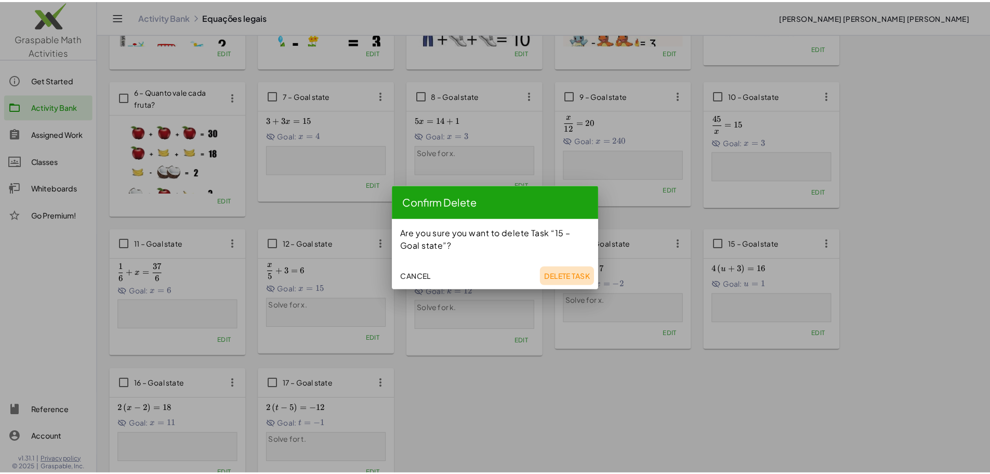
scroll to position [156, 0]
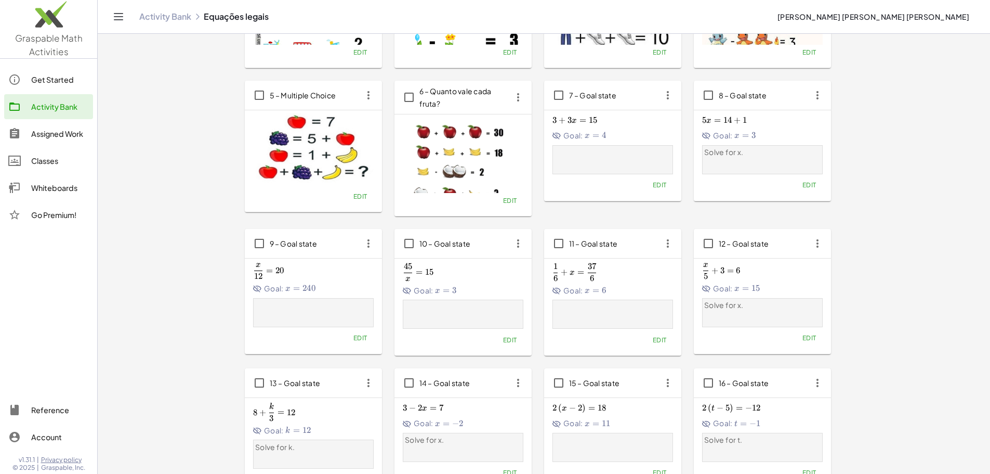
click at [673, 465] on button "Edit" at bounding box center [659, 472] width 27 height 15
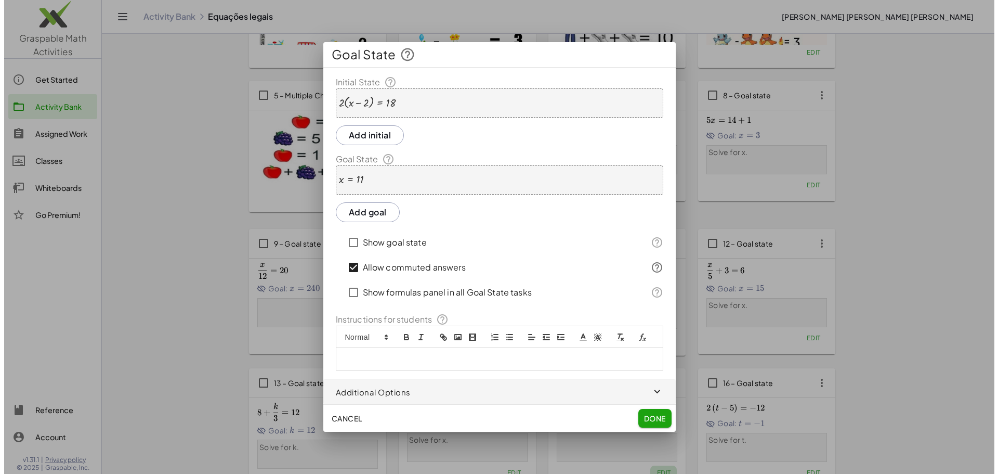
scroll to position [0, 0]
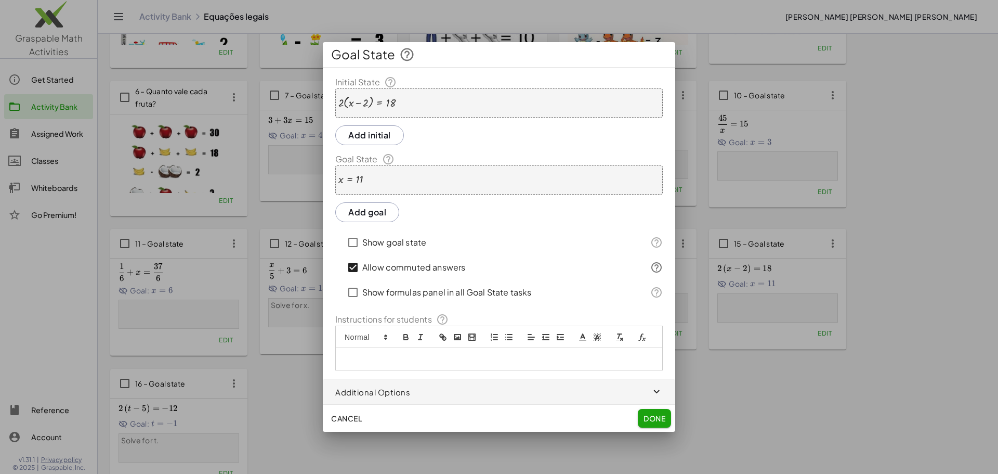
click at [426, 177] on div "x = 11" at bounding box center [498, 179] width 327 height 29
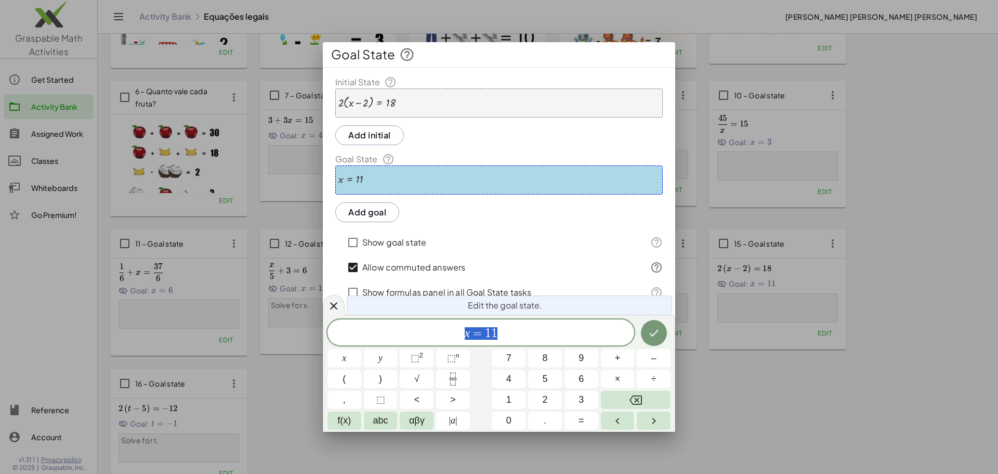
click at [380, 208] on button "Add goal" at bounding box center [367, 212] width 64 height 20
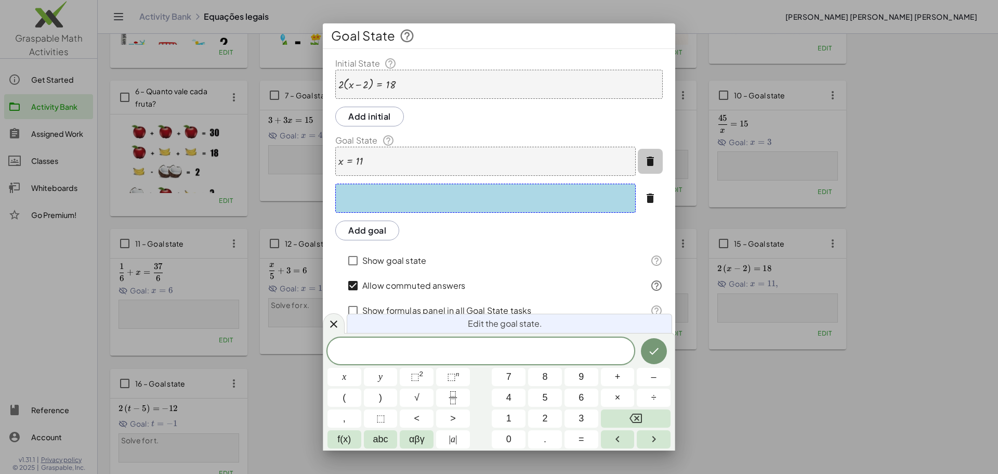
click at [649, 154] on button "button" at bounding box center [650, 161] width 25 height 25
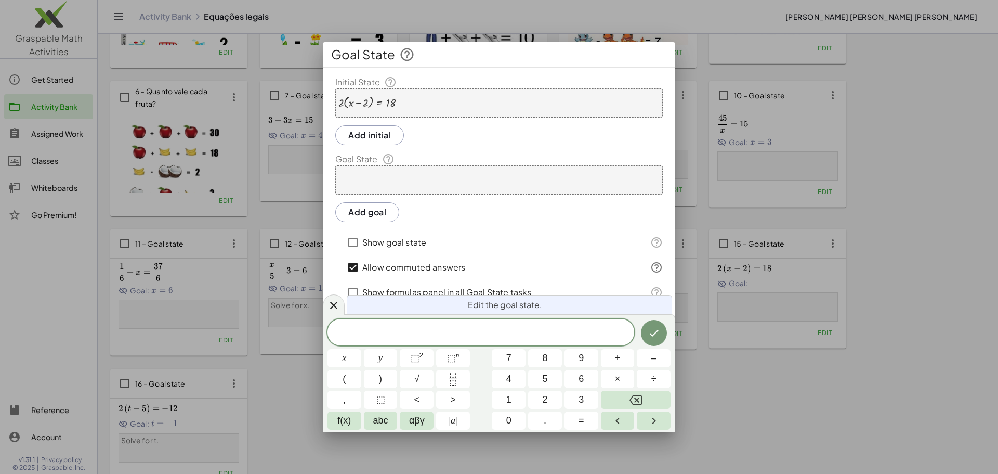
click at [350, 100] on div at bounding box center [366, 102] width 57 height 13
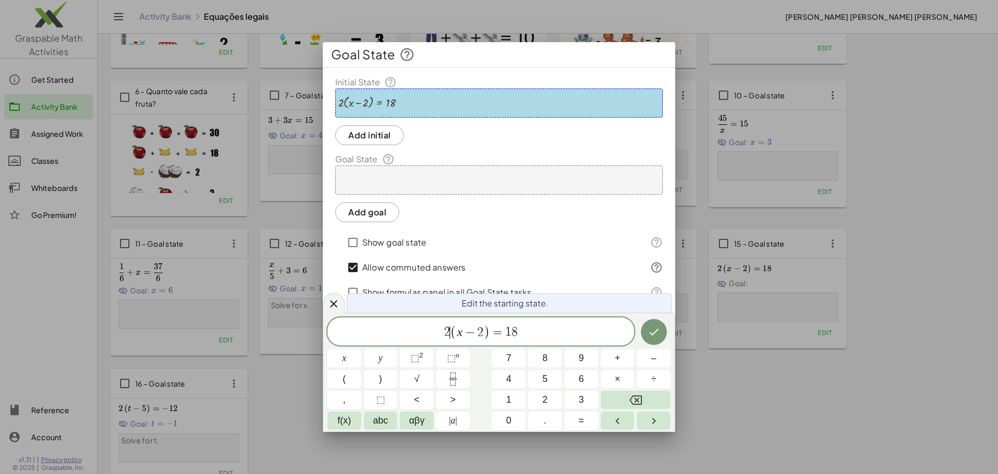
click at [450, 330] on span "2 ​ ( x − 2 ) = 1 8" at bounding box center [480, 331] width 307 height 17
click at [658, 332] on icon "Done" at bounding box center [654, 331] width 12 height 12
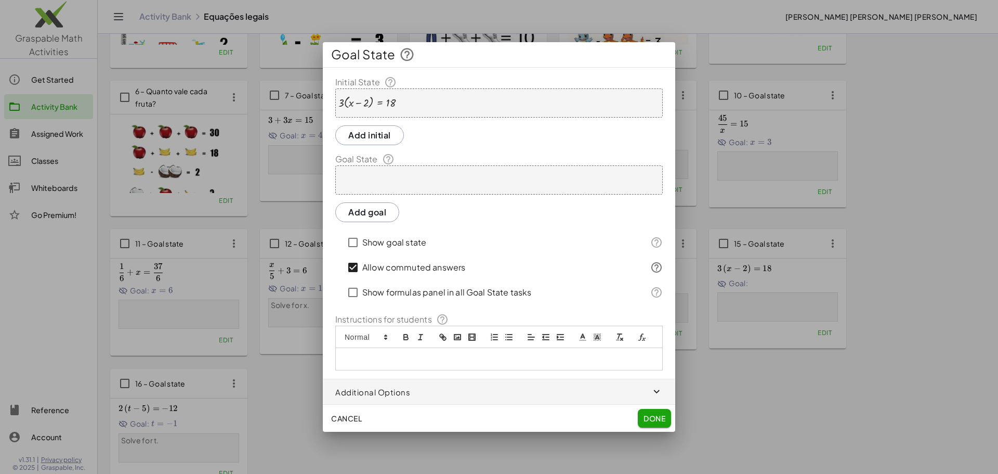
click at [384, 177] on div at bounding box center [498, 179] width 327 height 29
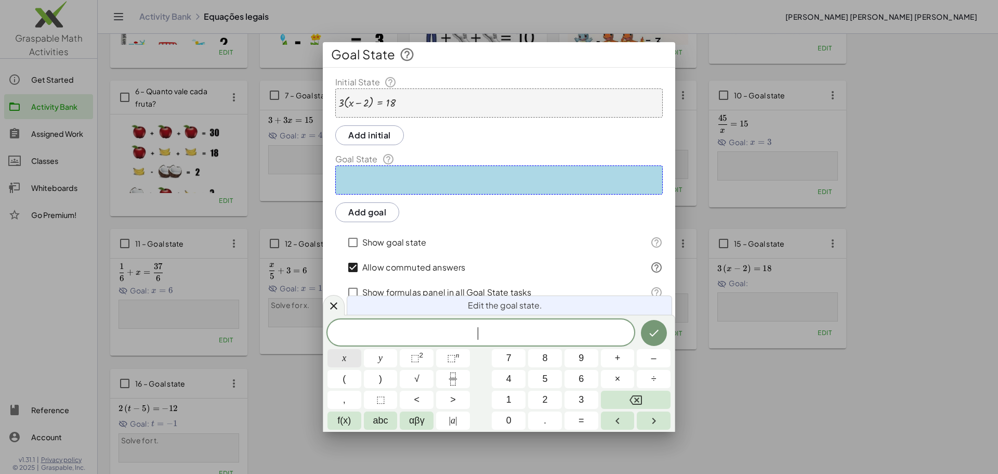
click at [343, 358] on span "x" at bounding box center [344, 358] width 4 height 14
click at [590, 424] on button "=" at bounding box center [581, 420] width 34 height 18
click at [505, 382] on button "4" at bounding box center [509, 379] width 34 height 18
click at [658, 333] on icon "Done" at bounding box center [654, 332] width 12 height 12
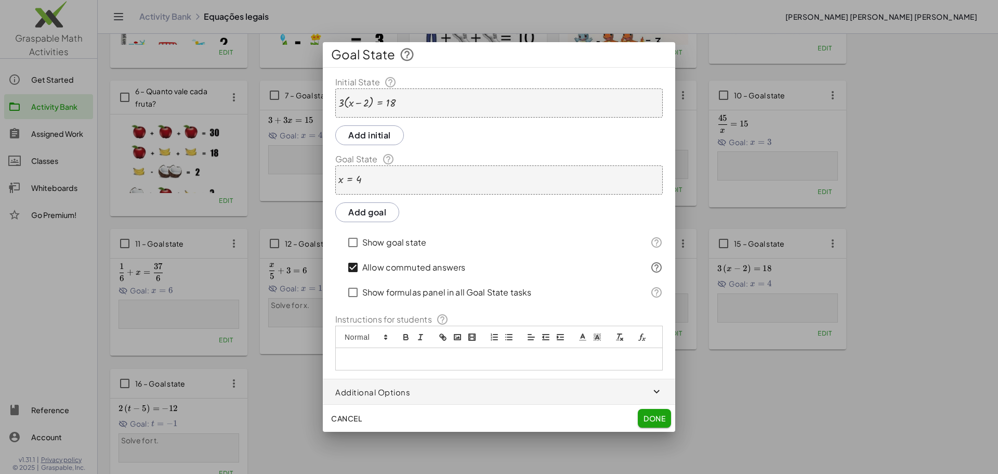
click at [653, 423] on button "Done" at bounding box center [654, 418] width 33 height 19
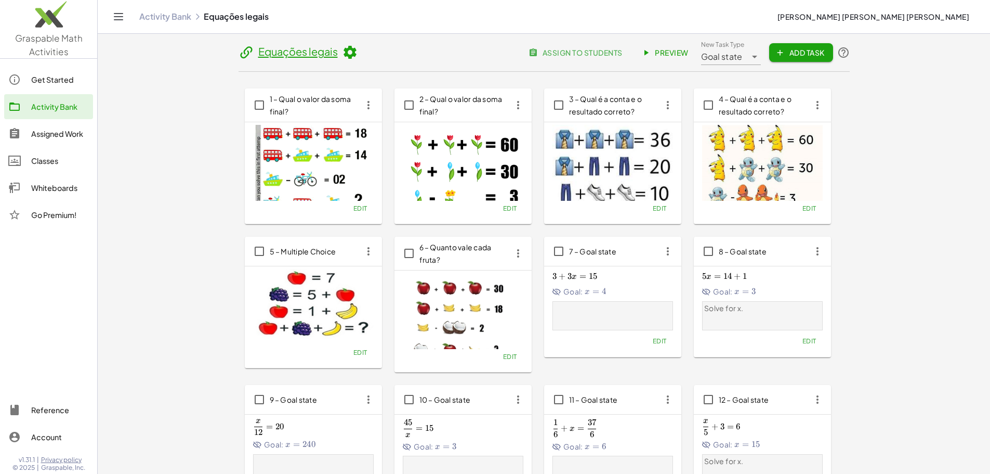
click at [697, 60] on link "Preview" at bounding box center [666, 52] width 62 height 19
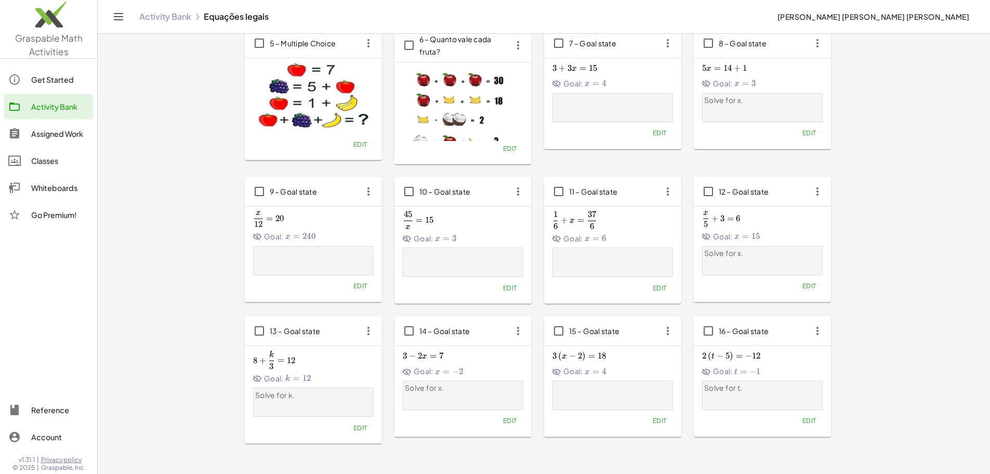
scroll to position [272, 0]
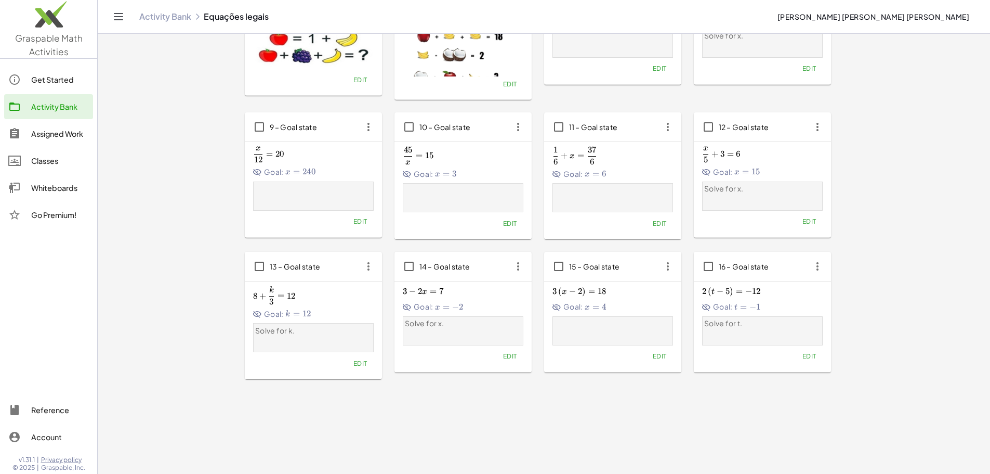
click at [671, 318] on div at bounding box center [613, 330] width 116 height 24
click at [673, 349] on button "Edit" at bounding box center [659, 356] width 27 height 15
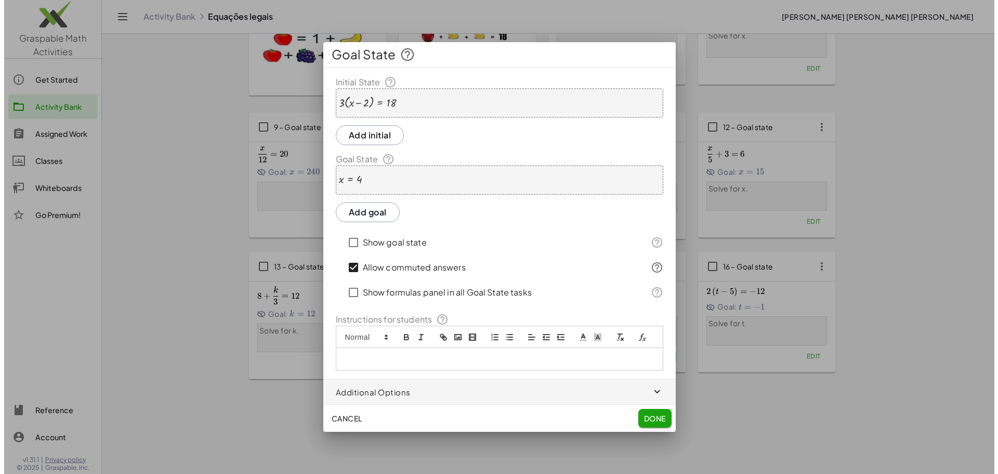
scroll to position [0, 0]
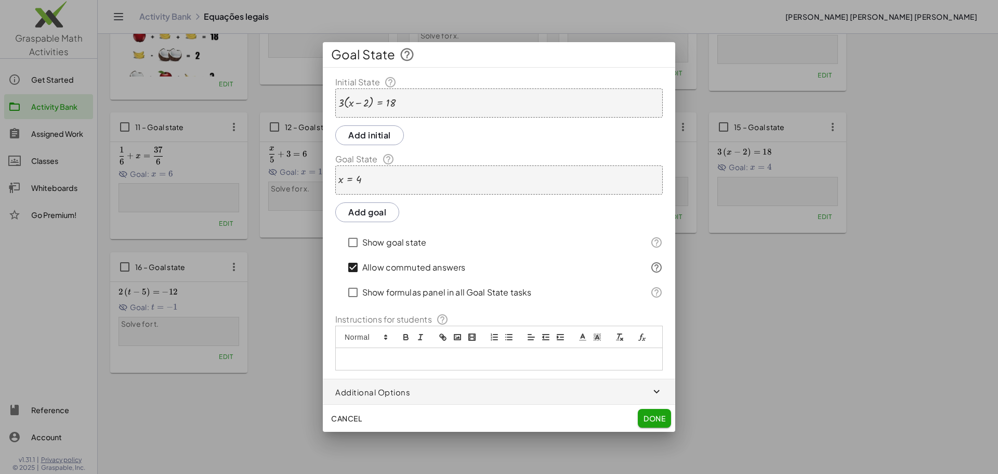
click at [408, 180] on div "x = 4" at bounding box center [498, 179] width 327 height 29
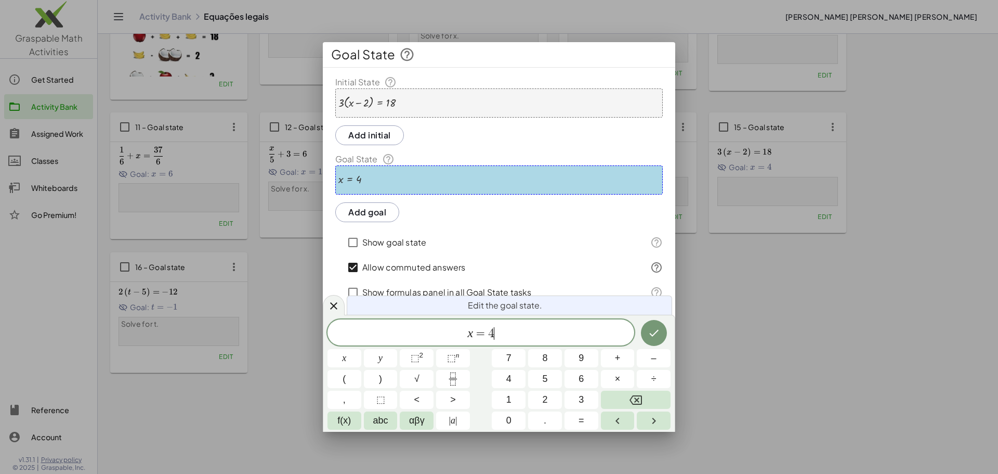
click at [511, 340] on span "x = 4 ​" at bounding box center [480, 333] width 307 height 15
click at [644, 397] on button "Backspace" at bounding box center [636, 399] width 70 height 18
click at [547, 356] on span "8" at bounding box center [544, 358] width 5 height 14
click at [651, 332] on icon "Done" at bounding box center [654, 332] width 12 height 12
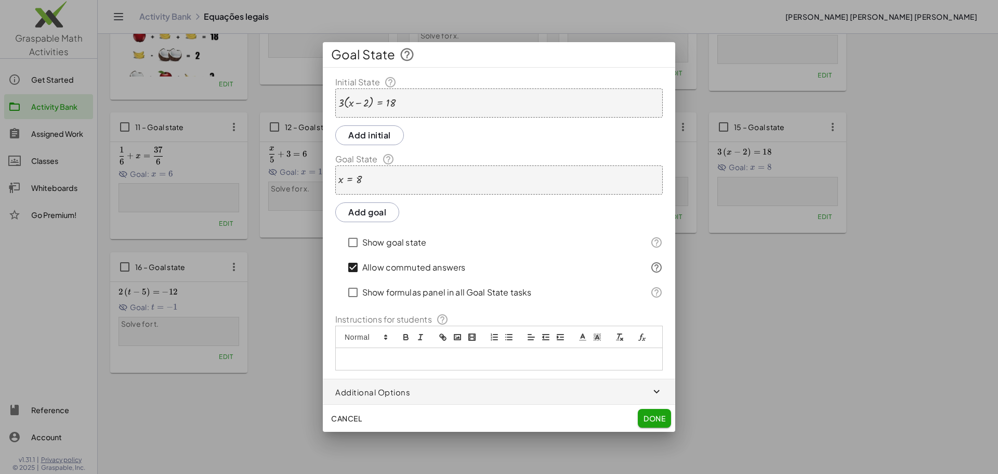
click at [656, 420] on span "Done" at bounding box center [654, 417] width 22 height 9
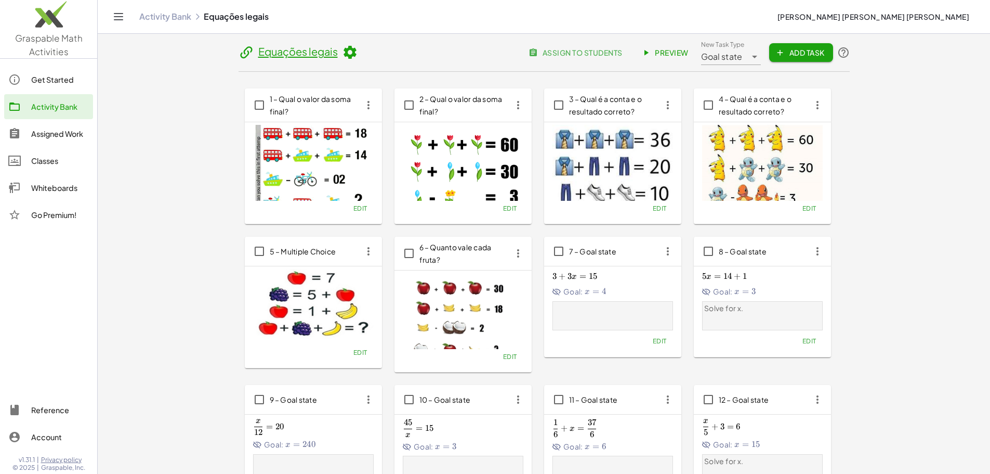
click at [689, 50] on span "Preview" at bounding box center [665, 52] width 45 height 9
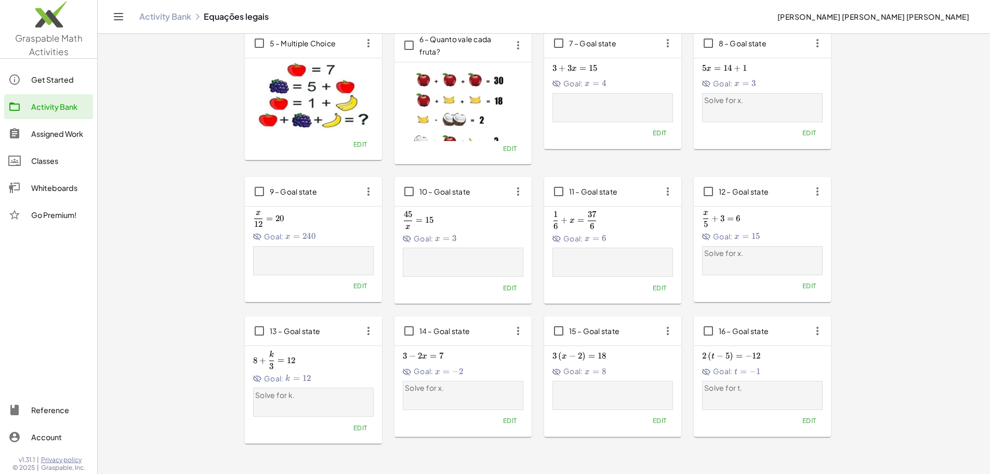
scroll to position [260, 0]
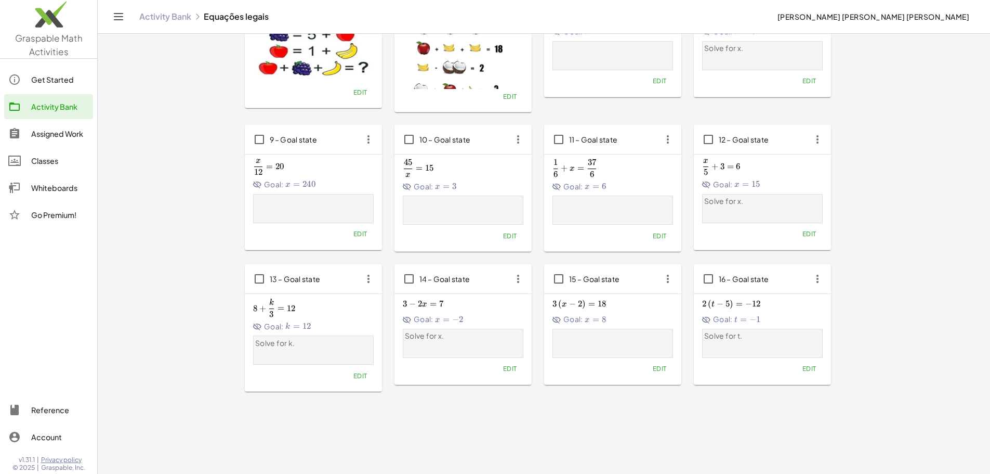
click at [702, 317] on span "Goal:" at bounding box center [717, 319] width 31 height 11
click at [796, 373] on button "Edit" at bounding box center [809, 368] width 27 height 15
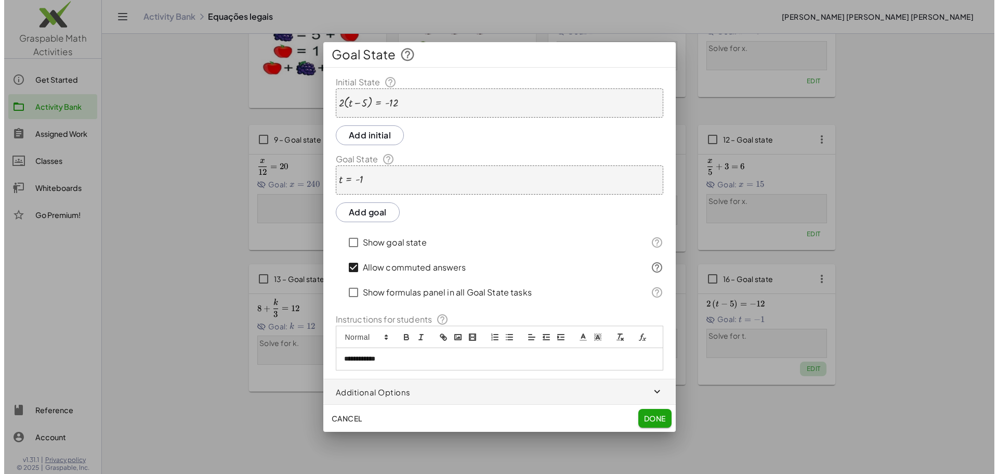
scroll to position [0, 0]
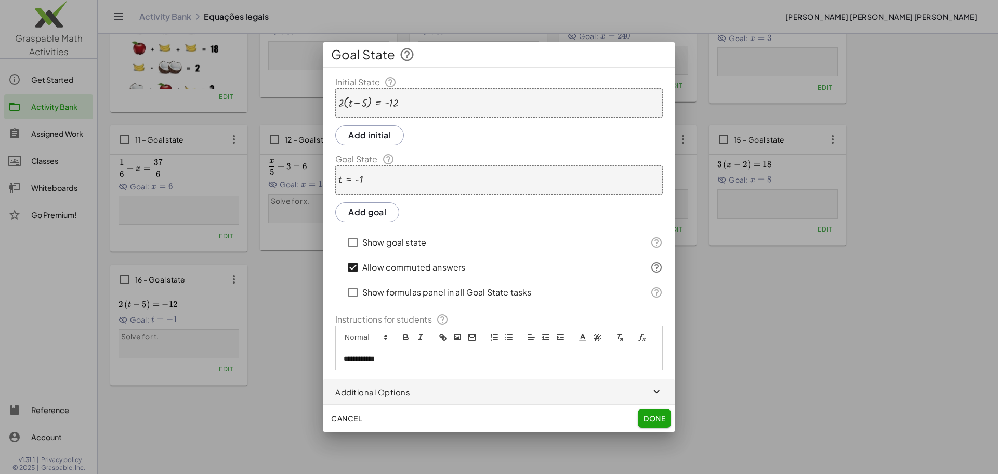
click at [374, 134] on button "Add initial" at bounding box center [369, 135] width 69 height 20
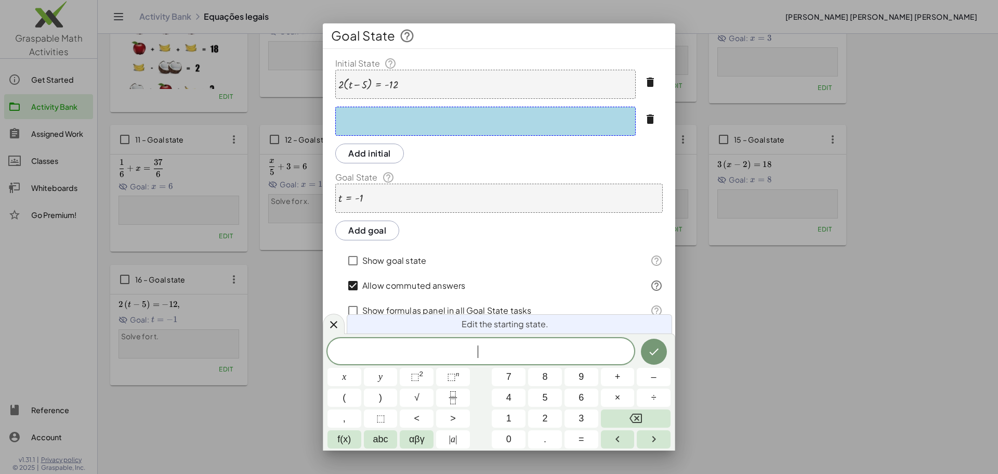
click at [629, 205] on div "t = - 1" at bounding box center [498, 197] width 327 height 29
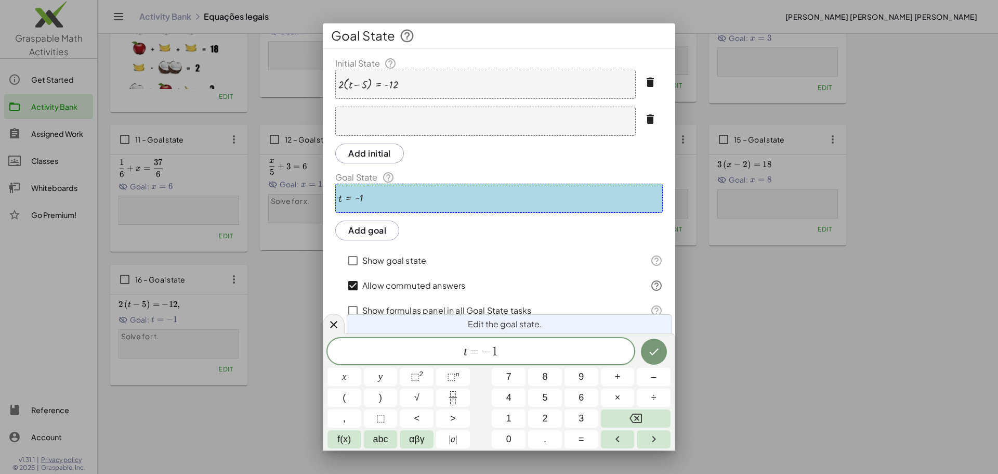
click at [343, 230] on button "Add goal" at bounding box center [367, 230] width 64 height 20
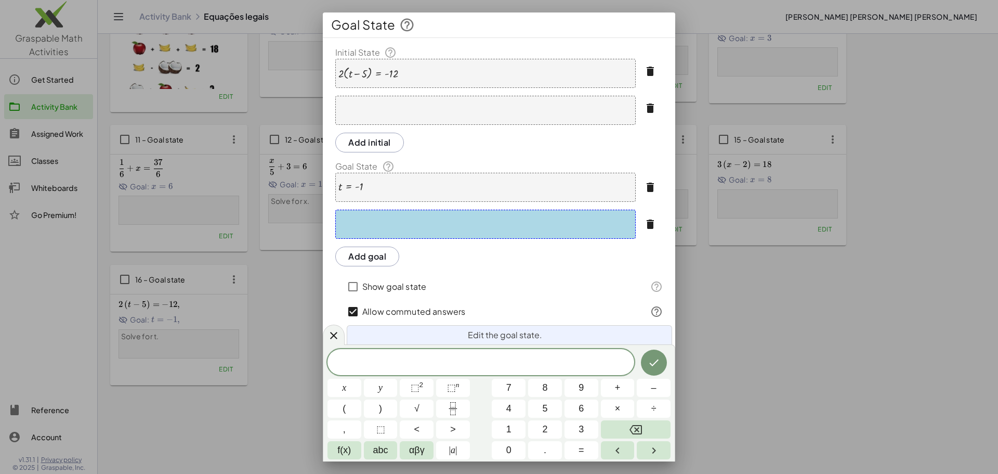
click at [644, 193] on icon "button" at bounding box center [650, 187] width 12 height 12
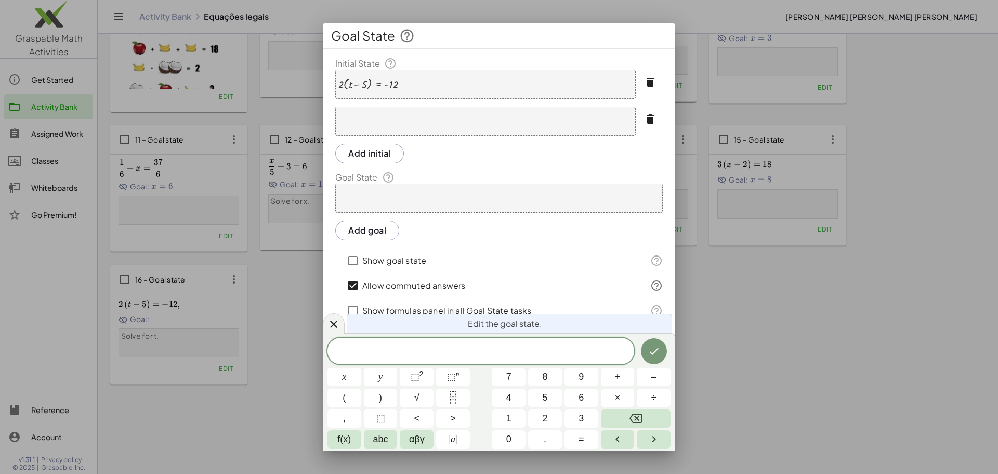
click at [649, 119] on icon "button" at bounding box center [650, 119] width 12 height 12
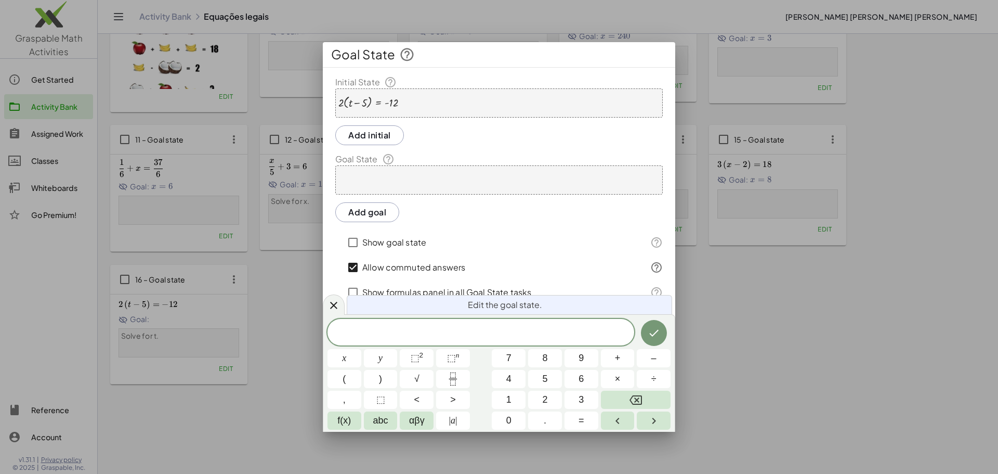
click at [371, 107] on div at bounding box center [368, 102] width 60 height 13
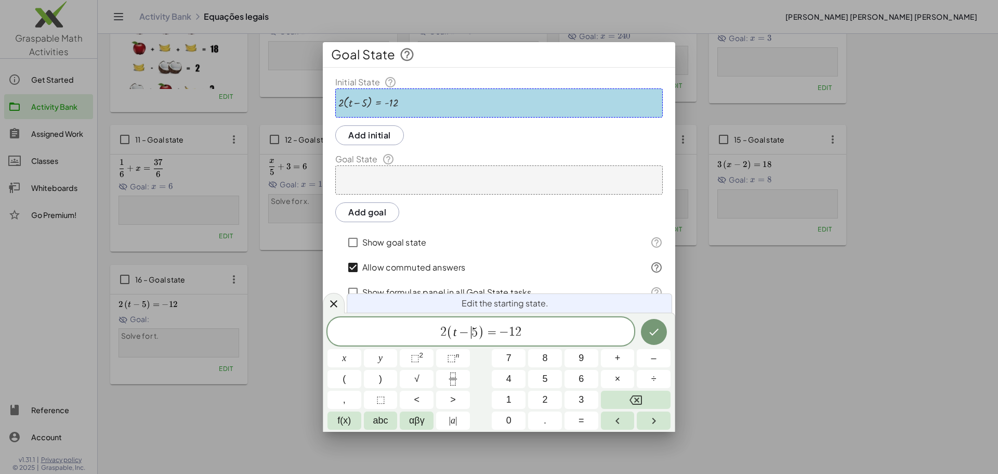
click at [455, 334] on var "t" at bounding box center [455, 332] width 4 height 14
click at [633, 400] on icon "Backspace" at bounding box center [635, 399] width 12 height 12
click at [348, 365] on button "x" at bounding box center [344, 358] width 34 height 18
click at [443, 332] on span "2" at bounding box center [442, 332] width 6 height 12
click at [648, 397] on button "Backspace" at bounding box center [636, 399] width 70 height 18
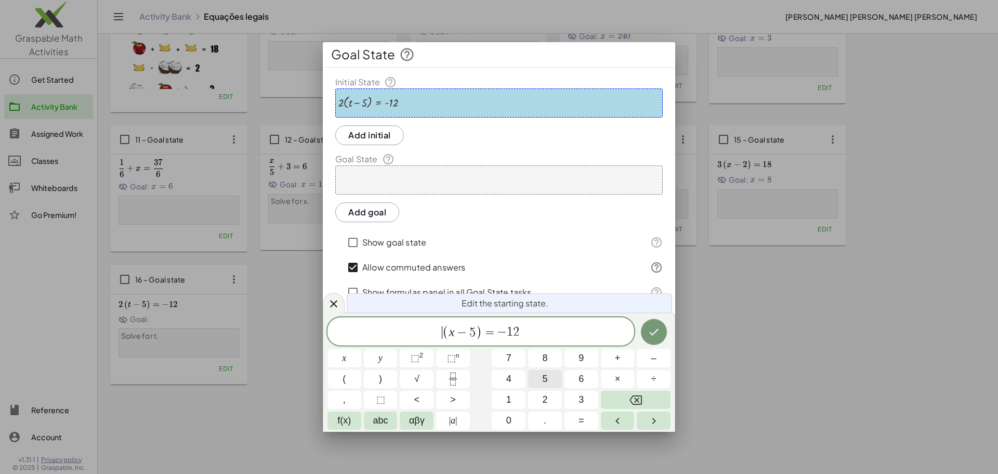
click at [556, 375] on button "5" at bounding box center [545, 379] width 34 height 18
click at [478, 323] on div "5 ​ ( x − 5 ) = − 1 2" at bounding box center [480, 331] width 307 height 28
click at [635, 396] on icon "Backspace" at bounding box center [635, 399] width 12 height 12
click at [510, 397] on span "1" at bounding box center [508, 399] width 5 height 14
click at [516, 411] on div "5 ( x − 1 ​ ) = − 1 2 x y ⬚ 2 ⬚ n 7 8 9 + – ( ) √ 4 5 6 × ÷ , ⬚ < > 1 2 3 f(x) …" at bounding box center [498, 373] width 343 height 112
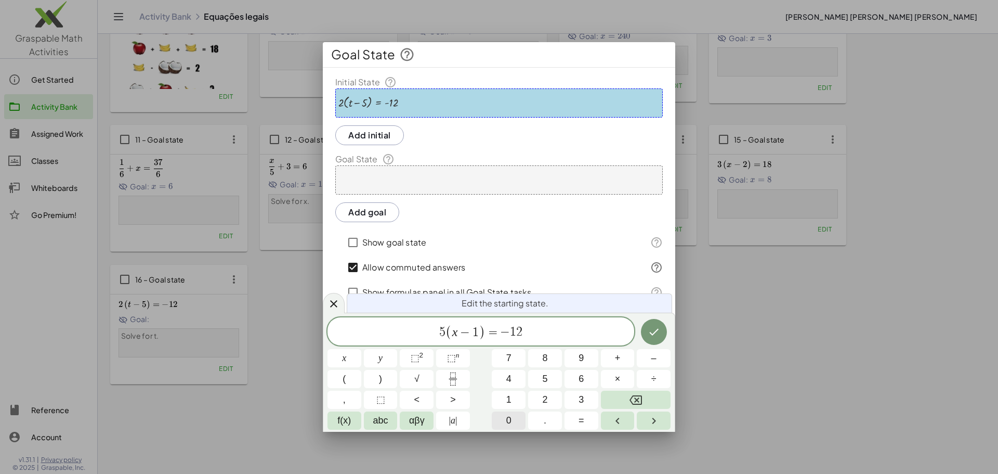
click at [512, 414] on button "0" at bounding box center [509, 420] width 34 height 18
click at [656, 333] on icon "Done" at bounding box center [654, 331] width 12 height 12
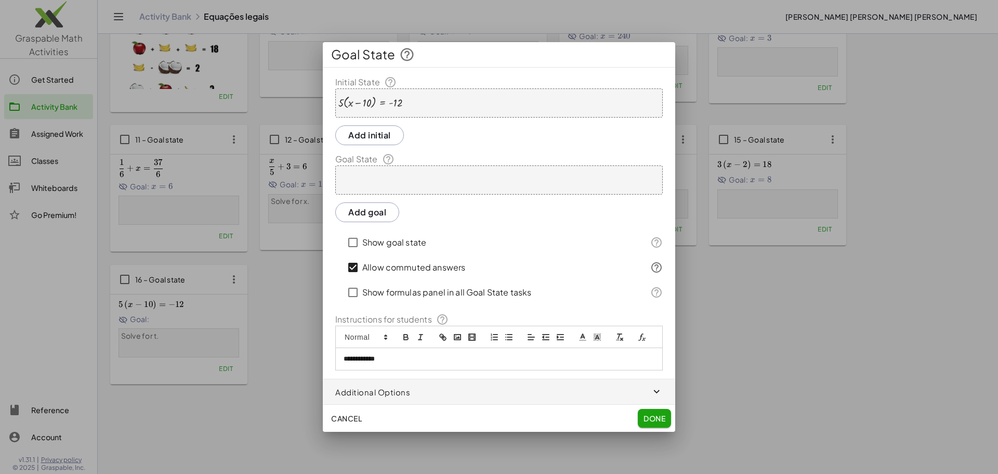
click at [350, 221] on button "Add goal" at bounding box center [367, 212] width 64 height 20
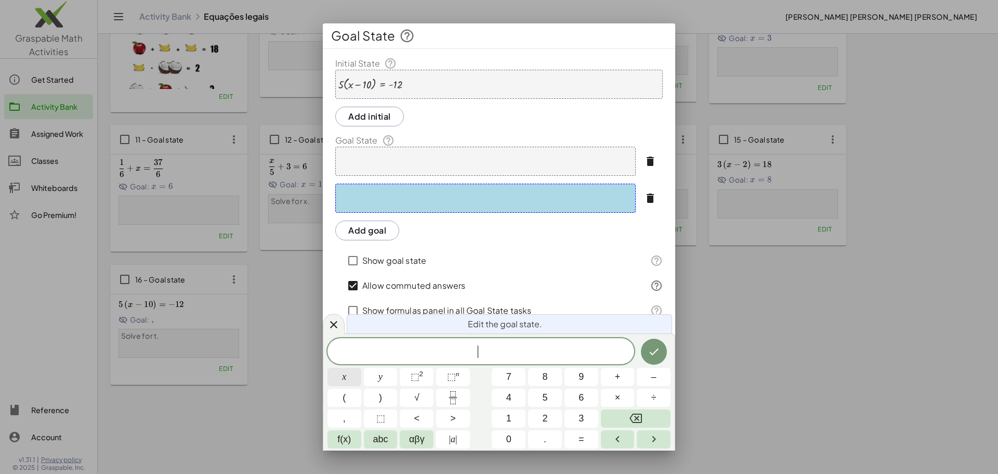
click at [350, 381] on button "x" at bounding box center [344, 376] width 34 height 18
click at [576, 439] on button "=" at bounding box center [581, 439] width 34 height 18
click at [544, 416] on span "2" at bounding box center [544, 418] width 5 height 14
click at [493, 442] on div "x = 2 x y ⬚ 2 ⬚ n 7 8 9 + – ( ) √ 4 5 6 × ÷ , ⬚ < > 1 2 3 f(x) abc αβγ | a | 0 …" at bounding box center [498, 393] width 343 height 110
click at [510, 437] on span "0" at bounding box center [508, 439] width 5 height 14
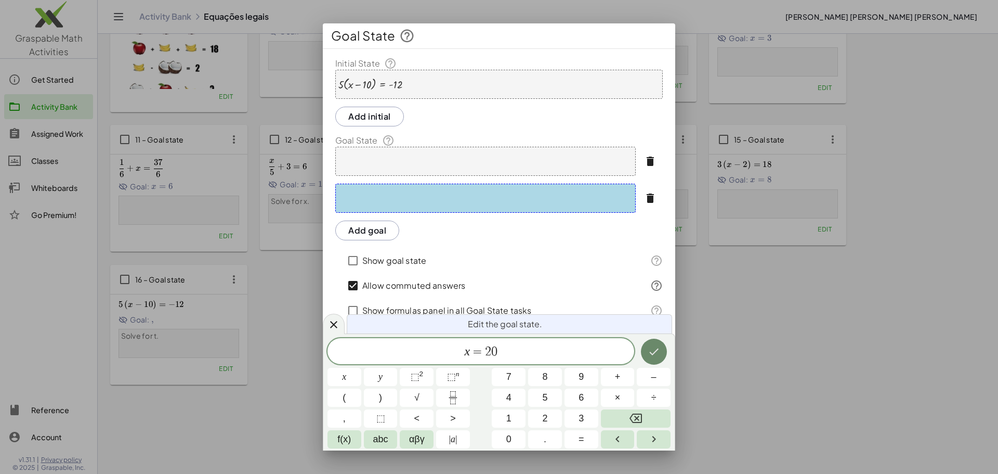
click at [657, 354] on icon "Done" at bounding box center [654, 351] width 12 height 12
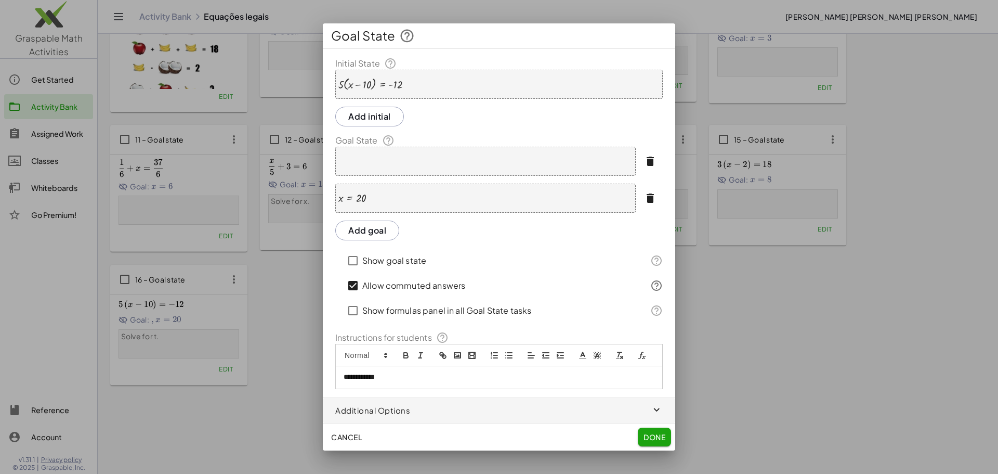
click at [638, 440] on button "Done" at bounding box center [654, 436] width 33 height 19
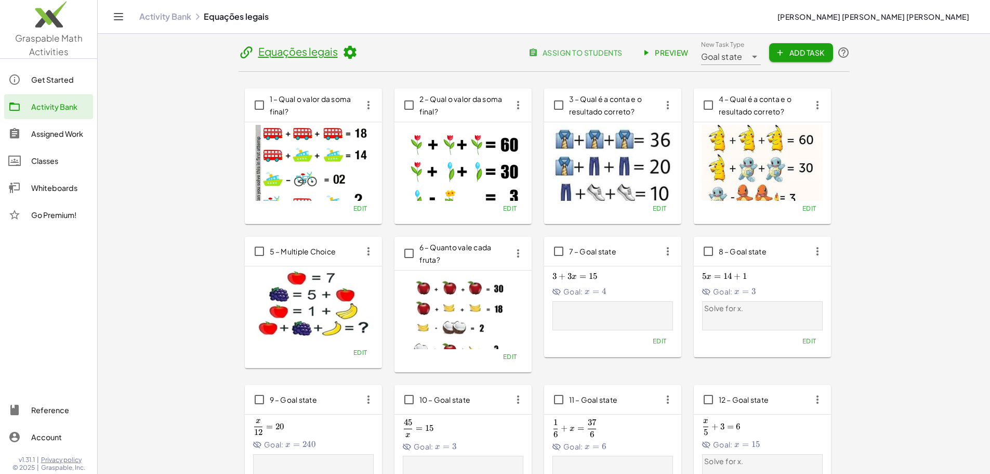
click at [689, 50] on span "Preview" at bounding box center [665, 52] width 45 height 9
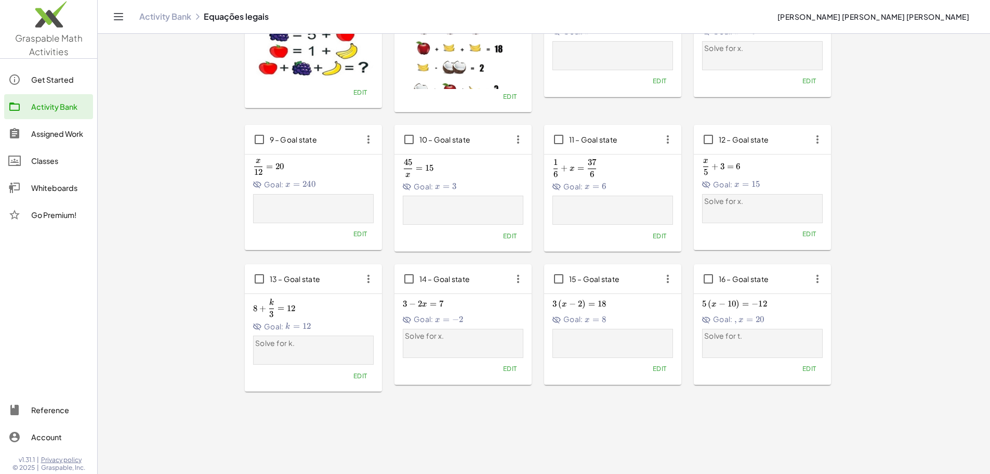
scroll to position [272, 0]
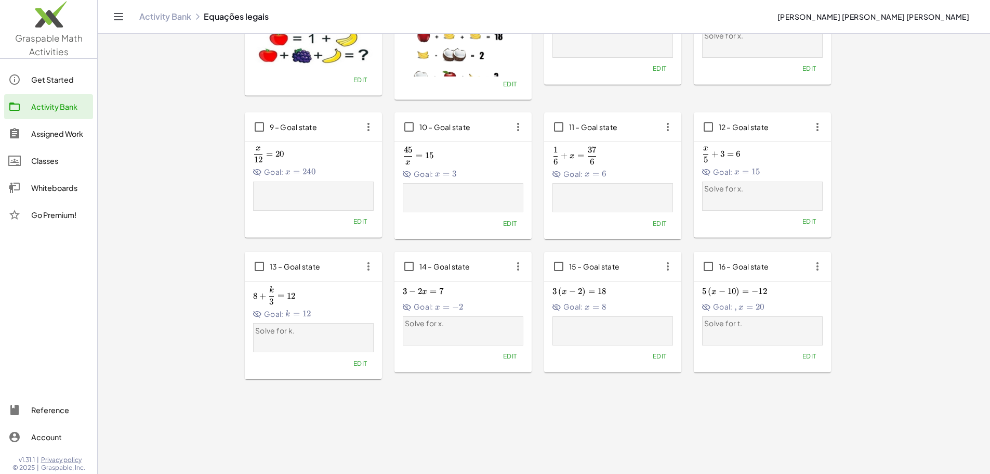
click at [802, 360] on span "Edit" at bounding box center [809, 356] width 14 height 8
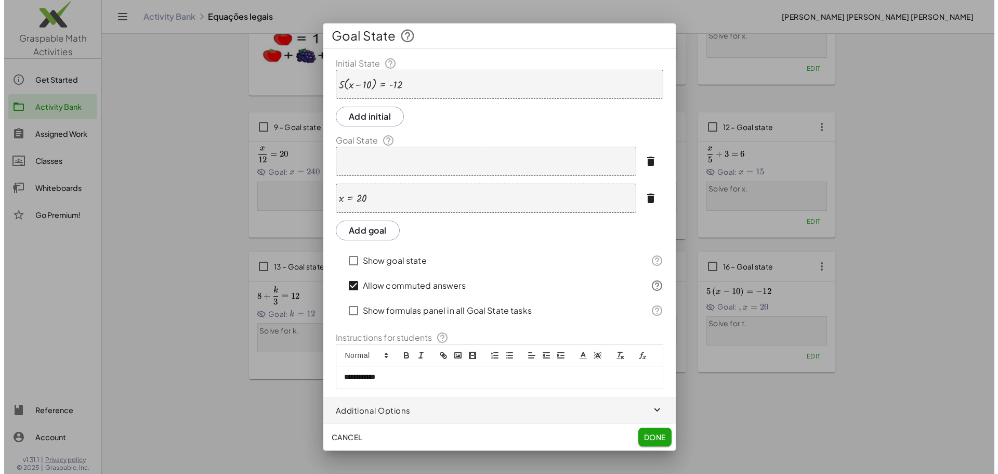
scroll to position [0, 0]
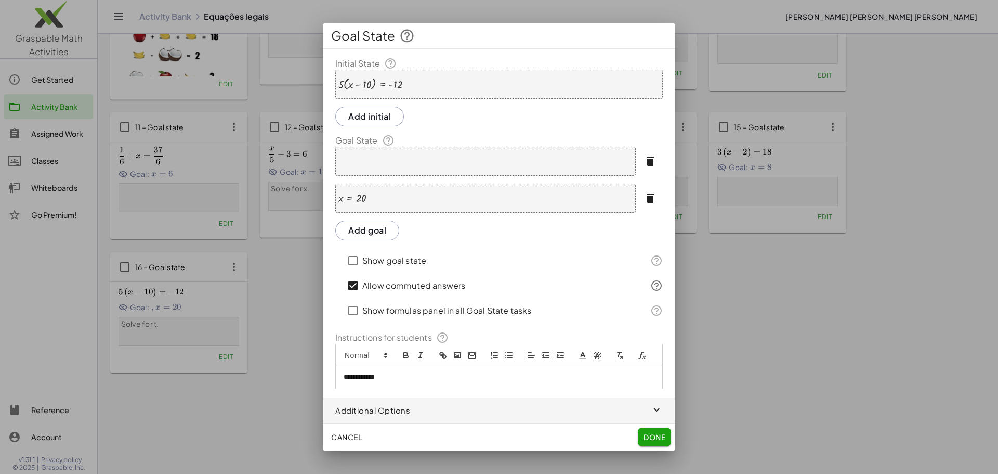
click at [411, 85] on div "· 5 · ( + x − 10 ) = - 12" at bounding box center [498, 84] width 327 height 29
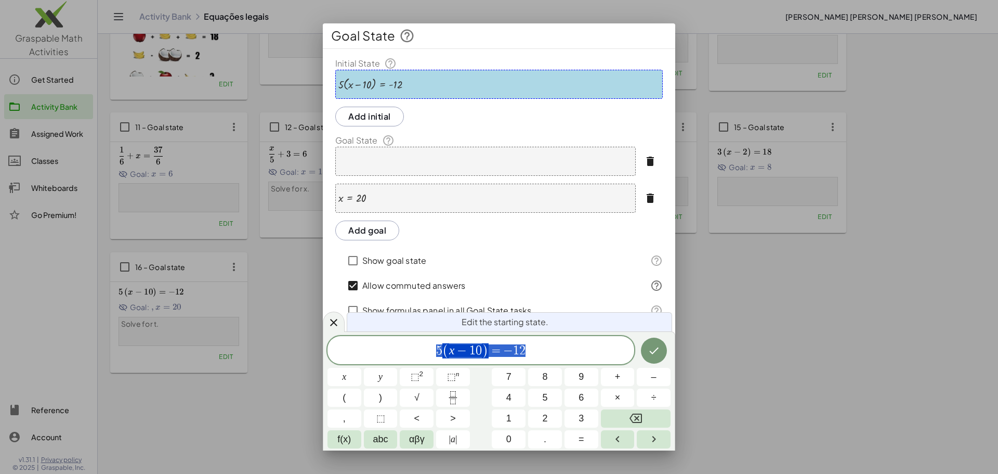
click at [537, 352] on span "5 ( x − 1 0 ) = − 1 2" at bounding box center [480, 350] width 307 height 17
click at [643, 419] on button "Backspace" at bounding box center [636, 418] width 70 height 18
click at [632, 413] on icon "Backspace" at bounding box center [635, 418] width 12 height 12
click at [535, 419] on button "2" at bounding box center [545, 418] width 34 height 18
click at [489, 436] on div "5 ( x − 1 0 ) = − 2 x y ⬚ 2 ⬚ n 7 8 9 + – ( ) √ 4 5 6 × ÷ , ⬚ < > 1 2 3 f(x) ab…" at bounding box center [498, 392] width 343 height 112
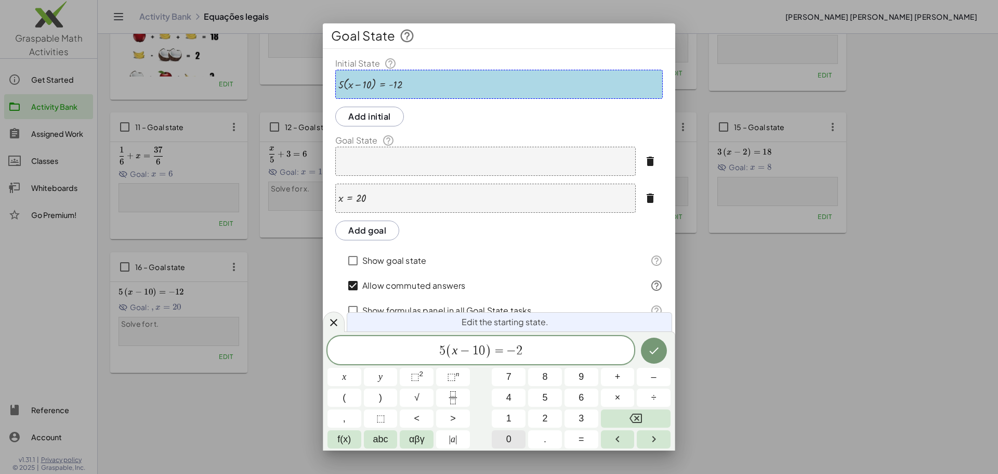
click at [501, 437] on button "0" at bounding box center [509, 439] width 34 height 18
click at [653, 349] on icon "Done" at bounding box center [654, 350] width 12 height 12
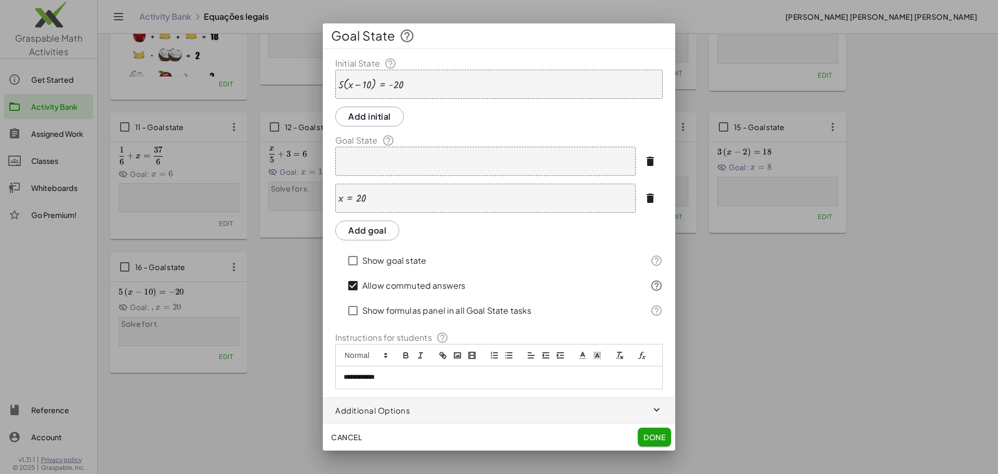
click at [663, 444] on button "Done" at bounding box center [654, 436] width 33 height 19
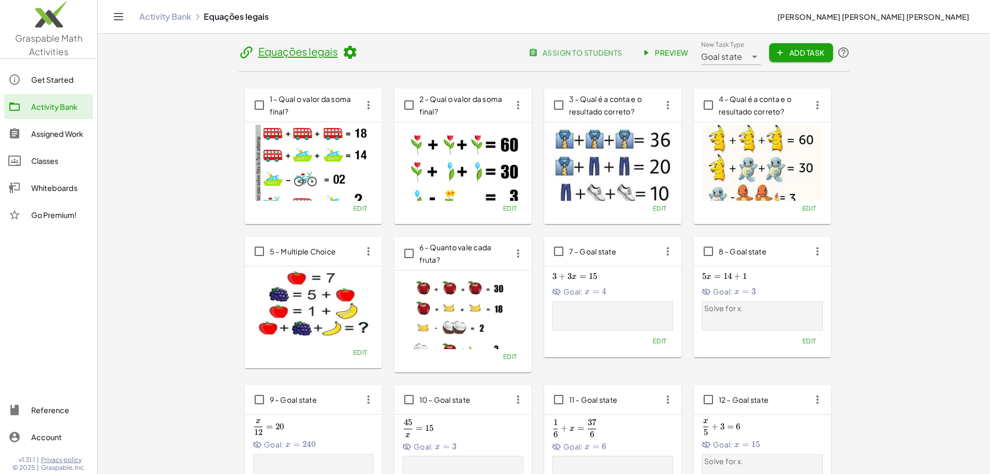
click at [689, 48] on span "Preview" at bounding box center [665, 52] width 45 height 9
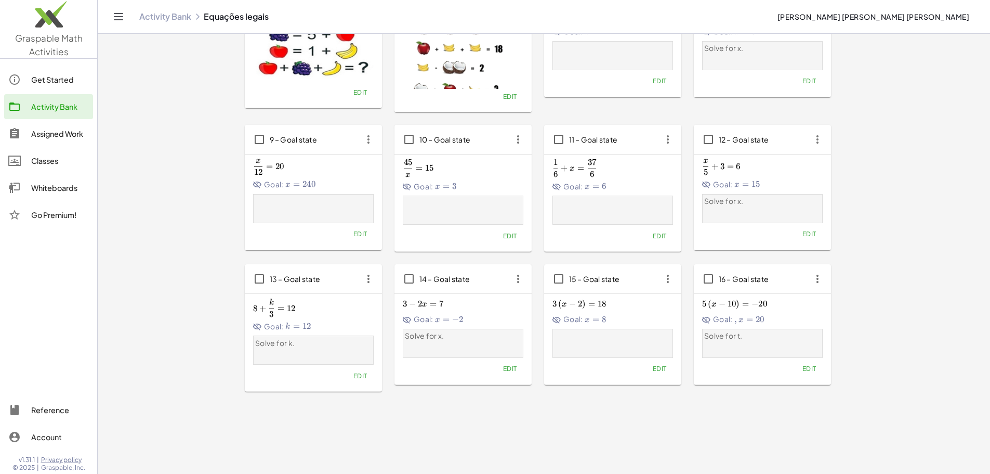
scroll to position [272, 0]
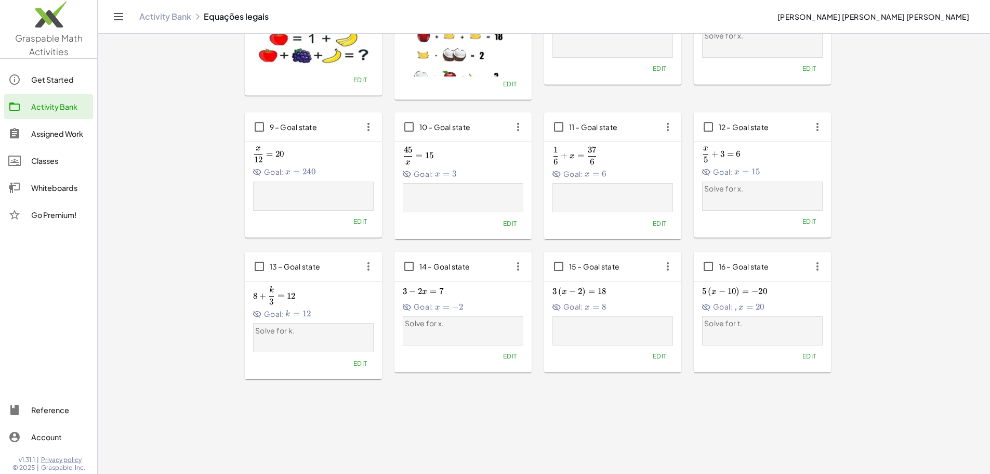
click at [702, 347] on div "5 ( x − 10 ) = − 20 5\left(x-10\right)=-20 5 ( x − 10 ) = − 20 Goal: , x = 20 ,…" at bounding box center [762, 324] width 121 height 80
click at [802, 360] on span "Edit" at bounding box center [809, 356] width 14 height 8
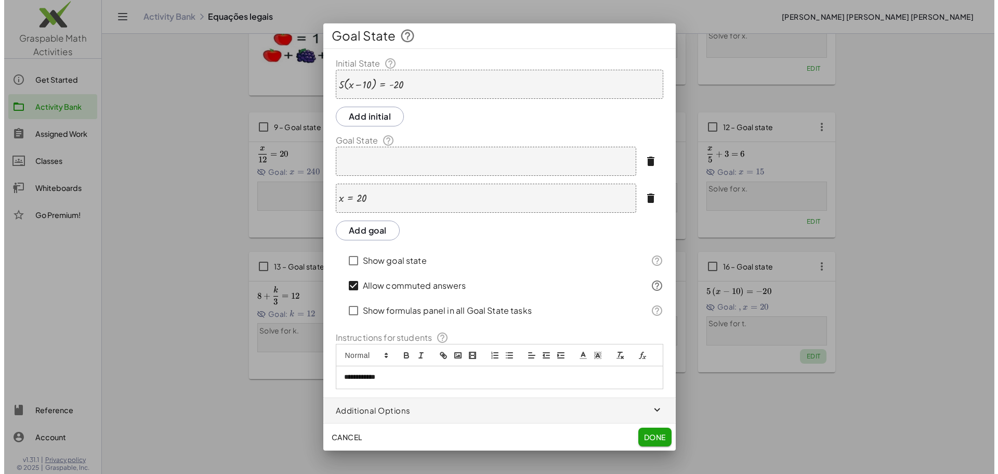
scroll to position [0, 0]
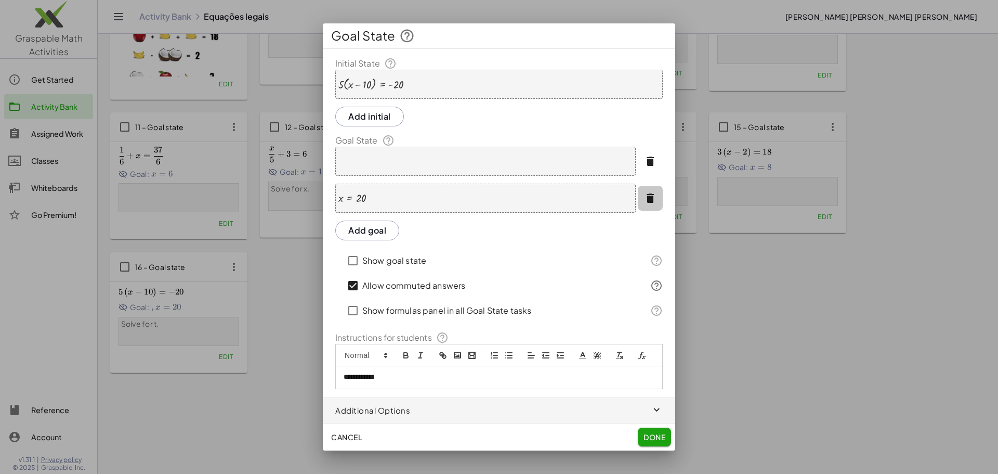
click at [649, 205] on button "button" at bounding box center [650, 198] width 25 height 25
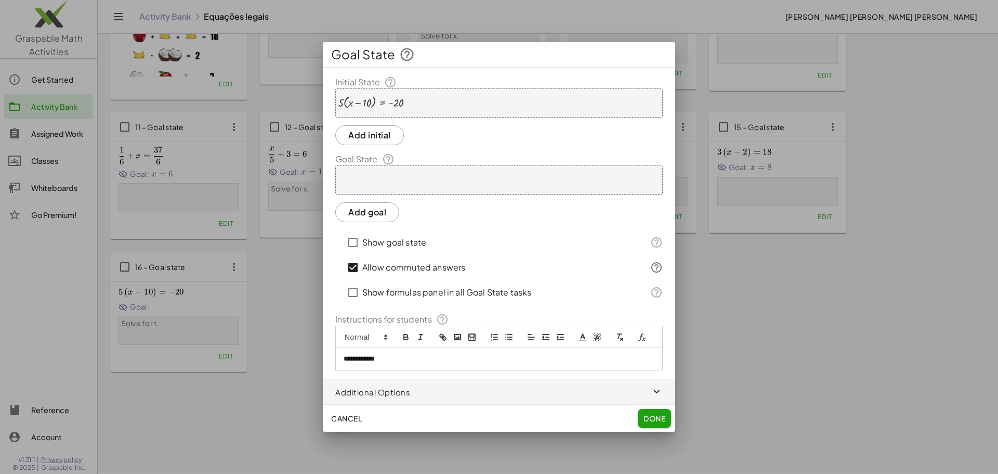
click at [543, 182] on div at bounding box center [498, 179] width 327 height 29
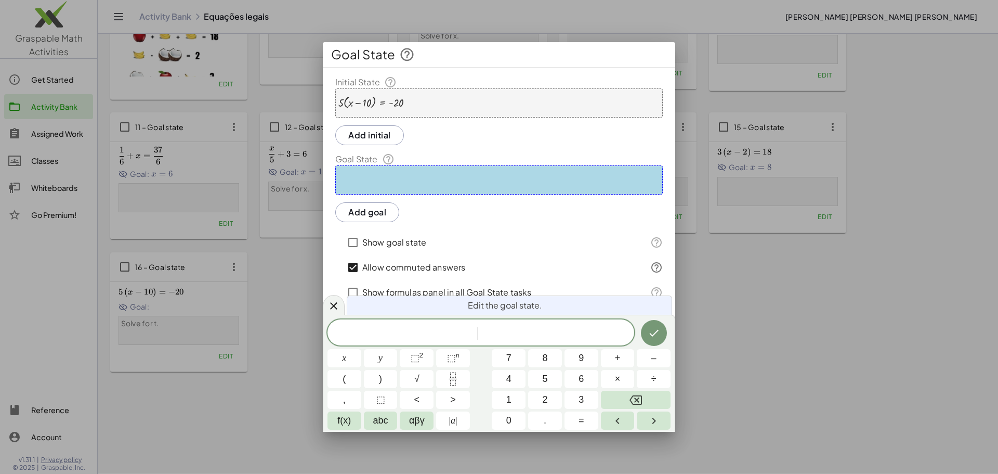
click at [377, 219] on button "Add goal" at bounding box center [367, 212] width 64 height 20
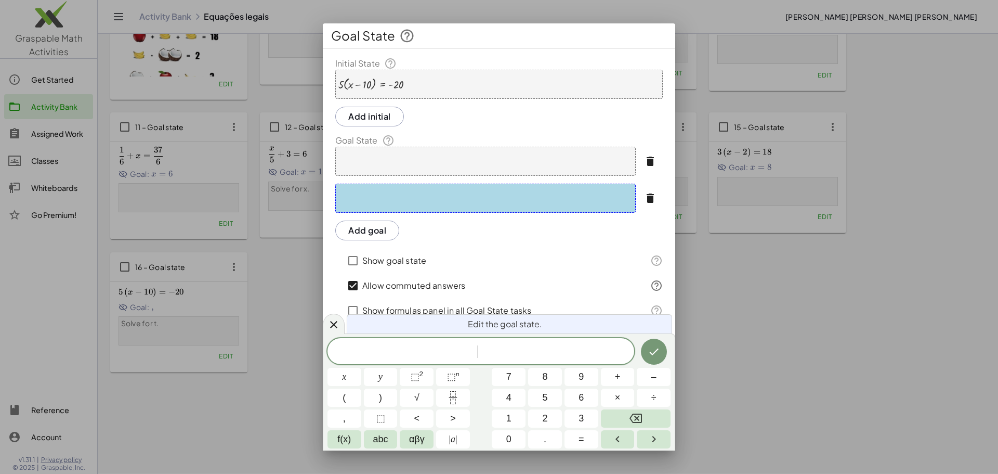
drag, startPoint x: 659, startPoint y: 195, endPoint x: 638, endPoint y: 208, distance: 25.0
click at [658, 196] on button "button" at bounding box center [650, 198] width 25 height 25
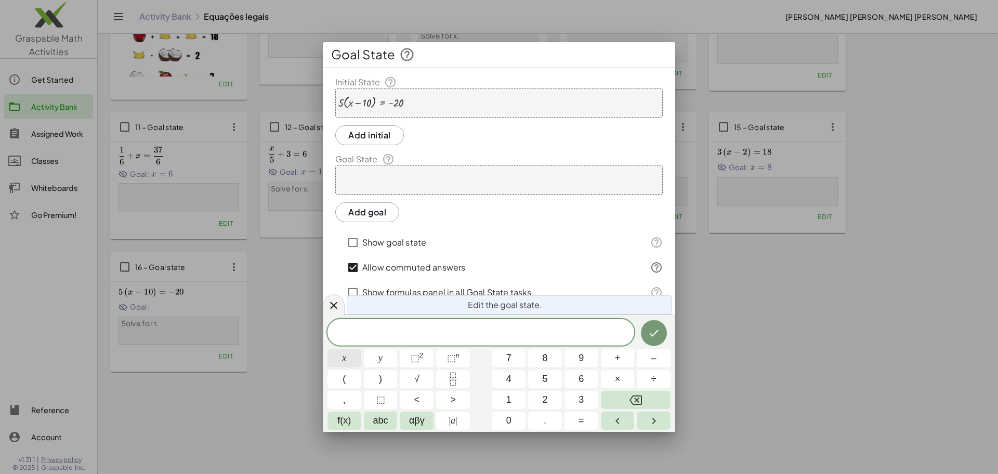
click at [341, 354] on button "x" at bounding box center [344, 358] width 34 height 18
click at [579, 415] on span "=" at bounding box center [582, 420] width 6 height 14
click at [583, 376] on span "6" at bounding box center [581, 379] width 5 height 14
click at [649, 333] on icon "Done" at bounding box center [654, 332] width 12 height 12
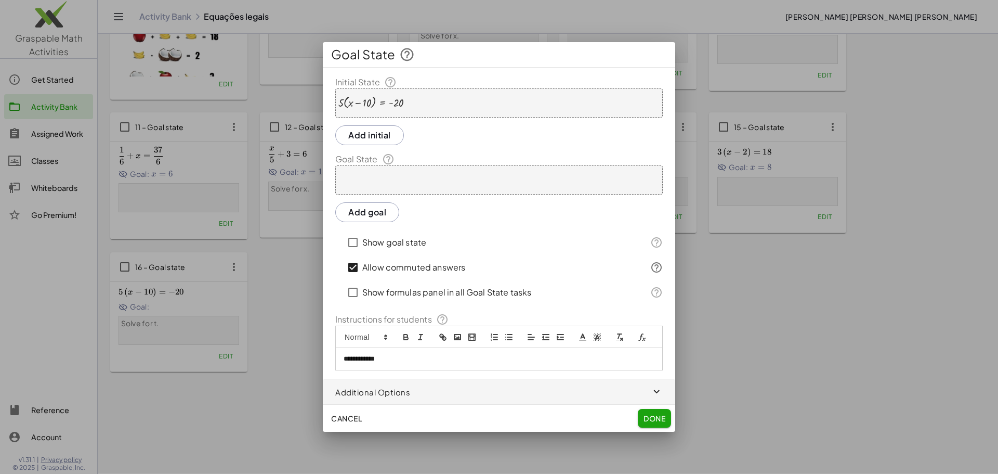
click at [396, 180] on div at bounding box center [498, 179] width 327 height 29
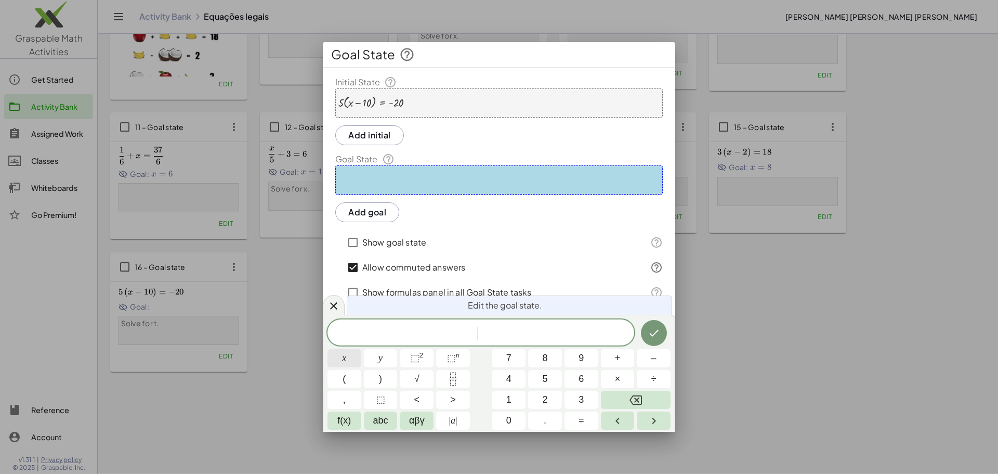
click at [339, 356] on button "x" at bounding box center [344, 358] width 34 height 18
click at [576, 423] on button "=" at bounding box center [581, 420] width 34 height 18
click at [580, 383] on span "6" at bounding box center [581, 379] width 5 height 14
click at [653, 333] on icon "Done" at bounding box center [654, 332] width 12 height 12
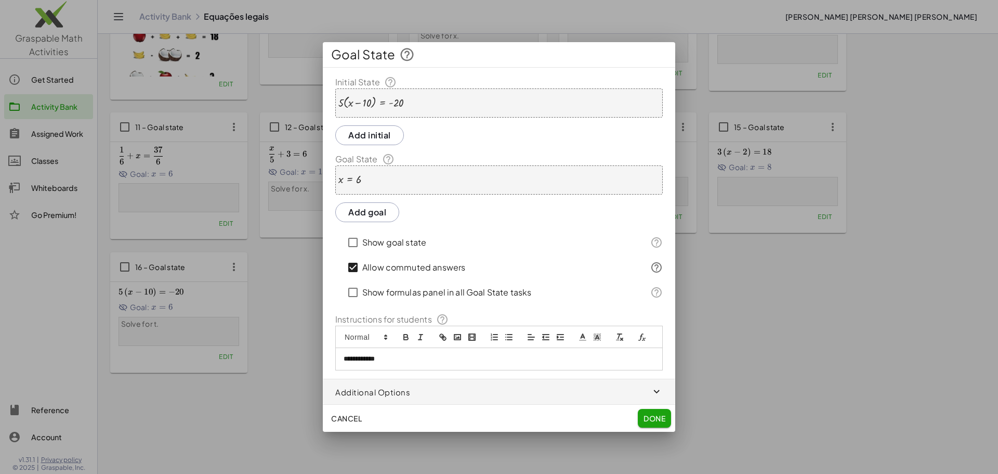
click at [378, 364] on div "**********" at bounding box center [499, 359] width 326 height 22
drag, startPoint x: 395, startPoint y: 360, endPoint x: 232, endPoint y: 350, distance: 163.5
click at [232, 350] on div "**********" at bounding box center [499, 237] width 998 height 474
click at [650, 410] on button "Done" at bounding box center [654, 418] width 33 height 19
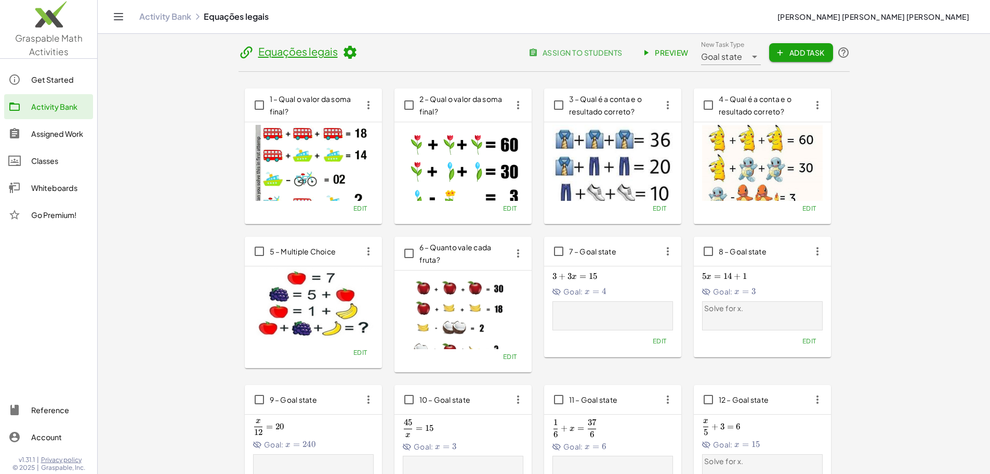
click at [622, 52] on span "assign to students" at bounding box center [576, 52] width 91 height 9
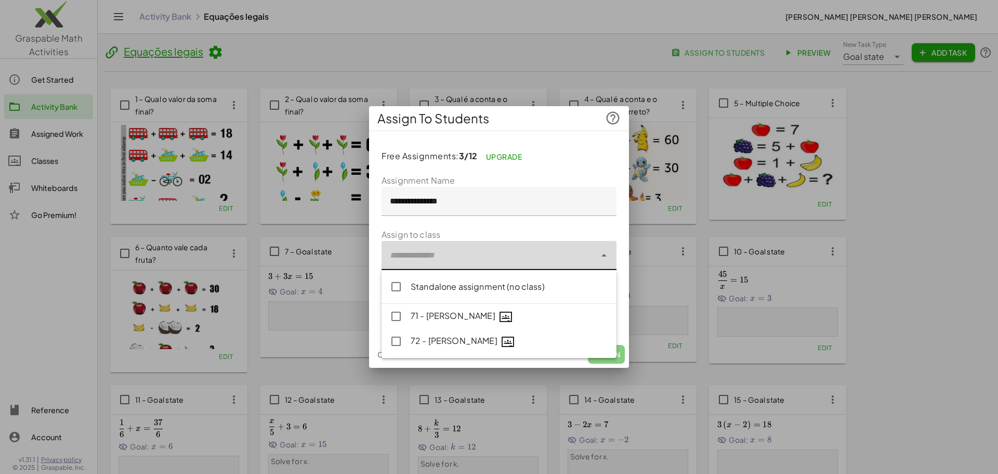
click at [440, 256] on div at bounding box center [489, 255] width 214 height 29
type input "**********"
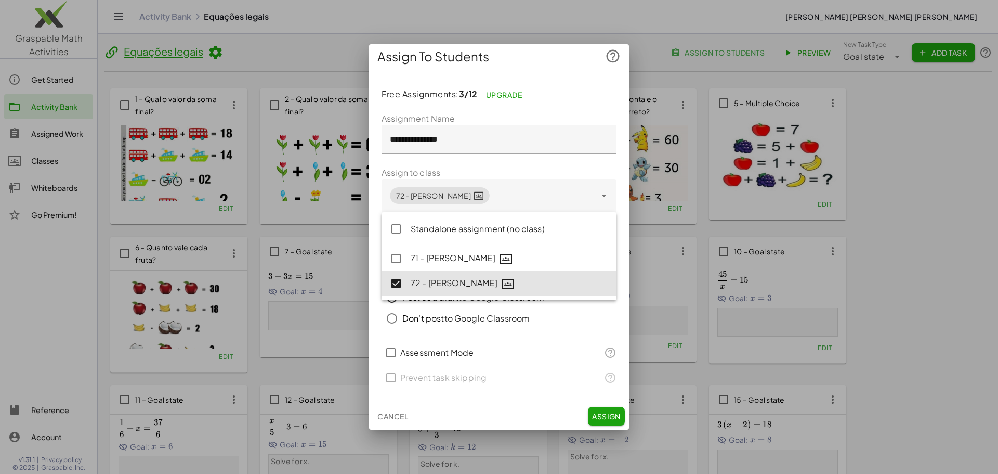
click at [382, 334] on div at bounding box center [499, 334] width 235 height 11
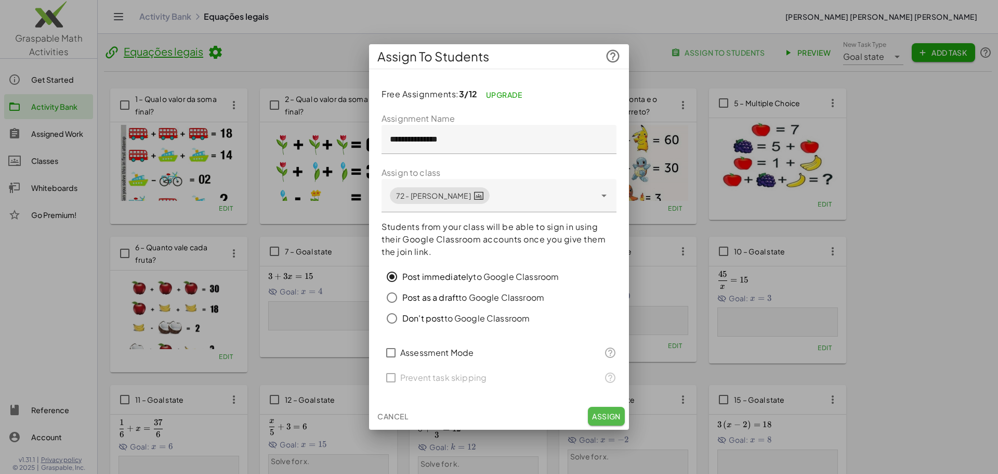
click at [613, 412] on span "Assign" at bounding box center [606, 415] width 29 height 9
click at [599, 414] on span "Assign" at bounding box center [606, 415] width 29 height 9
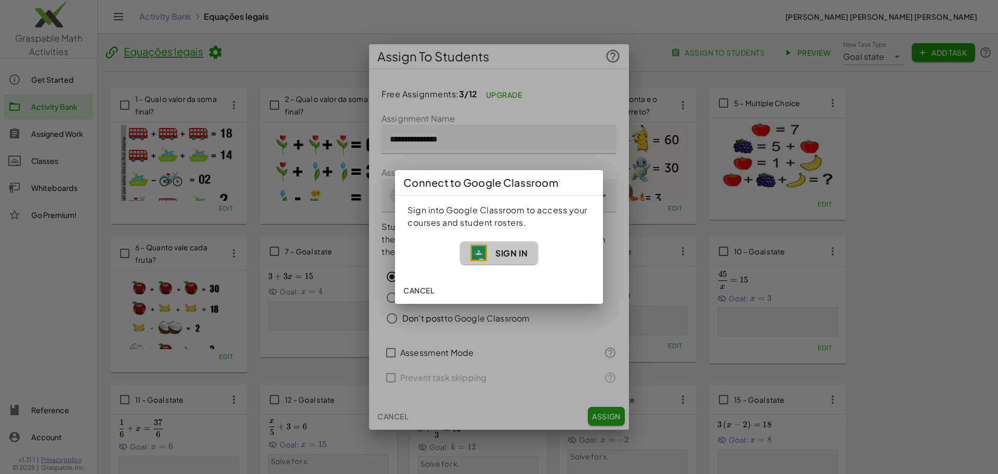
click at [501, 259] on span "Sign In" at bounding box center [498, 252] width 57 height 17
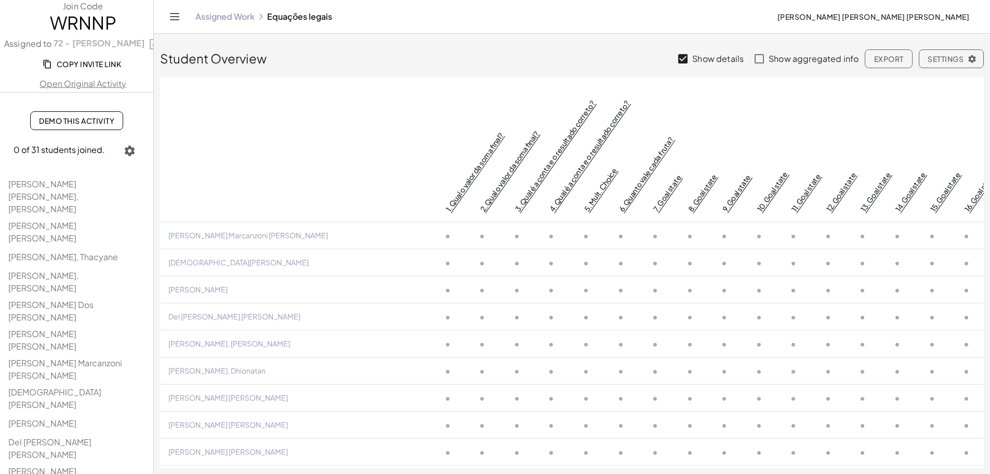
scroll to position [104, 0]
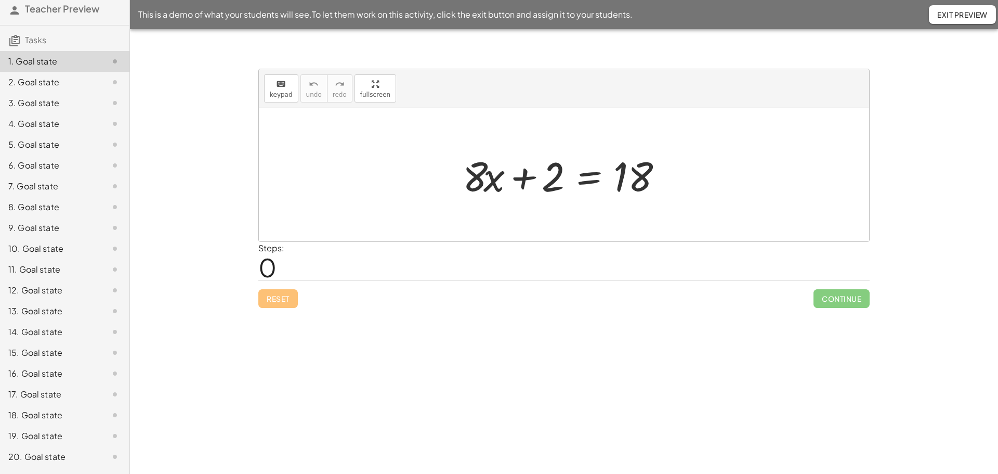
scroll to position [58, 0]
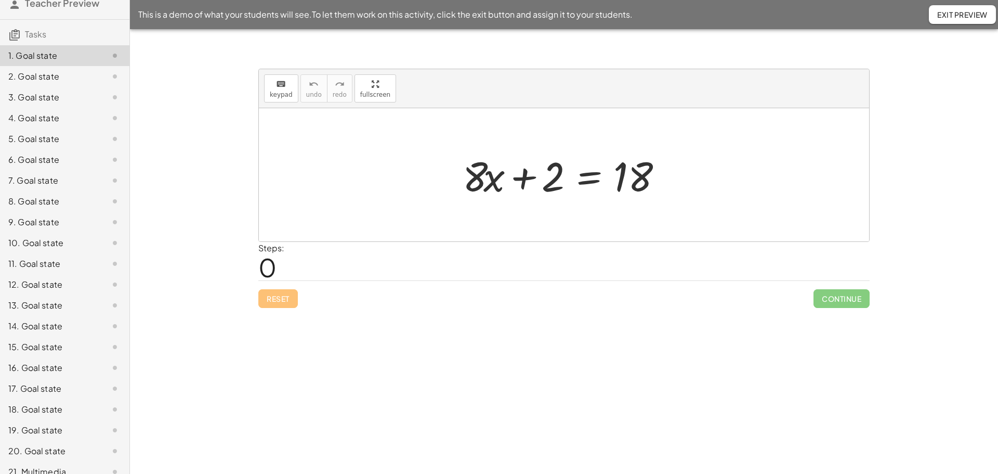
click at [53, 465] on div "21. Multimedia" at bounding box center [50, 471] width 84 height 12
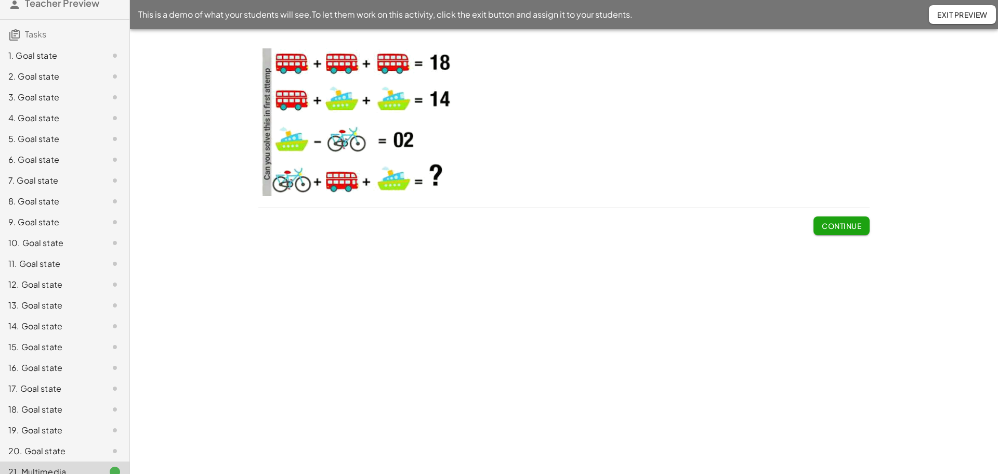
click at [365, 150] on img at bounding box center [359, 122] width 203 height 148
click at [572, 126] on p at bounding box center [563, 123] width 611 height 151
click at [843, 233] on button "Continue" at bounding box center [841, 225] width 56 height 19
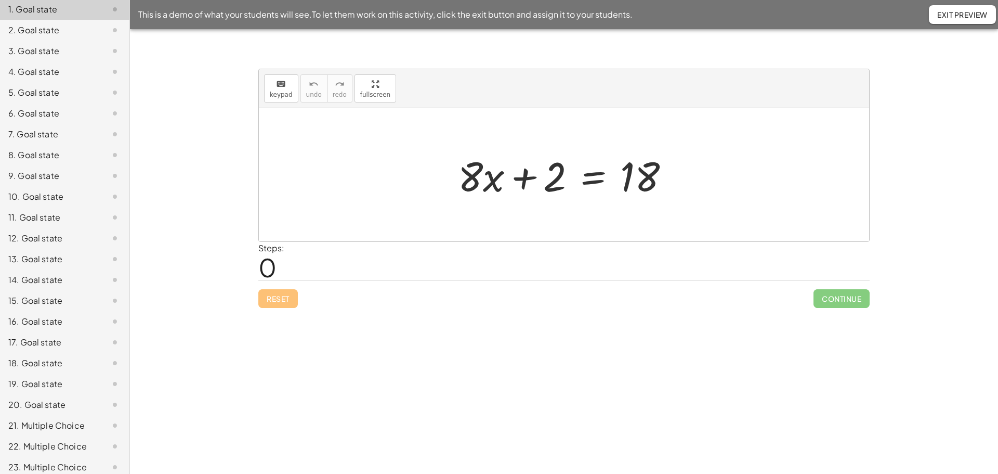
scroll to position [116, 0]
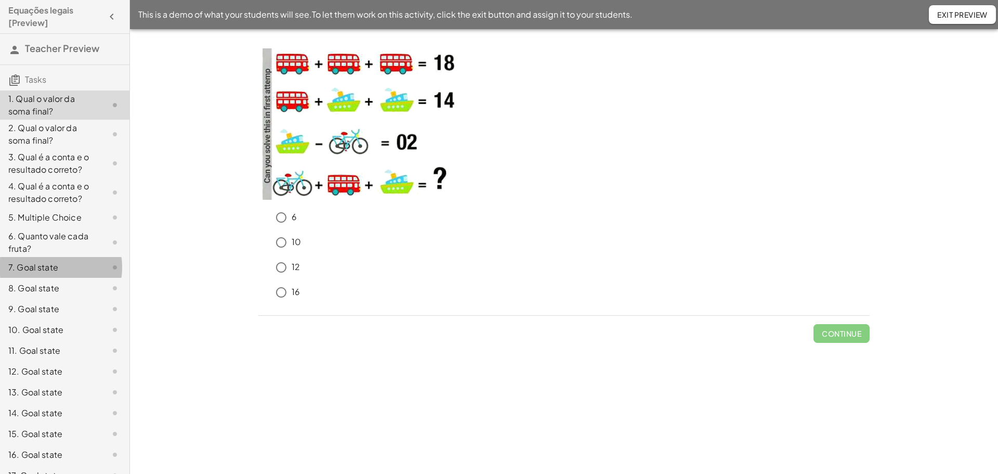
click at [44, 273] on div "7. Goal state" at bounding box center [50, 267] width 84 height 12
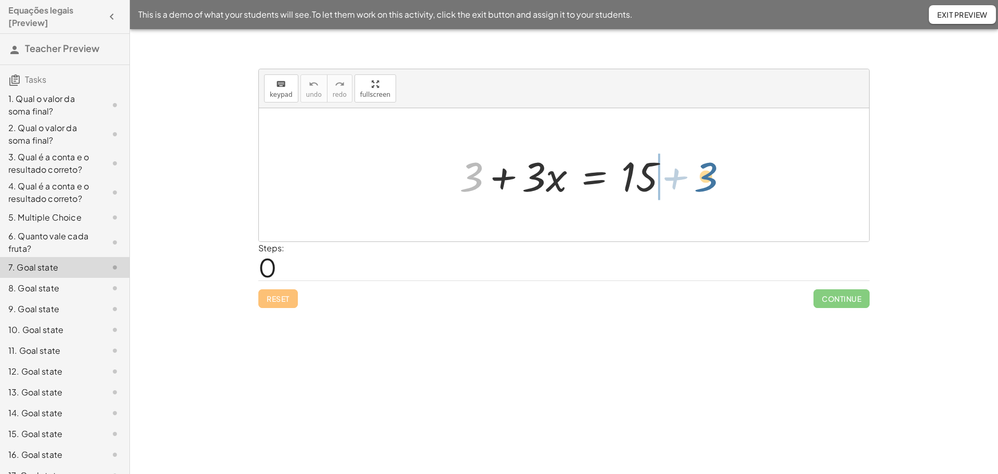
drag, startPoint x: 468, startPoint y: 165, endPoint x: 704, endPoint y: 165, distance: 235.5
click at [704, 165] on div "+ 3 + 3 + · 3 · x = 15" at bounding box center [564, 174] width 610 height 133
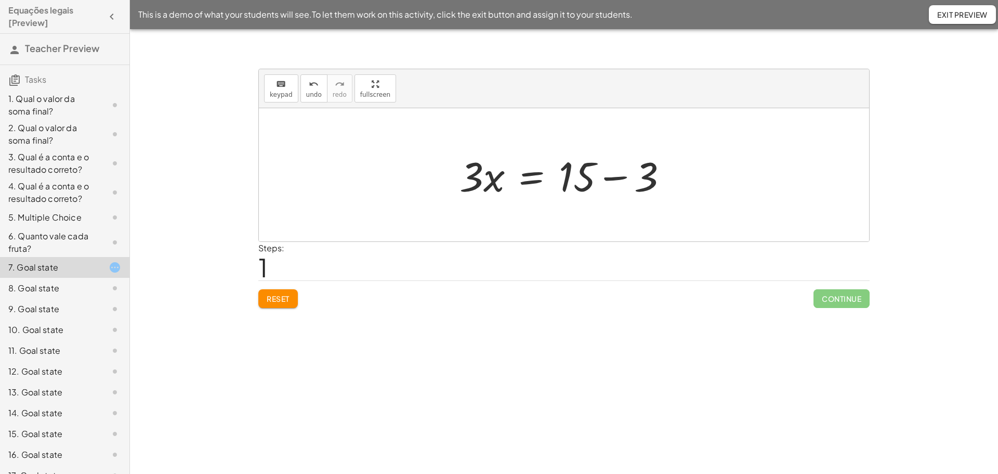
click at [605, 180] on div at bounding box center [567, 175] width 227 height 54
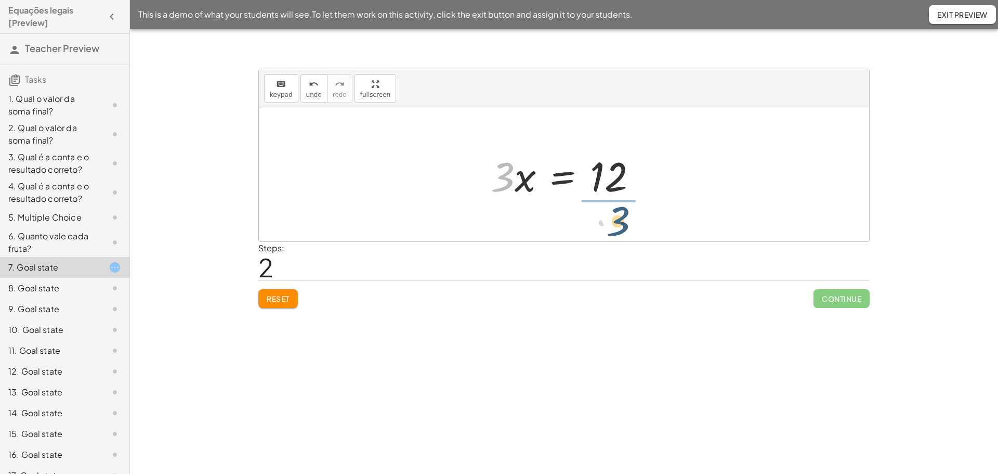
drag, startPoint x: 505, startPoint y: 186, endPoint x: 622, endPoint y: 230, distance: 125.0
click at [622, 230] on div "+ 3 + · 3 · x = 15 · 3 · x = + 15 − 3 · 3 · 3 · x = 12" at bounding box center [564, 174] width 610 height 133
click at [607, 181] on div at bounding box center [570, 175] width 146 height 80
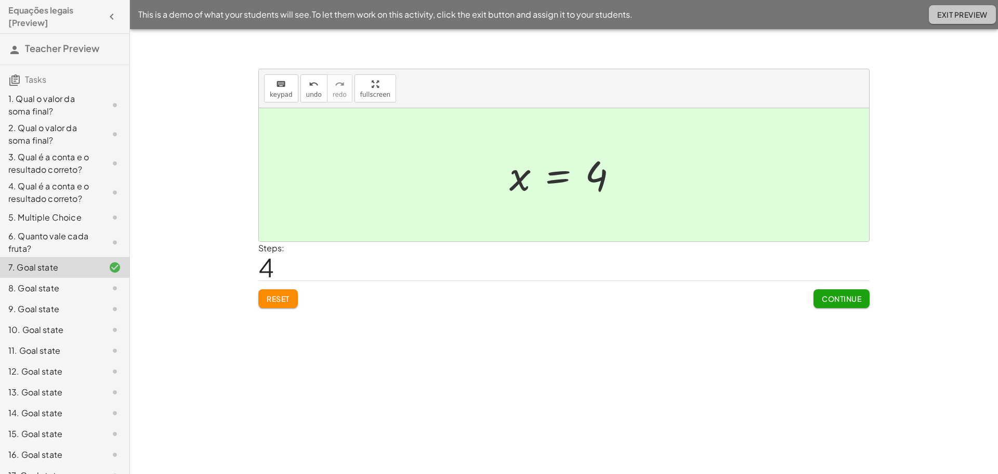
click at [938, 11] on span "Exit Preview" at bounding box center [962, 14] width 50 height 9
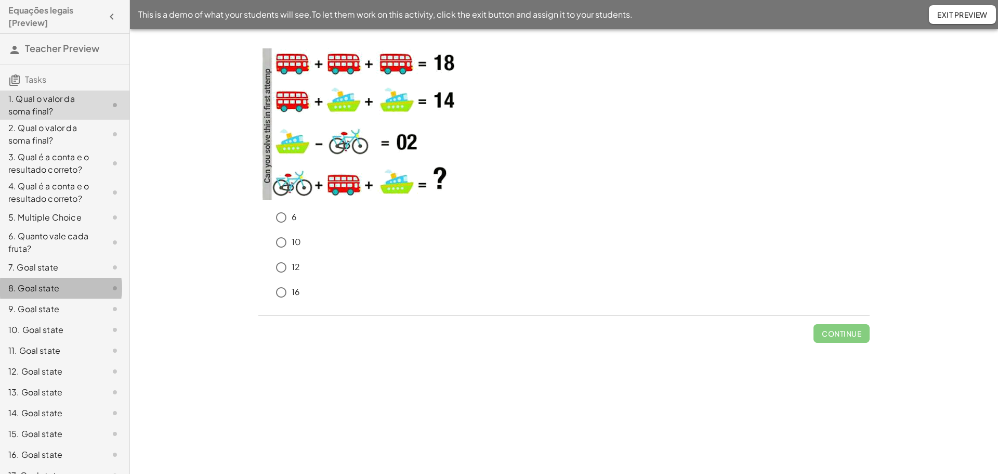
click at [46, 294] on div "8. Goal state" at bounding box center [50, 288] width 84 height 12
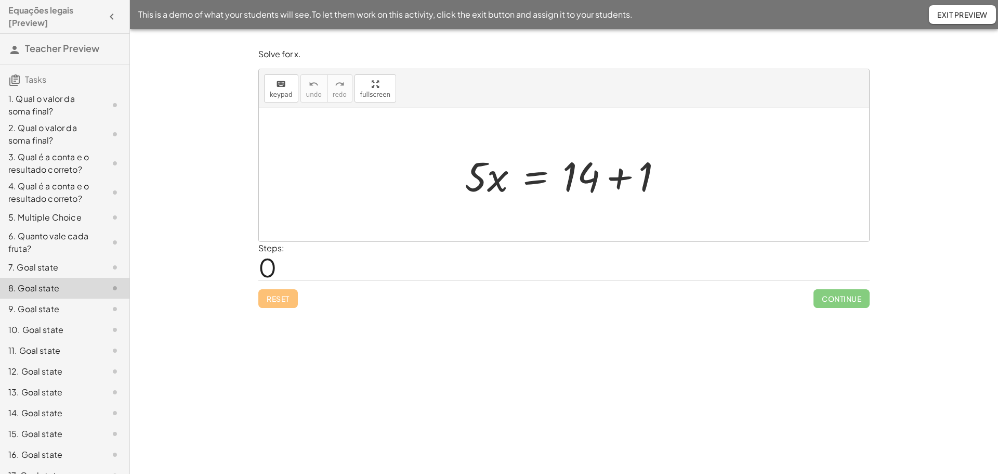
click at [45, 315] on div "9. Goal state" at bounding box center [50, 309] width 84 height 12
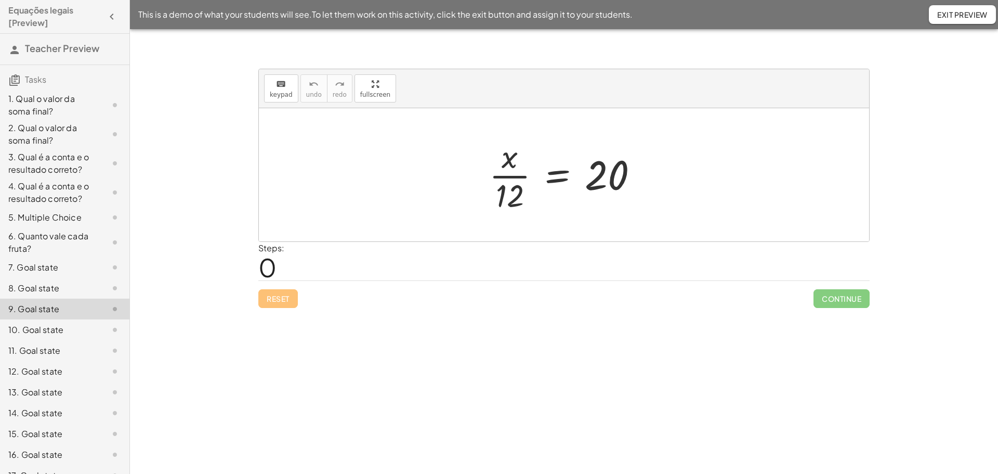
click at [42, 336] on div "10. Goal state" at bounding box center [50, 329] width 84 height 12
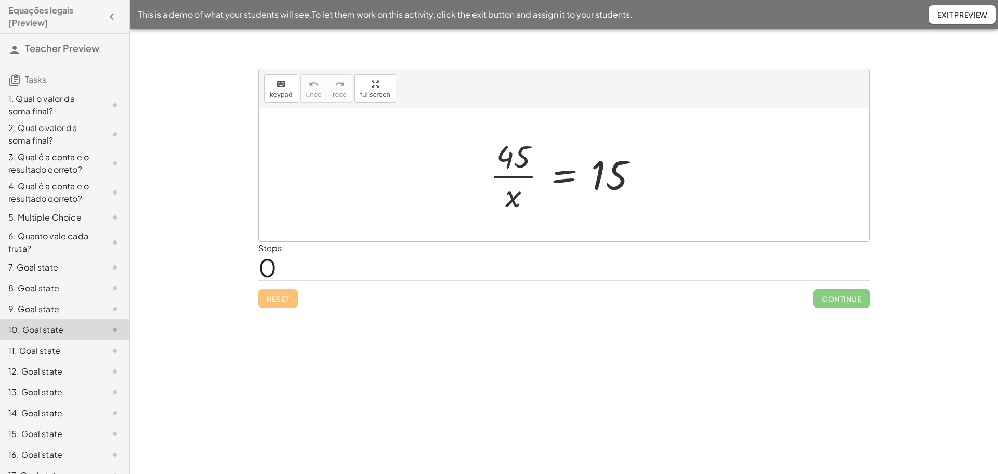
click at [45, 315] on div "9. Goal state" at bounding box center [50, 309] width 84 height 12
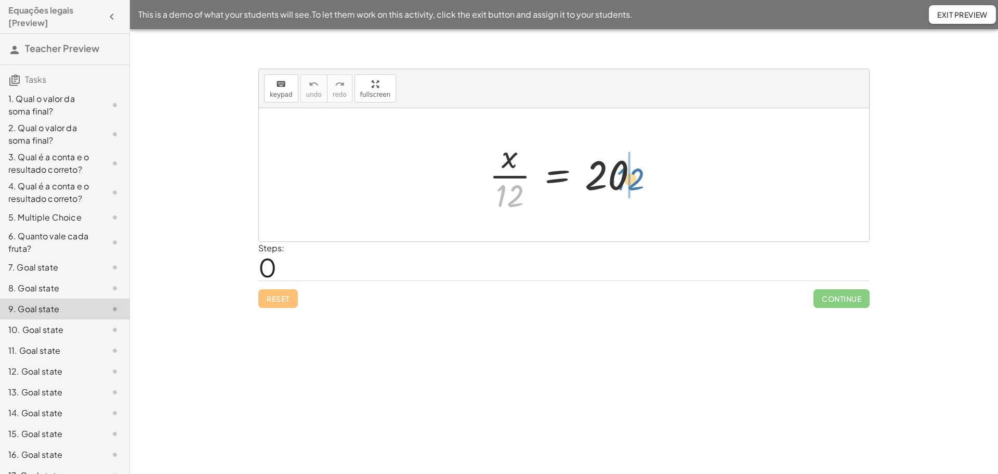
drag, startPoint x: 507, startPoint y: 207, endPoint x: 628, endPoint y: 191, distance: 122.2
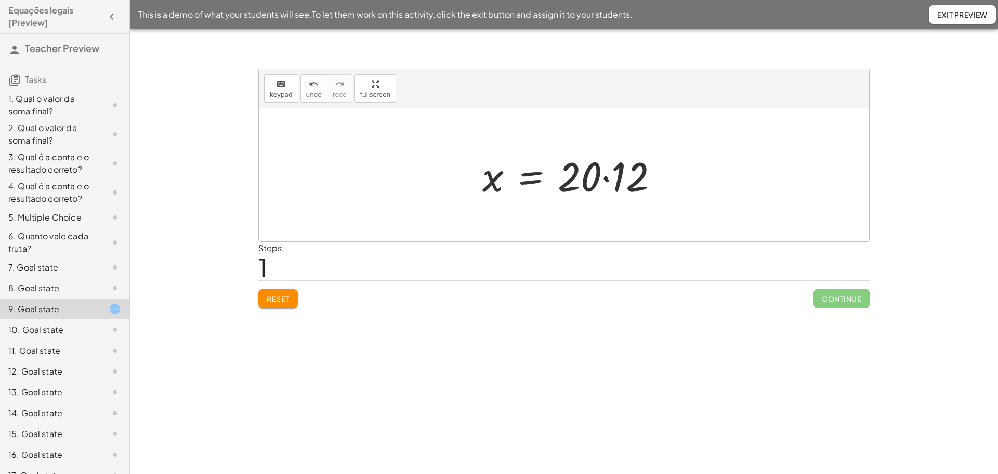
click at [634, 177] on div at bounding box center [574, 175] width 194 height 54
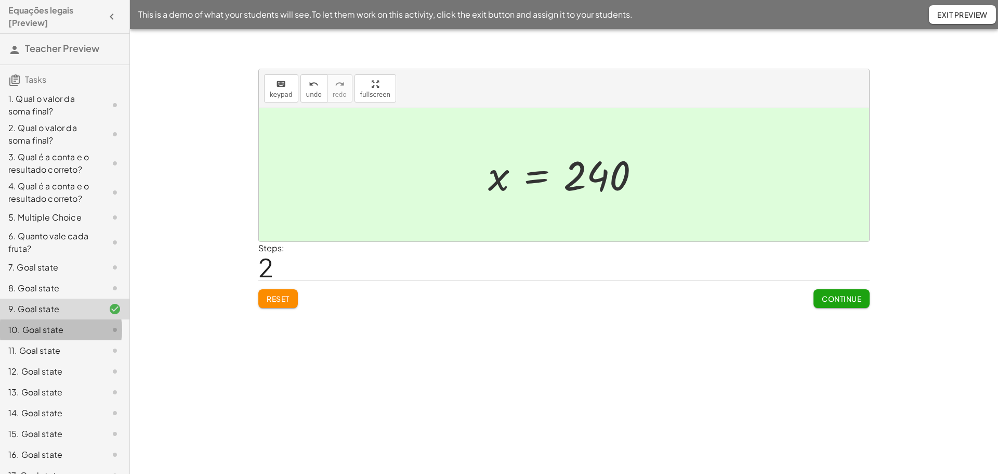
click at [36, 340] on div "10. Goal state" at bounding box center [64, 329] width 129 height 21
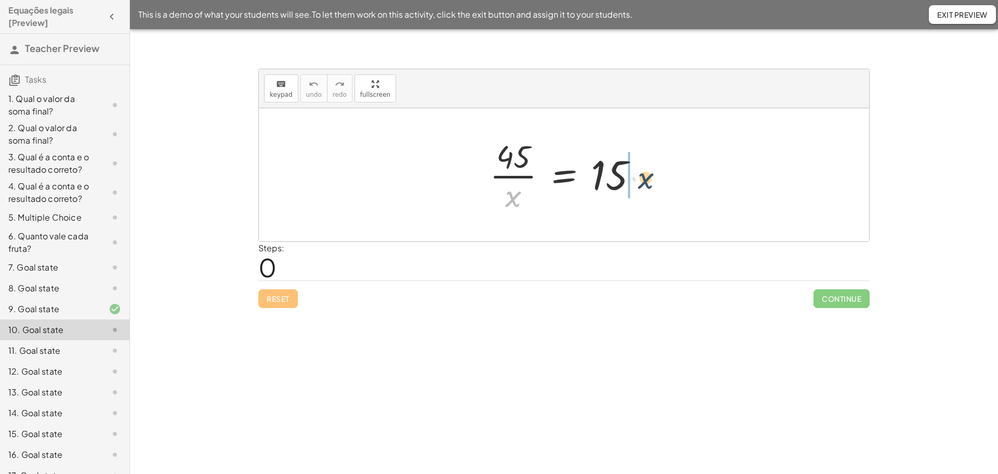
drag, startPoint x: 543, startPoint y: 198, endPoint x: 646, endPoint y: 185, distance: 103.2
click at [646, 185] on div at bounding box center [567, 175] width 167 height 80
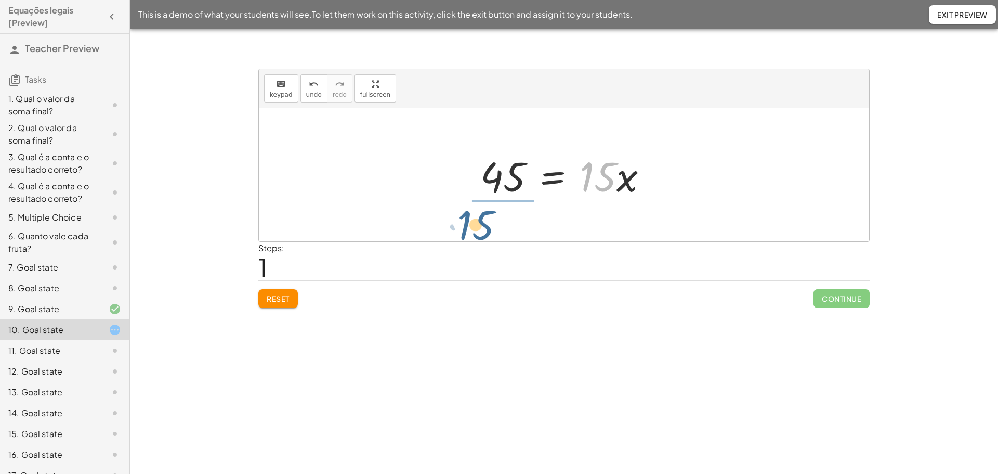
drag, startPoint x: 595, startPoint y: 182, endPoint x: 470, endPoint y: 231, distance: 134.5
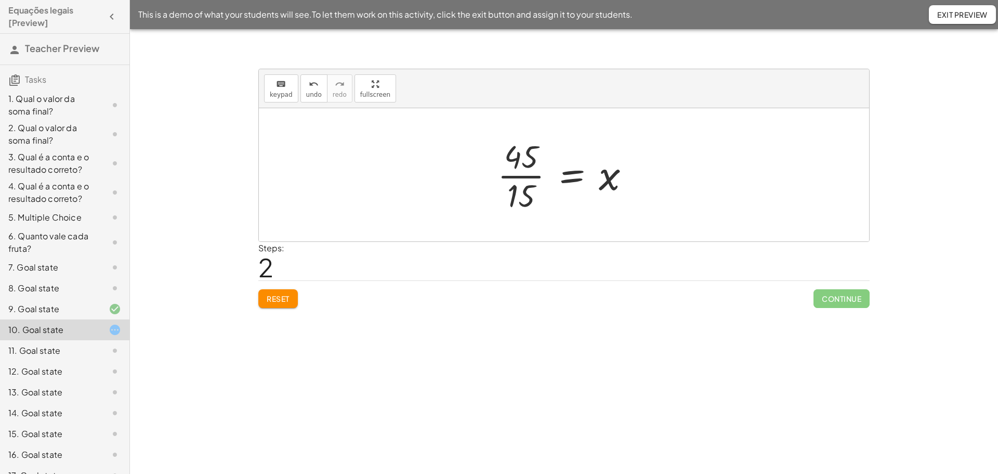
click at [521, 174] on div at bounding box center [567, 175] width 151 height 80
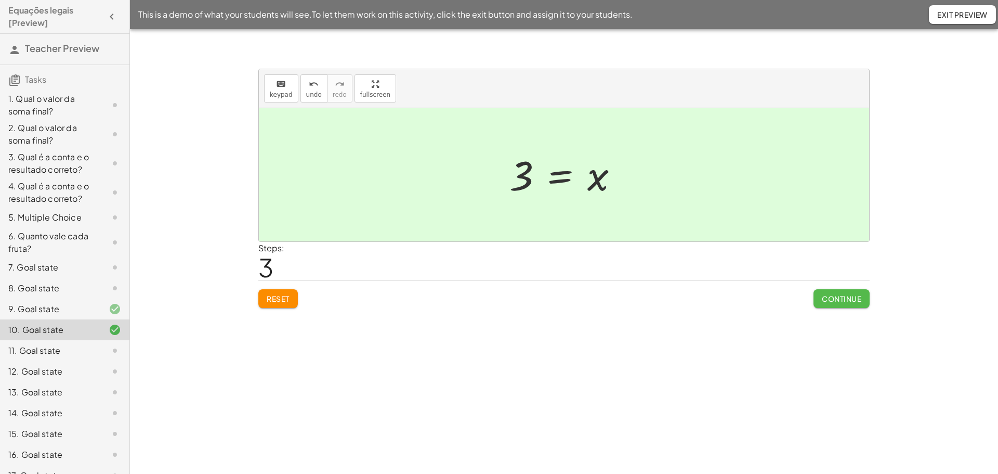
click at [843, 299] on span "Continue" at bounding box center [842, 298] width 40 height 9
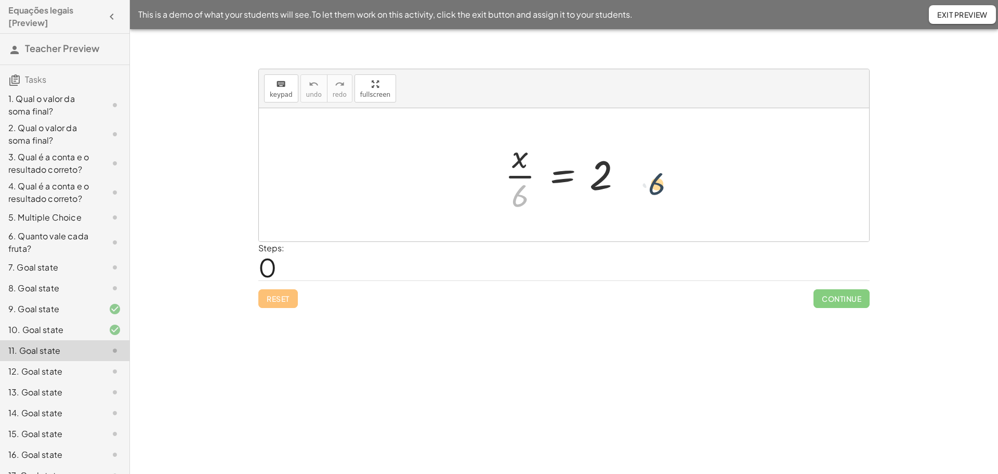
drag, startPoint x: 517, startPoint y: 203, endPoint x: 649, endPoint y: 191, distance: 132.0
click at [655, 191] on div "· 6 · x · 6 = 2" at bounding box center [564, 174] width 610 height 133
click at [968, 15] on span "Exit Preview" at bounding box center [962, 14] width 50 height 9
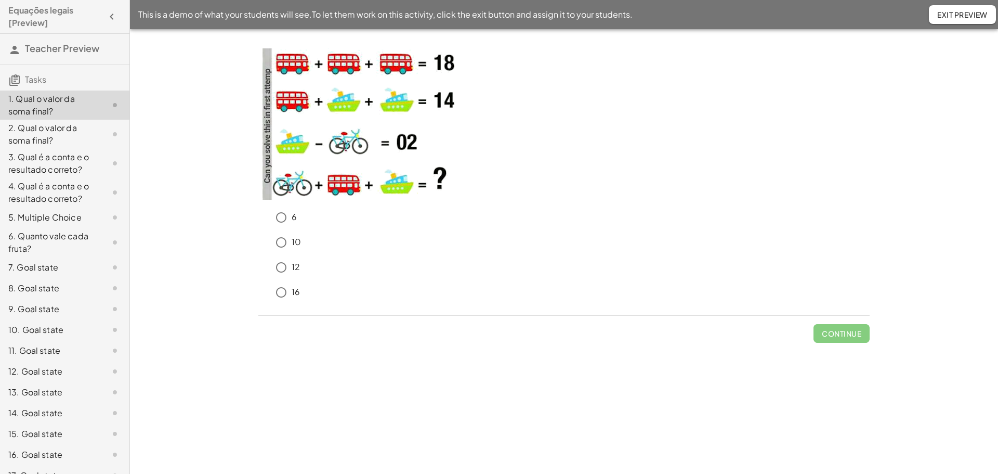
click at [38, 398] on div "13. Goal state" at bounding box center [50, 392] width 84 height 12
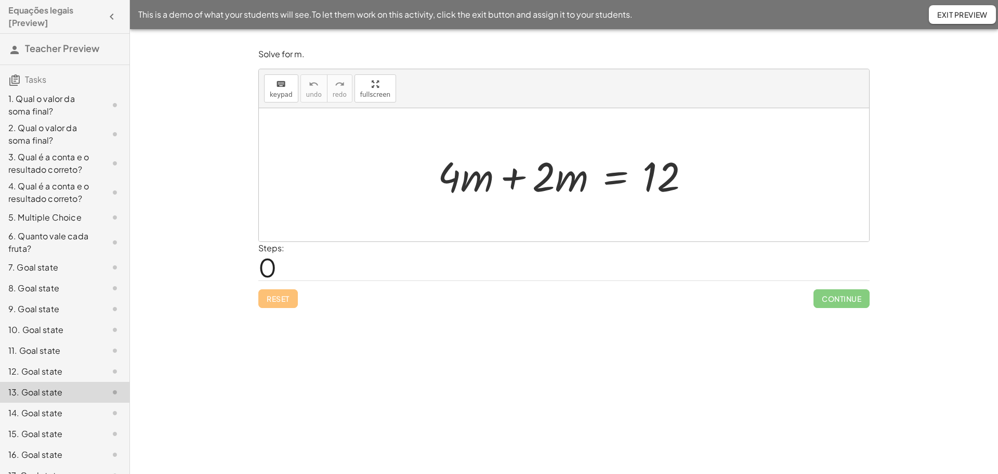
click at [34, 361] on div "11. Goal state" at bounding box center [64, 350] width 129 height 21
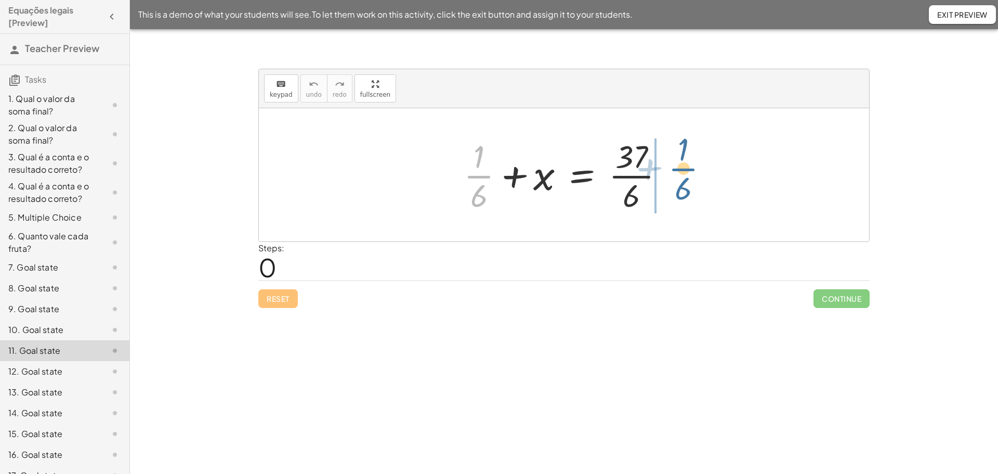
drag, startPoint x: 489, startPoint y: 176, endPoint x: 694, endPoint y: 168, distance: 205.4
click at [694, 168] on div "+ · 1 · 6 + · 1 · 6 + x = · 37 · 6" at bounding box center [564, 174] width 610 height 133
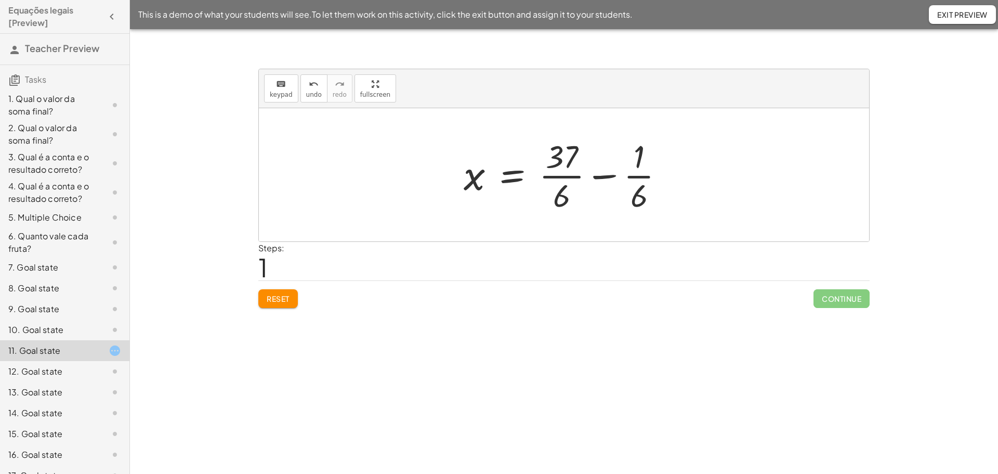
click at [602, 179] on div at bounding box center [567, 175] width 219 height 80
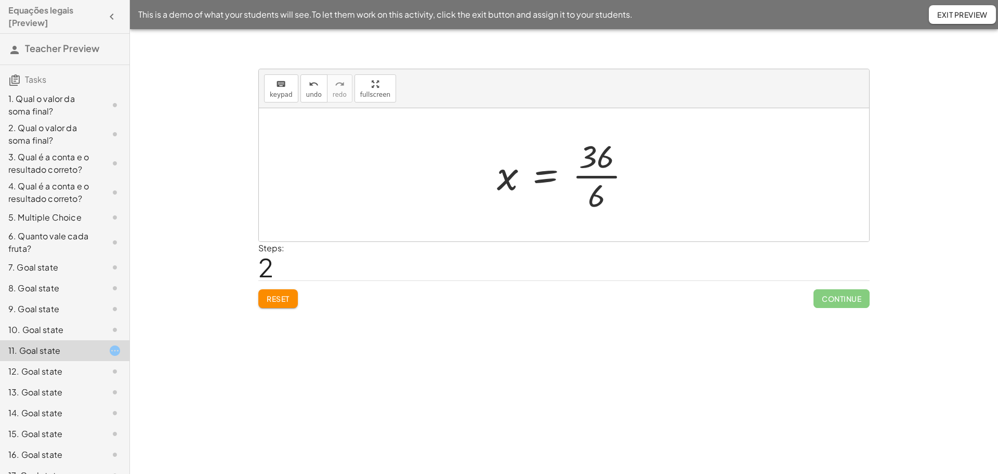
click at [603, 178] on div at bounding box center [568, 175] width 153 height 80
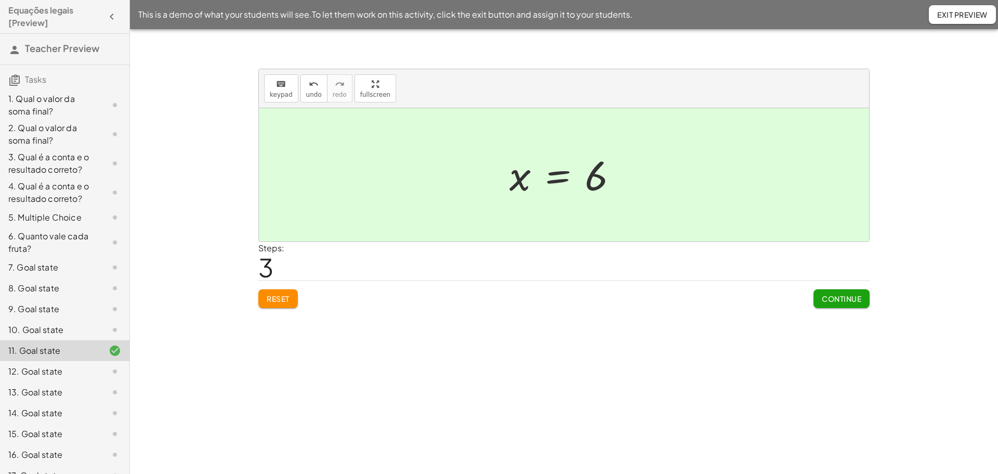
click at [959, 10] on span "Exit Preview" at bounding box center [962, 14] width 50 height 9
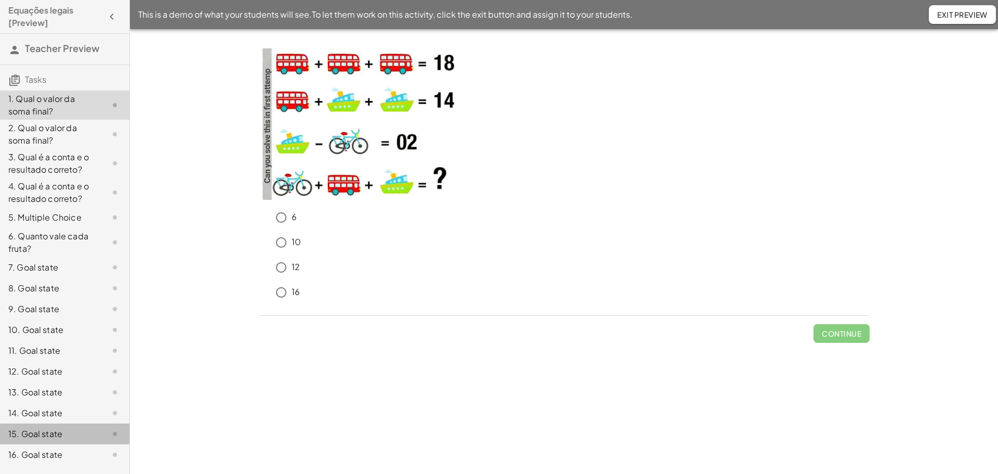
click at [36, 431] on div "15. Goal state" at bounding box center [50, 433] width 84 height 12
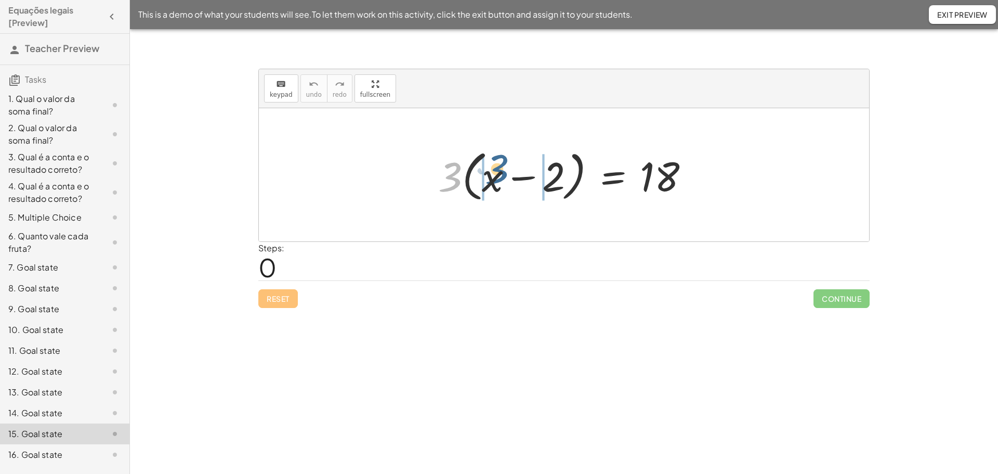
drag, startPoint x: 452, startPoint y: 184, endPoint x: 500, endPoint y: 176, distance: 48.5
click at [500, 176] on div at bounding box center [568, 175] width 270 height 60
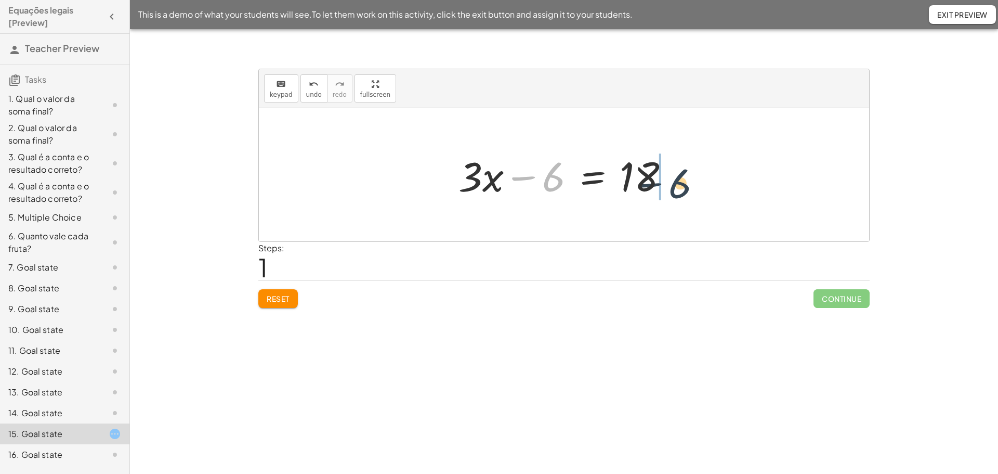
drag, startPoint x: 539, startPoint y: 180, endPoint x: 656, endPoint y: 187, distance: 117.6
click at [656, 187] on div at bounding box center [567, 175] width 229 height 54
click at [610, 175] on div at bounding box center [567, 175] width 229 height 54
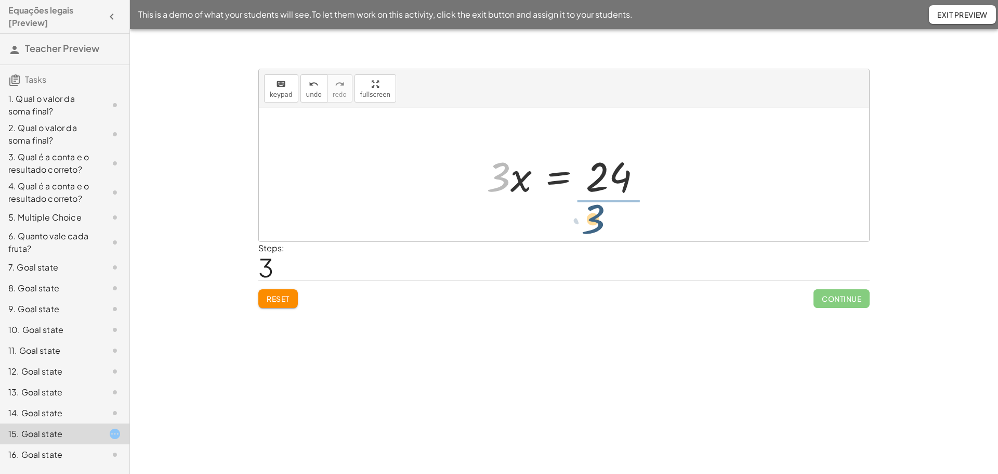
drag, startPoint x: 503, startPoint y: 168, endPoint x: 602, endPoint y: 208, distance: 107.0
click at [602, 208] on div "· 3 · ( + x − 2 ) = 18 + · 3 · x − · 3 · 2 = 18 + · 3 · x − 6 = 18 · 3 · x = + …" at bounding box center [564, 174] width 610 height 133
click at [605, 173] on div at bounding box center [581, 175] width 152 height 80
click at [946, 21] on button "Exit Preview" at bounding box center [962, 14] width 67 height 19
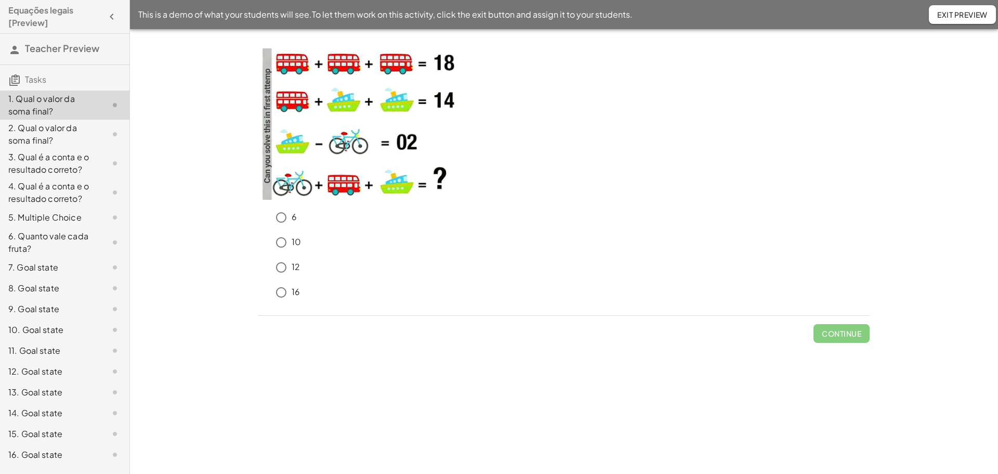
click at [42, 440] on div "15. Goal state" at bounding box center [64, 433] width 129 height 21
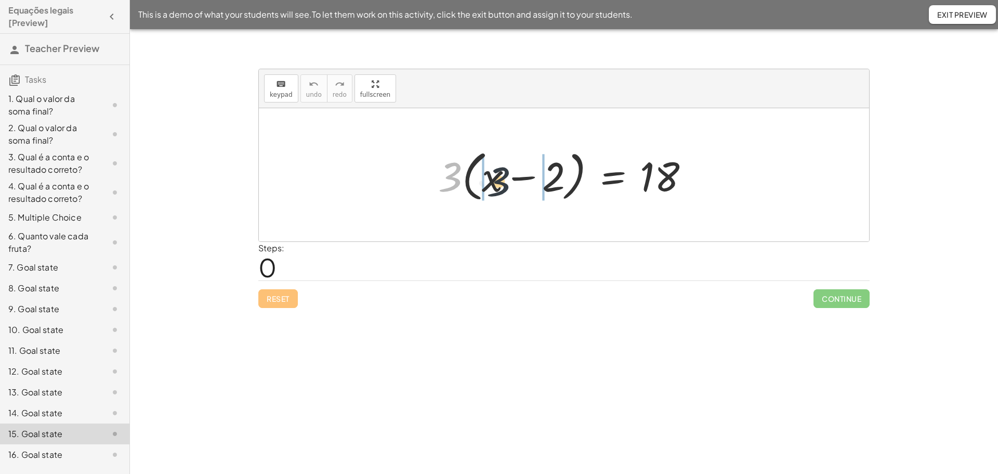
drag, startPoint x: 453, startPoint y: 178, endPoint x: 513, endPoint y: 181, distance: 59.4
click at [513, 181] on div at bounding box center [568, 175] width 270 height 60
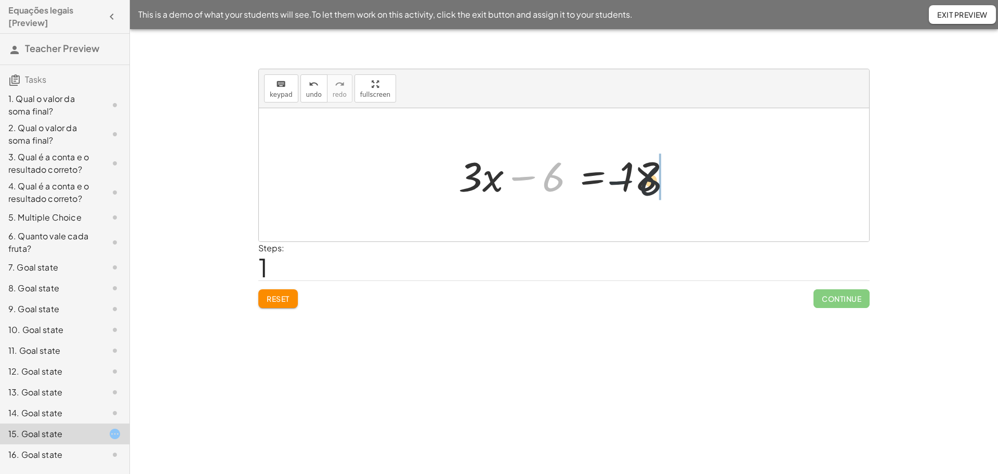
drag, startPoint x: 517, startPoint y: 180, endPoint x: 617, endPoint y: 184, distance: 100.4
click at [619, 183] on div at bounding box center [567, 175] width 229 height 54
click at [616, 180] on div at bounding box center [567, 175] width 229 height 54
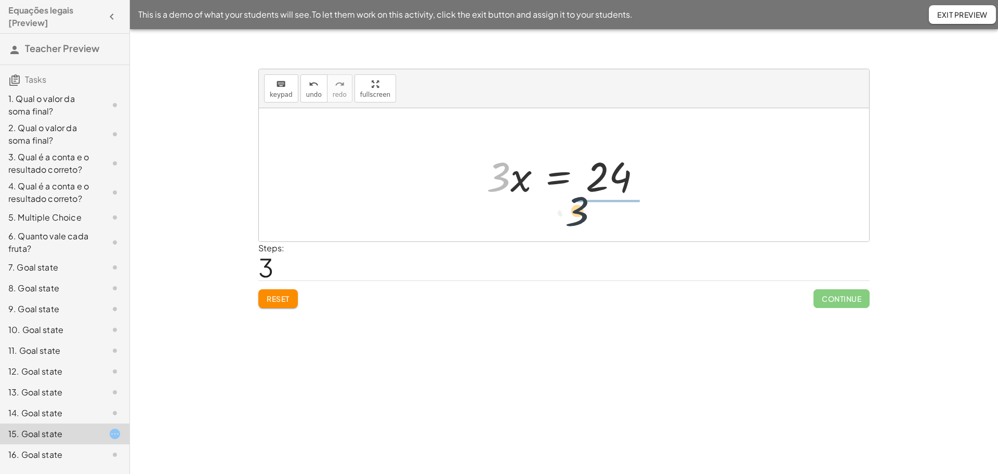
drag, startPoint x: 497, startPoint y: 179, endPoint x: 605, endPoint y: 213, distance: 113.4
click at [600, 174] on div at bounding box center [581, 175] width 152 height 80
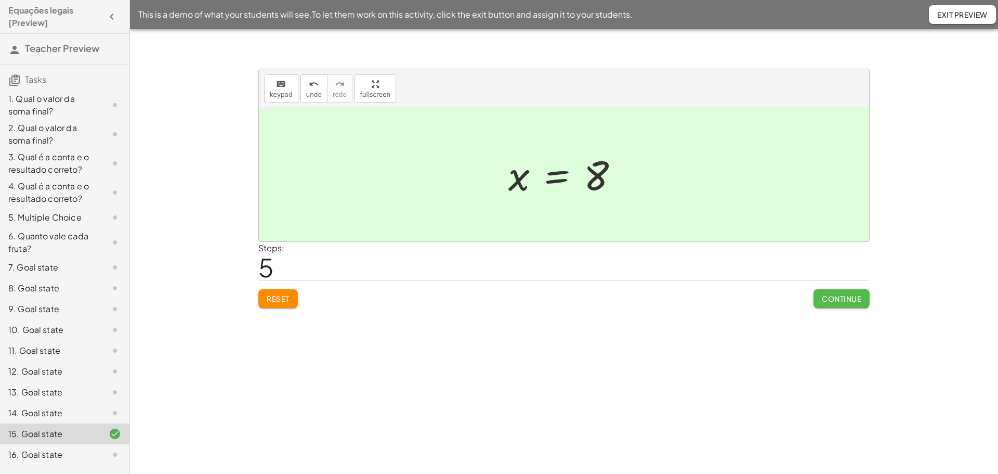
click at [839, 298] on span "Continue" at bounding box center [842, 298] width 40 height 9
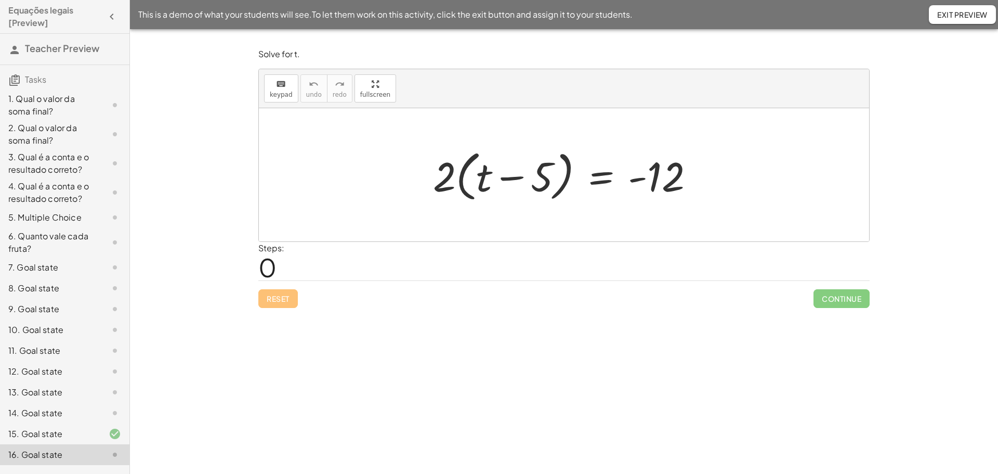
click at [950, 11] on span "Exit Preview" at bounding box center [962, 14] width 50 height 9
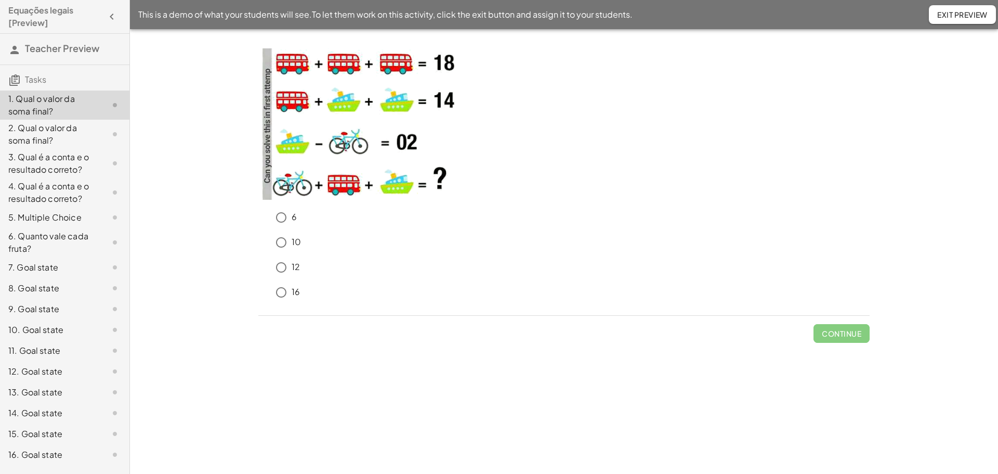
click at [54, 452] on div "16. Goal state" at bounding box center [50, 454] width 84 height 12
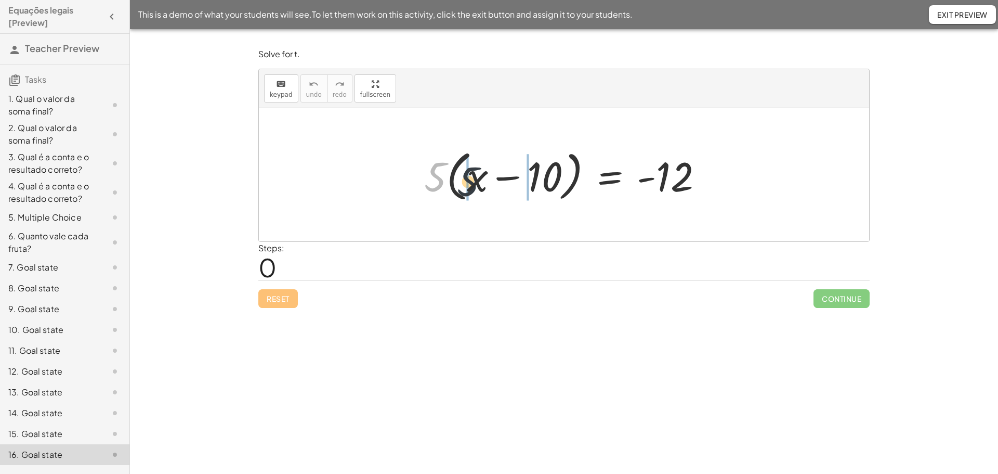
drag, startPoint x: 434, startPoint y: 180, endPoint x: 475, endPoint y: 184, distance: 41.2
click at [475, 184] on div at bounding box center [568, 175] width 298 height 60
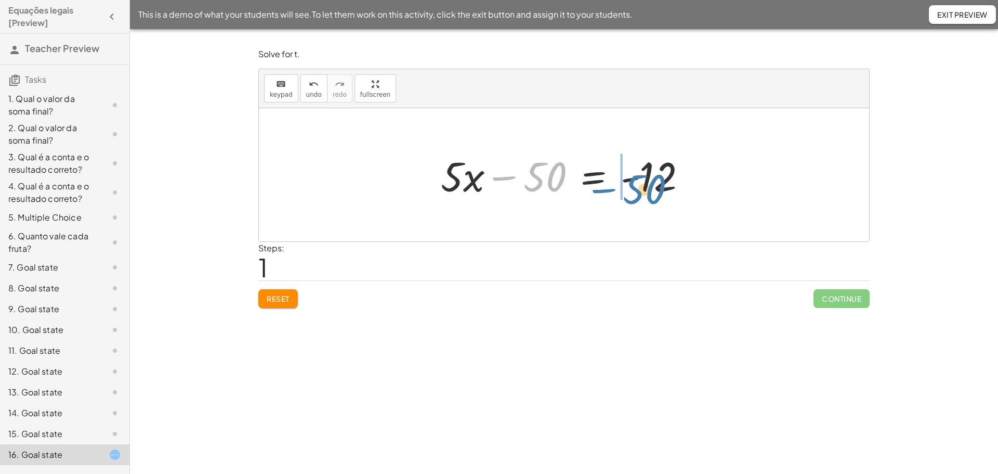
drag, startPoint x: 505, startPoint y: 174, endPoint x: 605, endPoint y: 187, distance: 101.1
click at [605, 187] on div at bounding box center [568, 175] width 265 height 54
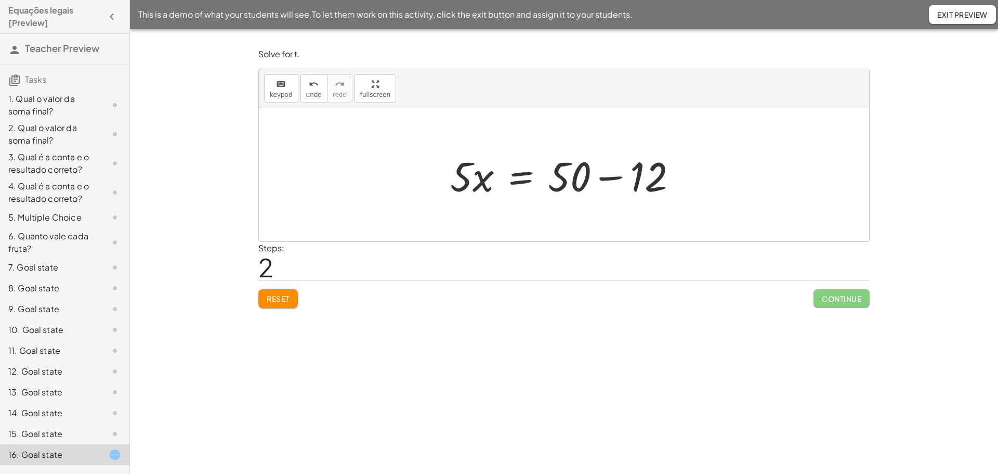
click at [608, 174] on div at bounding box center [567, 175] width 245 height 54
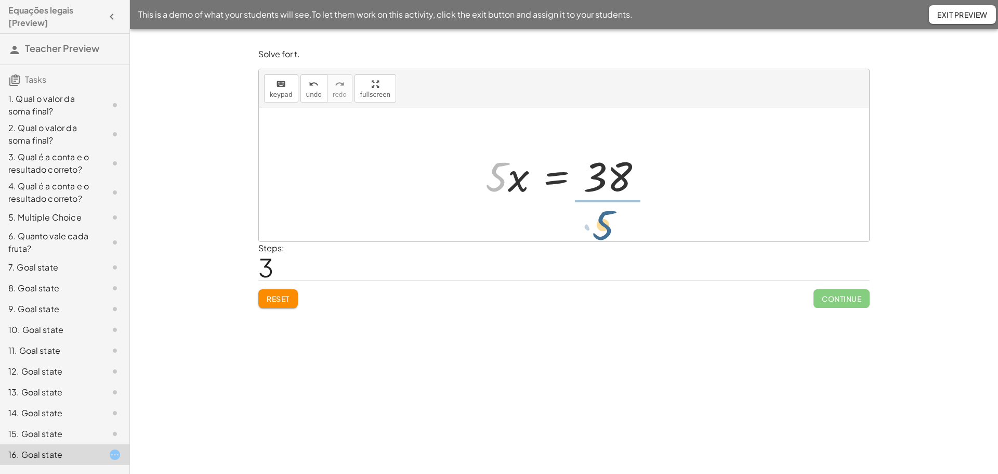
drag, startPoint x: 493, startPoint y: 176, endPoint x: 600, endPoint y: 224, distance: 117.3
click at [595, 180] on div at bounding box center [568, 175] width 154 height 80
click at [597, 177] on div at bounding box center [568, 175] width 154 height 80
click at [286, 299] on span "Reset" at bounding box center [278, 298] width 23 height 9
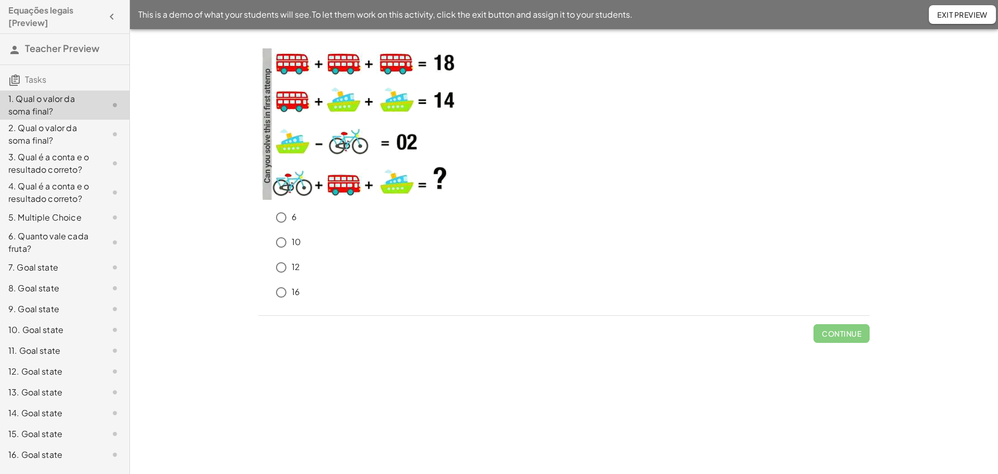
click at [41, 452] on div "16. Goal state" at bounding box center [50, 454] width 84 height 12
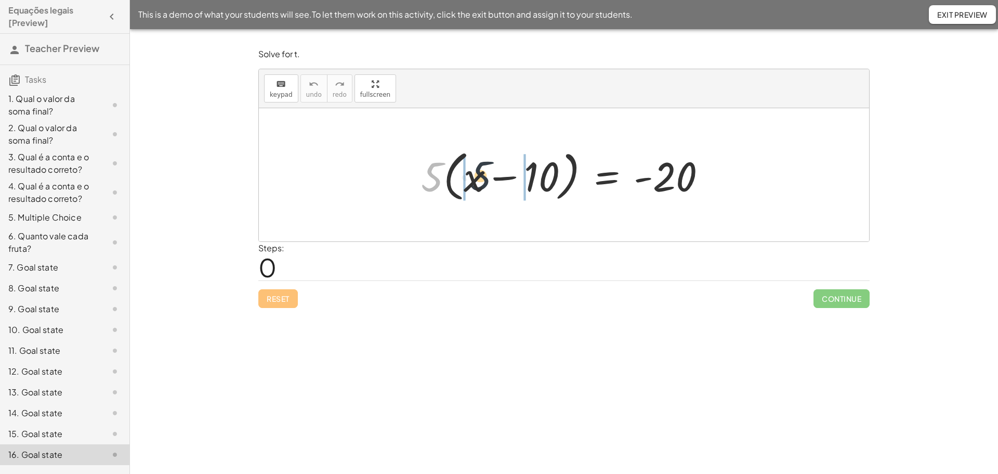
drag, startPoint x: 432, startPoint y: 175, endPoint x: 482, endPoint y: 175, distance: 49.4
click at [482, 175] on div at bounding box center [568, 175] width 304 height 60
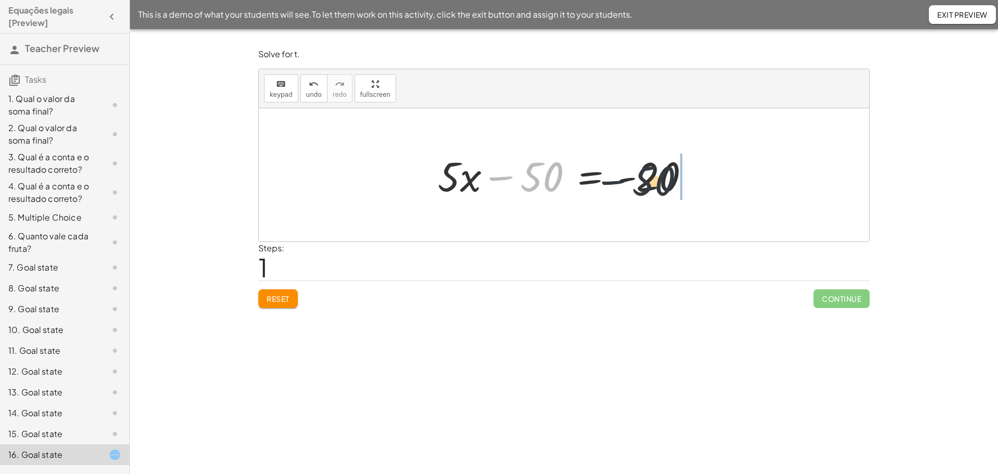
drag, startPoint x: 505, startPoint y: 180, endPoint x: 620, endPoint y: 184, distance: 115.4
click at [621, 184] on div at bounding box center [567, 175] width 271 height 54
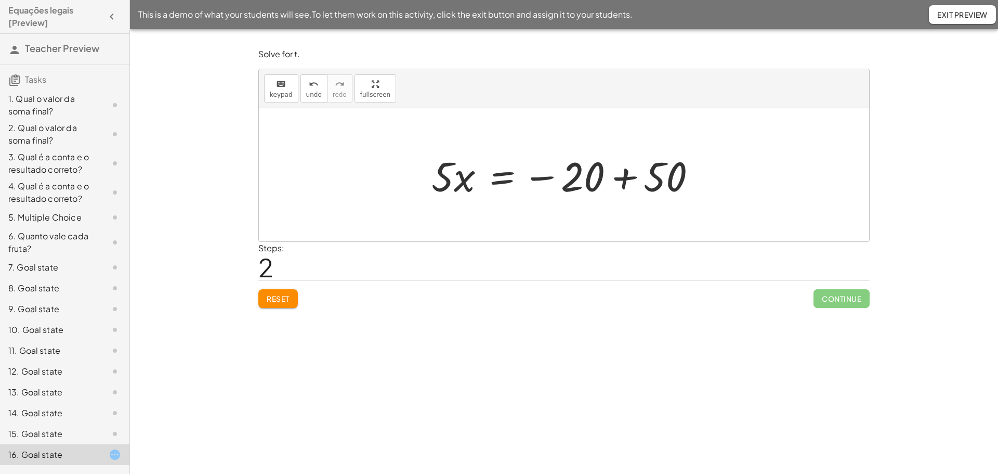
click at [625, 181] on div at bounding box center [568, 175] width 284 height 54
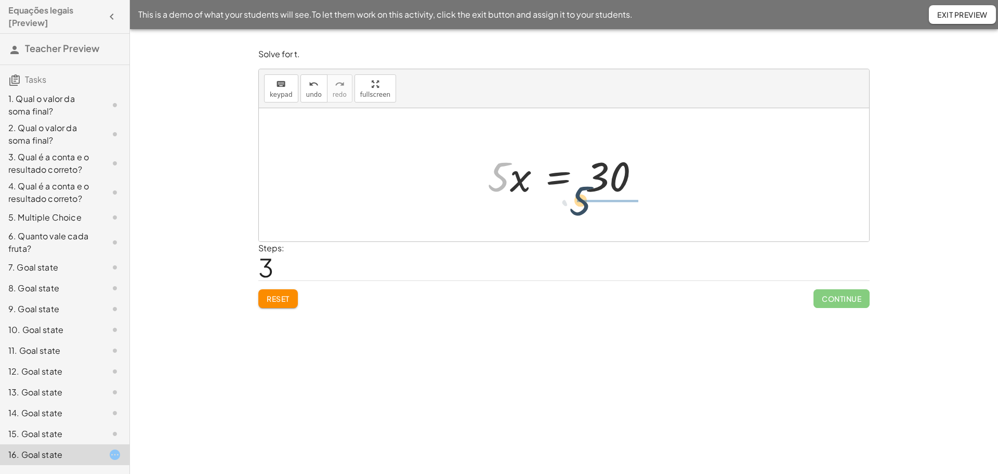
drag, startPoint x: 491, startPoint y: 192, endPoint x: 573, endPoint y: 216, distance: 86.0
click at [573, 216] on div "· 5 · ( + x − 10 ) = - 20 + · 5 · x − · 5 · 10 = - 20 + · 5 · x − 50 = - 20 · 5…" at bounding box center [564, 174] width 610 height 133
click at [605, 178] on div at bounding box center [567, 175] width 151 height 80
